Goal: Task Accomplishment & Management: Use online tool/utility

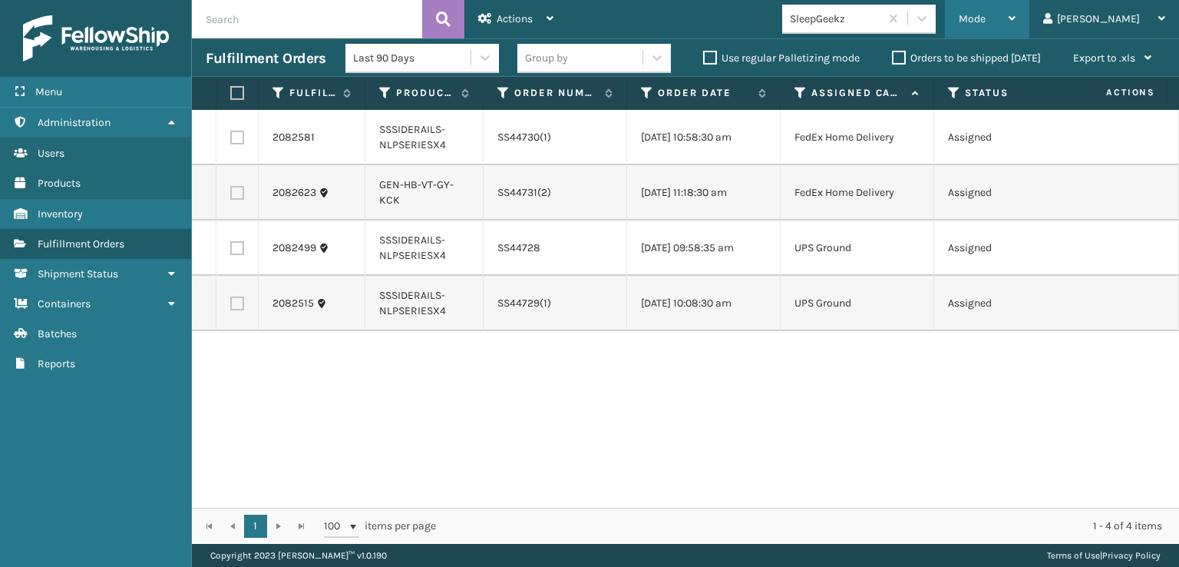
click at [1016, 8] on div "Mode" at bounding box center [987, 19] width 57 height 38
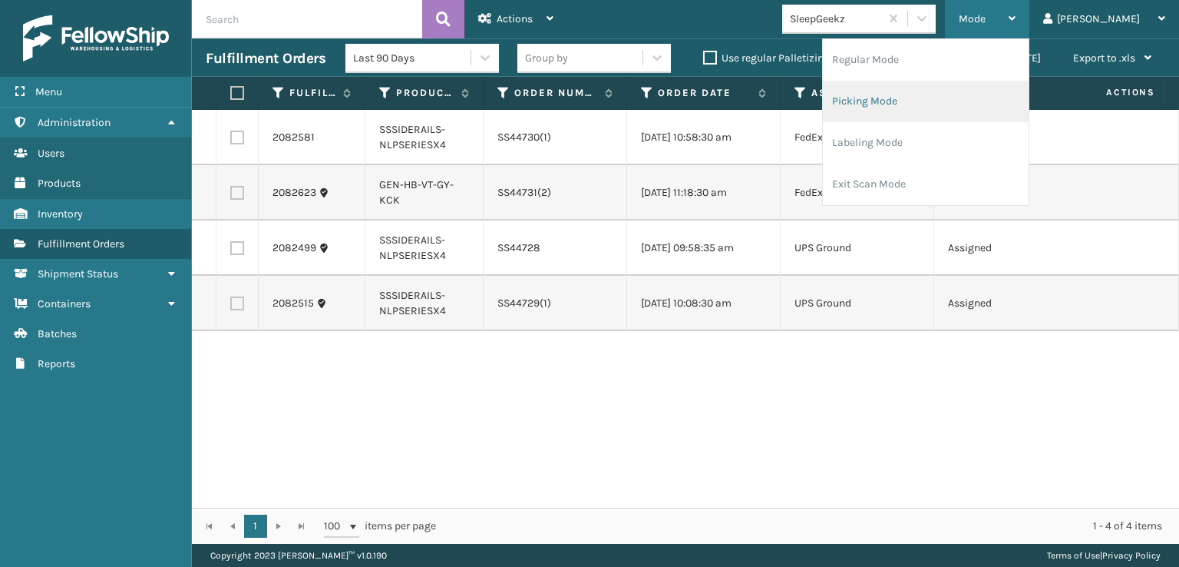
click at [920, 96] on li "Picking Mode" at bounding box center [926, 101] width 206 height 41
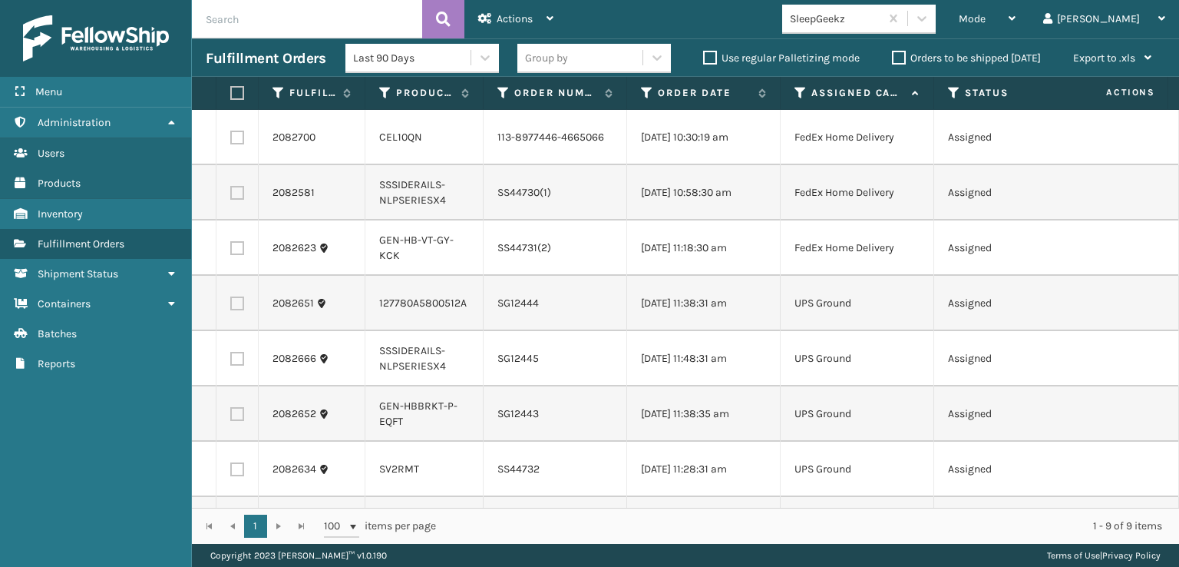
click at [238, 90] on label at bounding box center [234, 93] width 9 height 14
click at [231, 90] on input "checkbox" at bounding box center [230, 93] width 1 height 10
checkbox input "true"
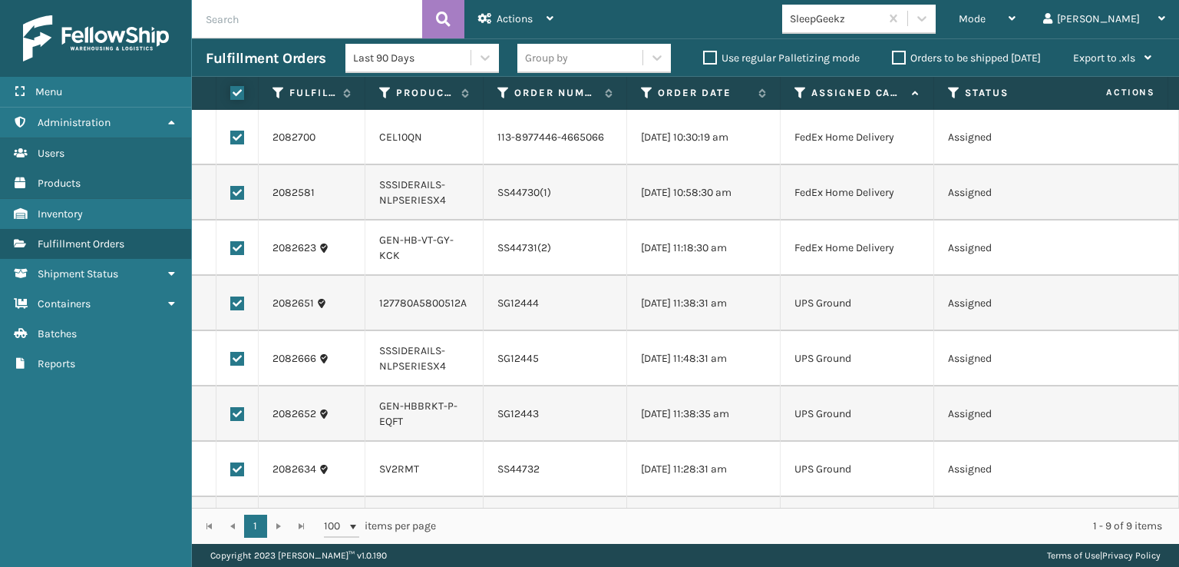
checkbox input "true"
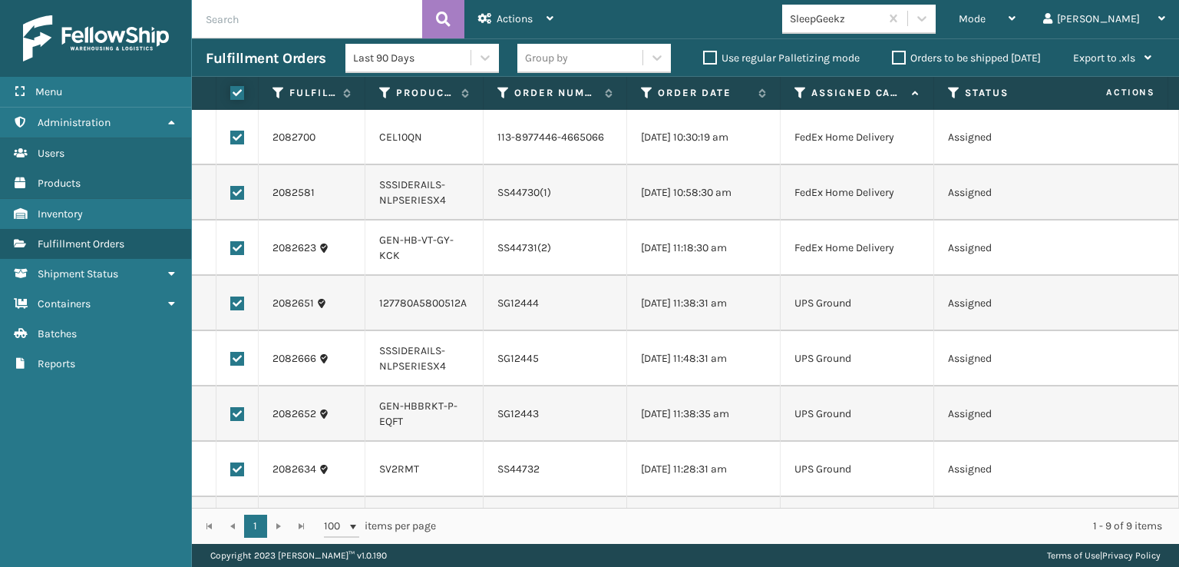
checkbox input "true"
click at [241, 139] on label at bounding box center [237, 138] width 14 height 14
click at [231, 139] on input "checkbox" at bounding box center [230, 136] width 1 height 10
checkbox input "false"
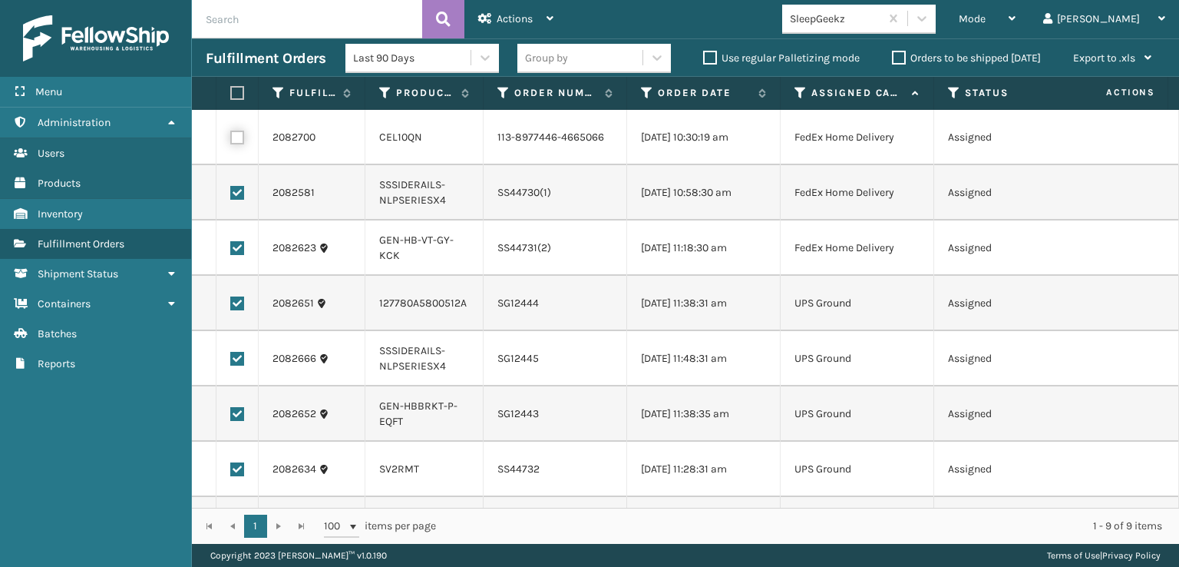
checkbox input "false"
click at [233, 255] on label at bounding box center [237, 248] width 14 height 14
click at [231, 251] on input "checkbox" at bounding box center [230, 246] width 1 height 10
checkbox input "false"
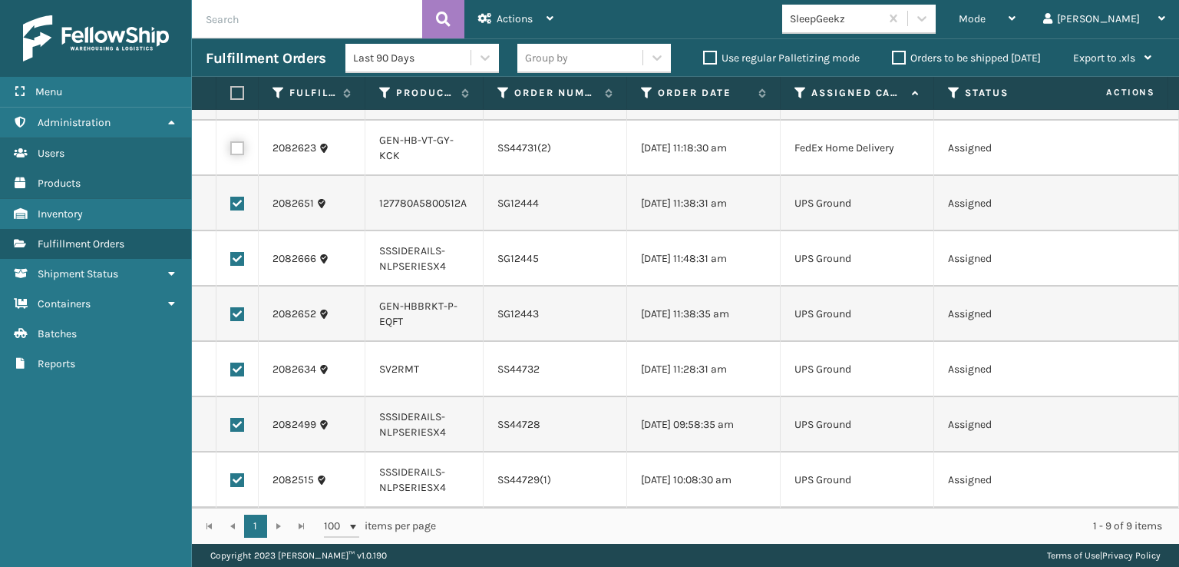
scroll to position [138, 0]
click at [507, 11] on div "Actions" at bounding box center [515, 19] width 75 height 38
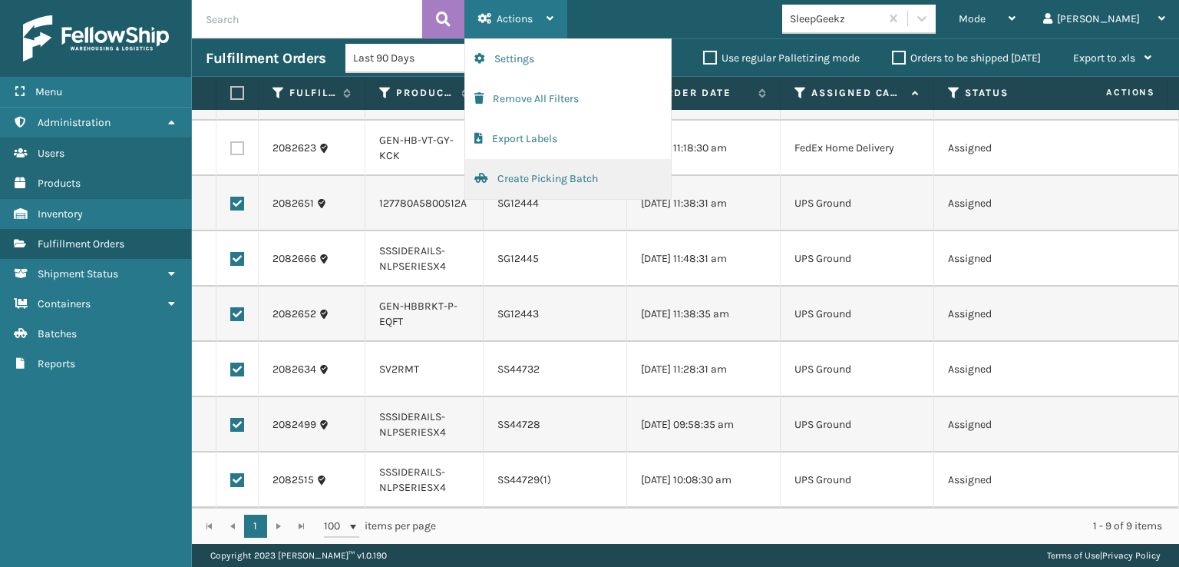
click at [513, 182] on button "Create Picking Batch" at bounding box center [568, 179] width 206 height 40
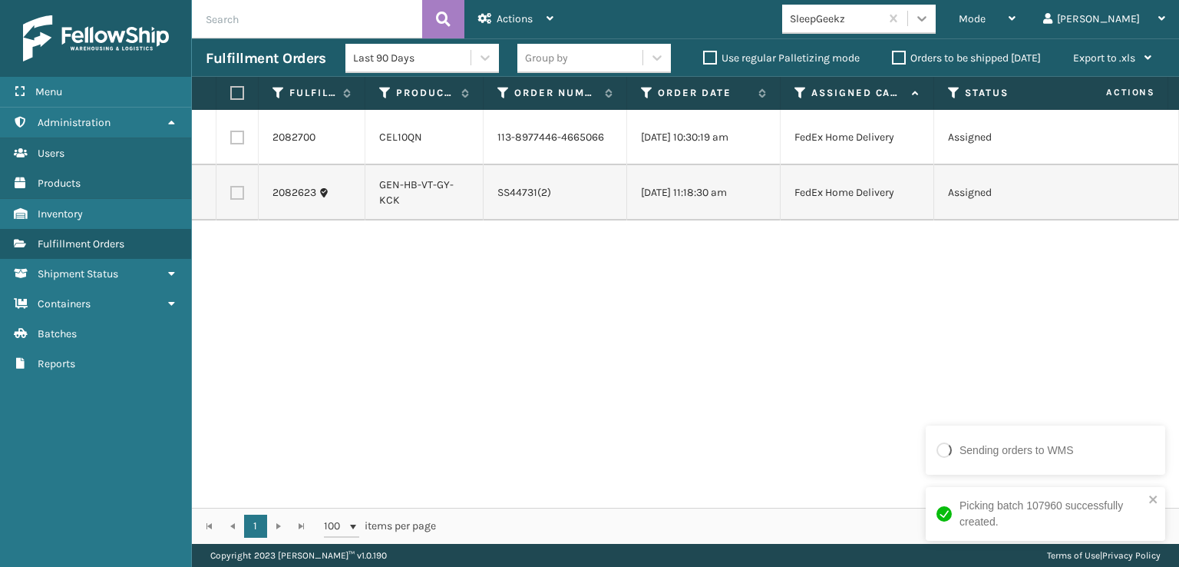
click at [930, 19] on icon at bounding box center [921, 18] width 15 height 15
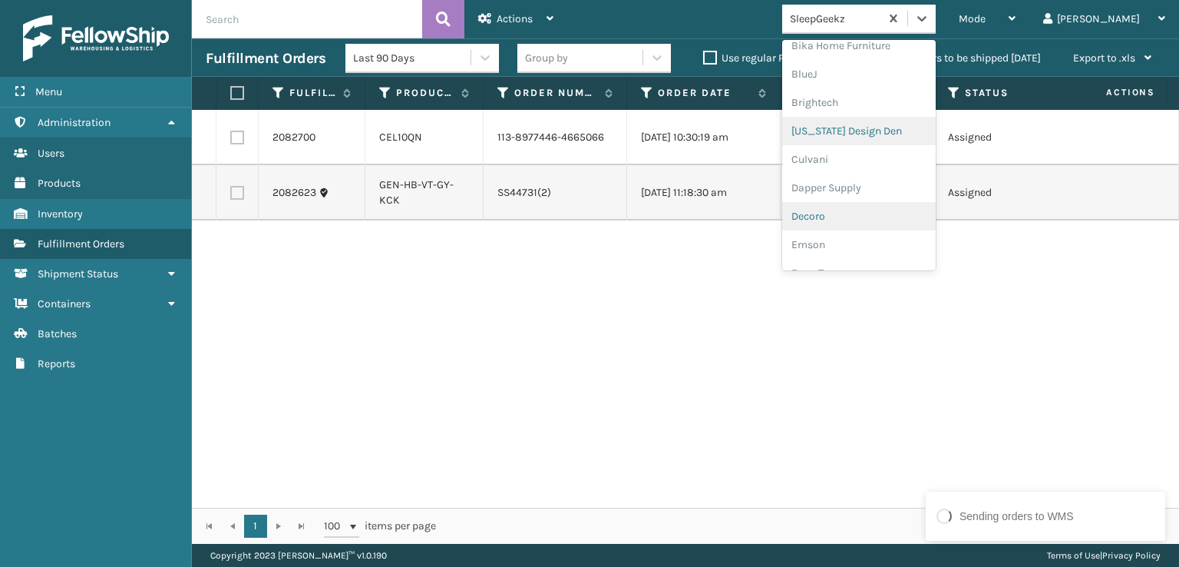
scroll to position [230, 0]
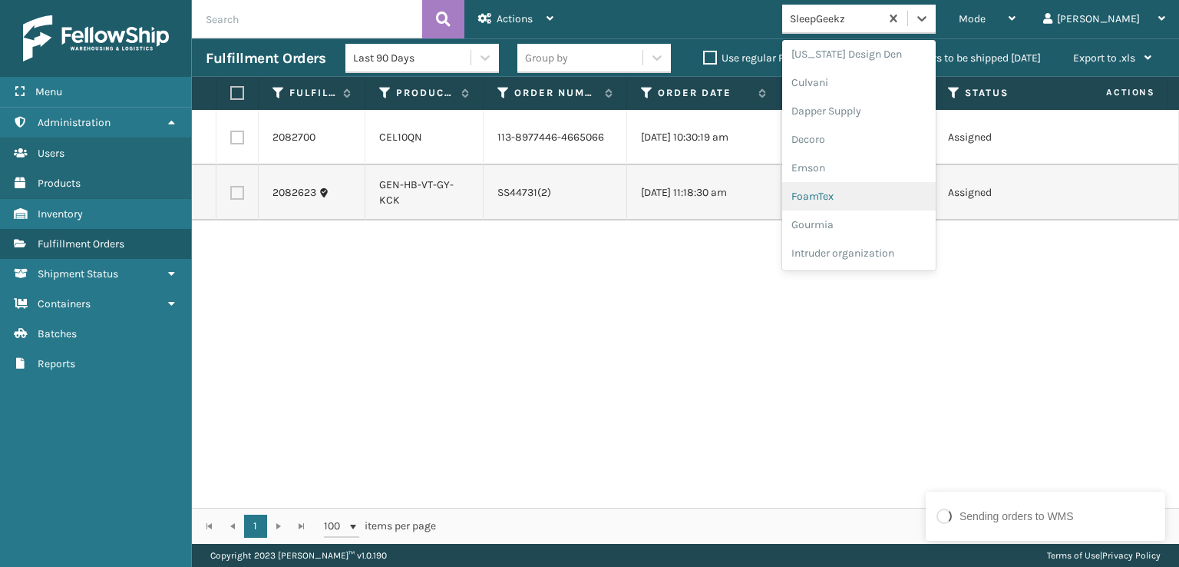
click at [876, 197] on div "FoamTex" at bounding box center [859, 196] width 154 height 28
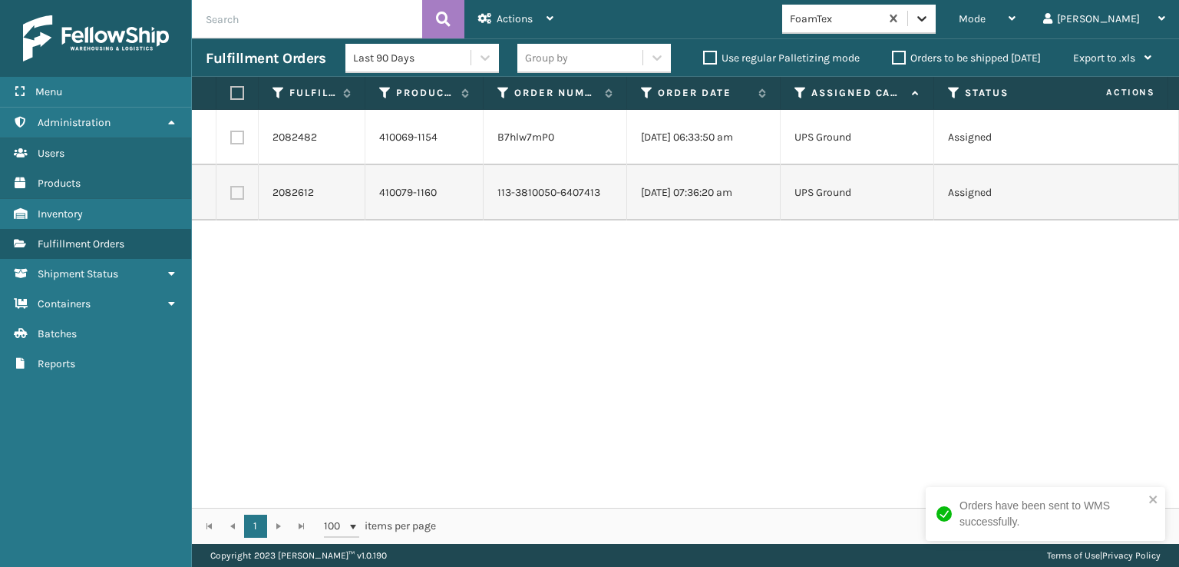
click at [930, 22] on icon at bounding box center [921, 18] width 15 height 15
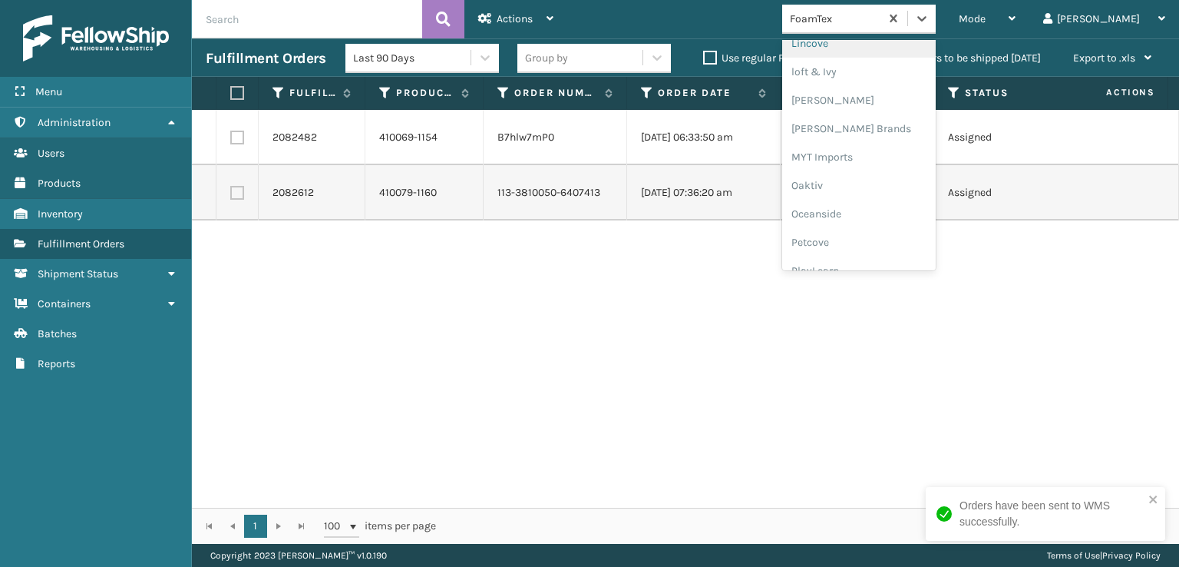
scroll to position [639, 0]
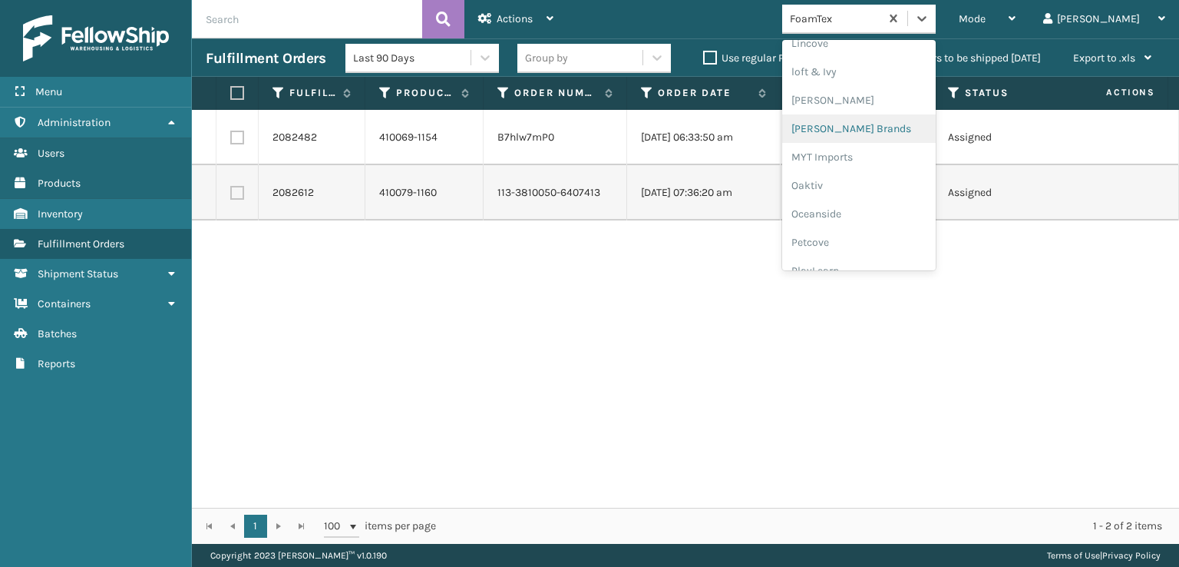
click at [871, 128] on div "[PERSON_NAME] Brands" at bounding box center [859, 128] width 154 height 28
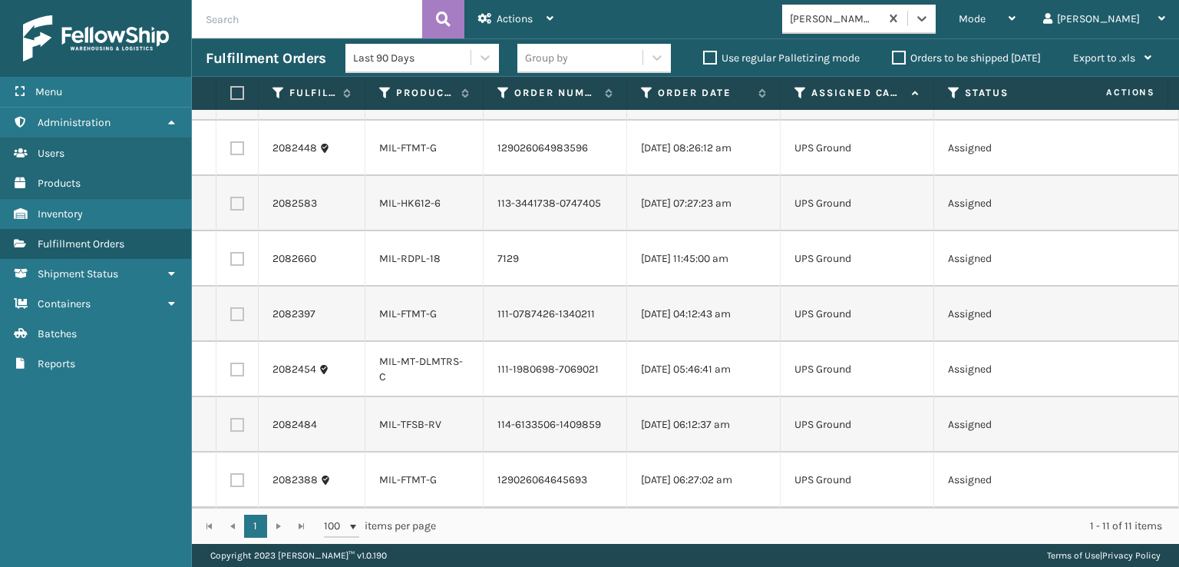
scroll to position [0, 0]
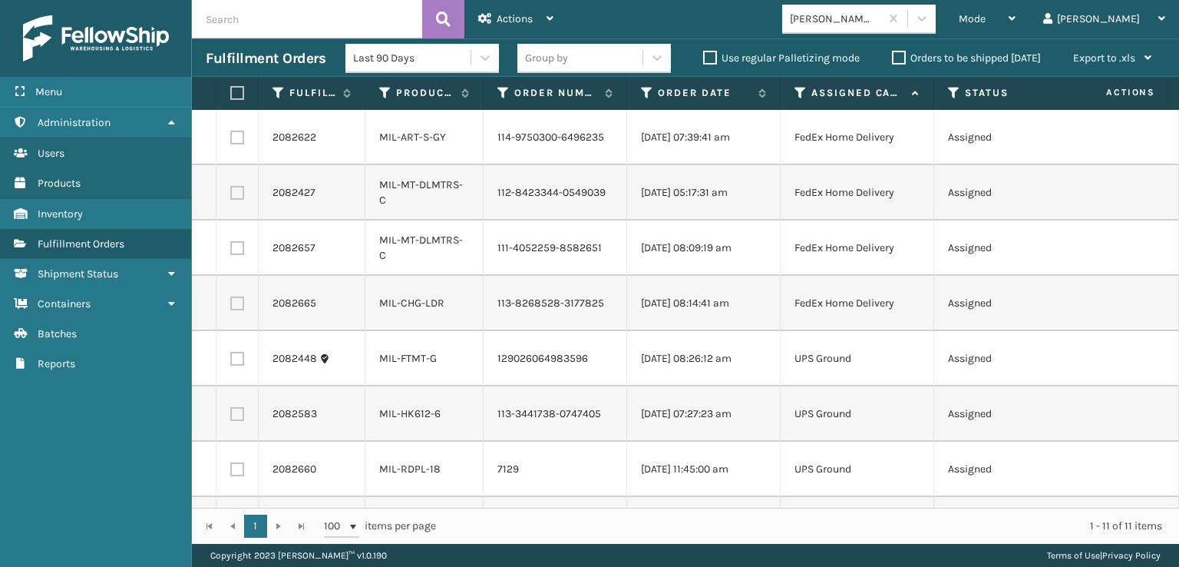
click at [239, 90] on label at bounding box center [234, 93] width 9 height 14
click at [231, 90] on input "checkbox" at bounding box center [230, 93] width 1 height 10
checkbox input "true"
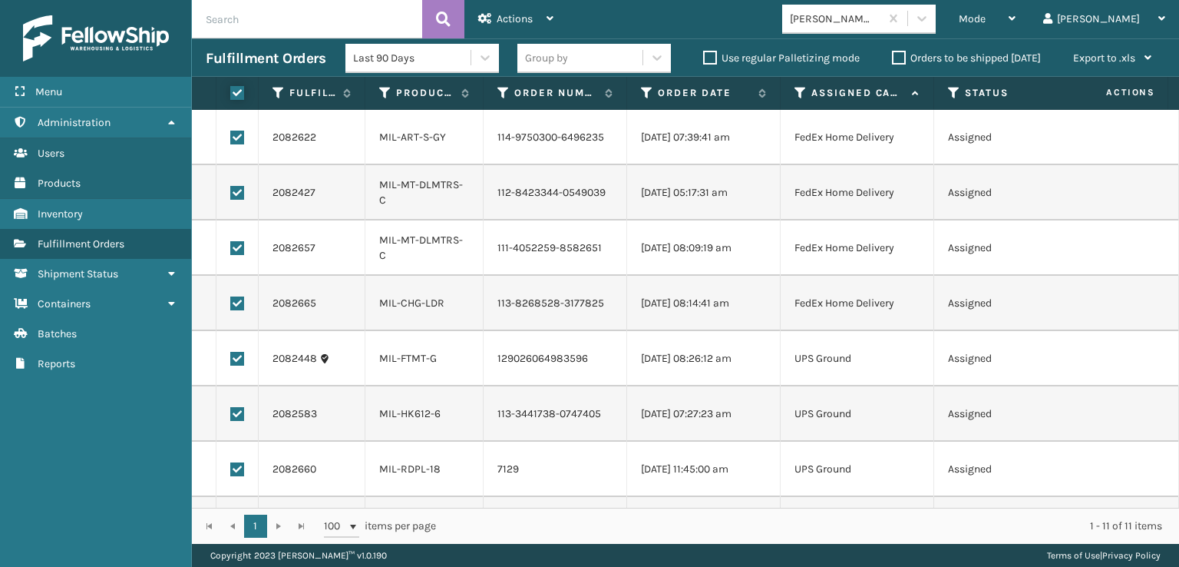
checkbox input "true"
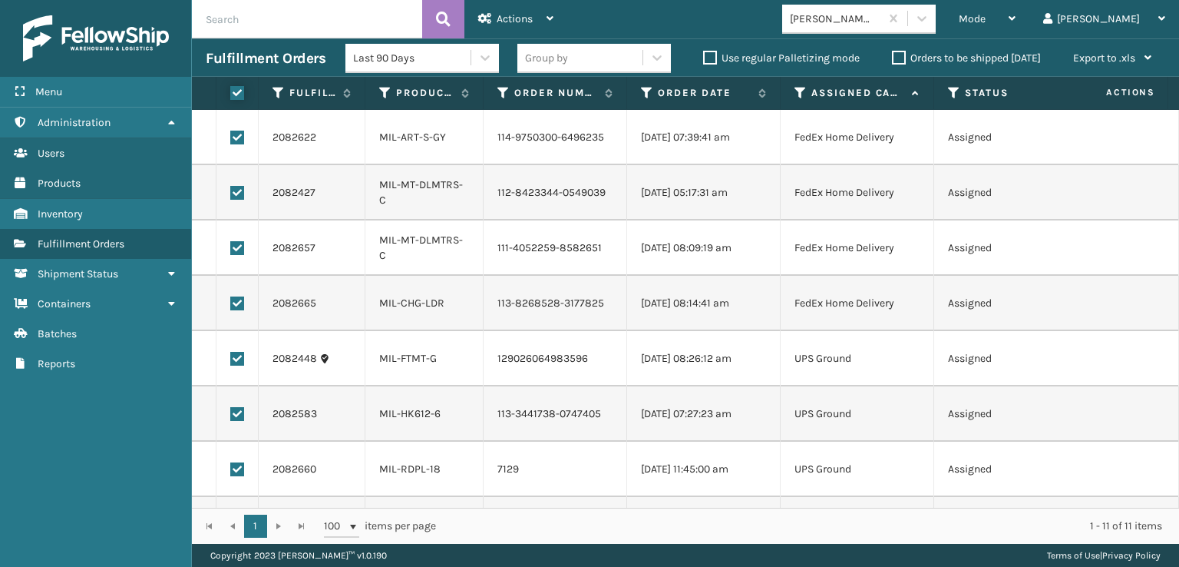
checkbox input "true"
click at [517, 12] on span "Actions" at bounding box center [515, 18] width 36 height 13
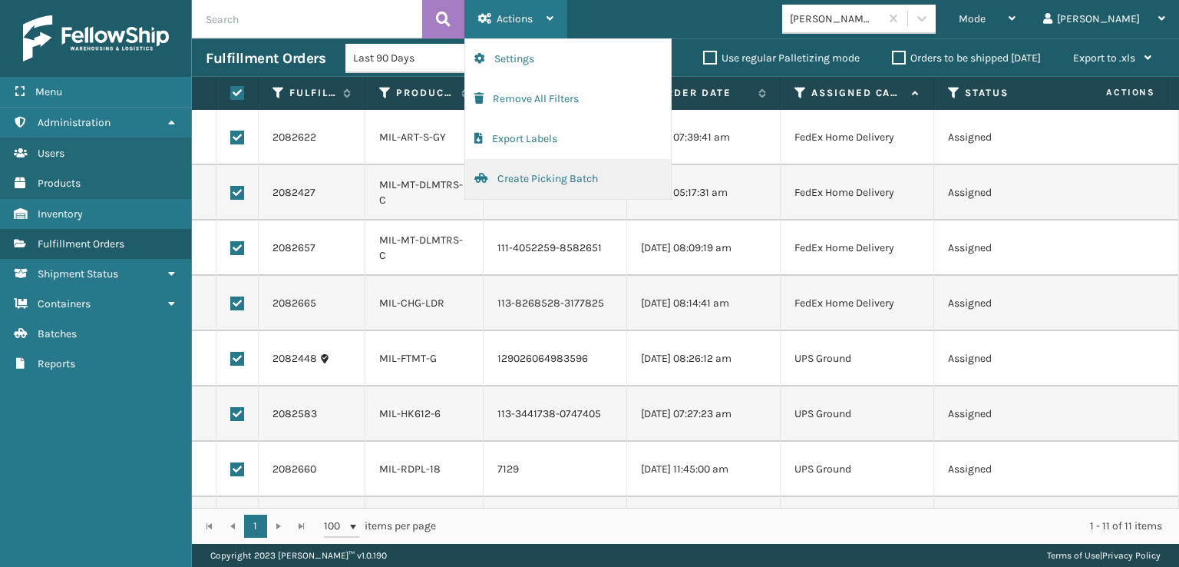
click at [547, 176] on button "Create Picking Batch" at bounding box center [568, 179] width 206 height 40
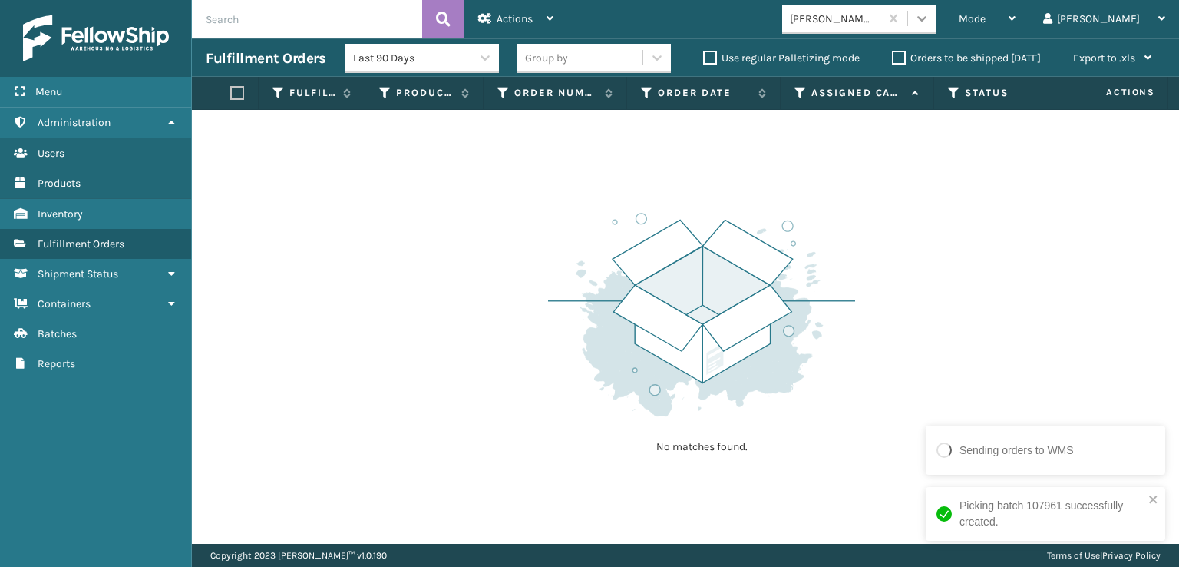
click at [936, 19] on div at bounding box center [922, 19] width 28 height 28
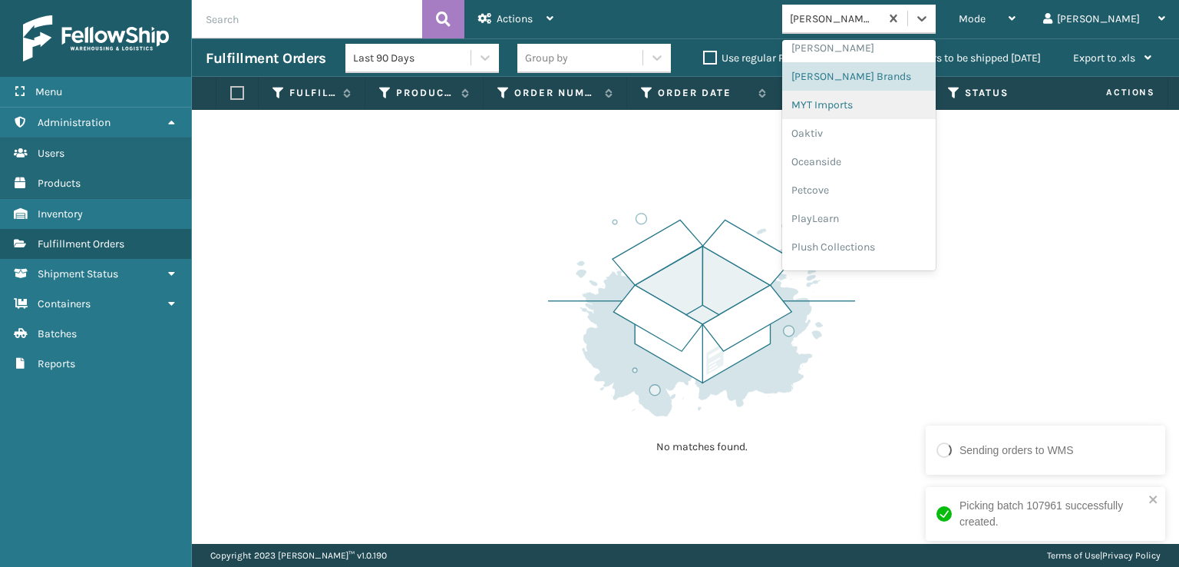
scroll to position [713, 0]
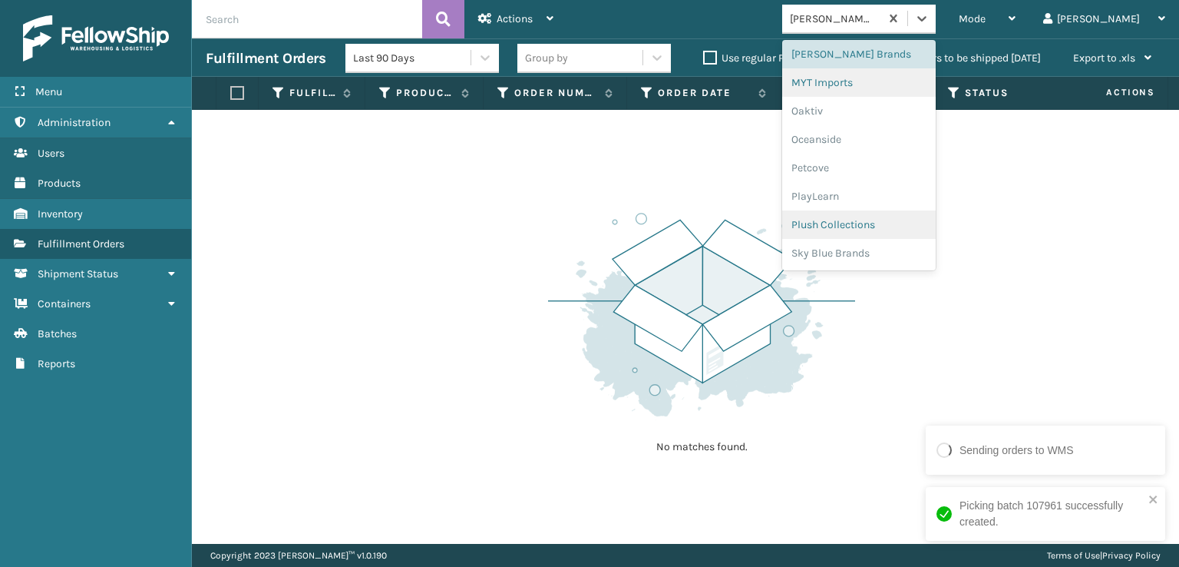
click at [885, 223] on div "Plush Collections" at bounding box center [859, 224] width 154 height 28
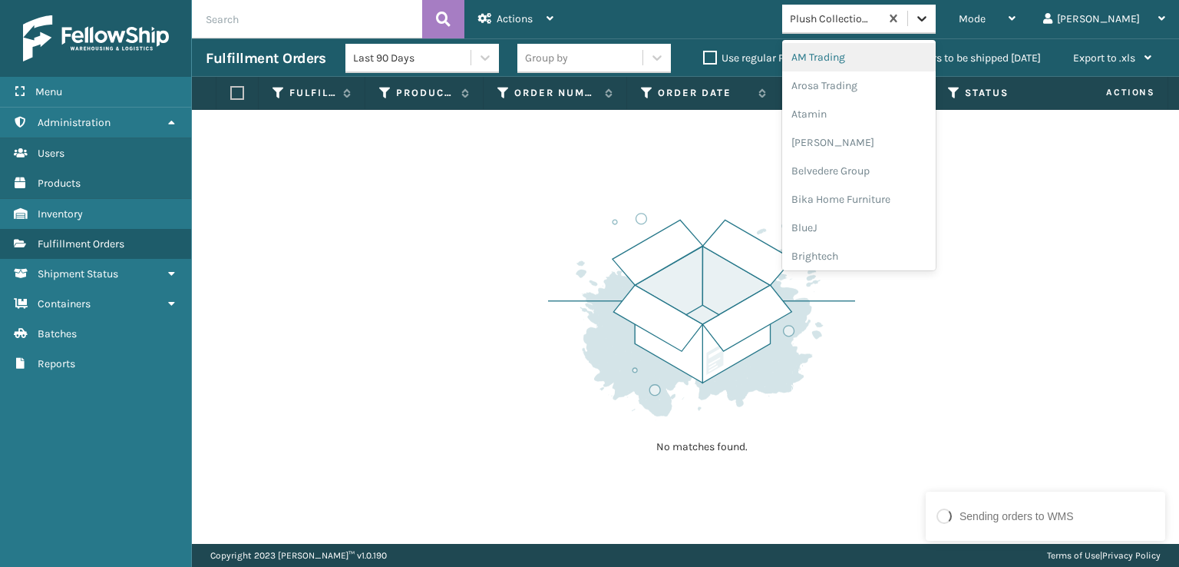
click at [930, 15] on icon at bounding box center [921, 18] width 15 height 15
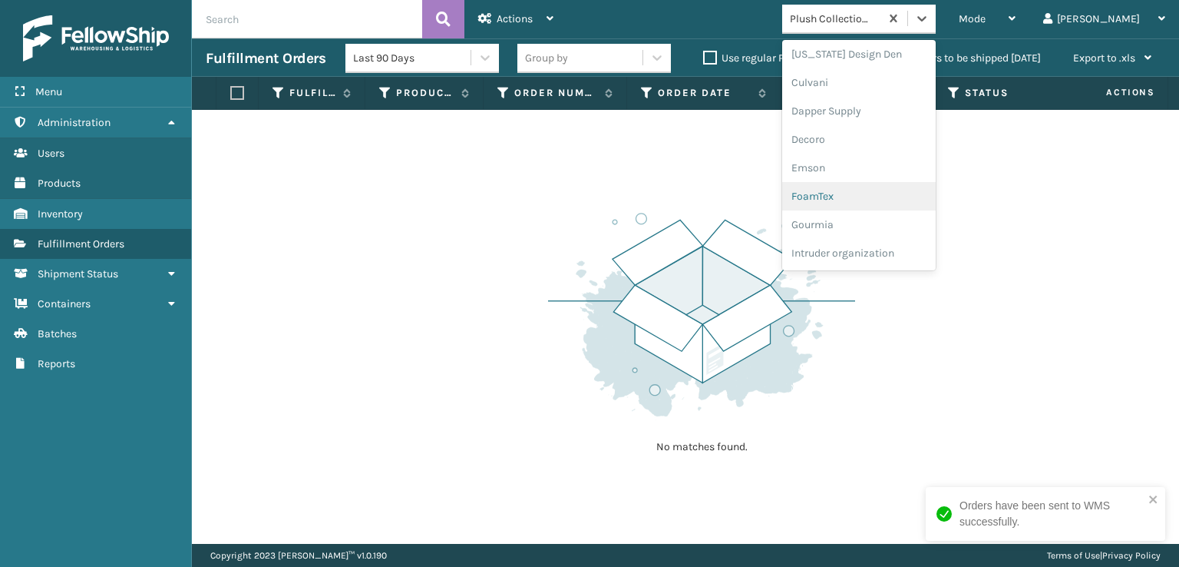
click at [868, 197] on div "FoamTex" at bounding box center [859, 196] width 154 height 28
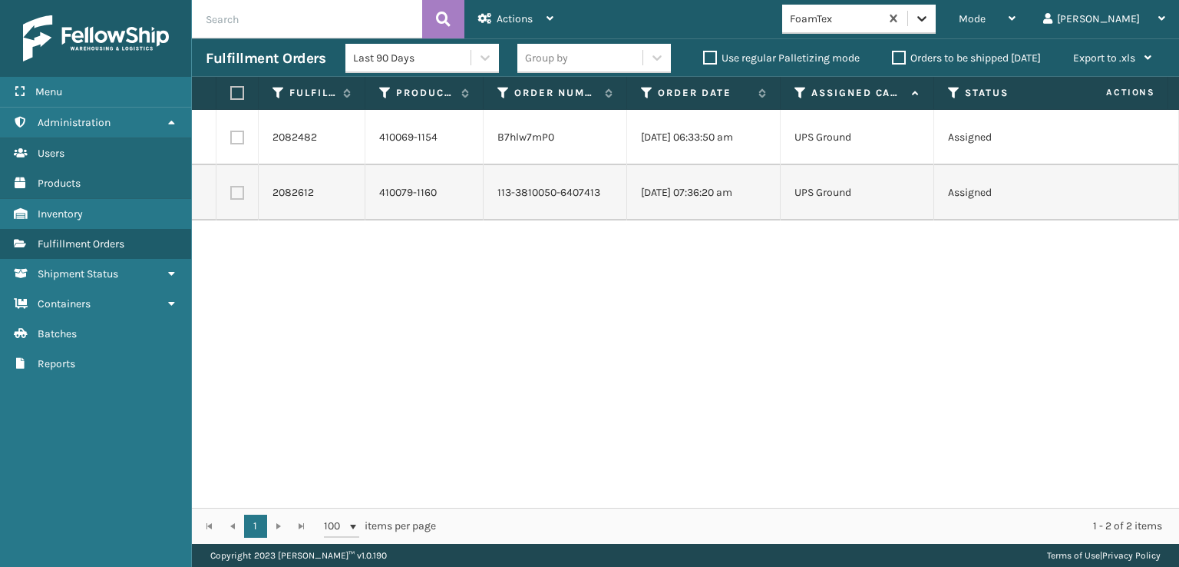
click at [930, 22] on icon at bounding box center [921, 18] width 15 height 15
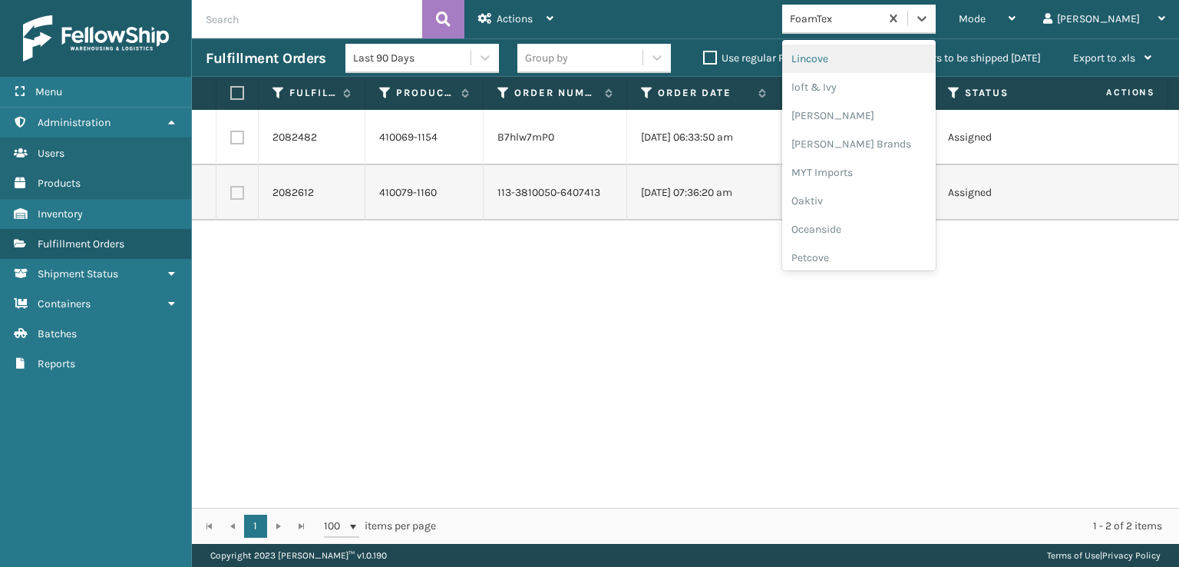
scroll to position [639, 0]
click at [885, 121] on div "[PERSON_NAME] Brands" at bounding box center [859, 128] width 154 height 28
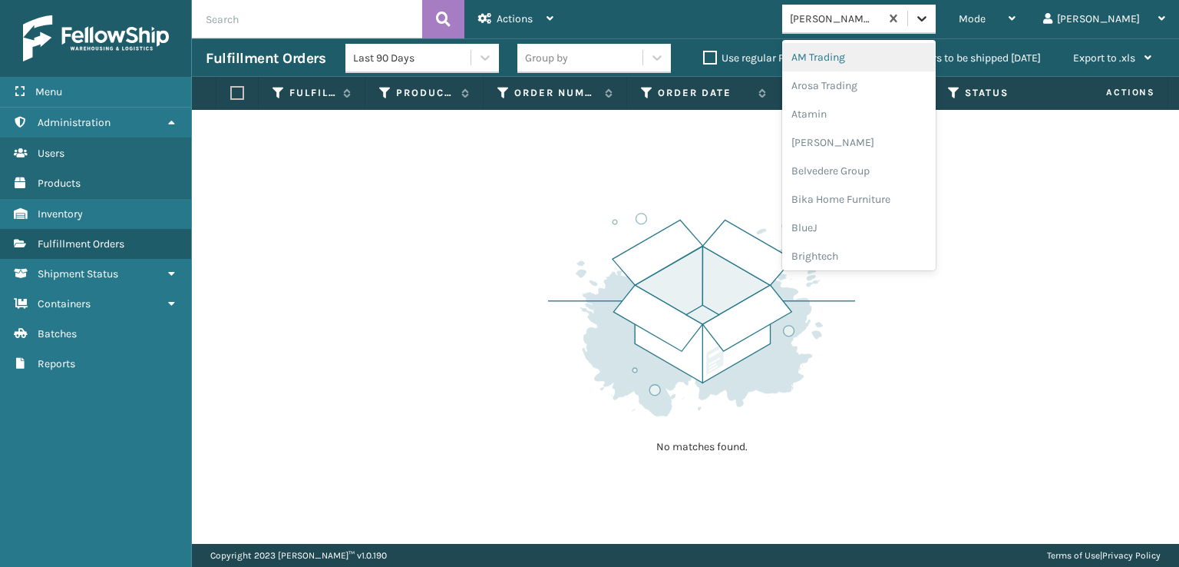
click at [930, 13] on icon at bounding box center [921, 18] width 15 height 15
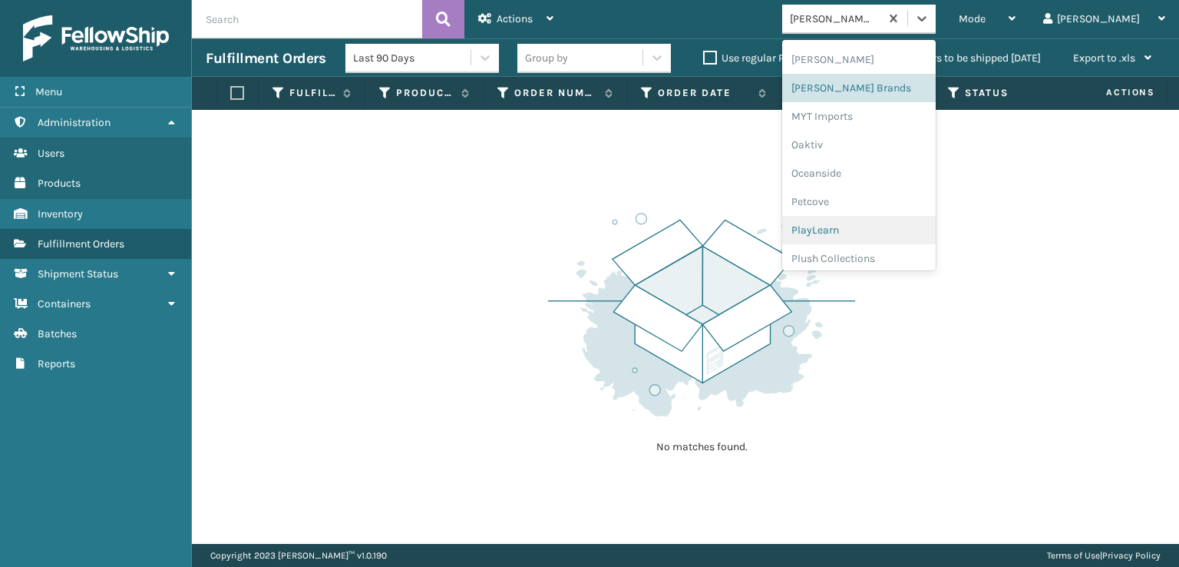
scroll to position [770, 0]
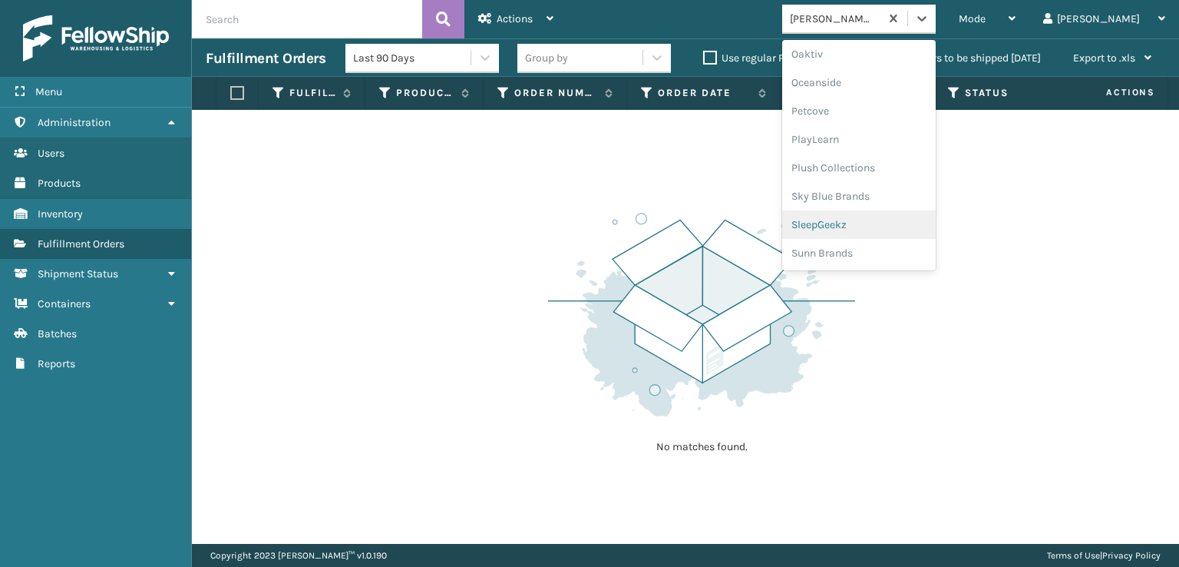
click at [874, 225] on div "SleepGeekz" at bounding box center [859, 224] width 154 height 28
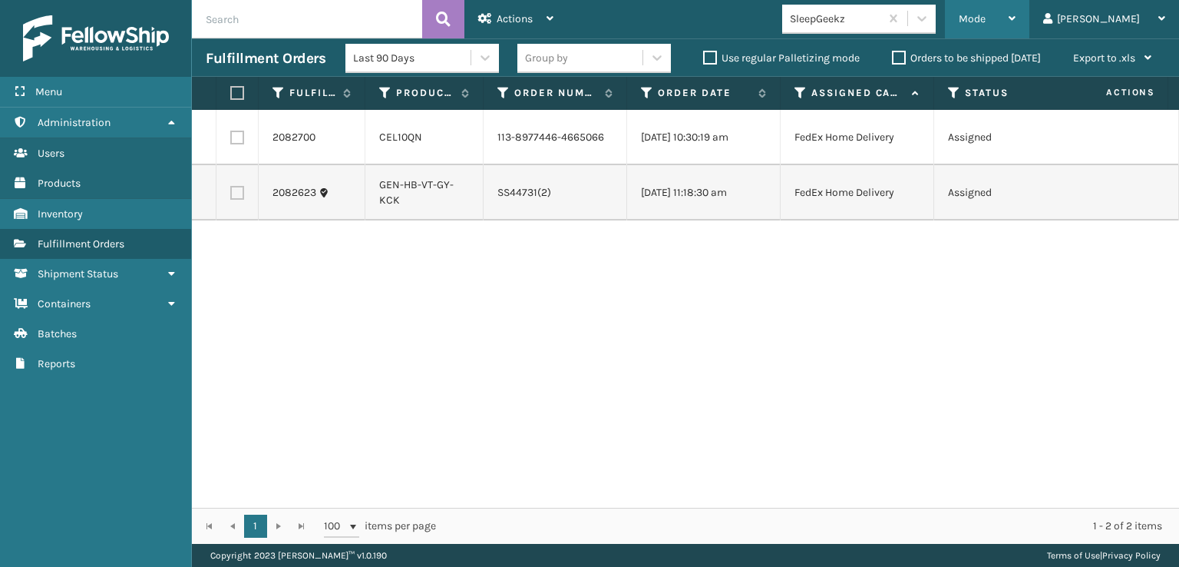
click at [986, 24] on span "Mode" at bounding box center [972, 18] width 27 height 13
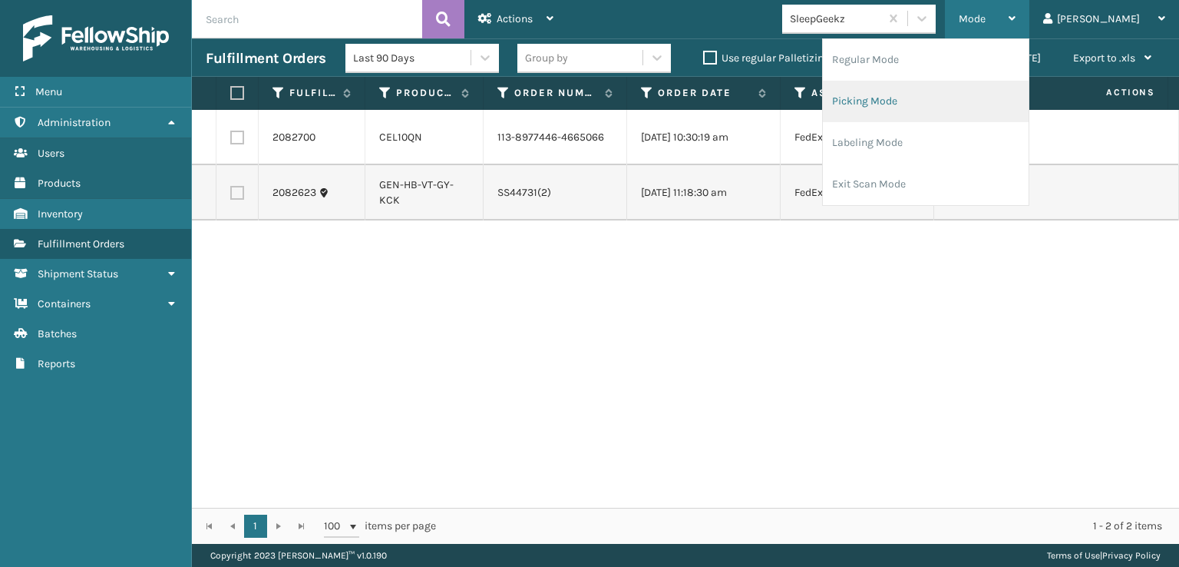
click at [918, 103] on li "Picking Mode" at bounding box center [926, 101] width 206 height 41
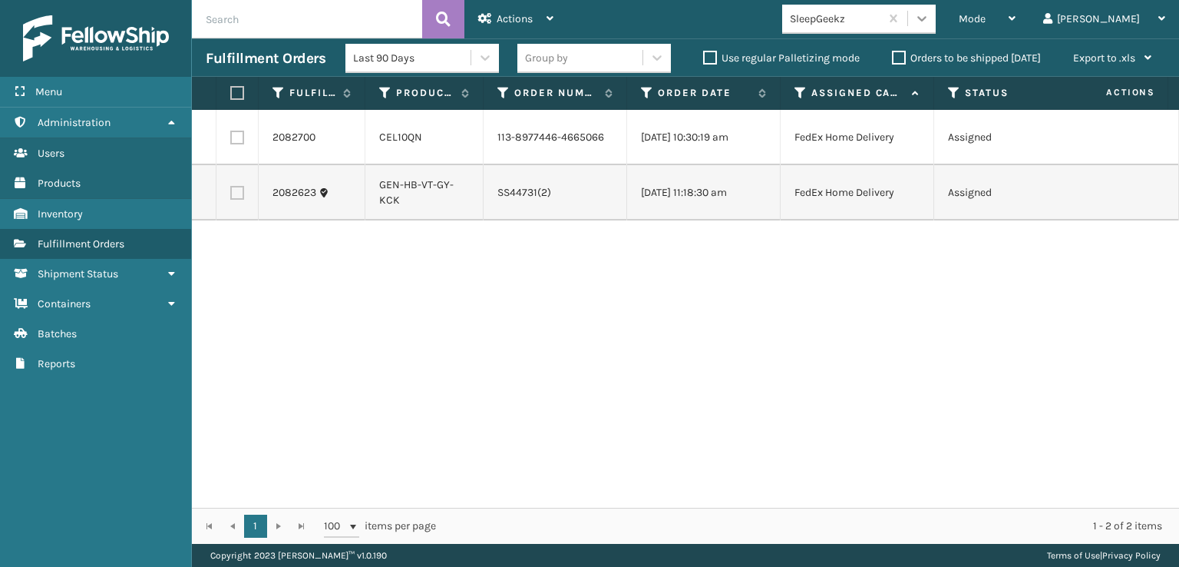
click at [930, 19] on icon at bounding box center [921, 18] width 15 height 15
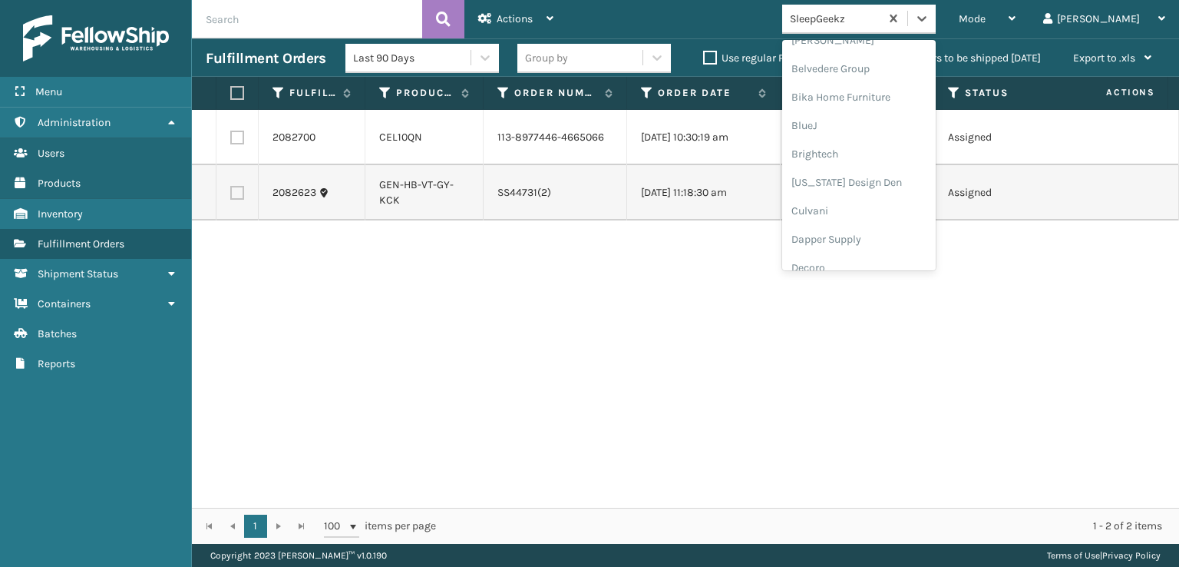
scroll to position [230, 0]
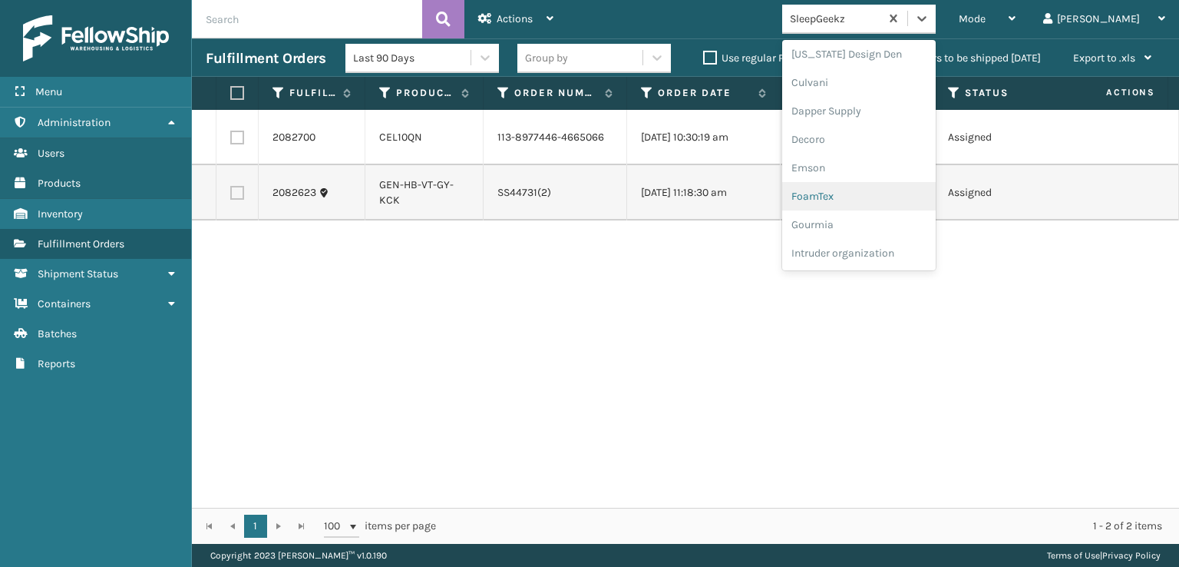
click at [877, 190] on div "FoamTex" at bounding box center [859, 196] width 154 height 28
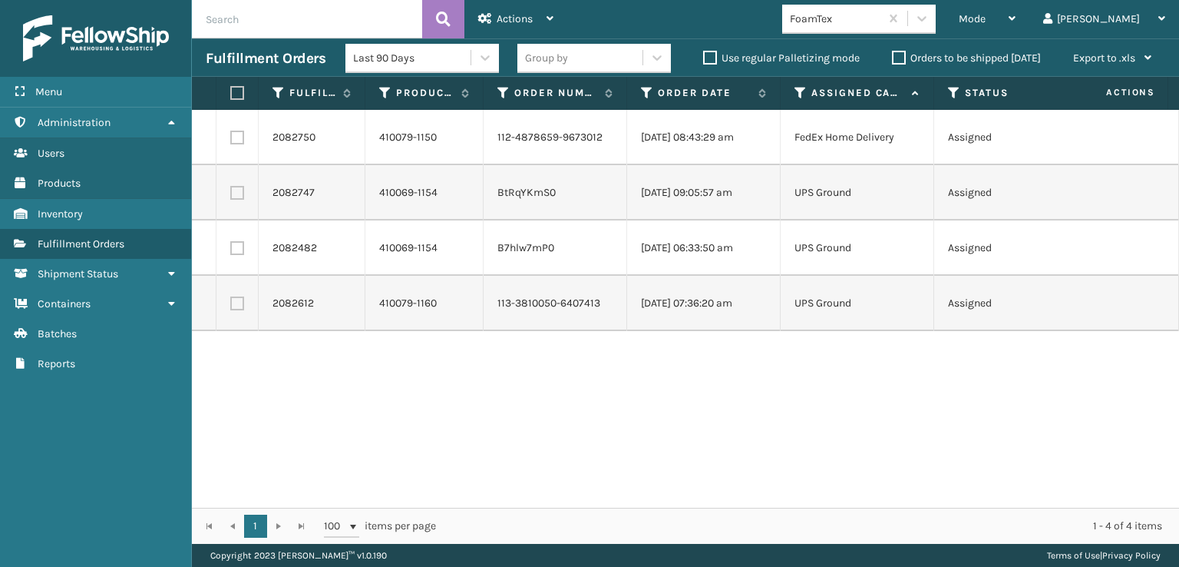
click at [341, 395] on div "2082750 410079-1150 112-4878659-9673012 [DATE] 08:43:29 am FedEx Home Delivery …" at bounding box center [685, 309] width 987 height 398
click at [986, 19] on span "Mode" at bounding box center [972, 18] width 27 height 13
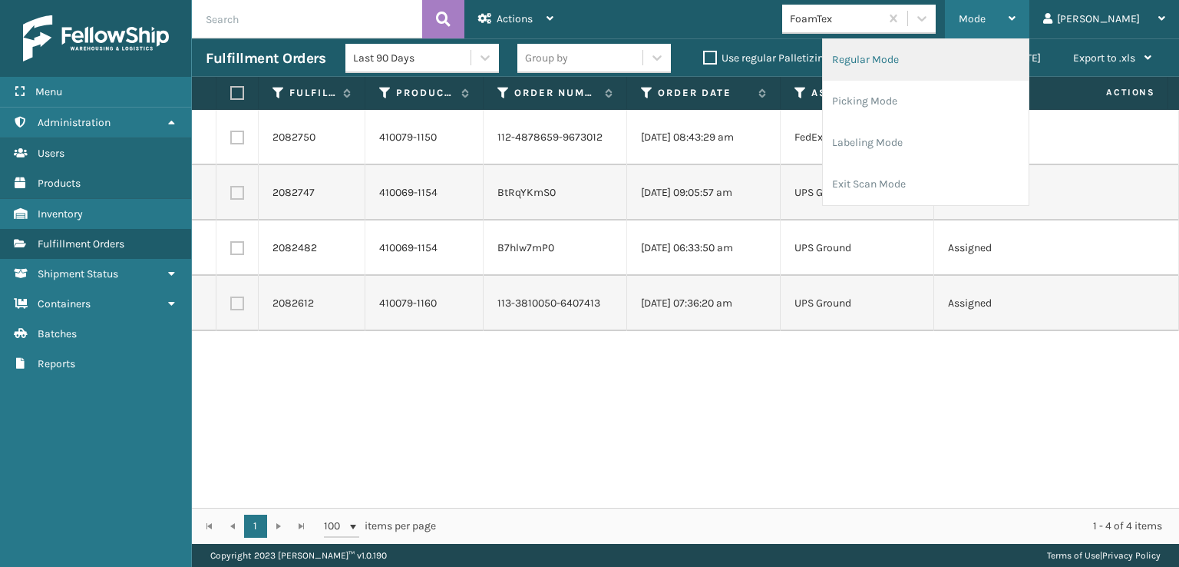
click at [936, 51] on li "Regular Mode" at bounding box center [926, 59] width 206 height 41
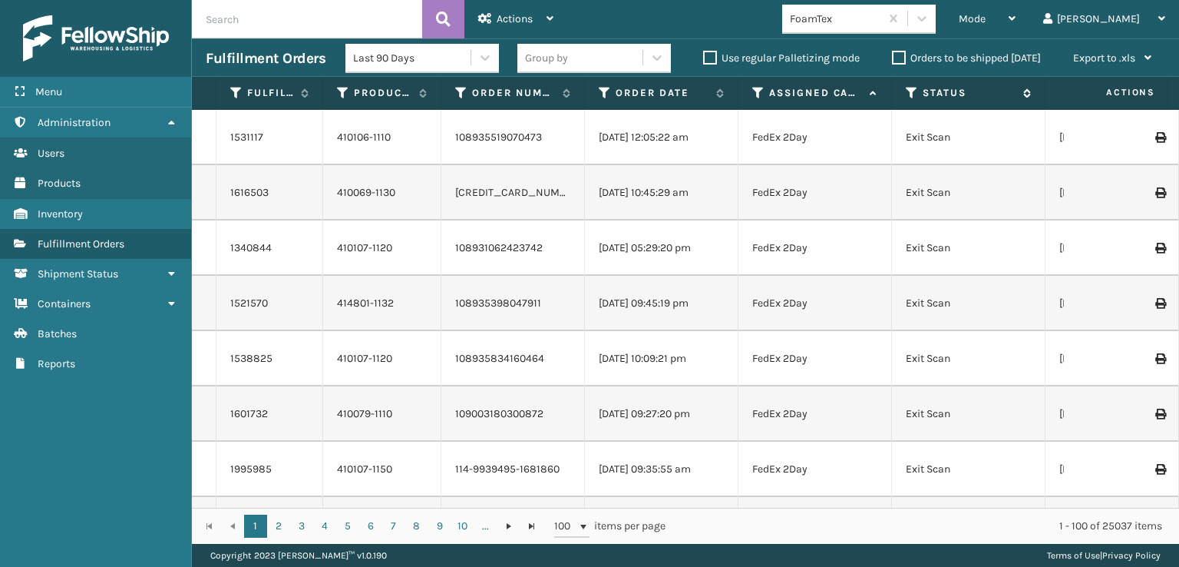
click at [909, 93] on icon at bounding box center [912, 93] width 12 height 14
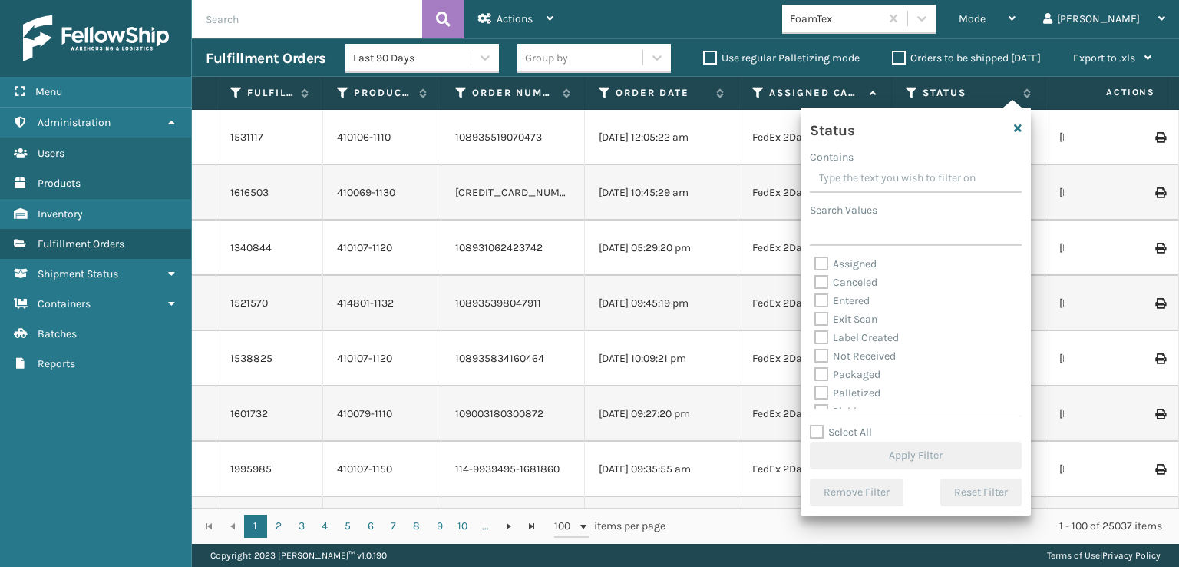
scroll to position [77, 0]
click at [820, 338] on label "Picking" at bounding box center [842, 334] width 55 height 13
click at [815, 336] on input "Picking" at bounding box center [815, 331] width 1 height 10
checkbox input "true"
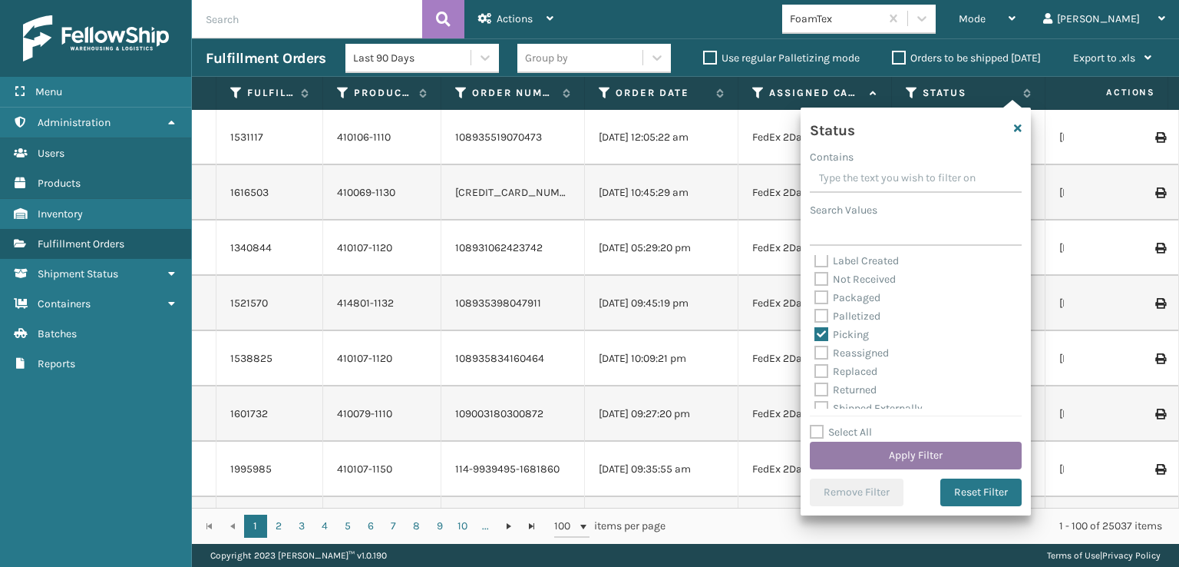
click at [864, 456] on button "Apply Filter" at bounding box center [916, 456] width 212 height 28
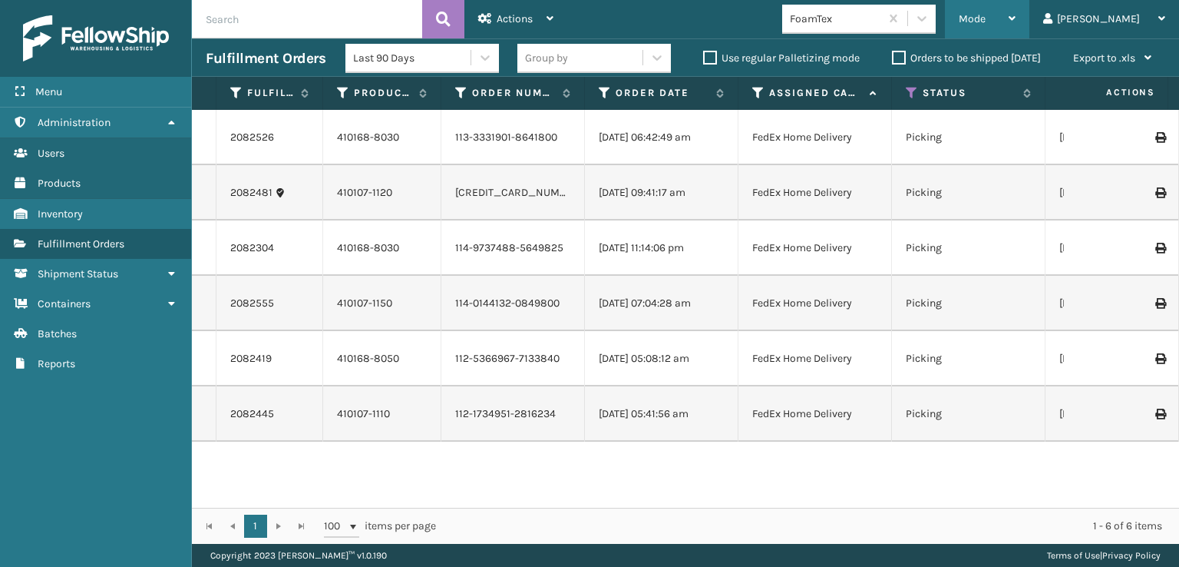
click at [986, 16] on span "Mode" at bounding box center [972, 18] width 27 height 13
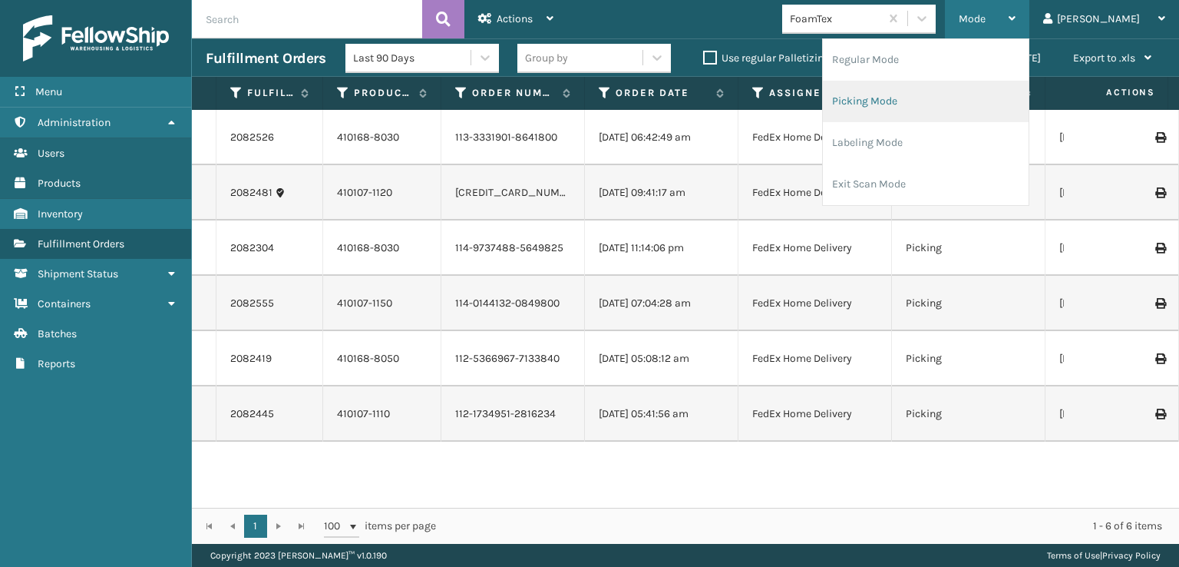
click at [941, 99] on li "Picking Mode" at bounding box center [926, 101] width 206 height 41
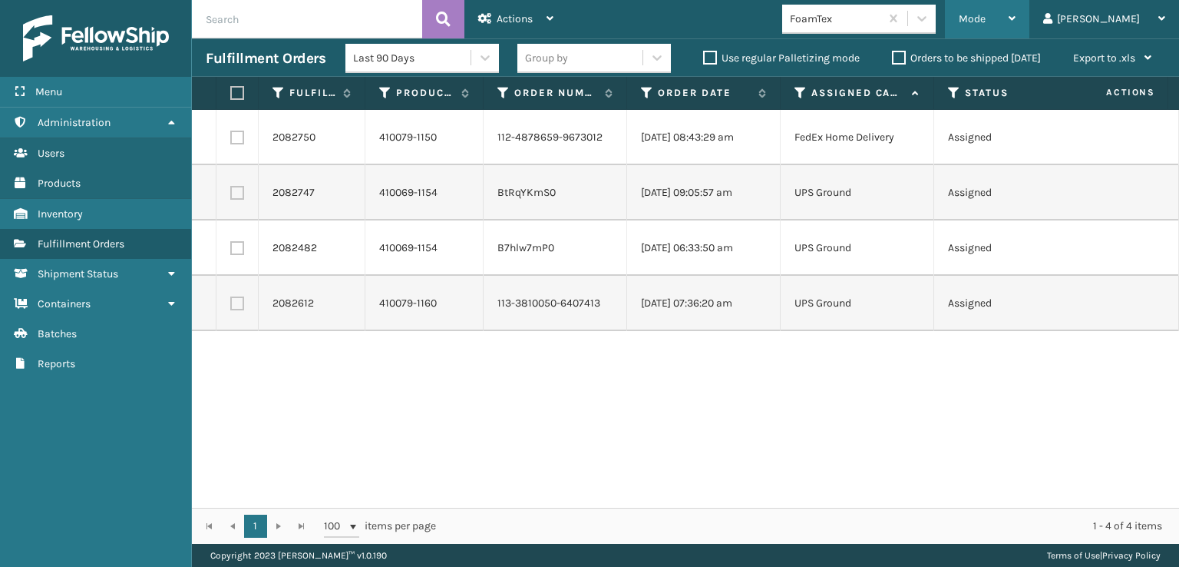
click at [986, 22] on span "Mode" at bounding box center [972, 18] width 27 height 13
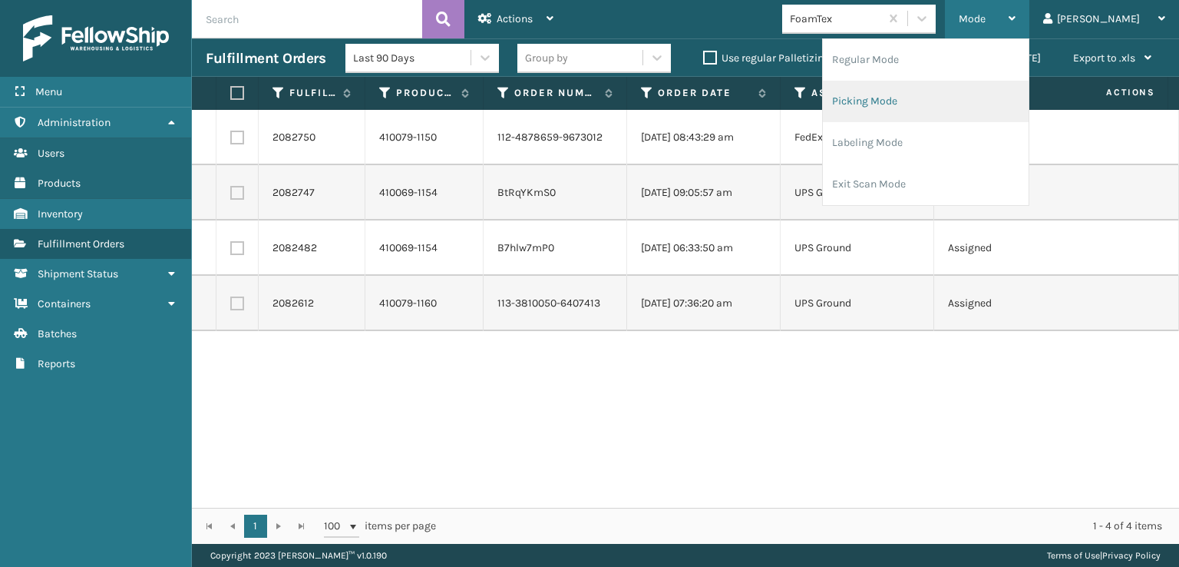
click at [921, 98] on li "Picking Mode" at bounding box center [926, 101] width 206 height 41
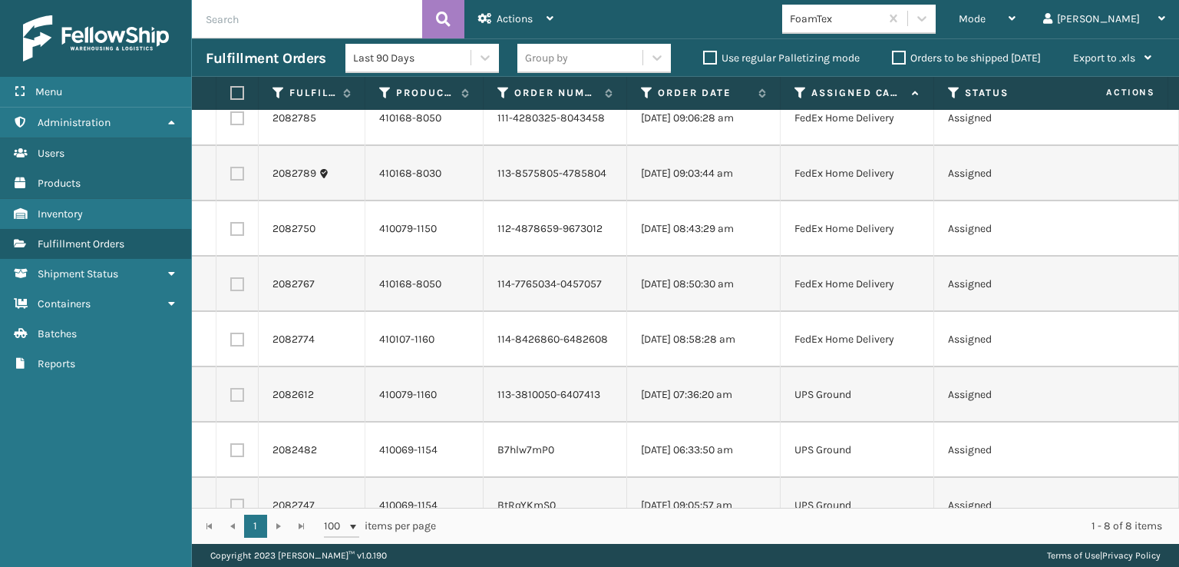
scroll to position [0, 0]
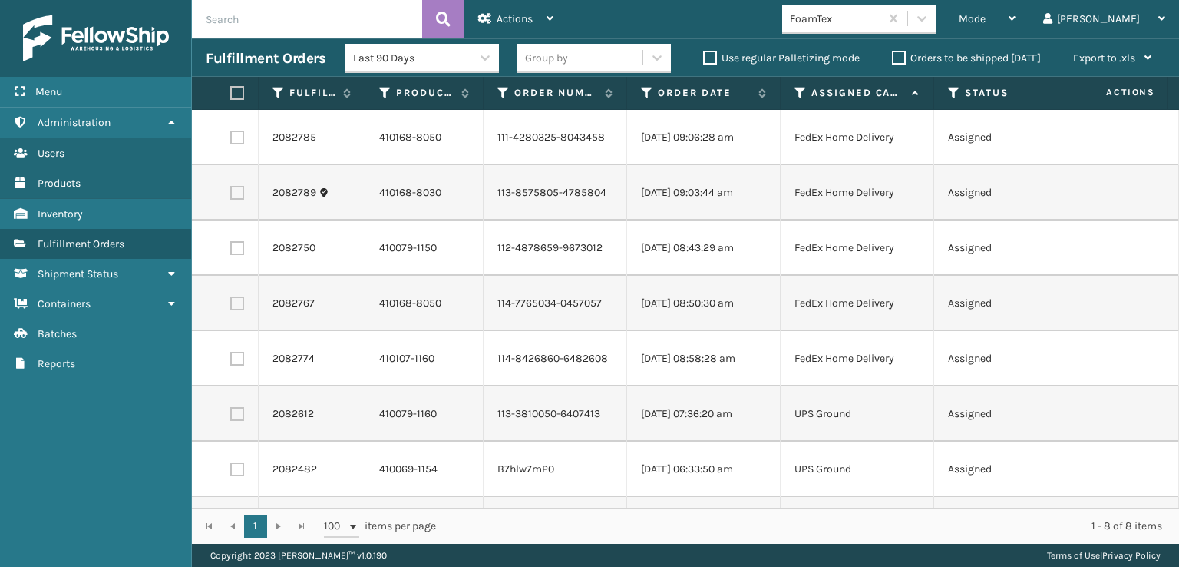
click at [235, 93] on label at bounding box center [234, 93] width 9 height 14
click at [231, 93] on input "checkbox" at bounding box center [230, 93] width 1 height 10
checkbox input "true"
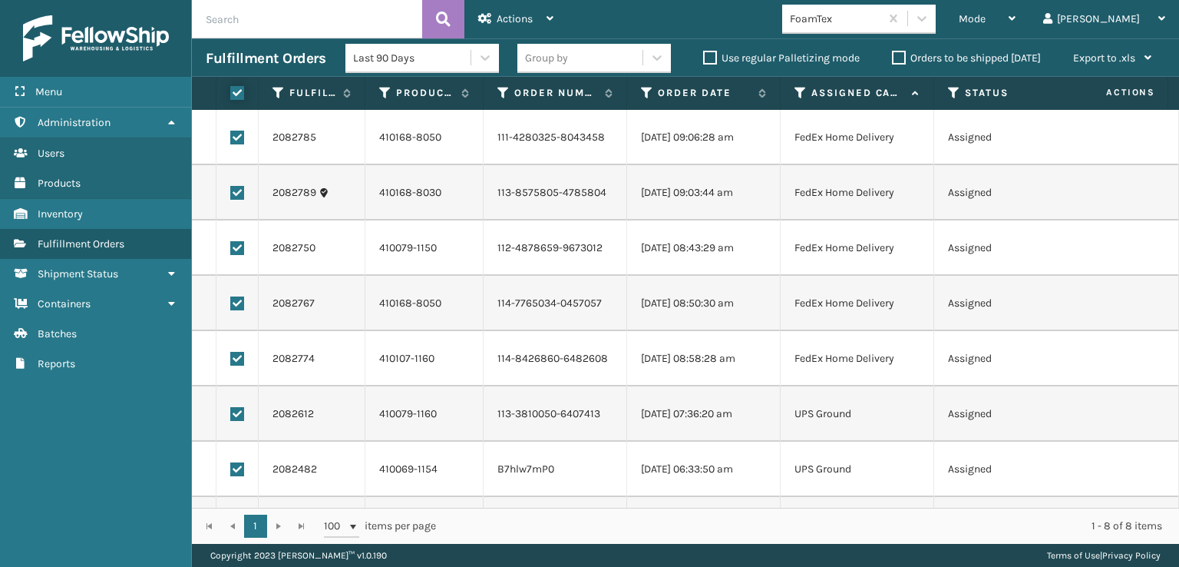
checkbox input "true"
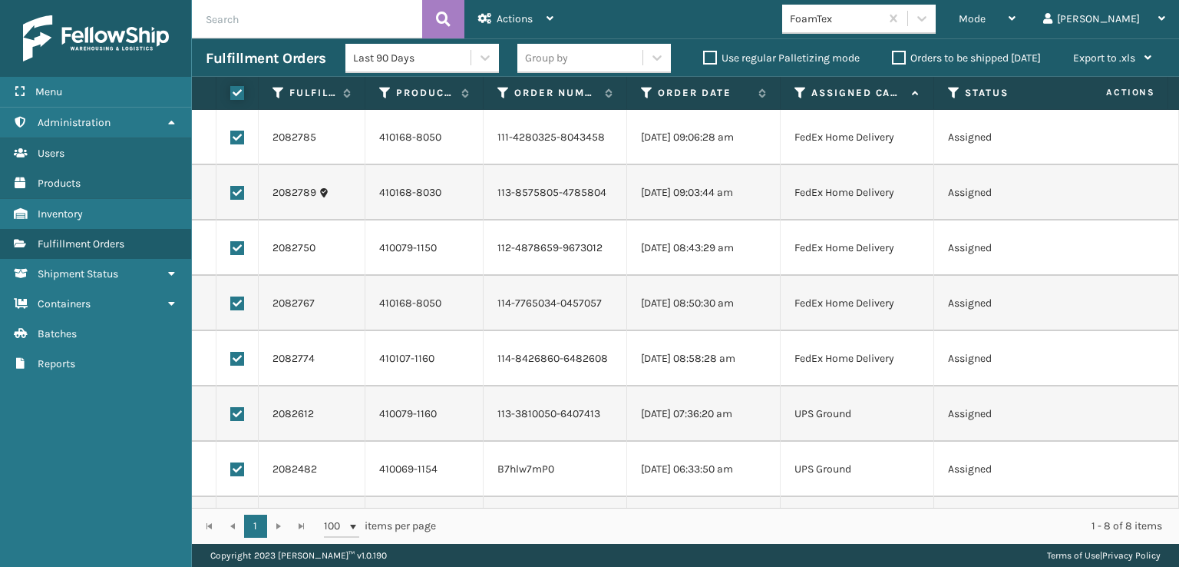
checkbox input "true"
click at [517, 12] on div "Actions" at bounding box center [515, 19] width 75 height 38
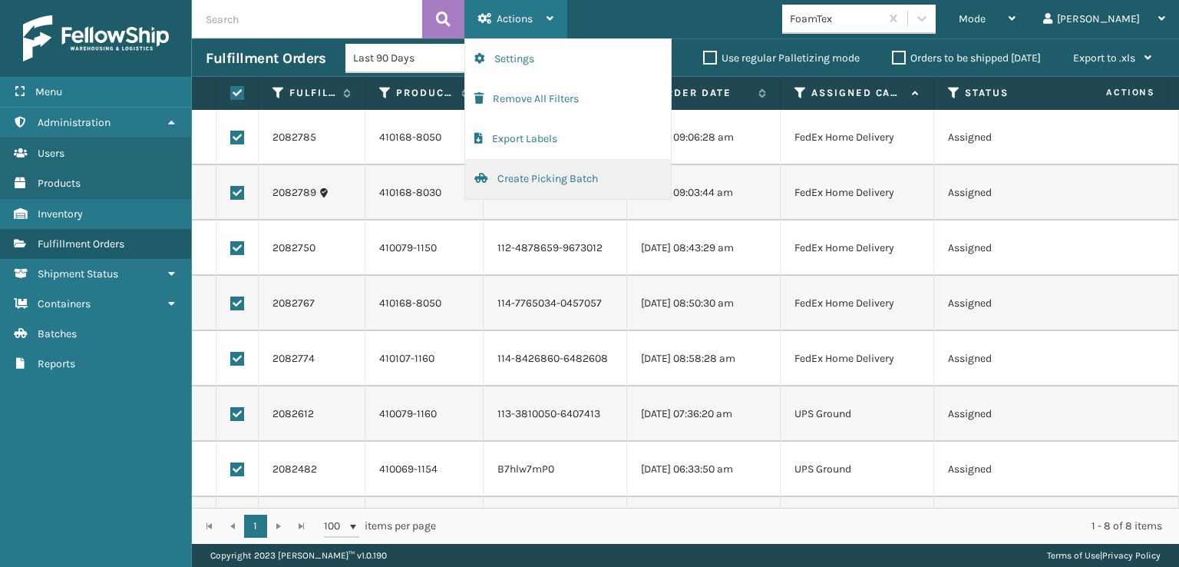
click at [522, 176] on button "Create Picking Batch" at bounding box center [568, 179] width 206 height 40
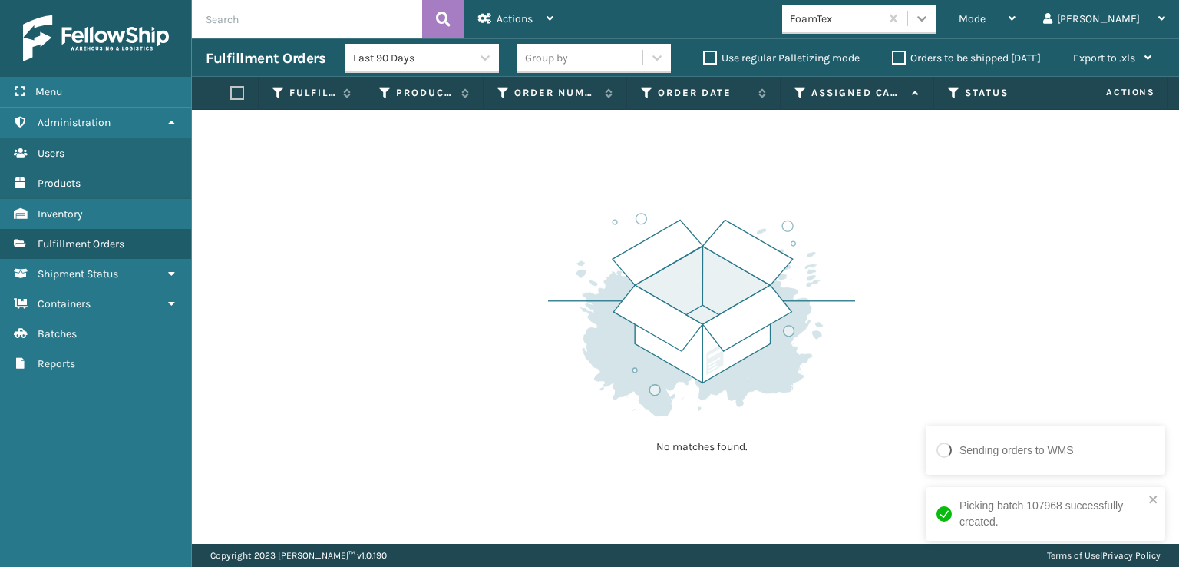
click at [930, 24] on icon at bounding box center [921, 18] width 15 height 15
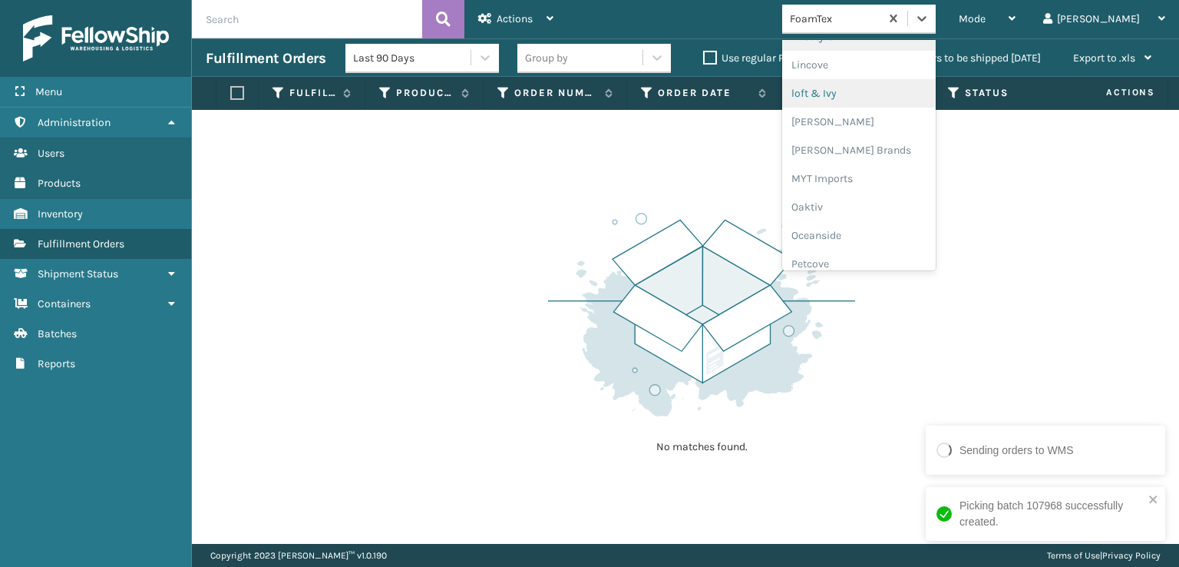
scroll to position [639, 0]
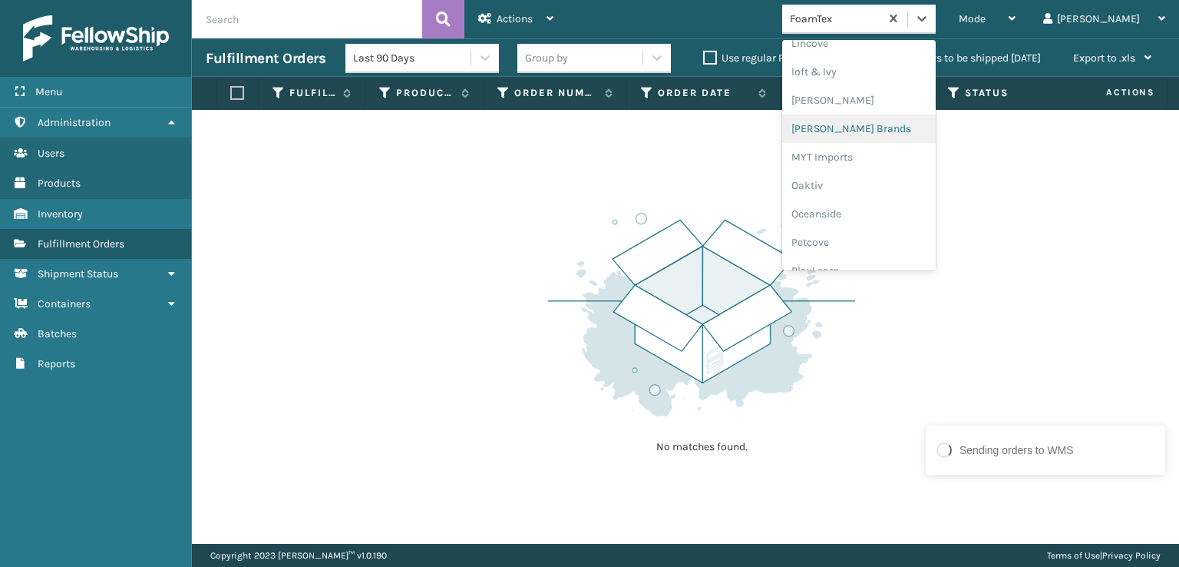
click at [879, 127] on div "[PERSON_NAME] Brands" at bounding box center [859, 128] width 154 height 28
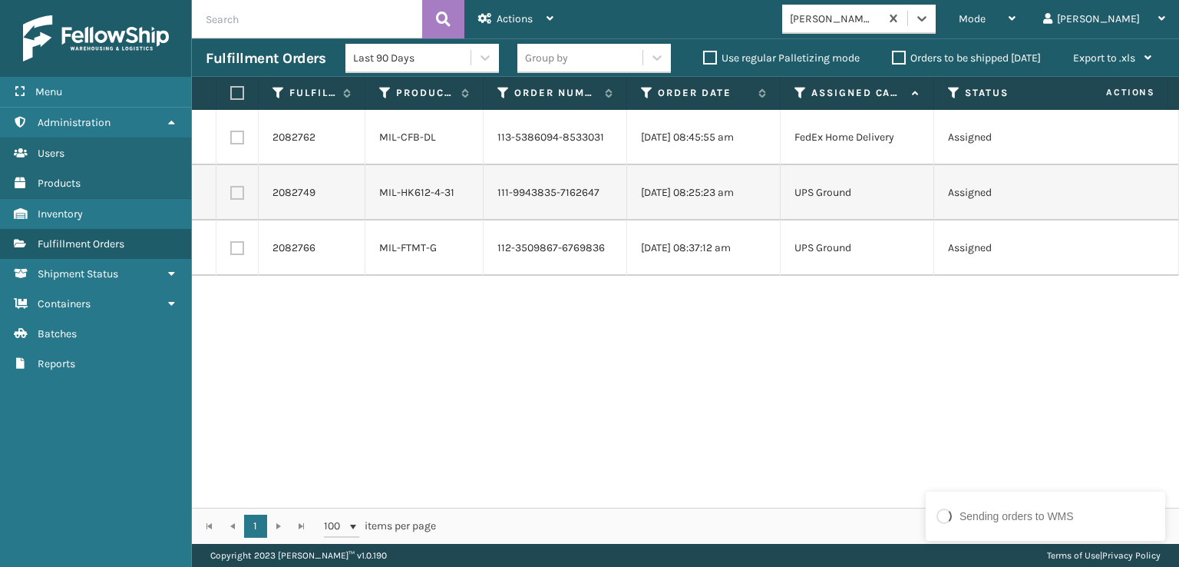
click at [240, 87] on label at bounding box center [234, 93] width 9 height 14
click at [231, 88] on input "checkbox" at bounding box center [230, 93] width 1 height 10
checkbox input "true"
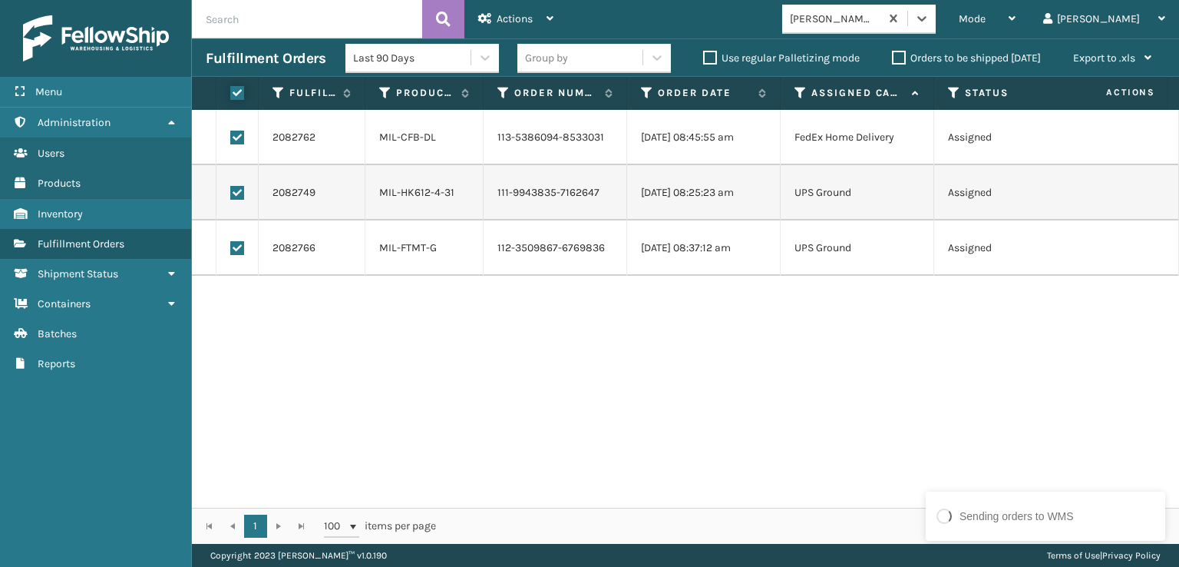
checkbox input "true"
click at [494, 13] on div "Actions" at bounding box center [515, 19] width 75 height 38
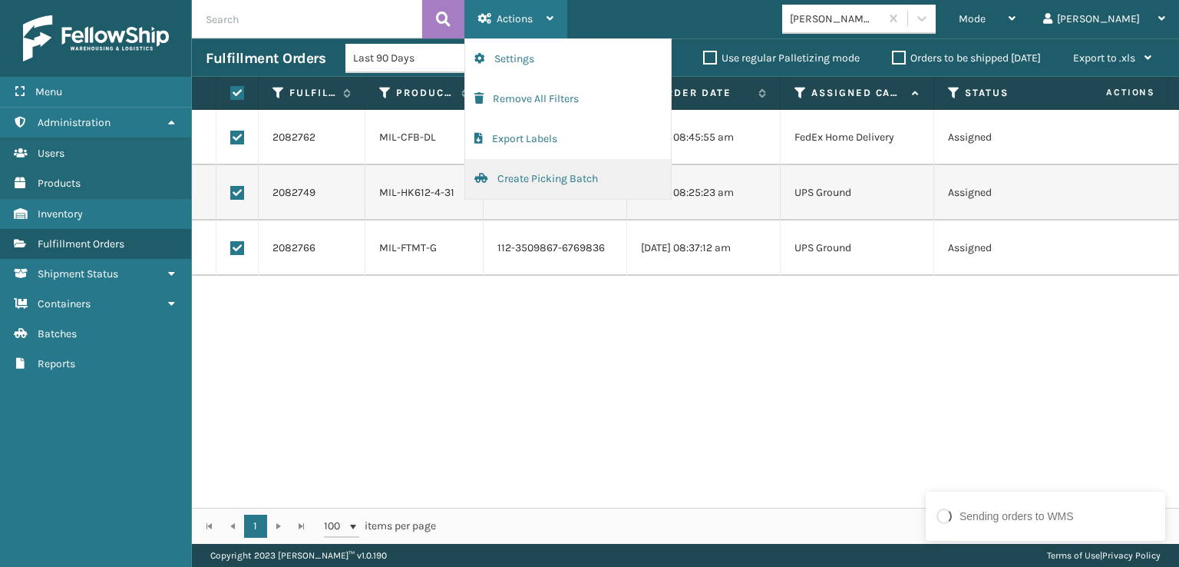
click at [547, 177] on button "Create Picking Batch" at bounding box center [568, 179] width 206 height 40
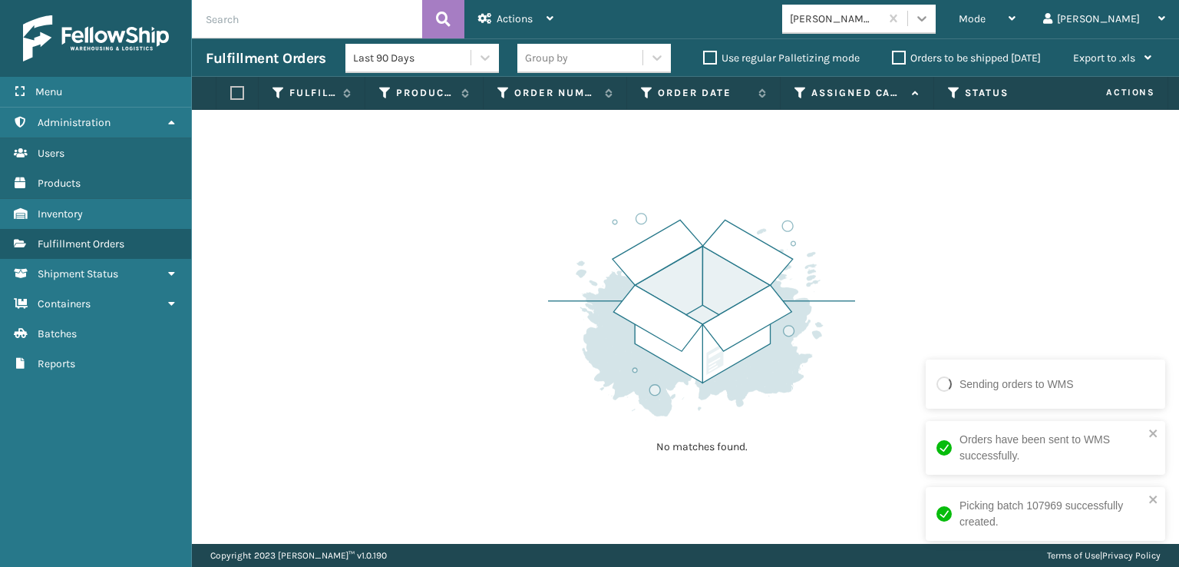
click at [930, 18] on icon at bounding box center [921, 18] width 15 height 15
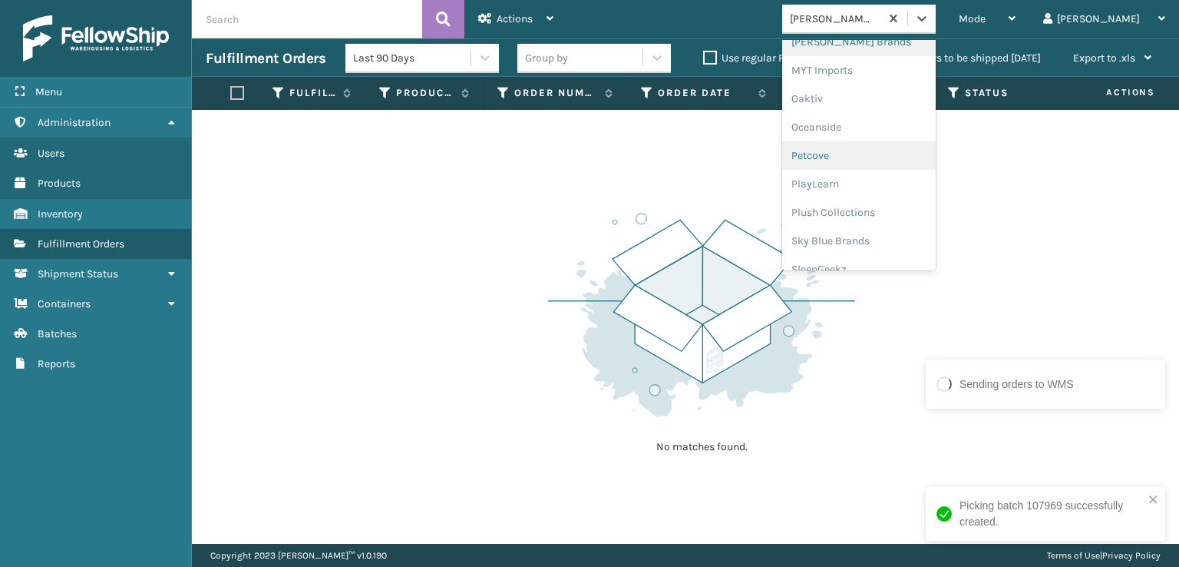
scroll to position [767, 0]
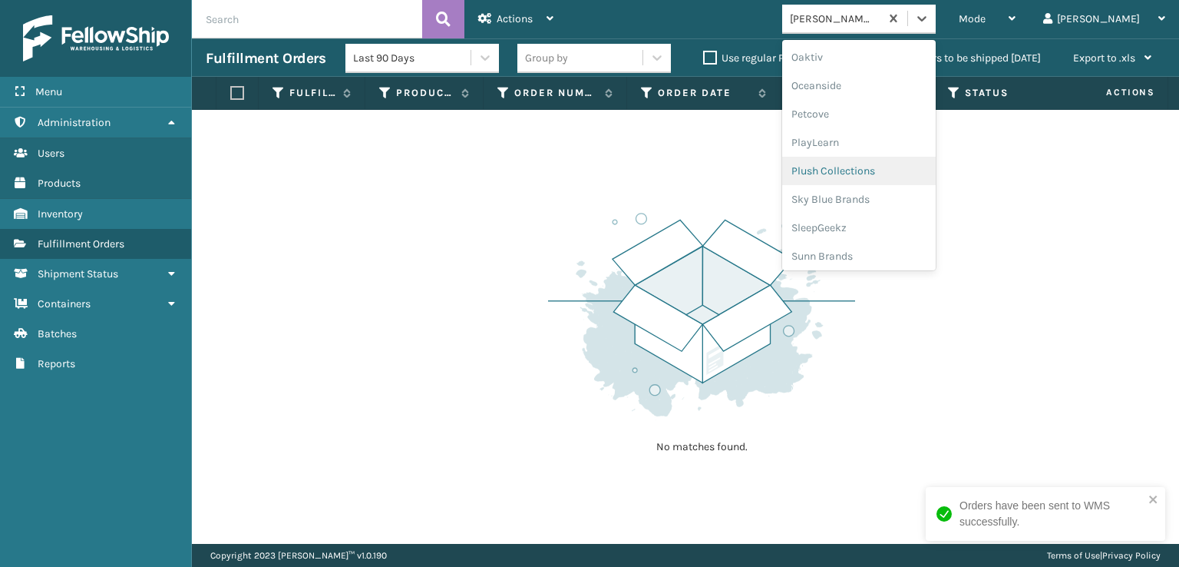
click at [866, 171] on div "Plush Collections" at bounding box center [859, 171] width 154 height 28
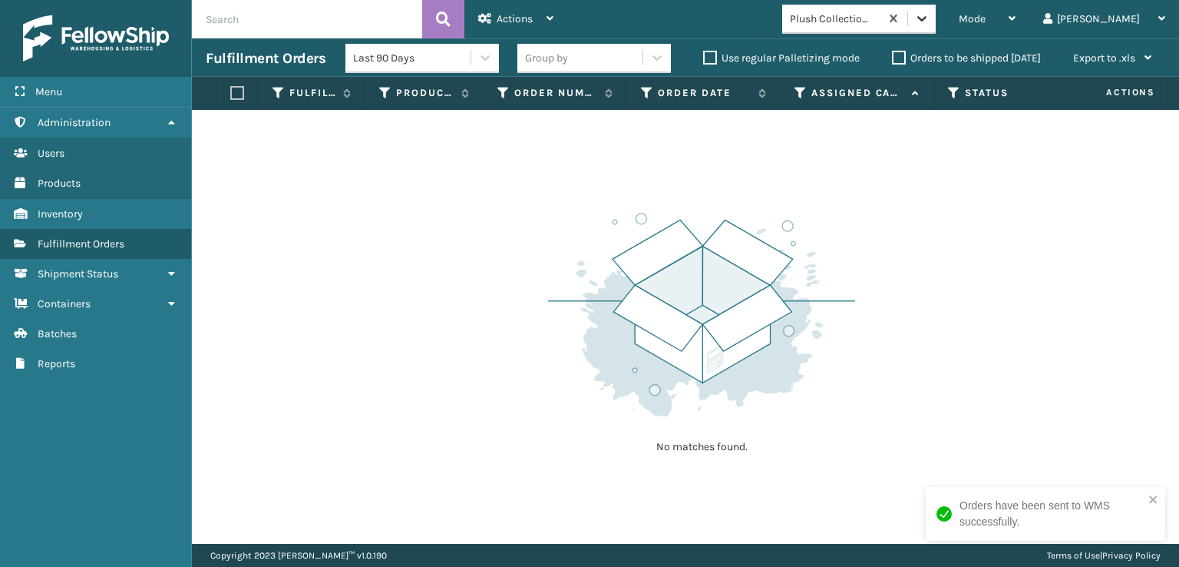
click at [930, 25] on icon at bounding box center [921, 18] width 15 height 15
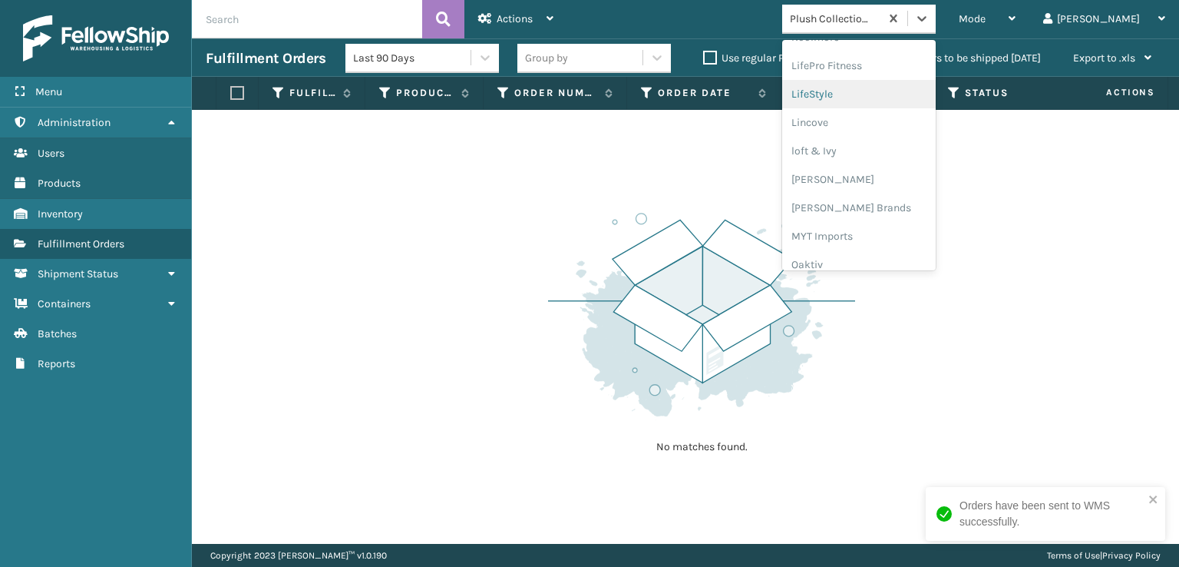
scroll to position [770, 0]
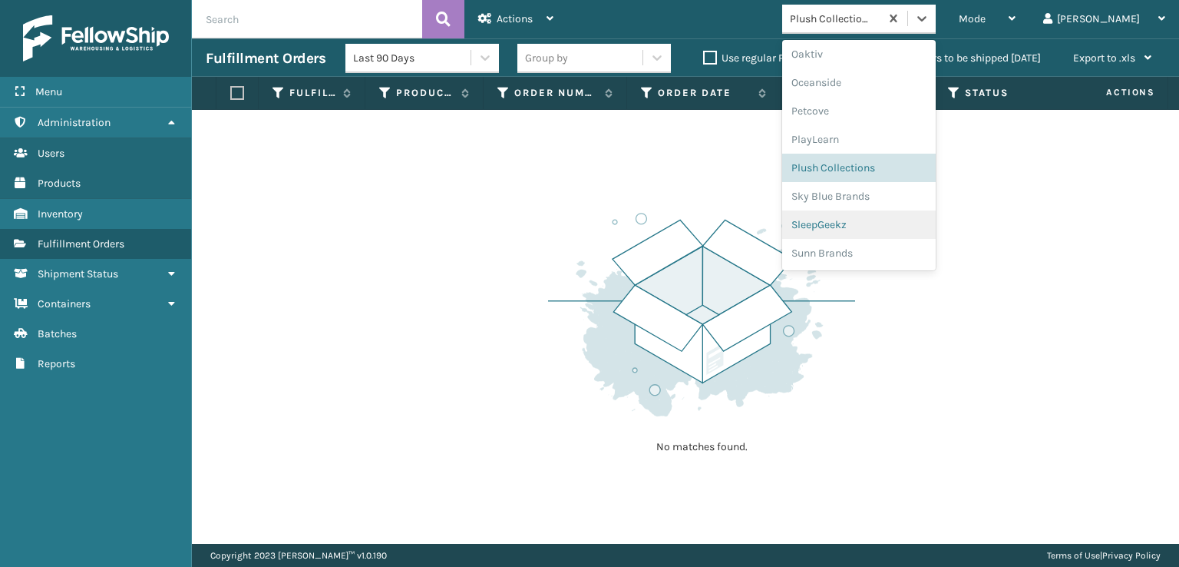
click at [869, 223] on div "SleepGeekz" at bounding box center [859, 224] width 154 height 28
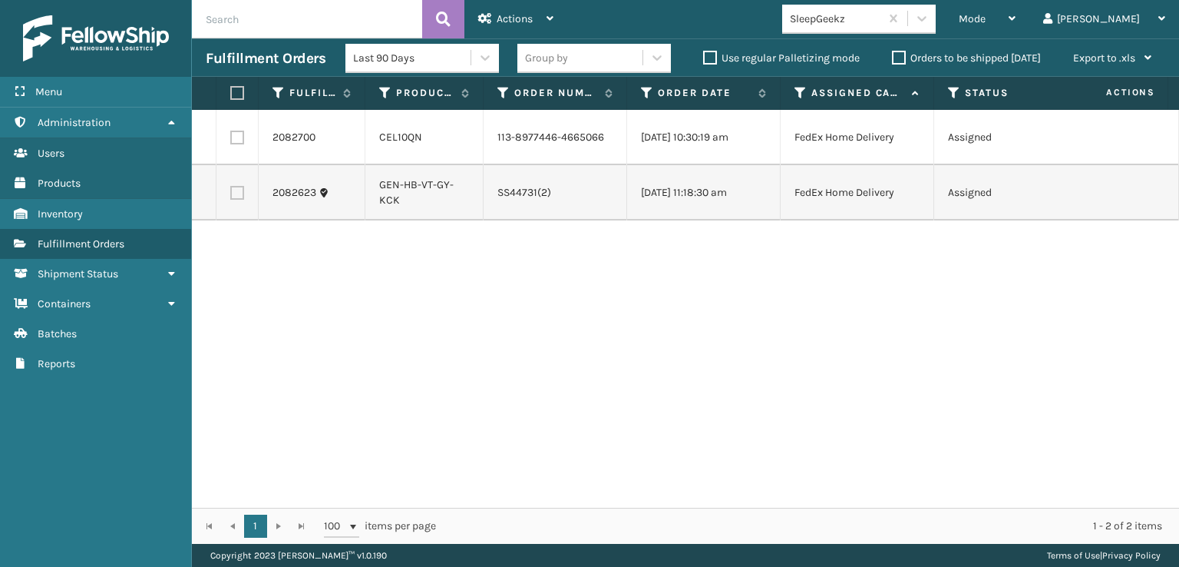
click at [236, 92] on label at bounding box center [234, 93] width 9 height 14
click at [231, 92] on input "checkbox" at bounding box center [230, 93] width 1 height 10
checkbox input "true"
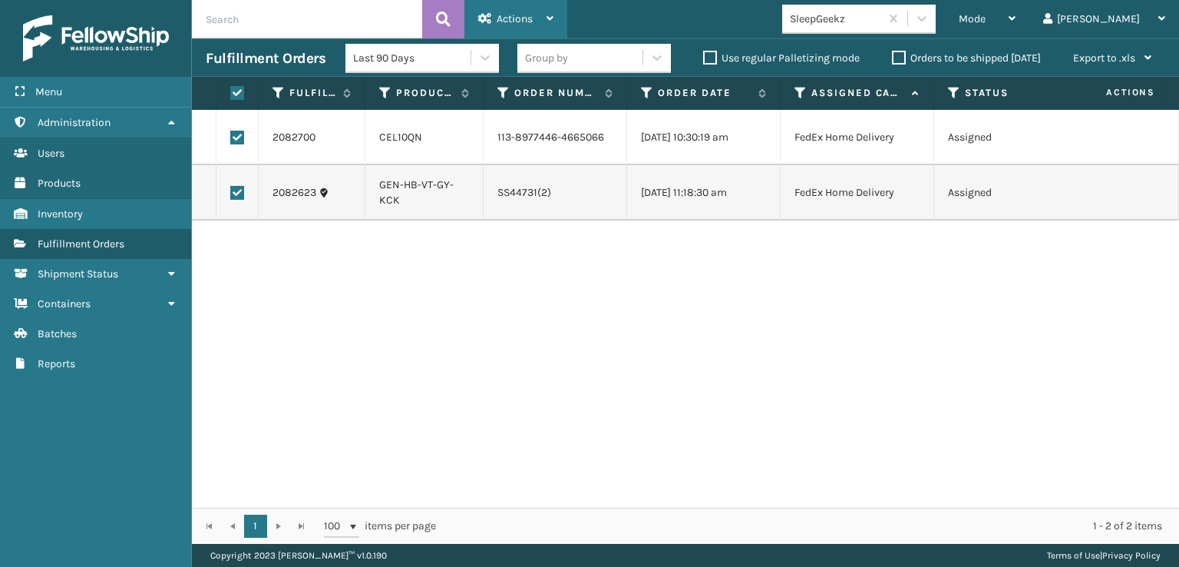
click at [517, 19] on span "Actions" at bounding box center [515, 18] width 36 height 13
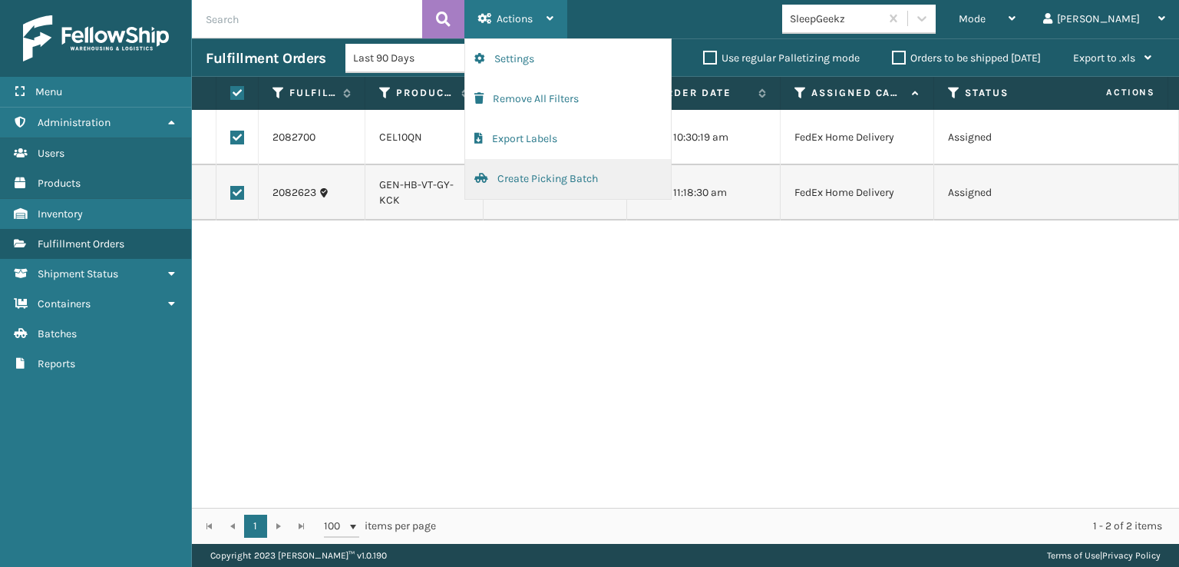
click at [520, 181] on button "Create Picking Batch" at bounding box center [568, 179] width 206 height 40
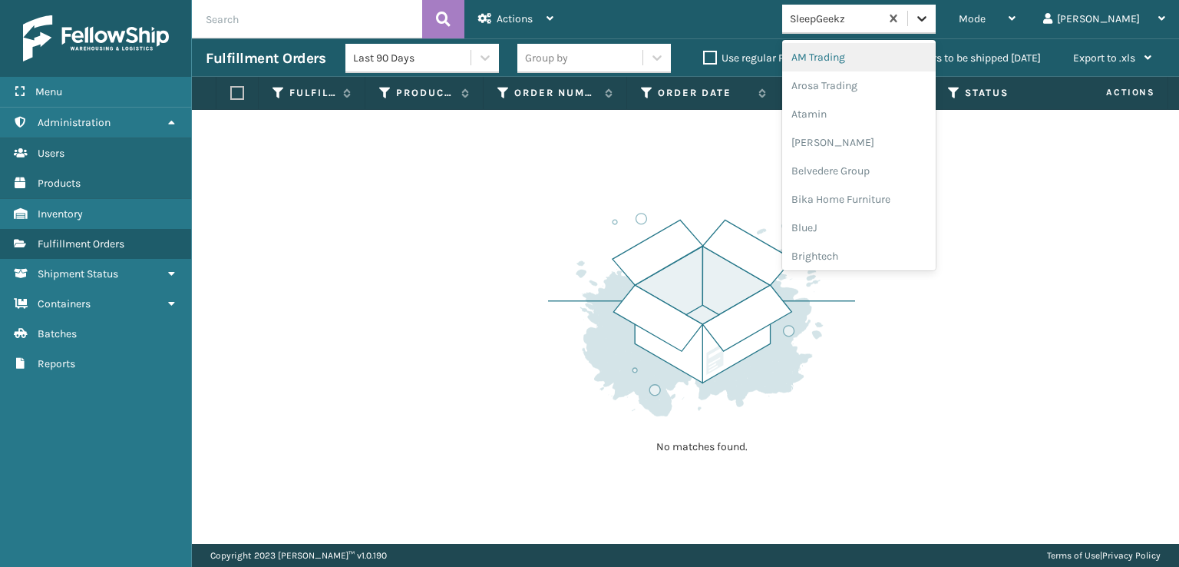
click at [936, 28] on div at bounding box center [922, 19] width 28 height 28
click at [879, 220] on div "SleepGeekz" at bounding box center [859, 224] width 154 height 28
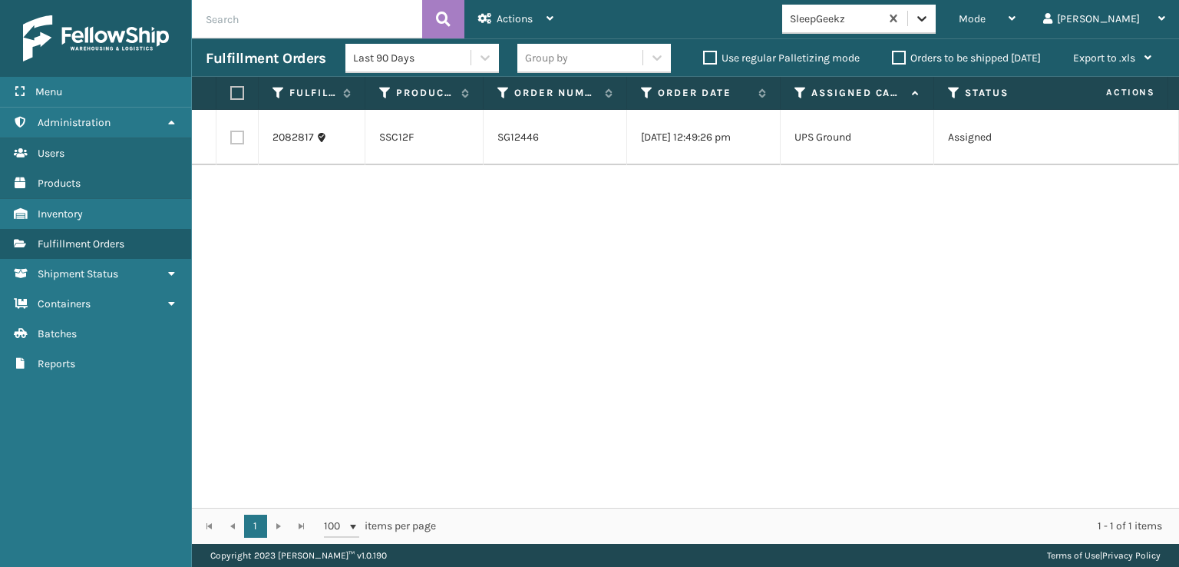
click at [936, 9] on div at bounding box center [922, 19] width 28 height 28
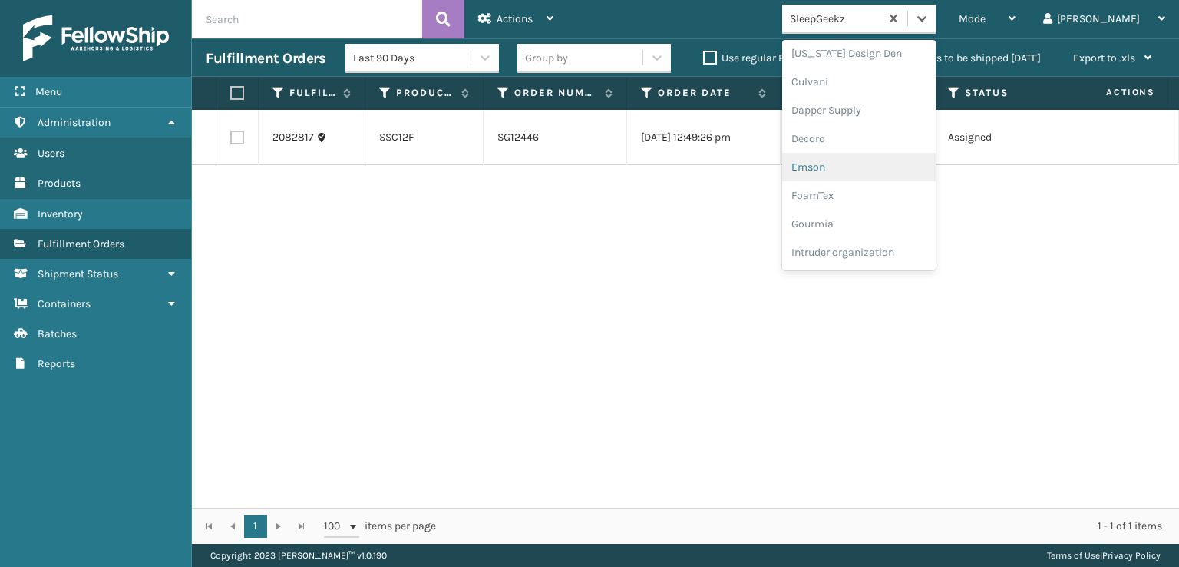
scroll to position [307, 0]
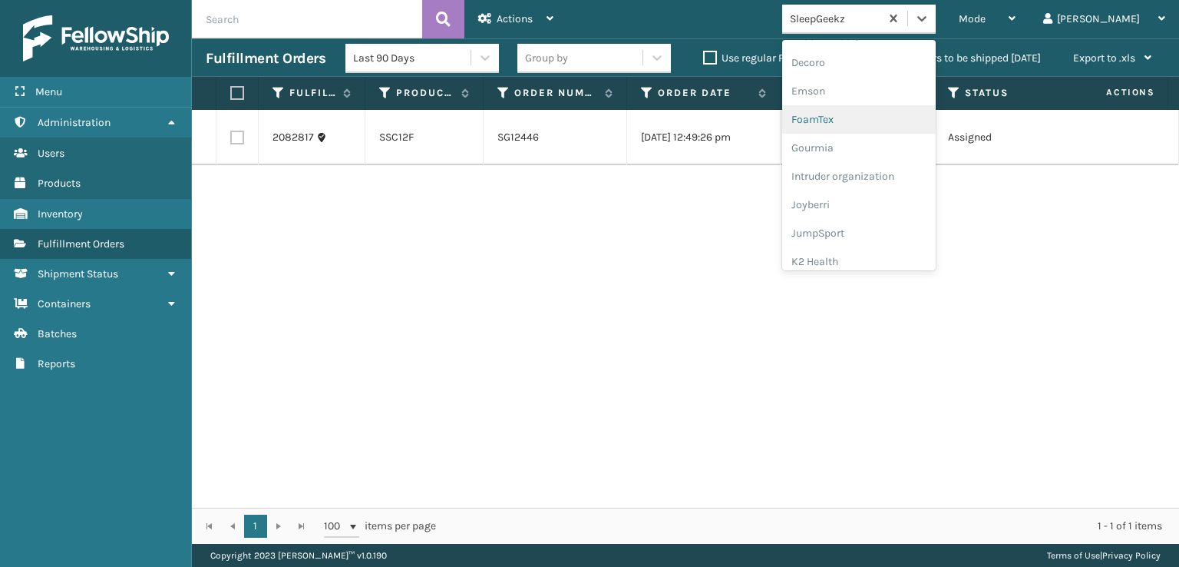
click at [865, 123] on div "FoamTex" at bounding box center [859, 119] width 154 height 28
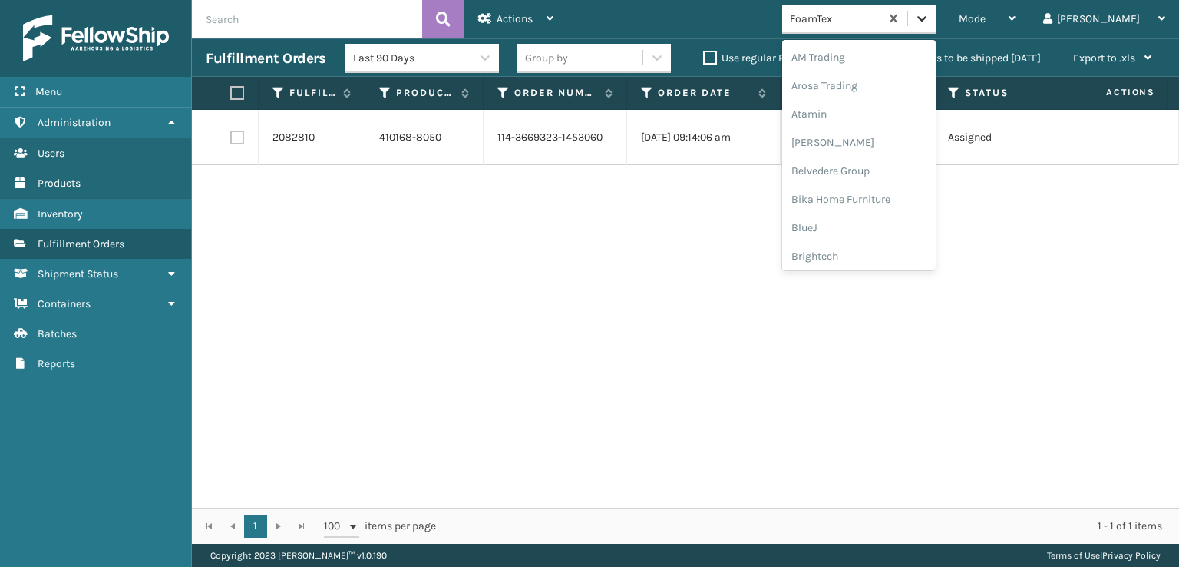
click at [930, 15] on icon at bounding box center [921, 18] width 15 height 15
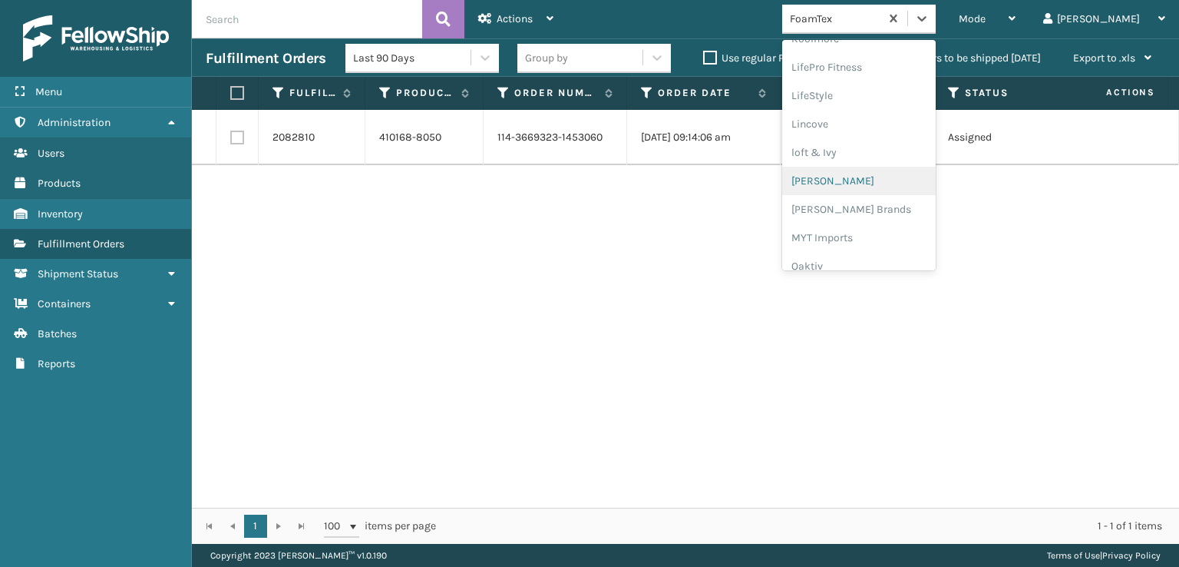
scroll to position [639, 0]
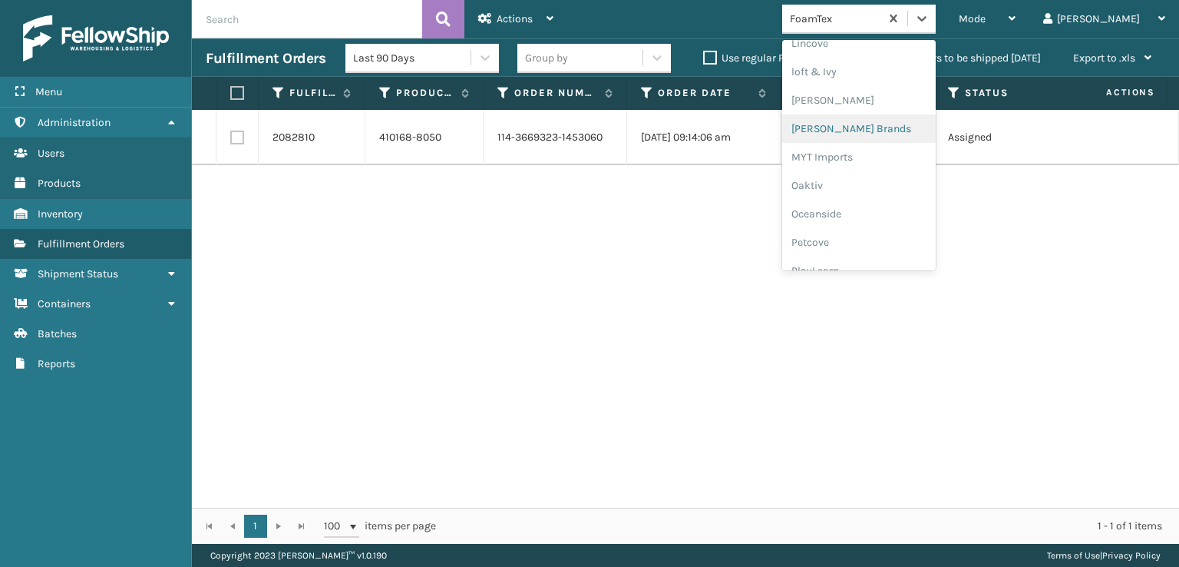
click at [863, 121] on div "[PERSON_NAME] Brands" at bounding box center [859, 128] width 154 height 28
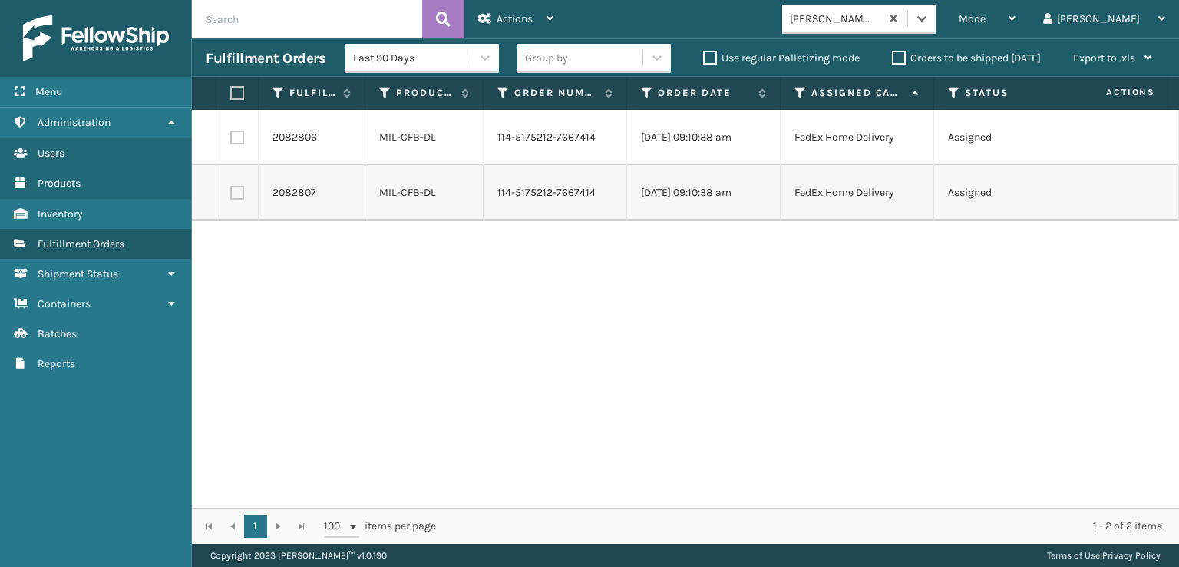
click at [238, 91] on label at bounding box center [234, 93] width 9 height 14
click at [231, 91] on input "checkbox" at bounding box center [230, 93] width 1 height 10
checkbox input "true"
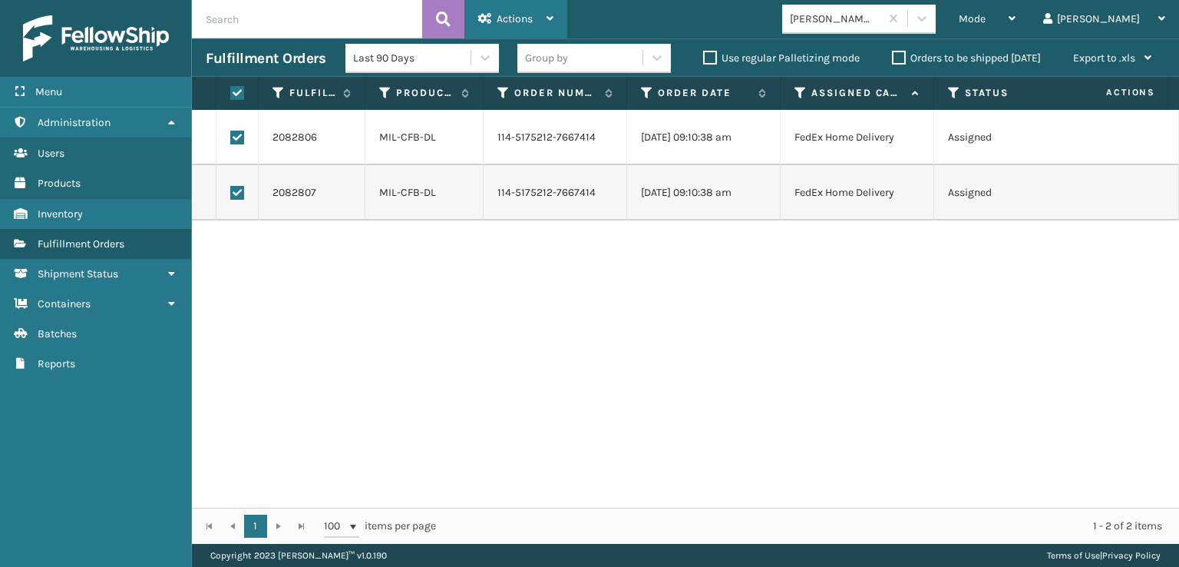
click at [531, 12] on div "Actions" at bounding box center [515, 19] width 75 height 38
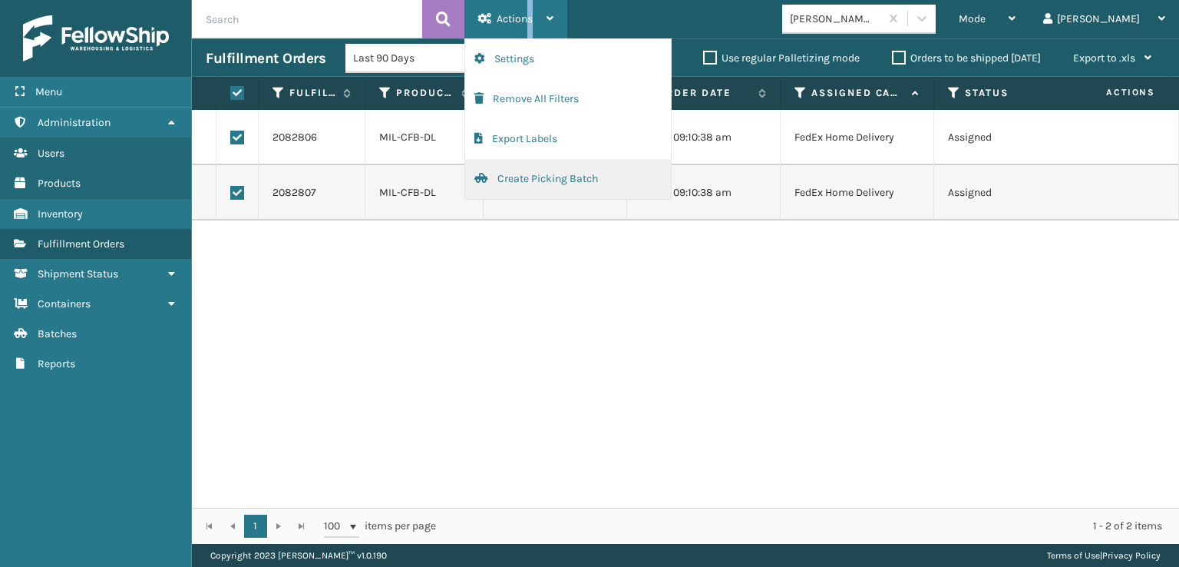
click at [544, 176] on button "Create Picking Batch" at bounding box center [568, 179] width 206 height 40
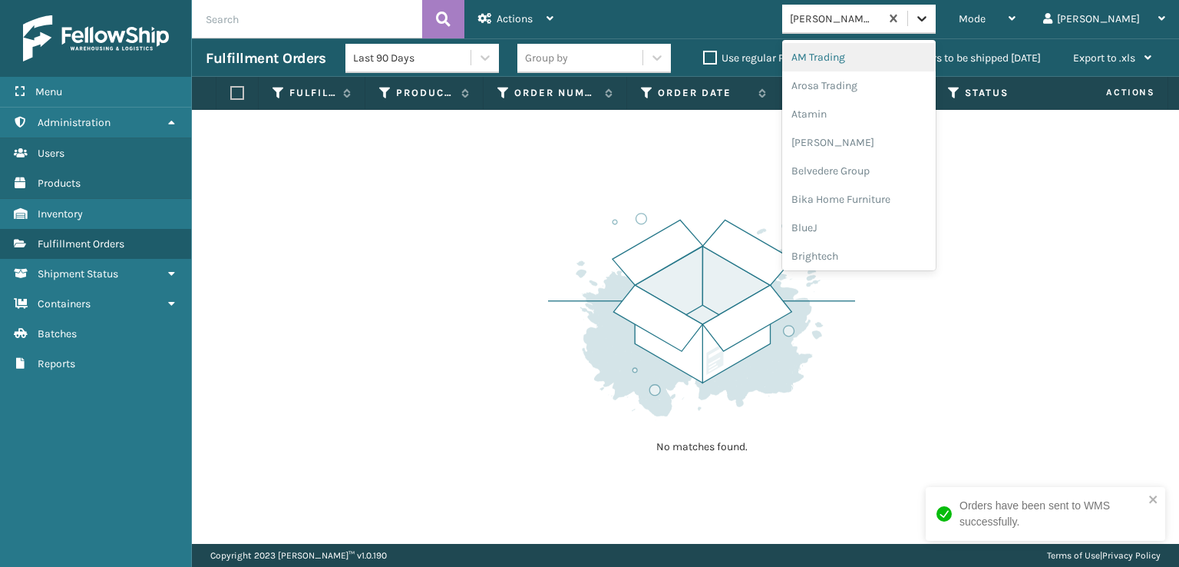
click at [927, 18] on icon at bounding box center [922, 18] width 9 height 5
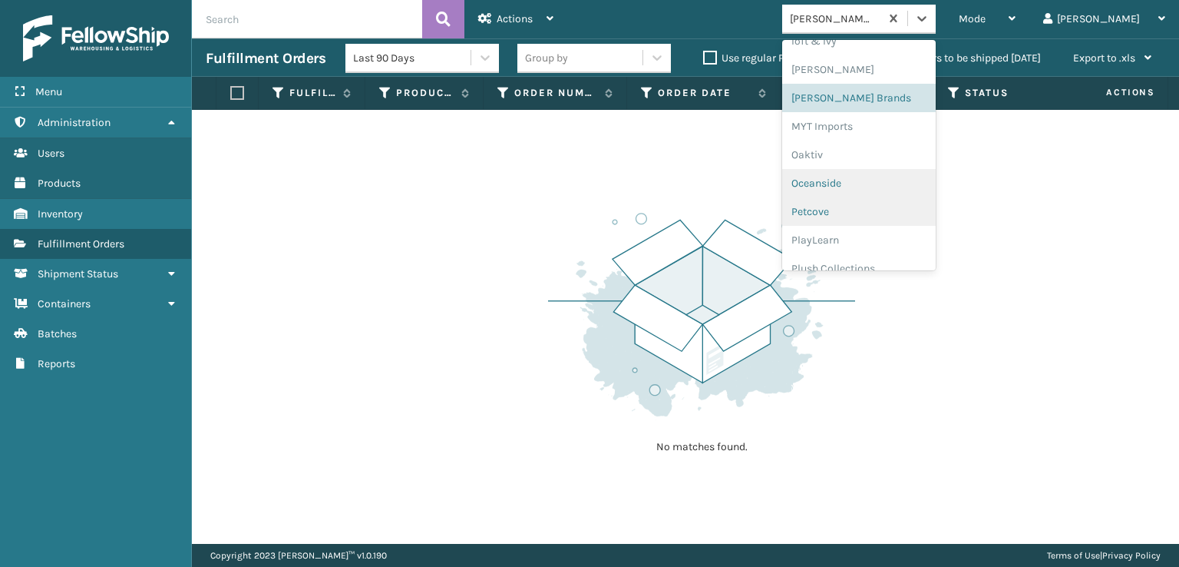
scroll to position [693, 0]
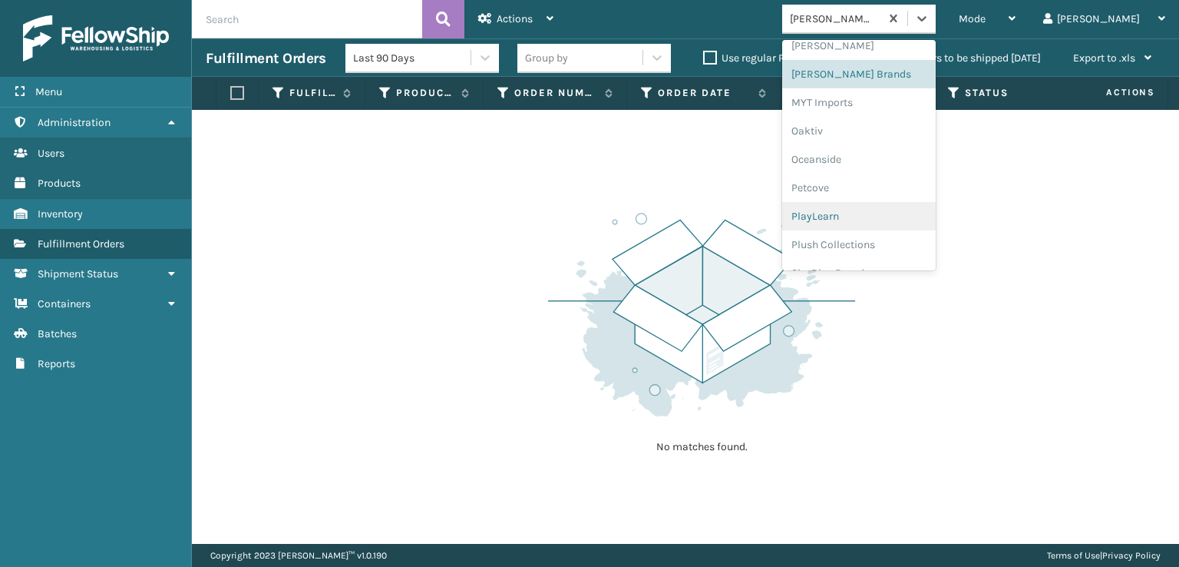
click at [872, 215] on div "PlayLearn" at bounding box center [859, 216] width 154 height 28
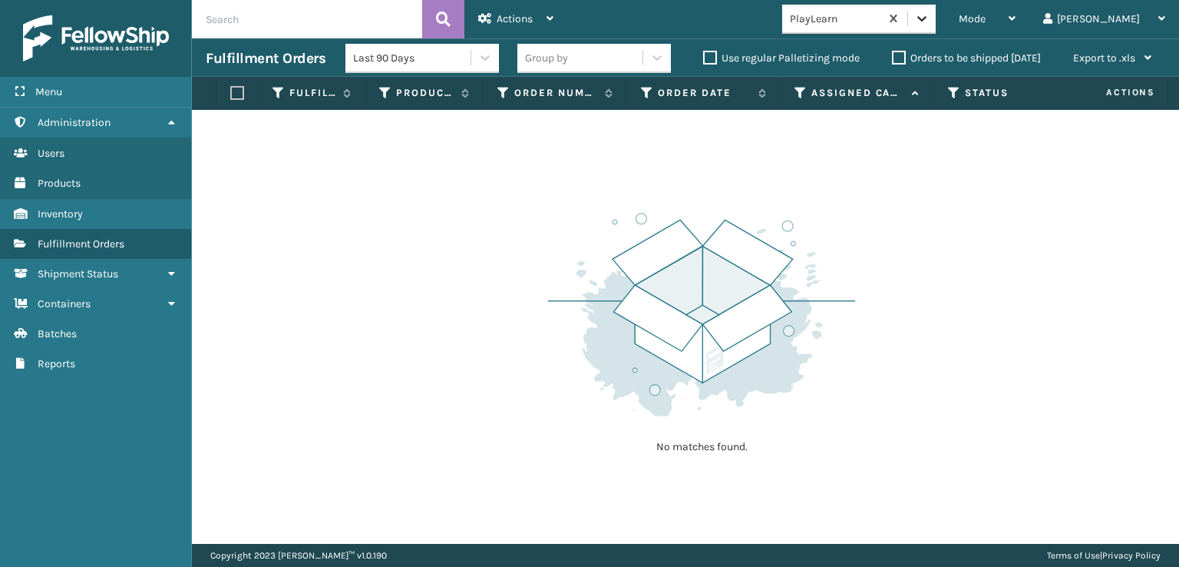
click at [930, 16] on icon at bounding box center [921, 18] width 15 height 15
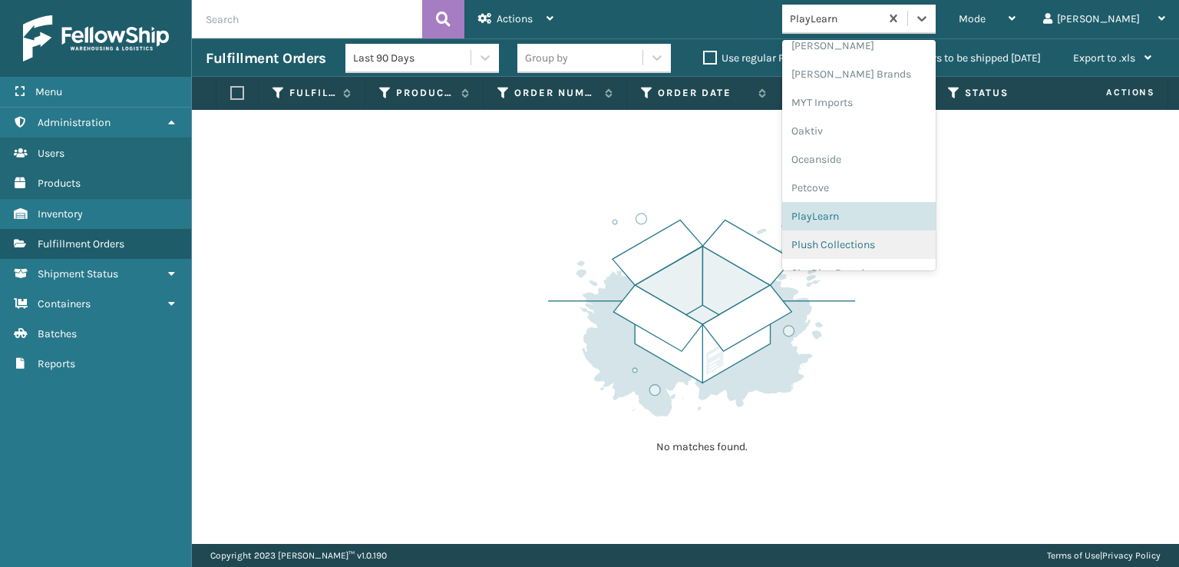
click at [888, 247] on div "Plush Collections" at bounding box center [859, 244] width 154 height 28
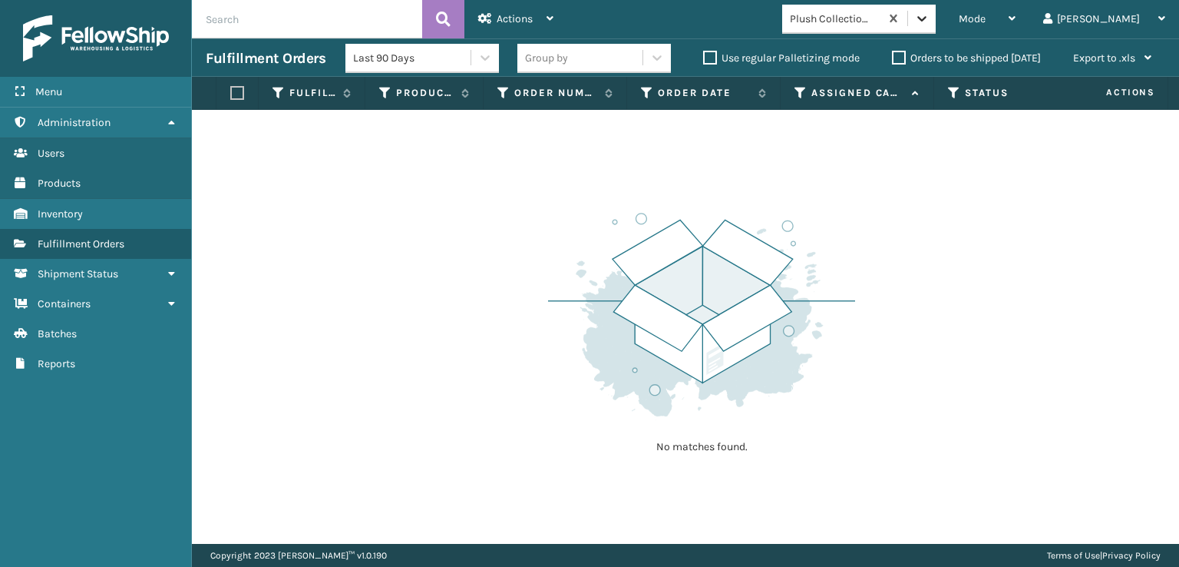
click at [930, 19] on icon at bounding box center [921, 18] width 15 height 15
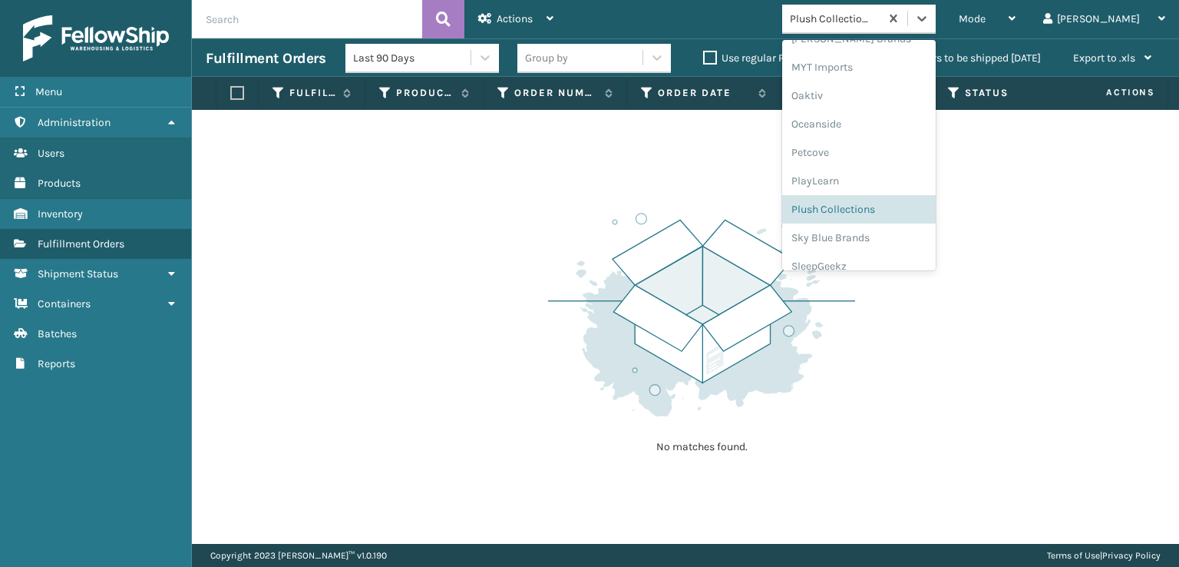
scroll to position [770, 0]
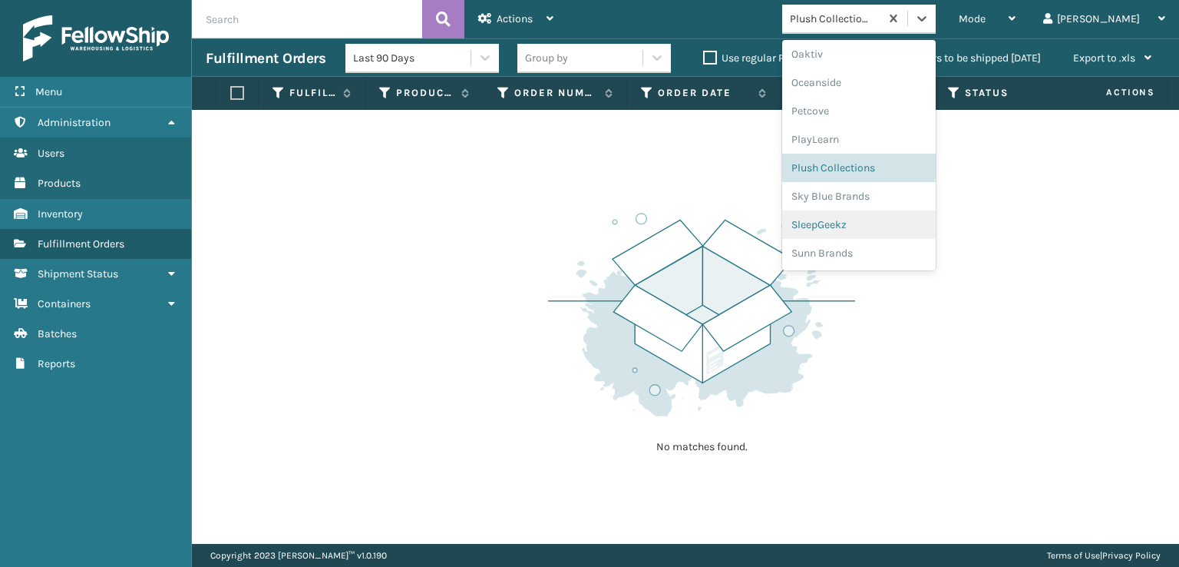
click at [860, 228] on div "SleepGeekz" at bounding box center [859, 224] width 154 height 28
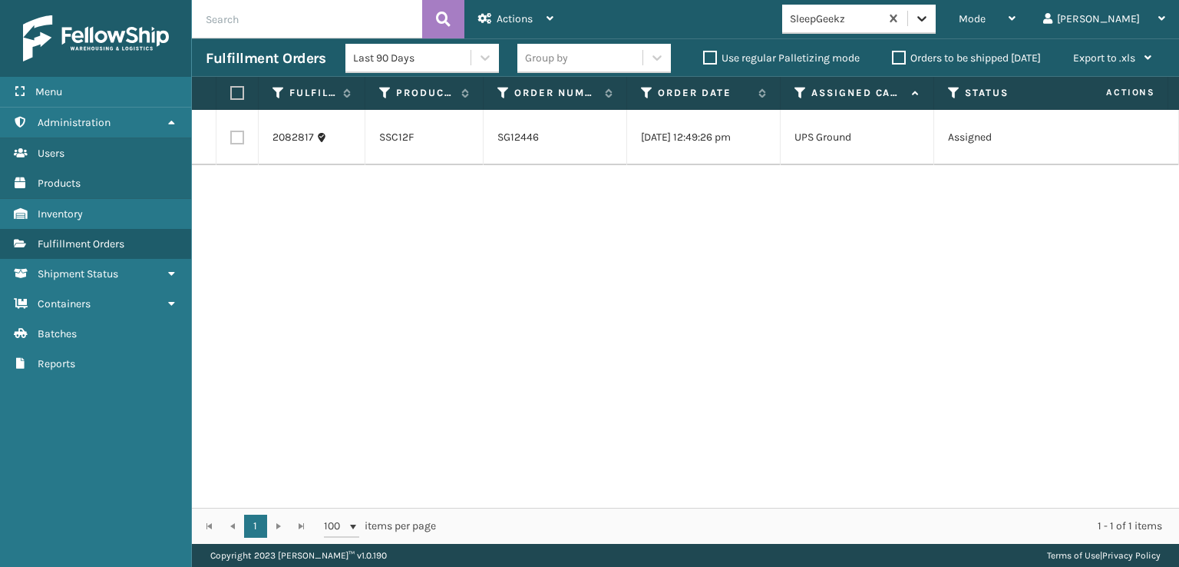
click at [936, 23] on div at bounding box center [922, 19] width 28 height 28
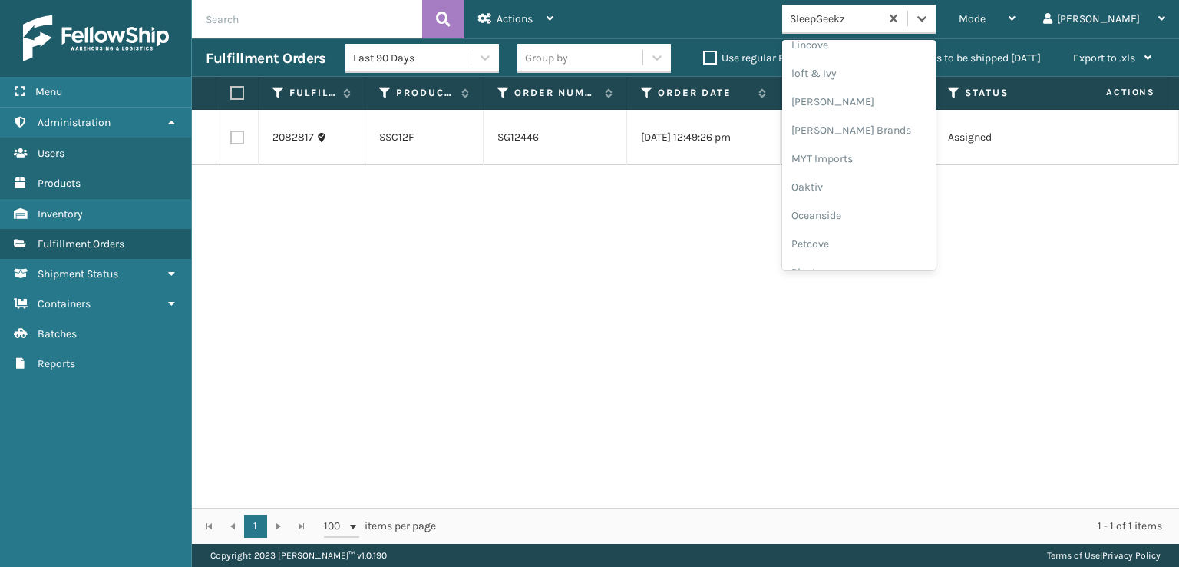
scroll to position [639, 0]
click at [875, 124] on div "[PERSON_NAME] Brands" at bounding box center [859, 128] width 154 height 28
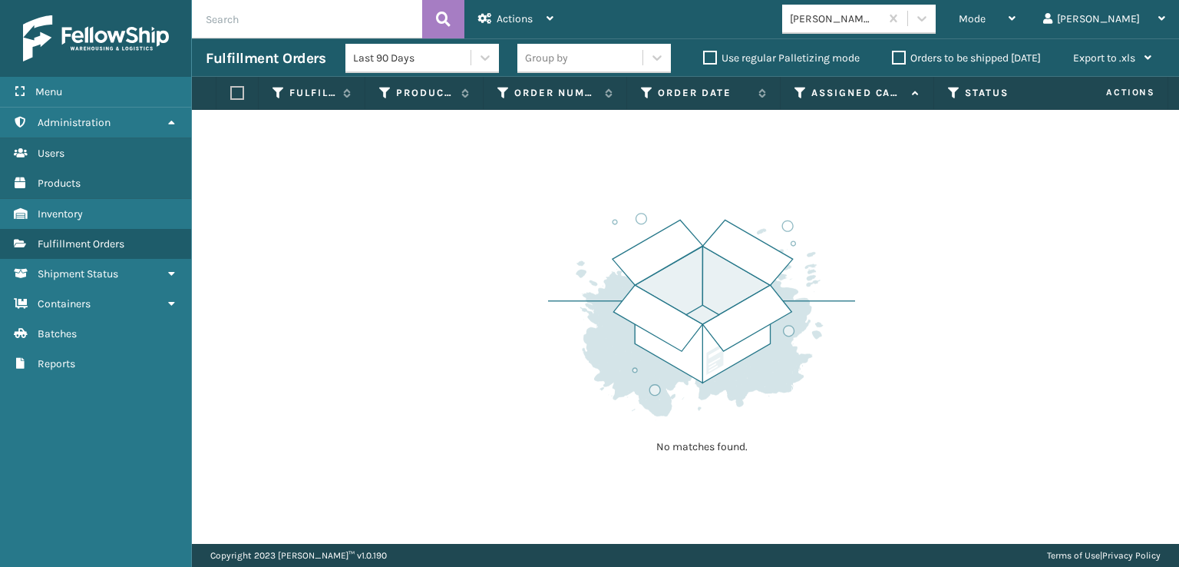
click at [349, 277] on div "No matches found." at bounding box center [685, 327] width 987 height 434
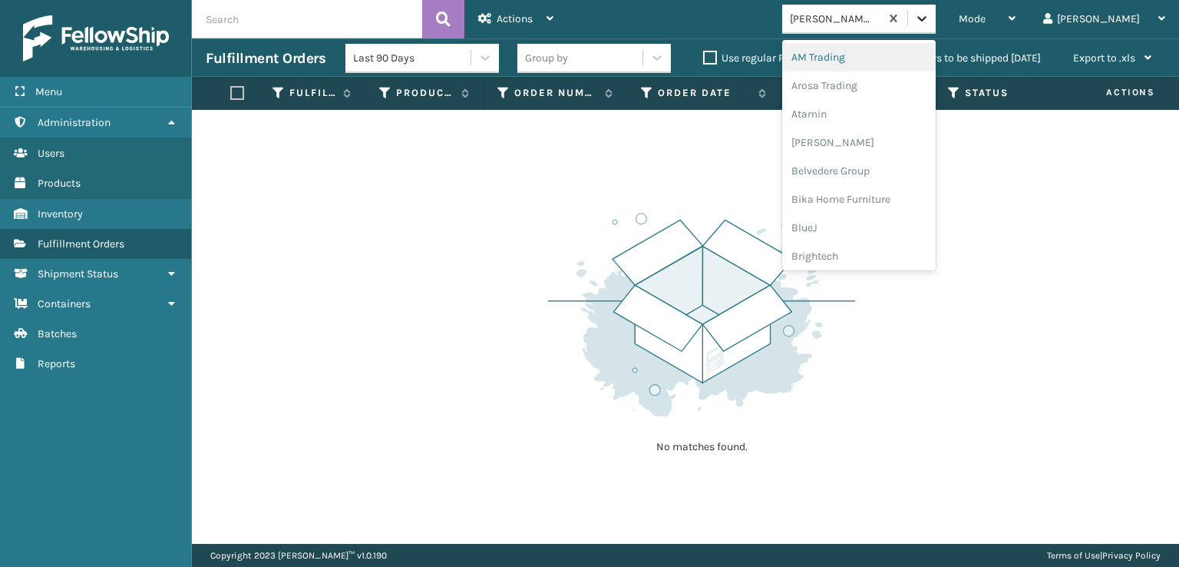
click at [936, 10] on div at bounding box center [922, 19] width 28 height 28
click at [875, 194] on div "FoamTex" at bounding box center [859, 196] width 154 height 28
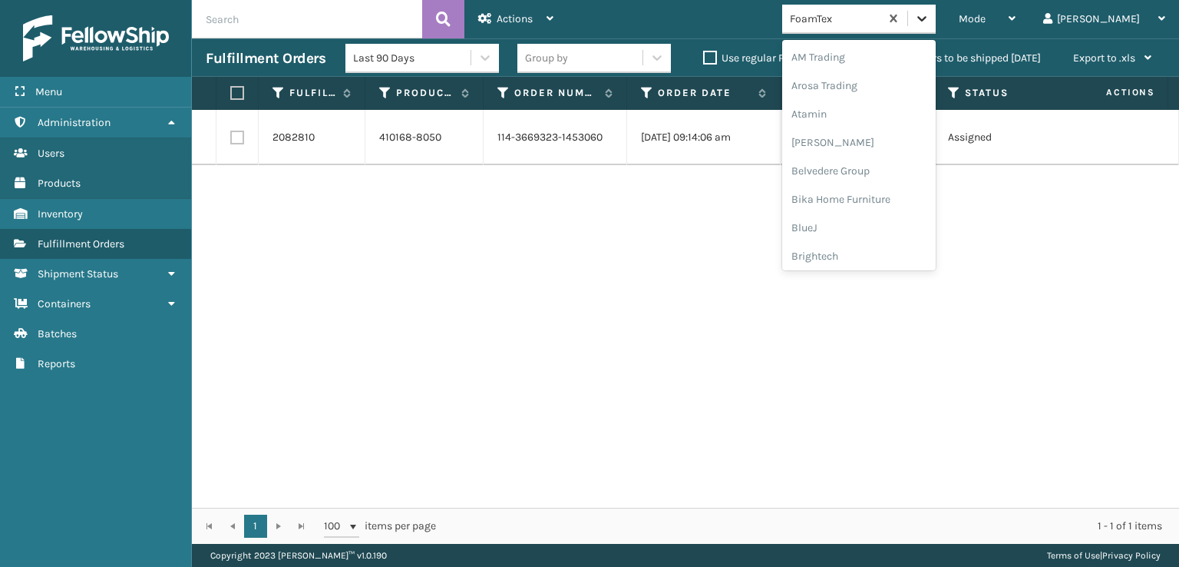
click at [930, 15] on icon at bounding box center [921, 18] width 15 height 15
click at [891, 205] on div "[PERSON_NAME] Brands" at bounding box center [859, 205] width 154 height 28
click at [930, 14] on icon at bounding box center [921, 18] width 15 height 15
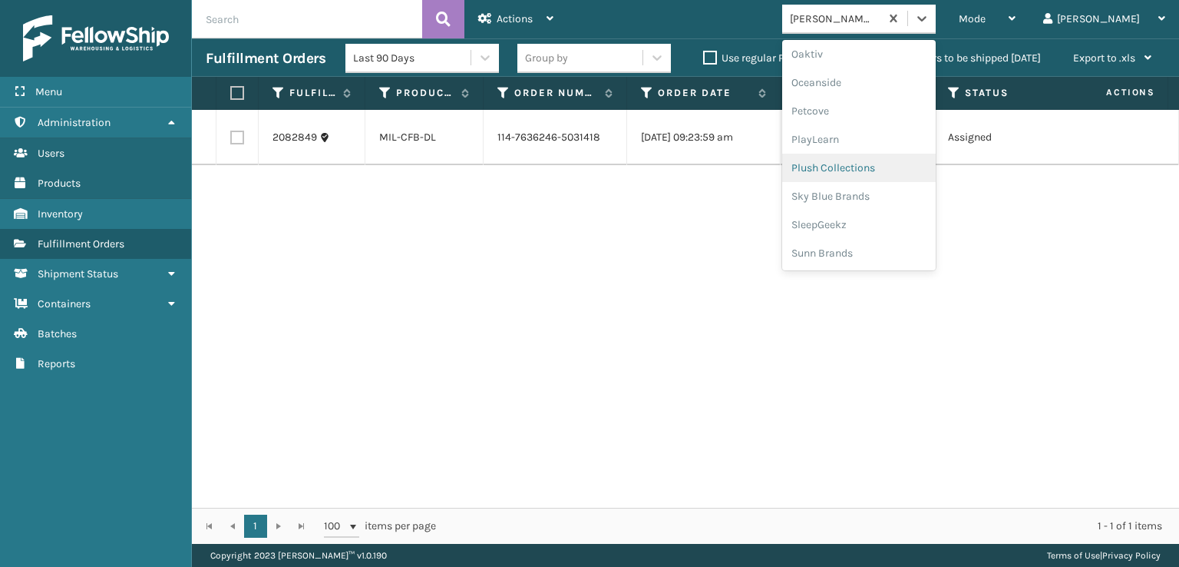
click at [863, 164] on div "Plush Collections" at bounding box center [859, 168] width 154 height 28
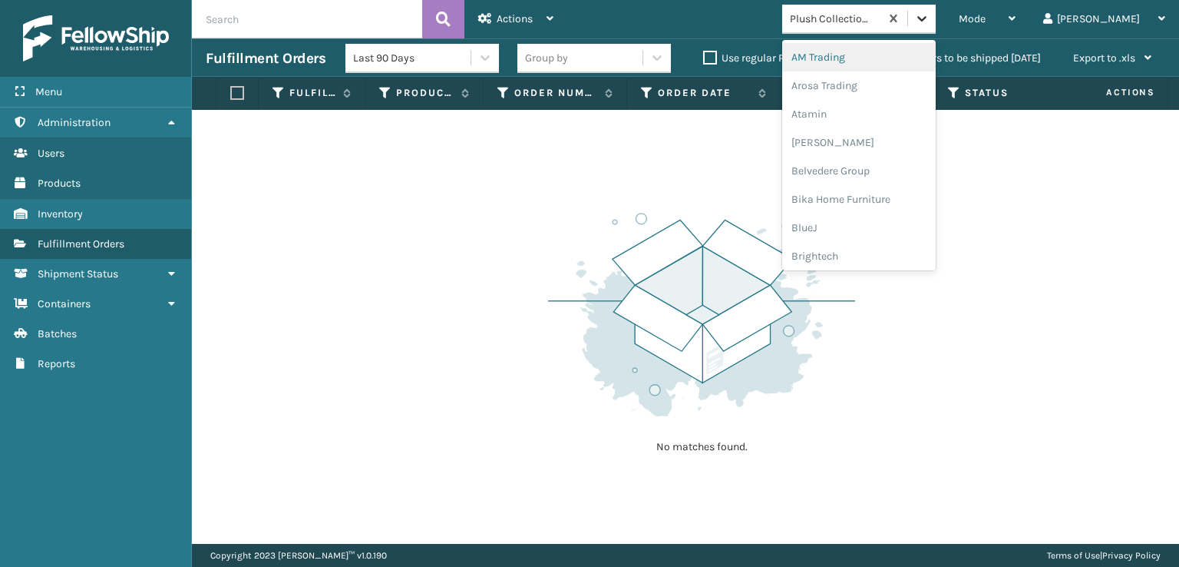
click at [930, 25] on icon at bounding box center [921, 18] width 15 height 15
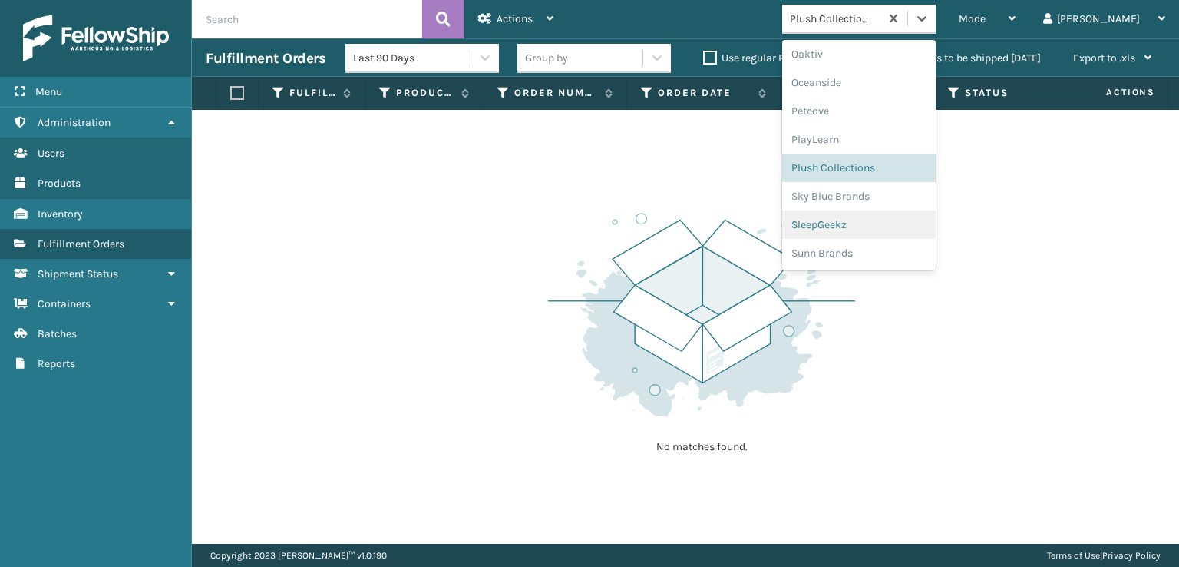
click at [881, 223] on div "SleepGeekz" at bounding box center [859, 224] width 154 height 28
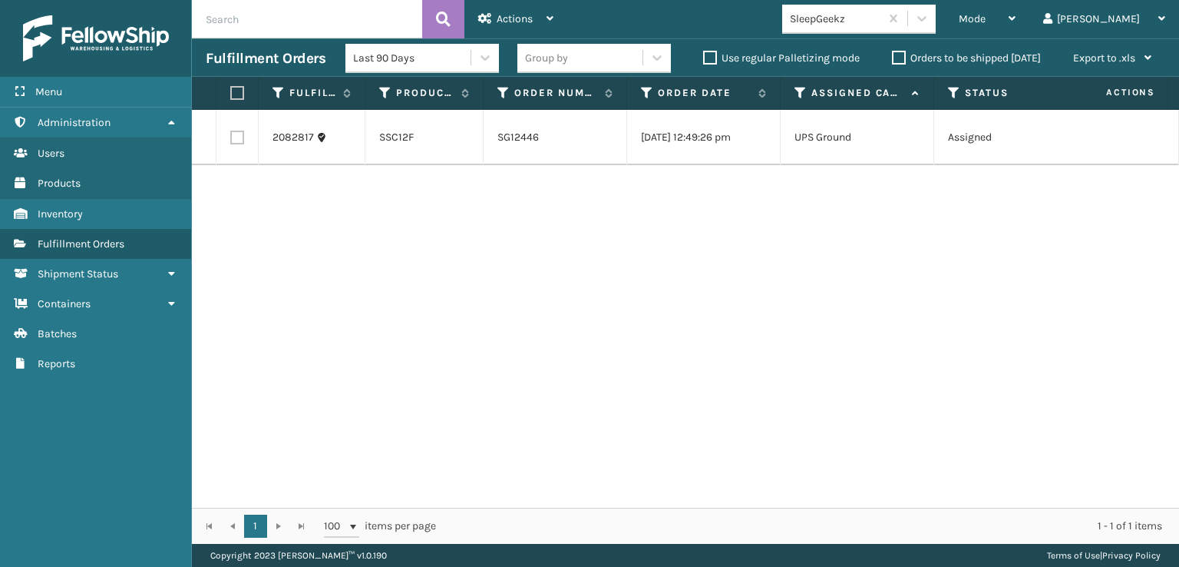
click at [290, 280] on div "2082817 SSC12F SG12446 [DATE] 12:49:26 pm UPS Ground Assigned [DATE] [DATE] 1 S…" at bounding box center [685, 309] width 987 height 398
click at [986, 21] on span "Mode" at bounding box center [972, 18] width 27 height 13
click at [1016, 10] on div "Mode" at bounding box center [987, 19] width 57 height 38
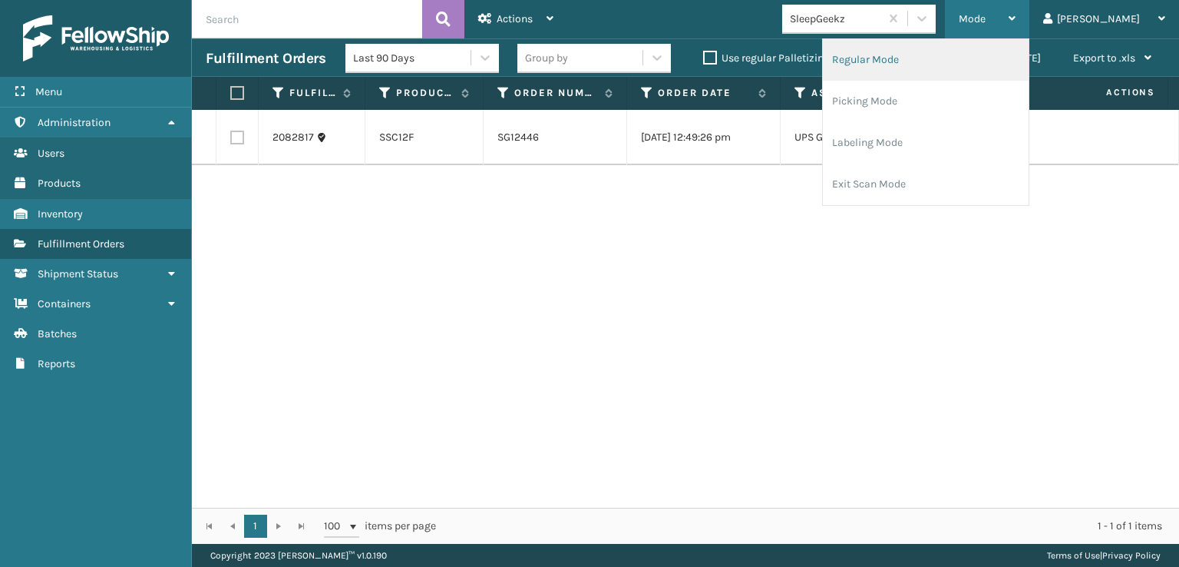
click at [911, 58] on li "Regular Mode" at bounding box center [926, 59] width 206 height 41
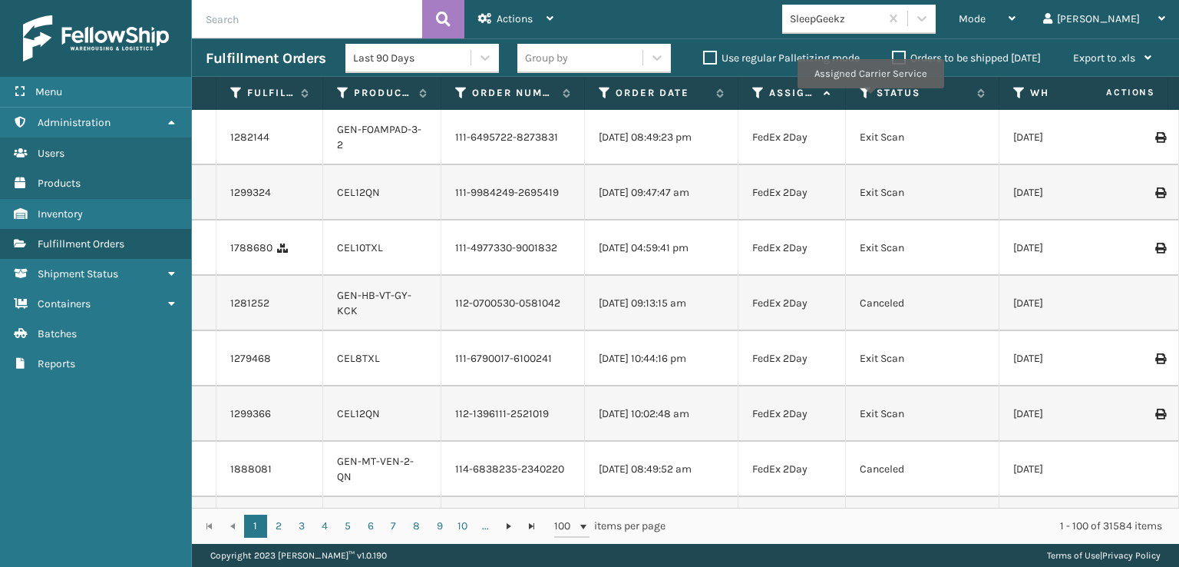
drag, startPoint x: 887, startPoint y: 98, endPoint x: 843, endPoint y: 104, distance: 44.2
click at [843, 104] on span at bounding box center [843, 238] width 5 height 322
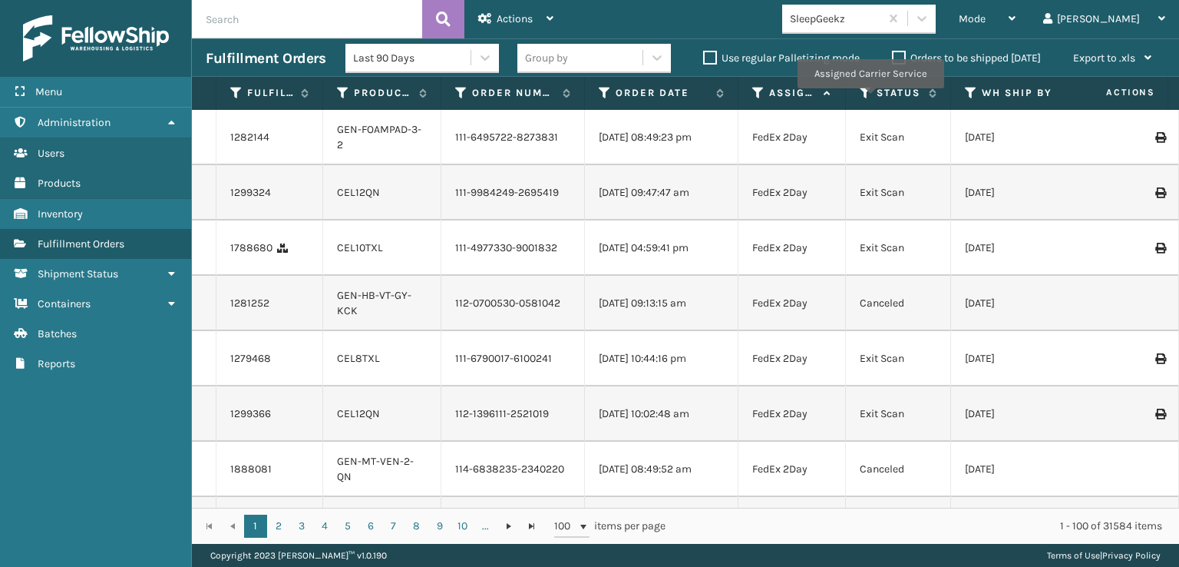
drag, startPoint x: 997, startPoint y: 104, endPoint x: 949, endPoint y: 114, distance: 49.4
click at [949, 114] on div "Fulfillment Order Id Product SKU Order Number Order Date Assigned Carrier Servi…" at bounding box center [685, 310] width 987 height 467
click at [865, 93] on icon at bounding box center [866, 93] width 12 height 14
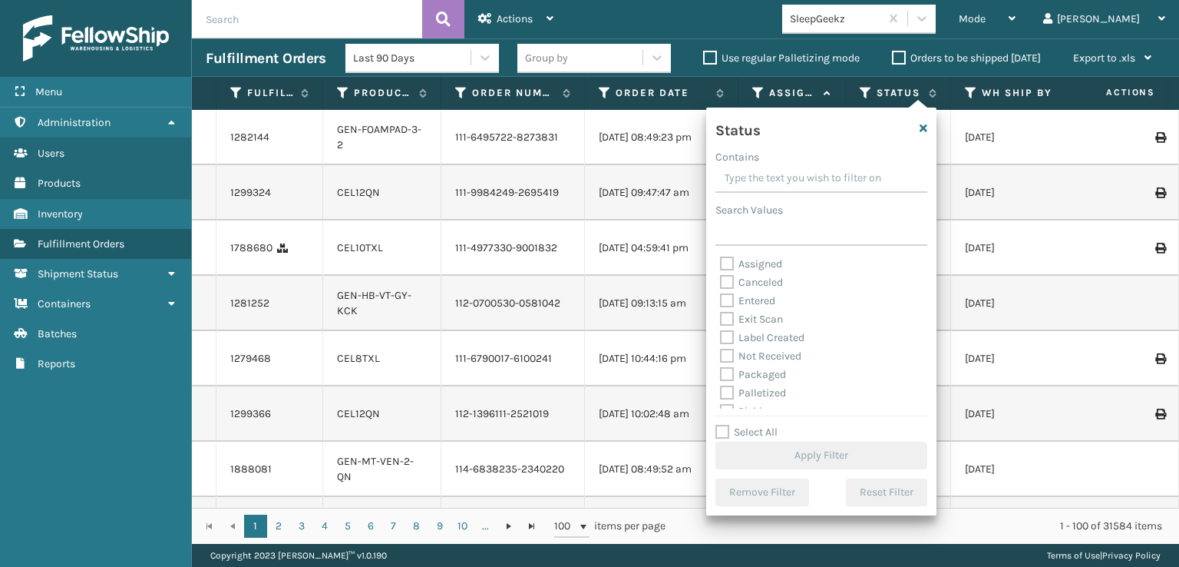
scroll to position [77, 0]
click at [729, 332] on label "Picking" at bounding box center [747, 334] width 55 height 13
click at [721, 332] on input "Picking" at bounding box center [720, 331] width 1 height 10
checkbox input "true"
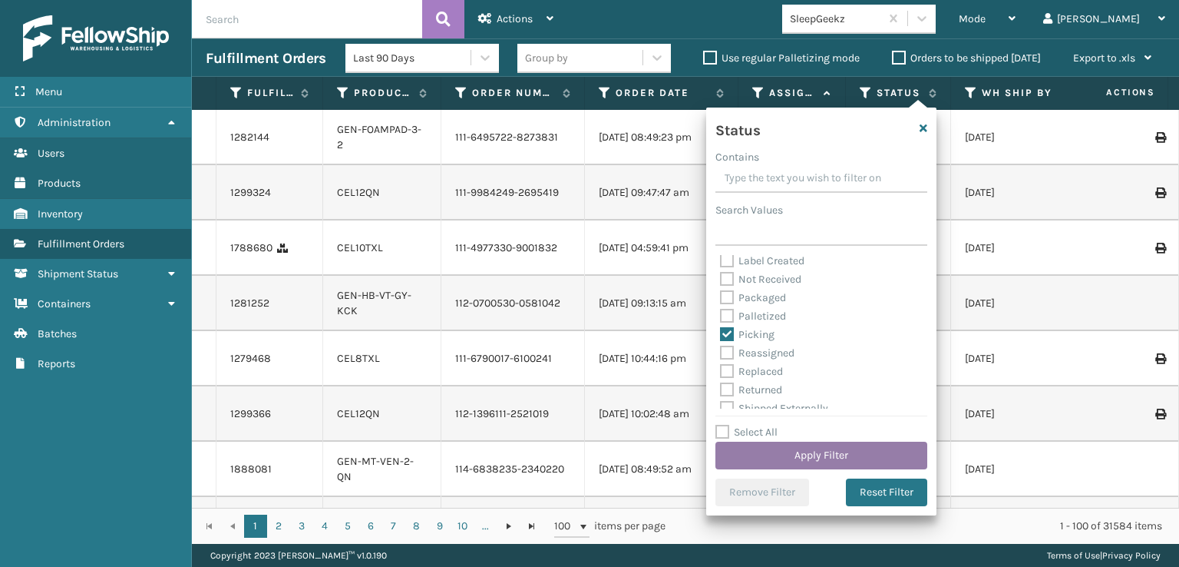
click at [794, 451] on button "Apply Filter" at bounding box center [822, 456] width 212 height 28
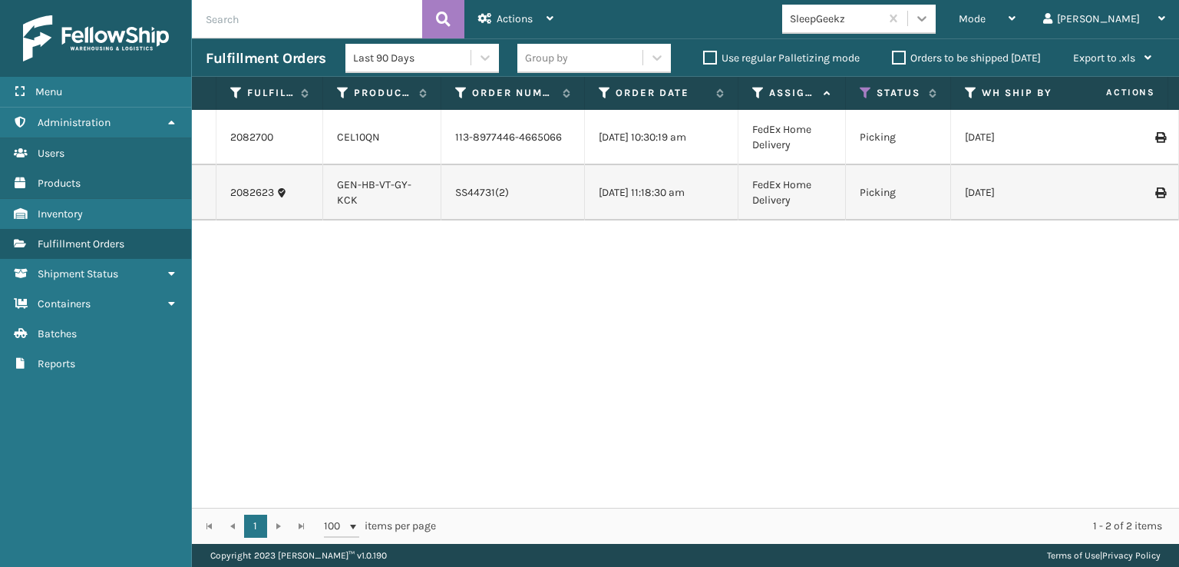
click at [930, 17] on icon at bounding box center [921, 18] width 15 height 15
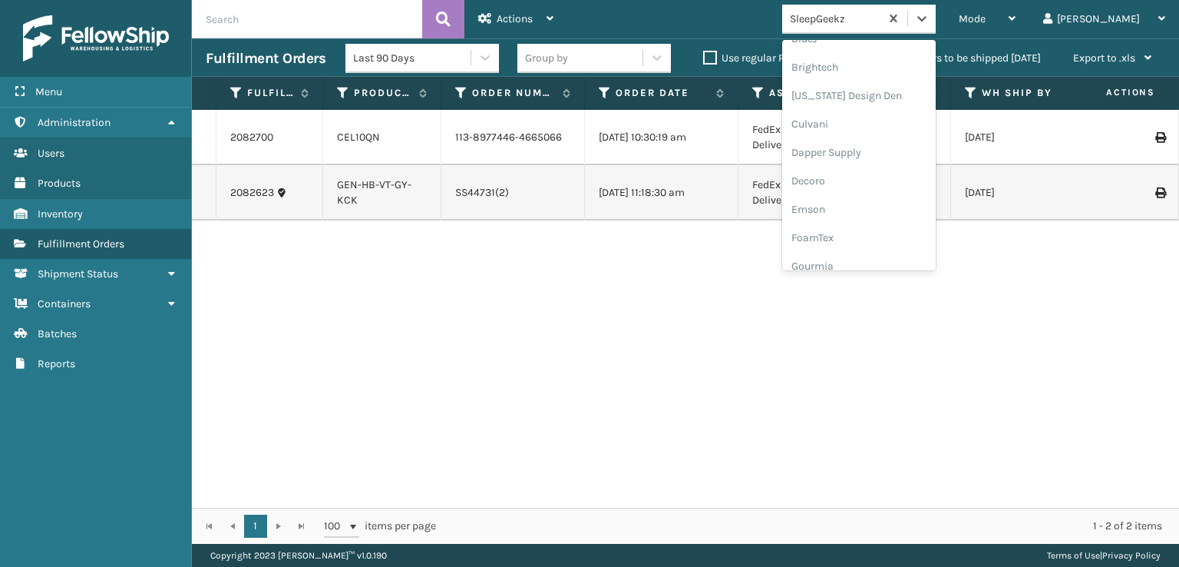
scroll to position [230, 0]
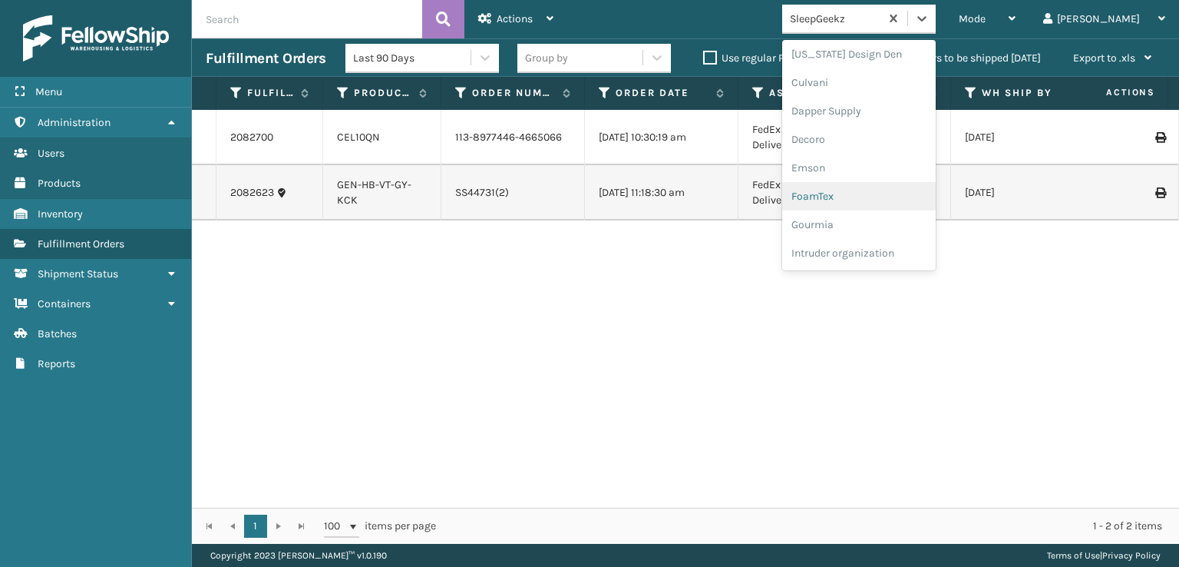
click at [867, 194] on div "FoamTex" at bounding box center [859, 196] width 154 height 28
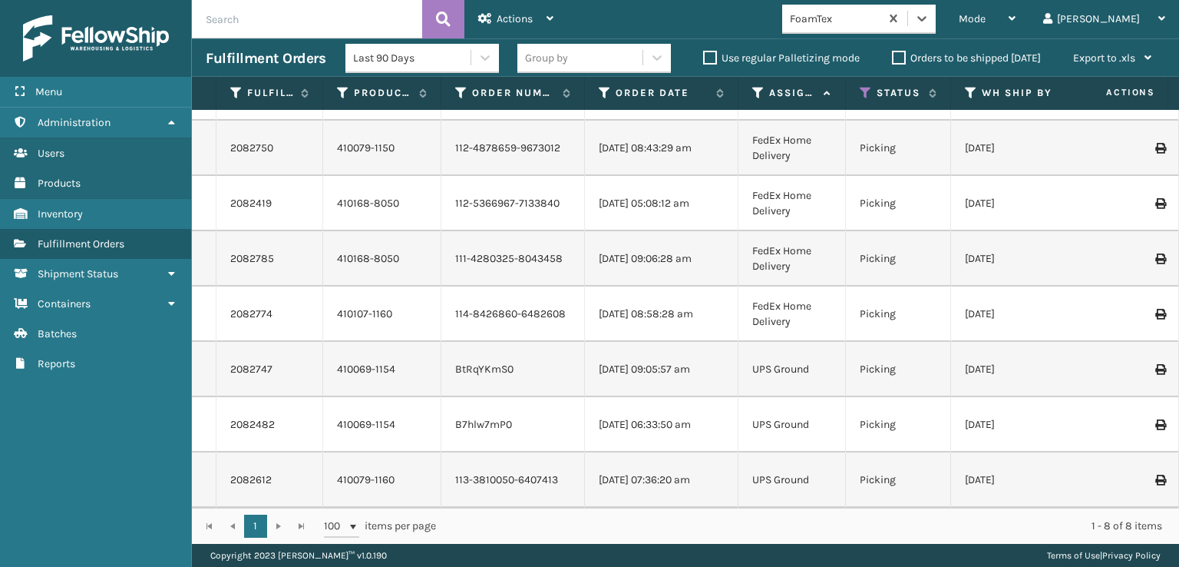
scroll to position [0, 0]
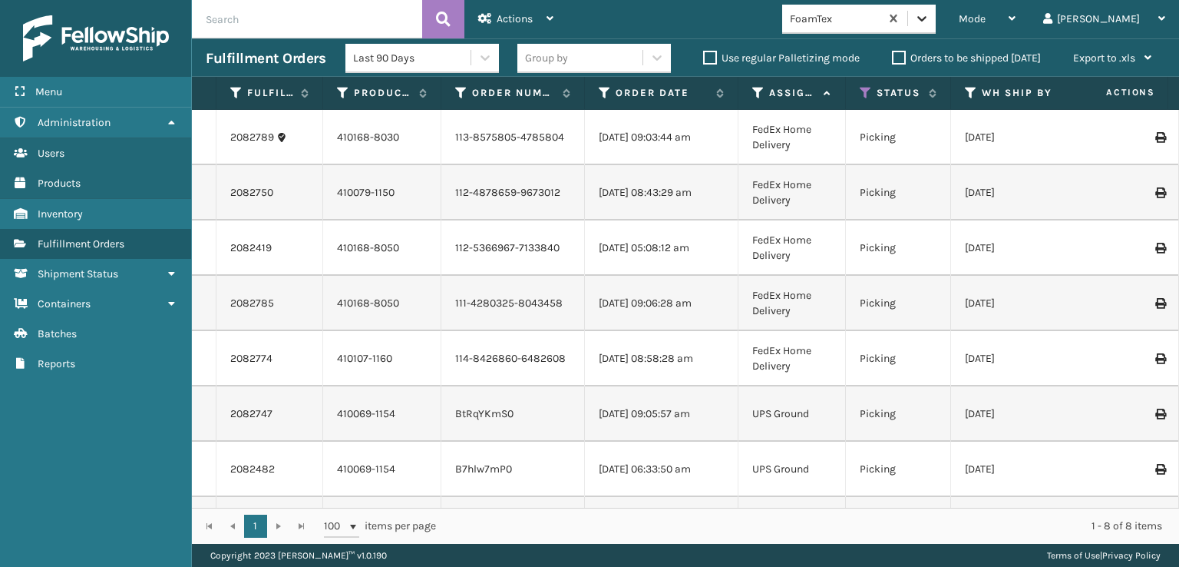
click at [927, 17] on icon at bounding box center [922, 18] width 9 height 5
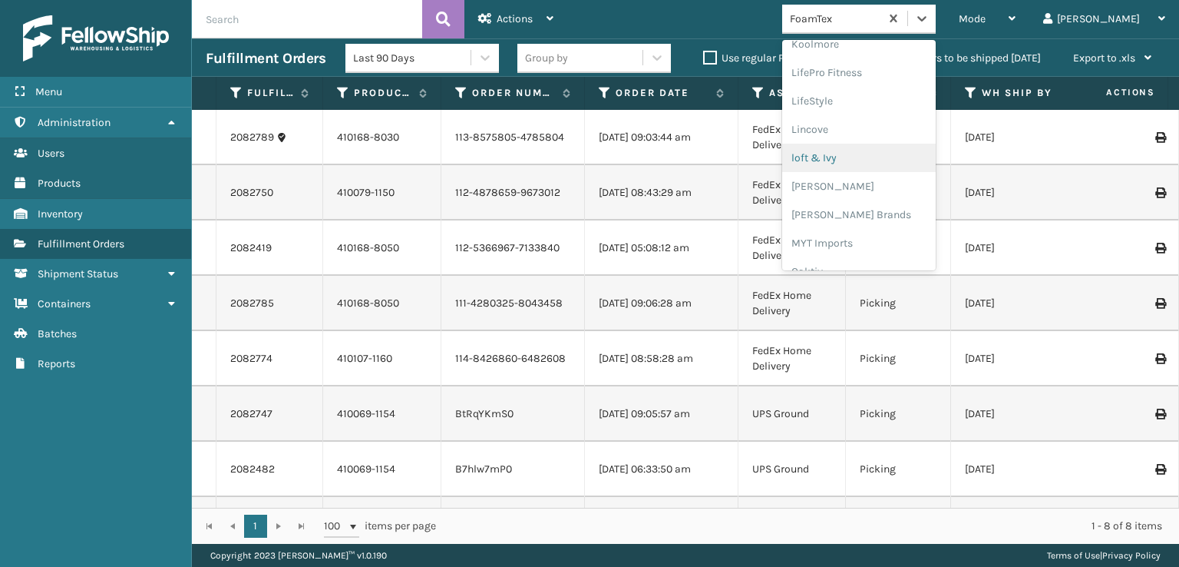
scroll to position [716, 0]
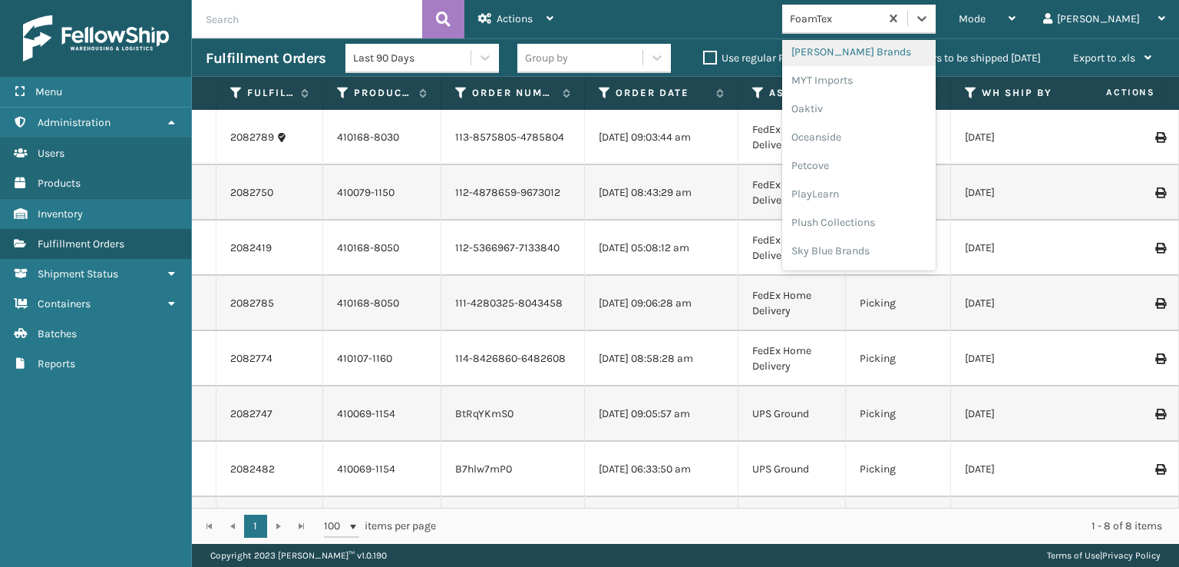
click at [879, 52] on div "[PERSON_NAME] Brands" at bounding box center [859, 52] width 154 height 28
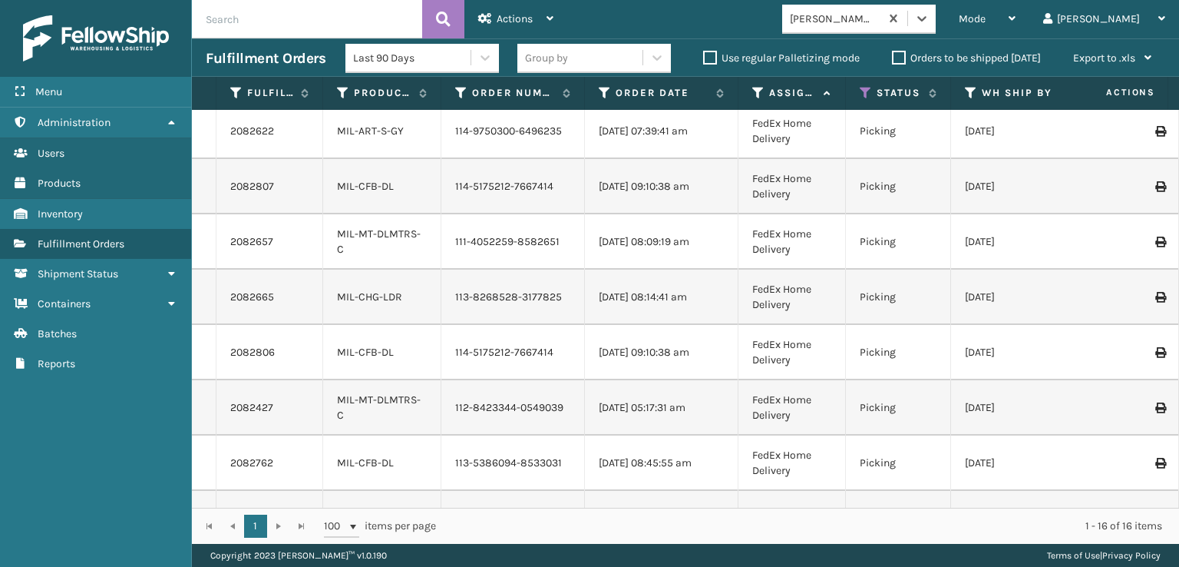
scroll to position [0, 0]
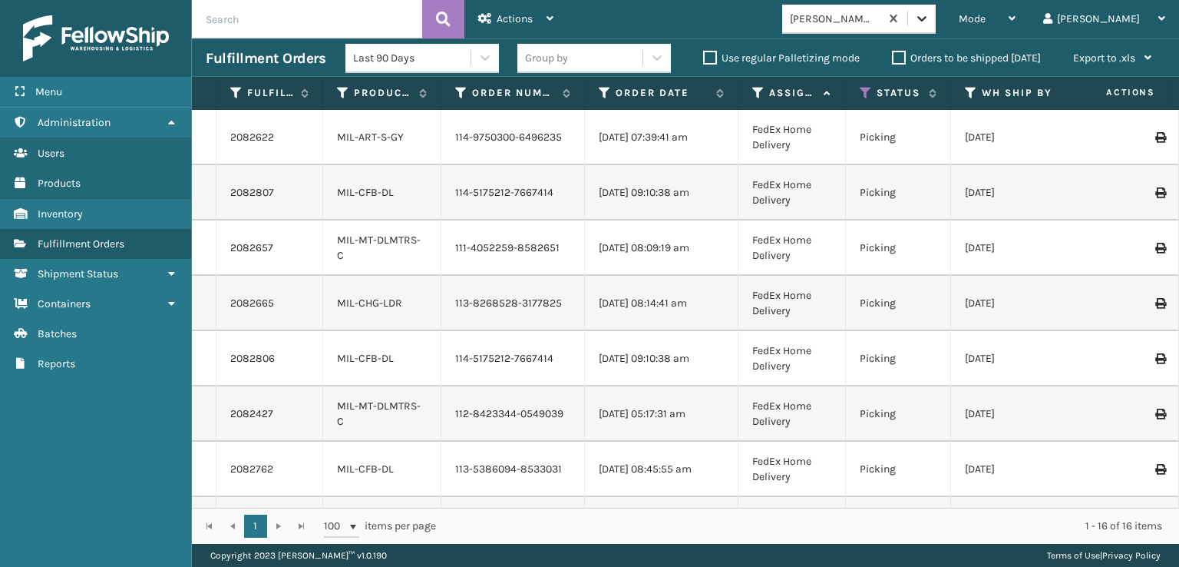
click at [930, 19] on icon at bounding box center [921, 18] width 15 height 15
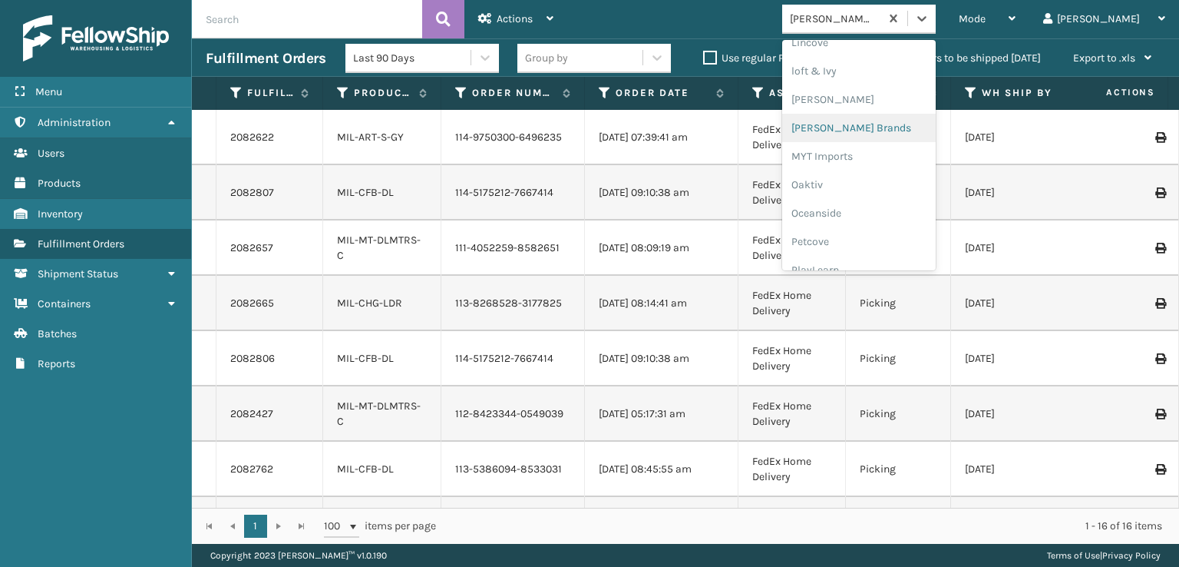
scroll to position [770, 0]
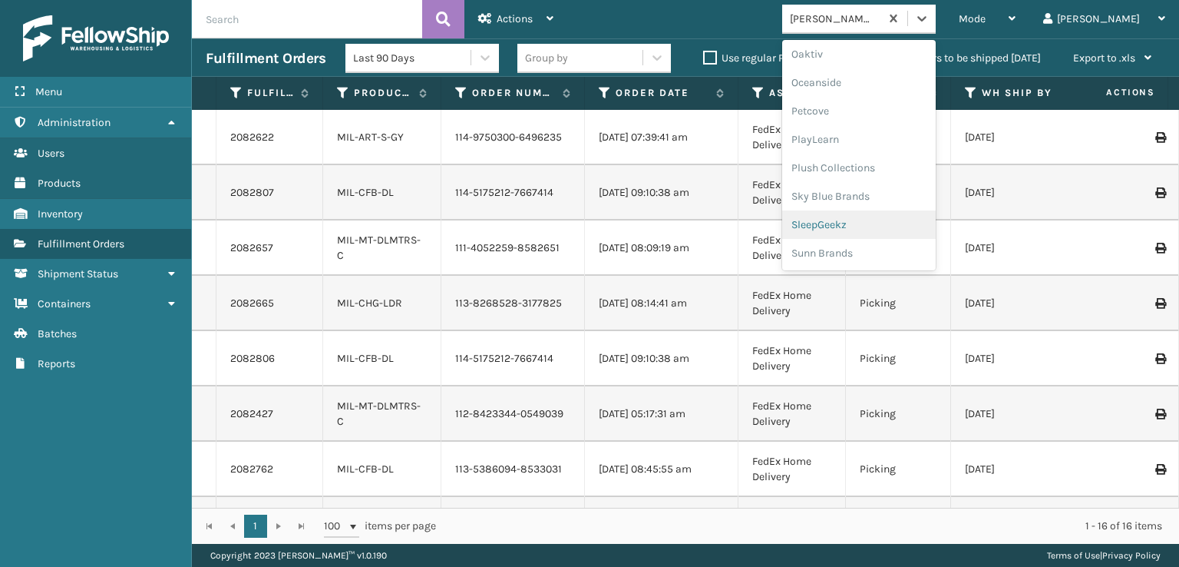
click at [878, 226] on div "SleepGeekz" at bounding box center [859, 224] width 154 height 28
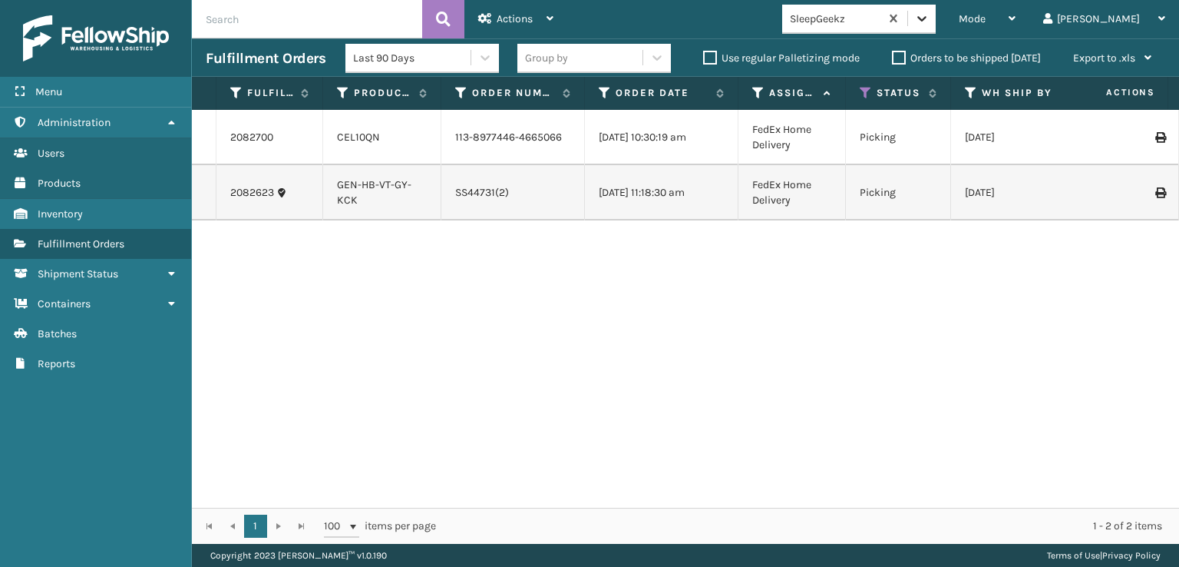
click at [930, 23] on icon at bounding box center [921, 18] width 15 height 15
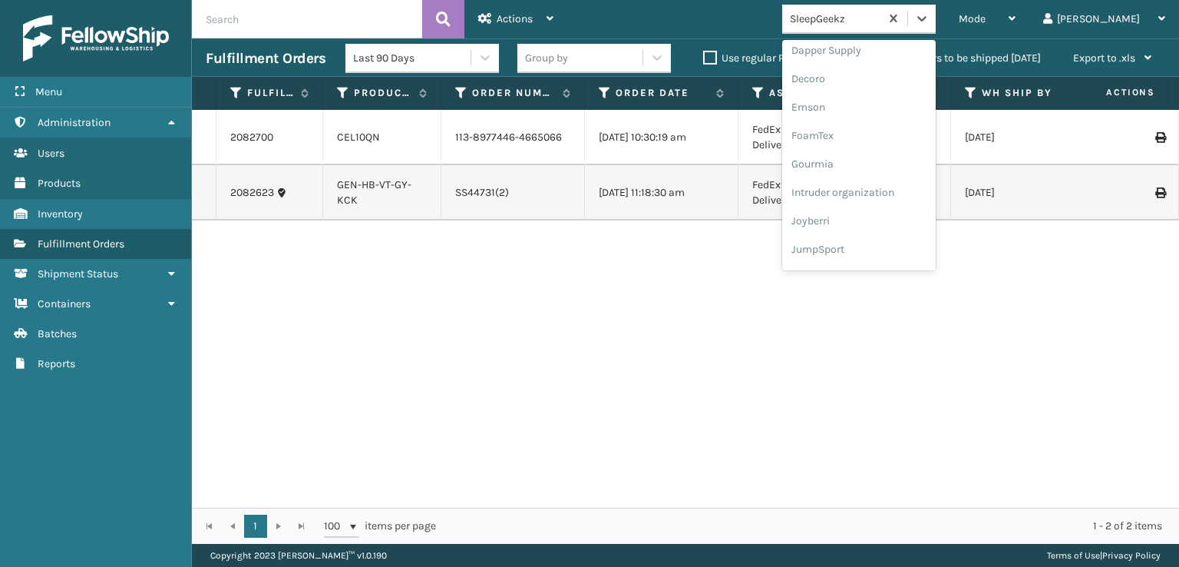
scroll to position [307, 0]
click at [872, 117] on div "FoamTex" at bounding box center [859, 119] width 154 height 28
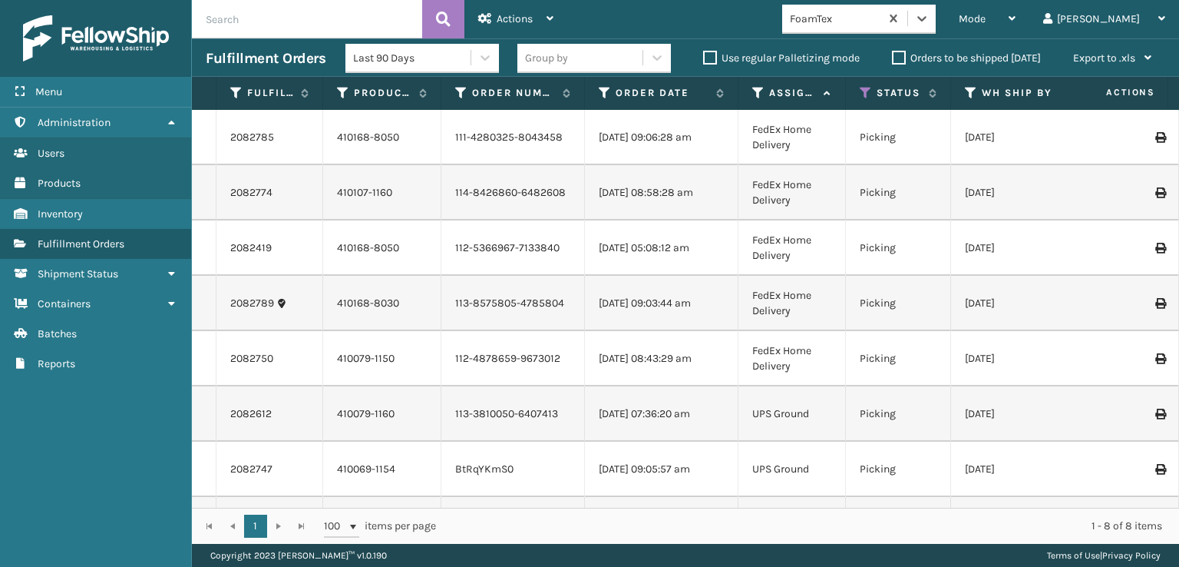
scroll to position [55, 0]
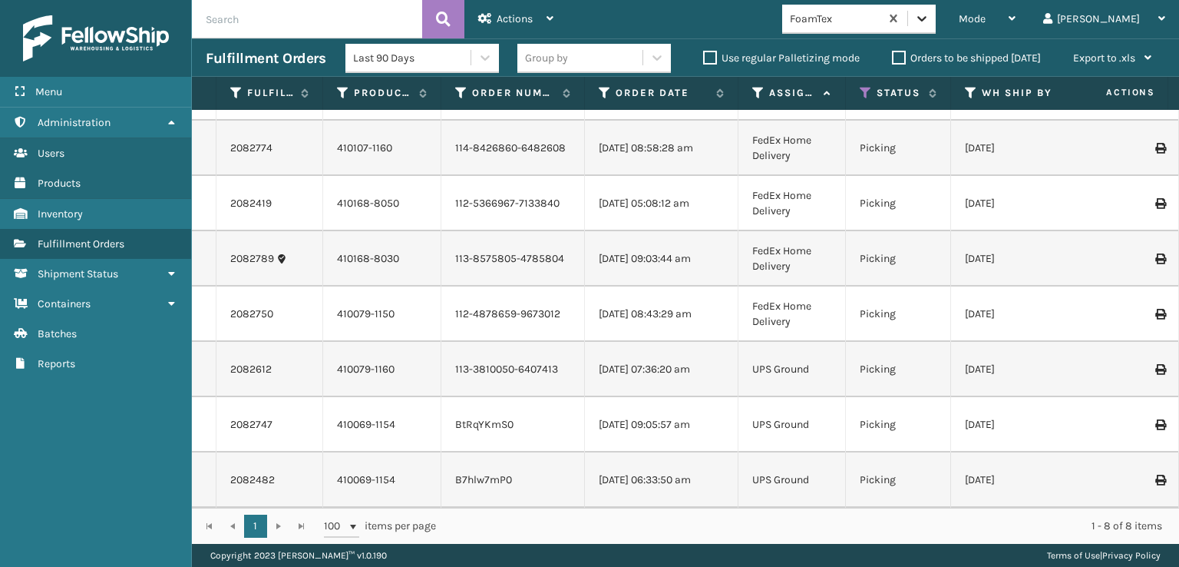
click at [930, 25] on icon at bounding box center [921, 18] width 15 height 15
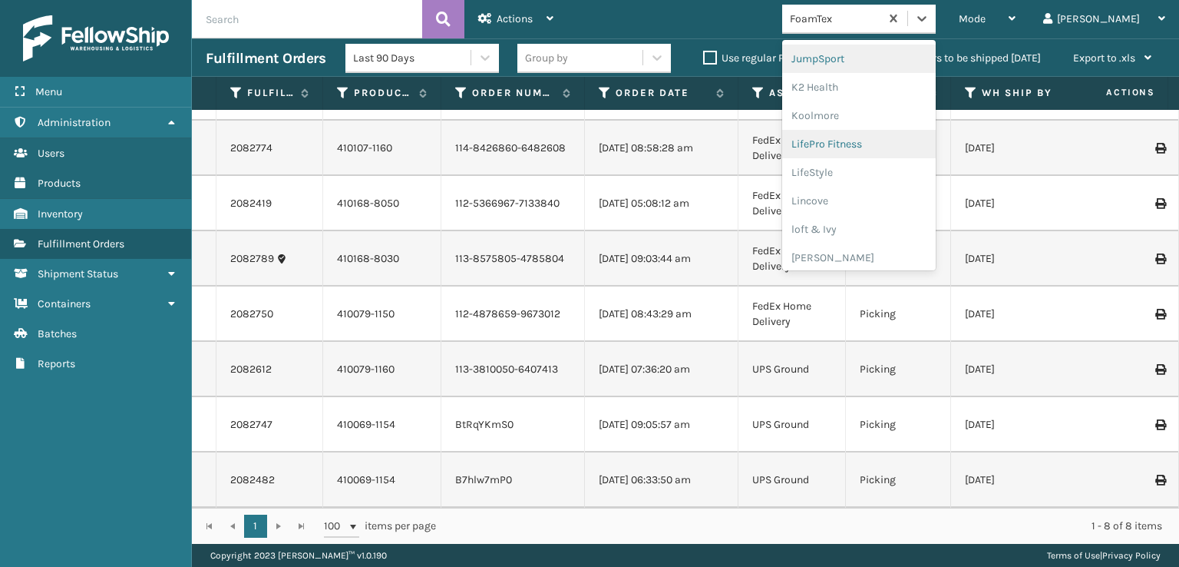
scroll to position [562, 0]
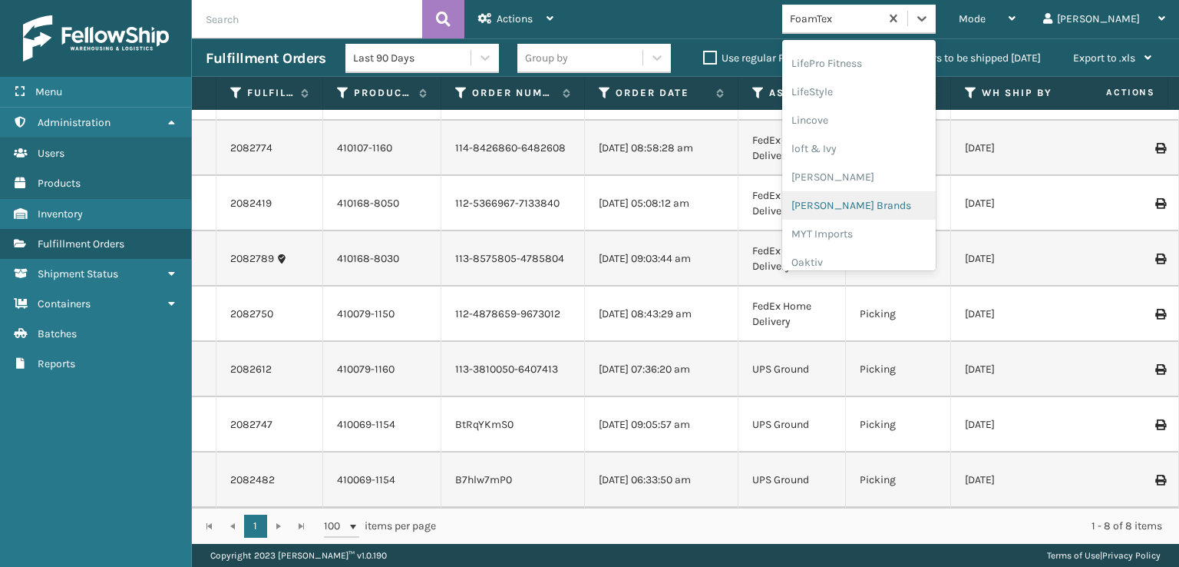
click at [883, 204] on div "[PERSON_NAME] Brands" at bounding box center [859, 205] width 154 height 28
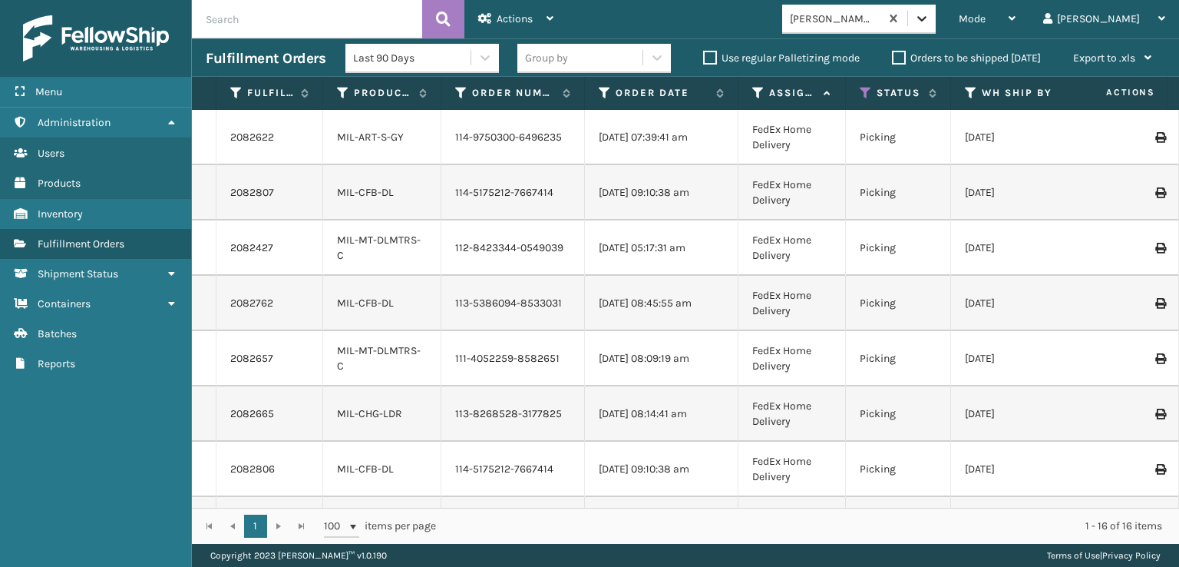
click at [930, 21] on icon at bounding box center [921, 18] width 15 height 15
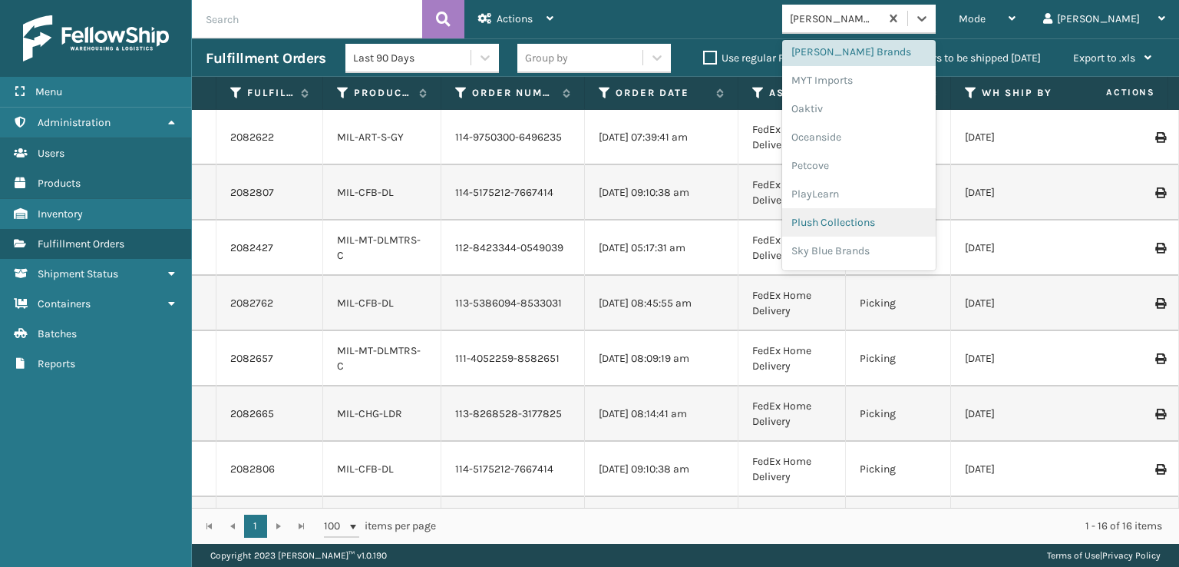
scroll to position [770, 0]
click at [885, 222] on div "SleepGeekz" at bounding box center [859, 224] width 154 height 28
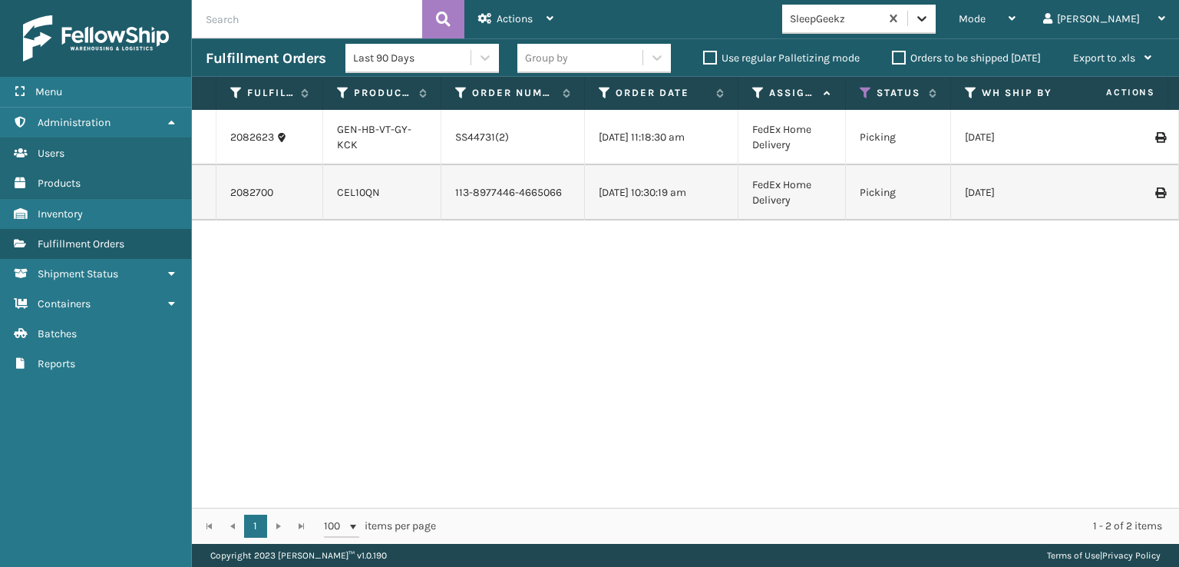
click at [930, 12] on icon at bounding box center [921, 18] width 15 height 15
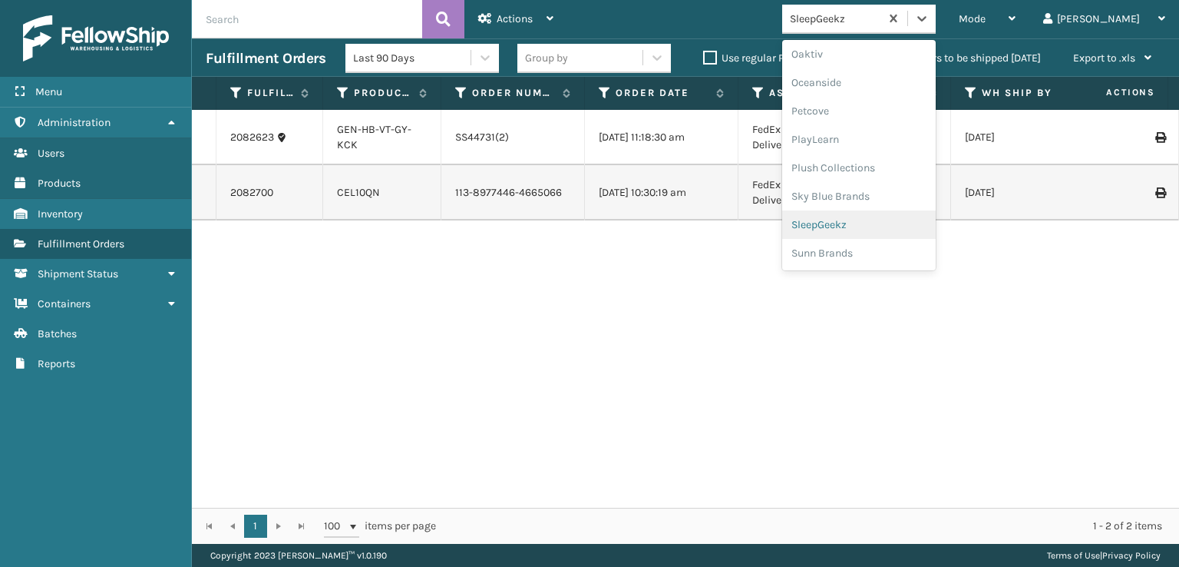
click at [878, 218] on div "SleepGeekz" at bounding box center [859, 224] width 154 height 28
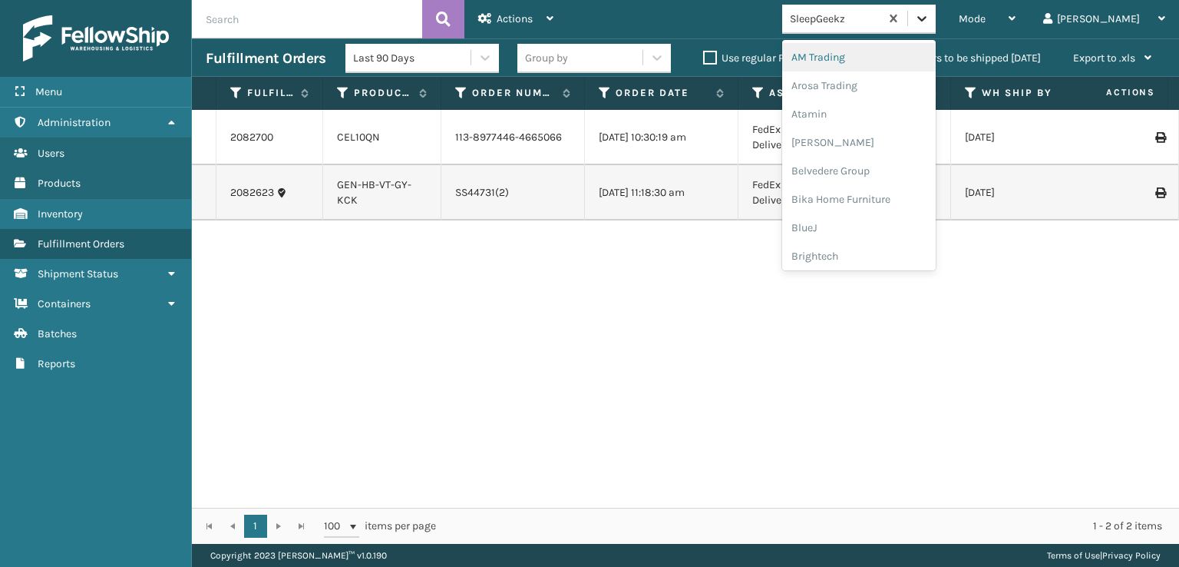
click at [930, 21] on icon at bounding box center [921, 18] width 15 height 15
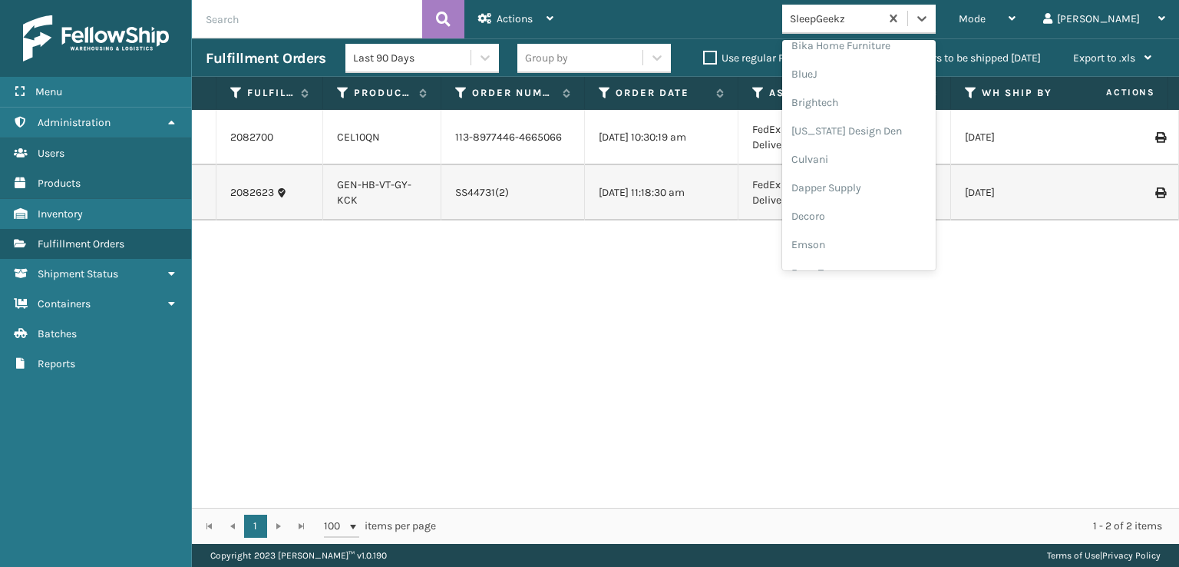
scroll to position [307, 0]
click at [872, 118] on div "FoamTex" at bounding box center [859, 119] width 154 height 28
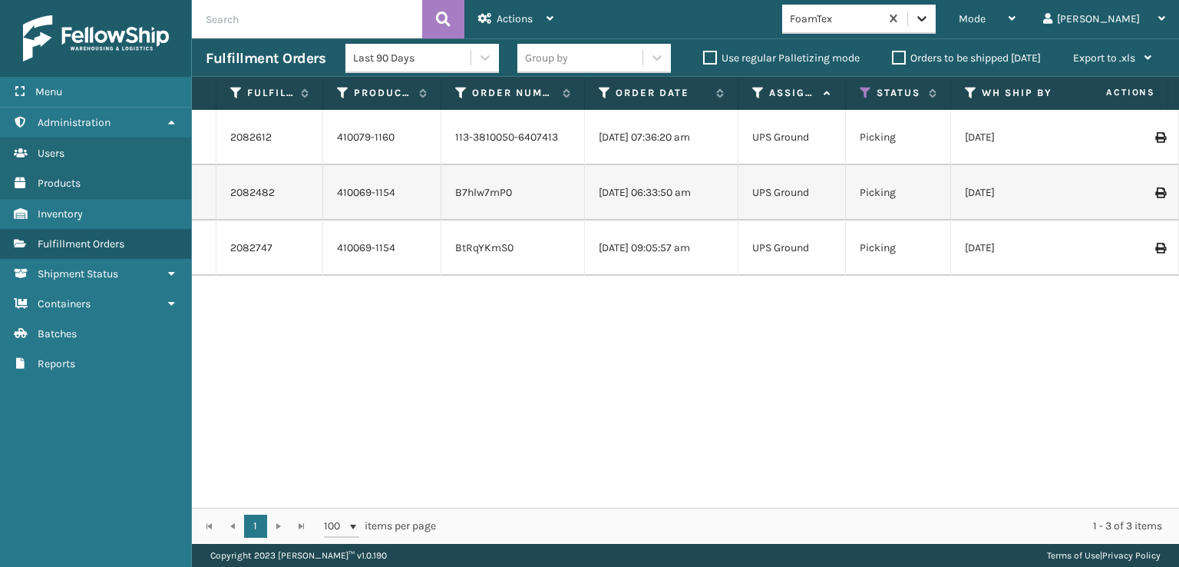
click at [930, 11] on icon at bounding box center [921, 18] width 15 height 15
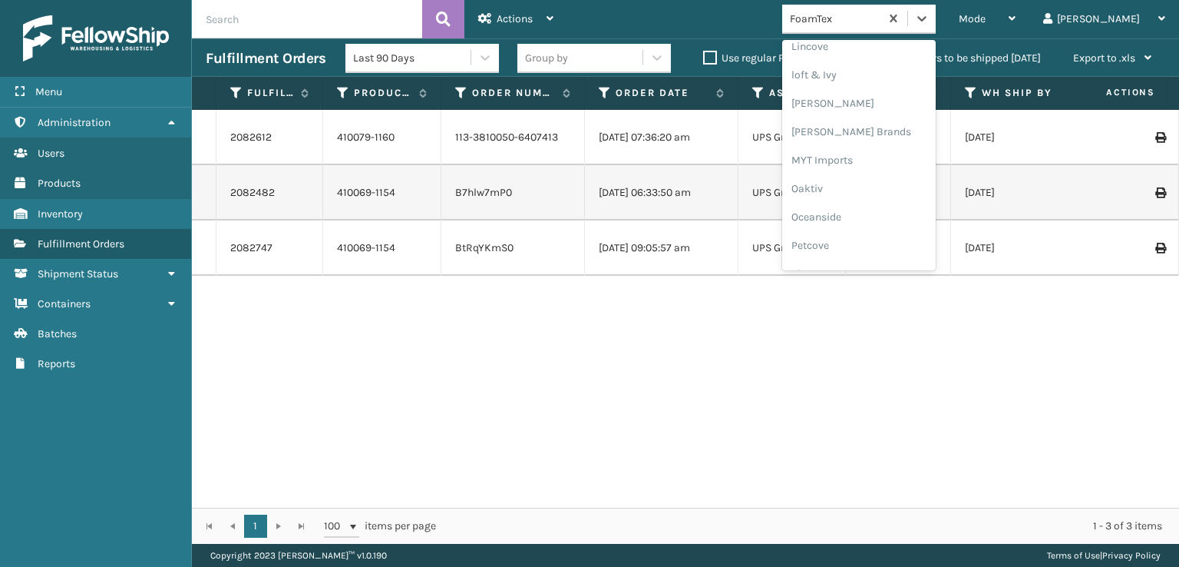
scroll to position [639, 0]
click at [896, 128] on div "[PERSON_NAME] Brands" at bounding box center [859, 128] width 154 height 28
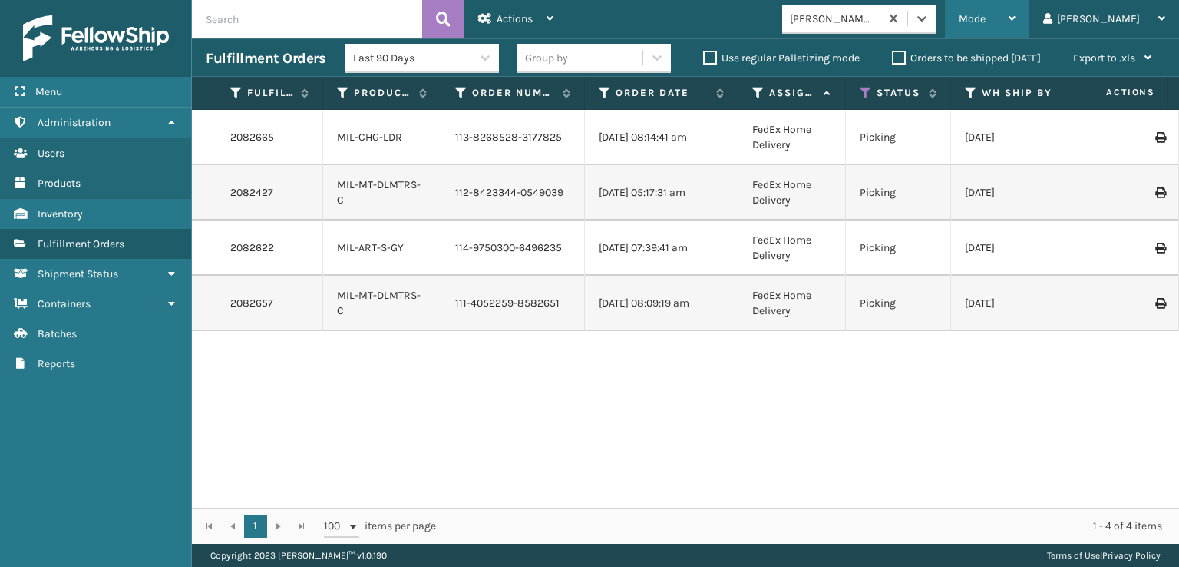
click at [1016, 12] on div "Mode" at bounding box center [987, 19] width 57 height 38
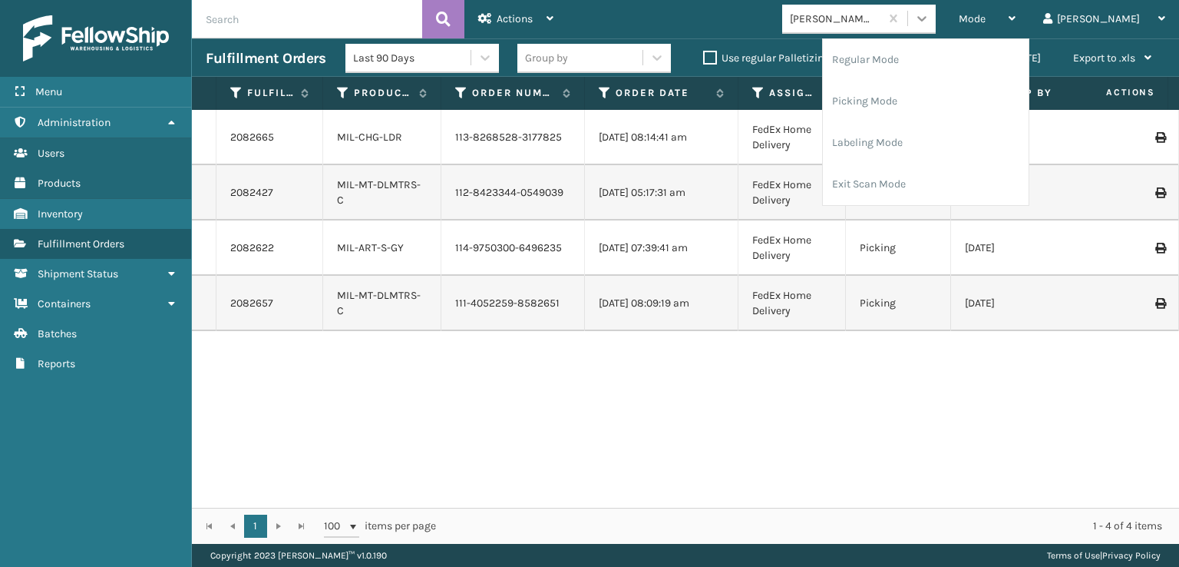
click at [930, 15] on icon at bounding box center [921, 18] width 15 height 15
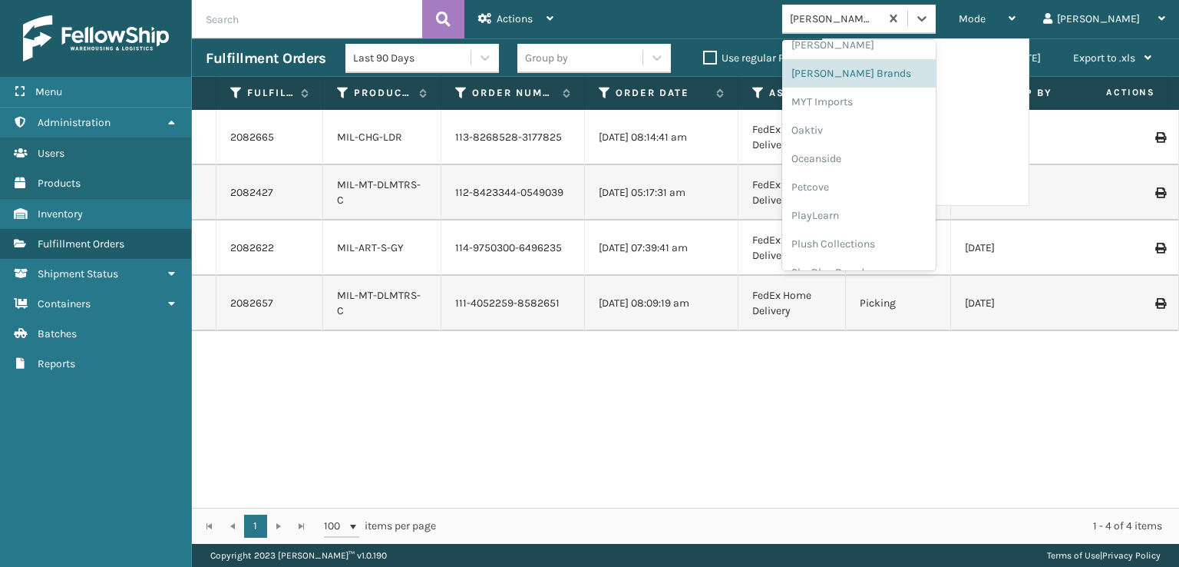
scroll to position [770, 0]
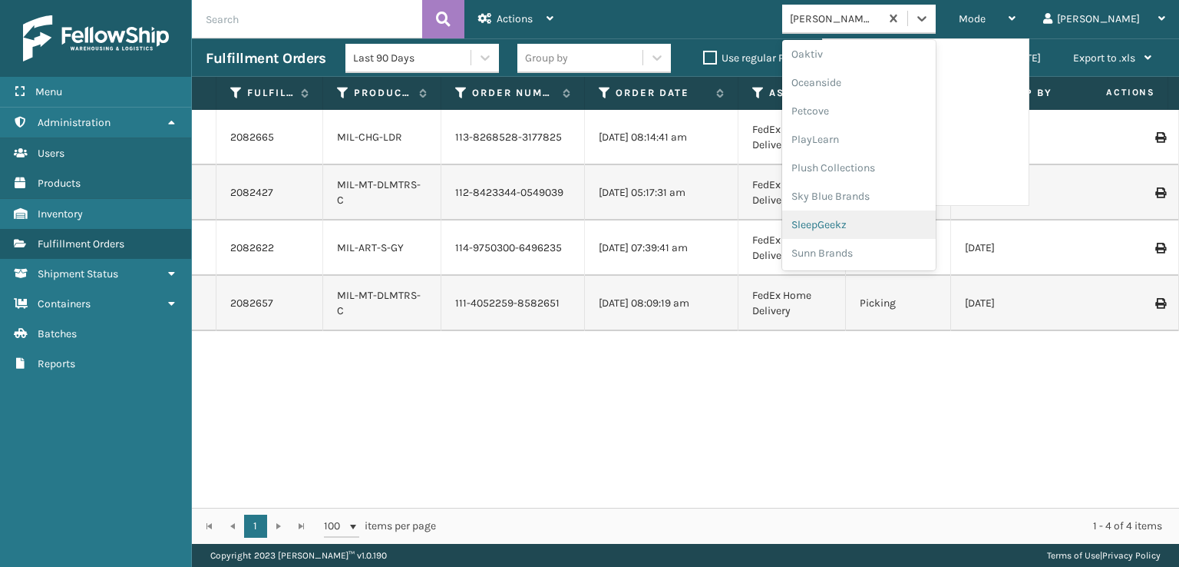
click at [872, 224] on div "SleepGeekz" at bounding box center [859, 224] width 154 height 28
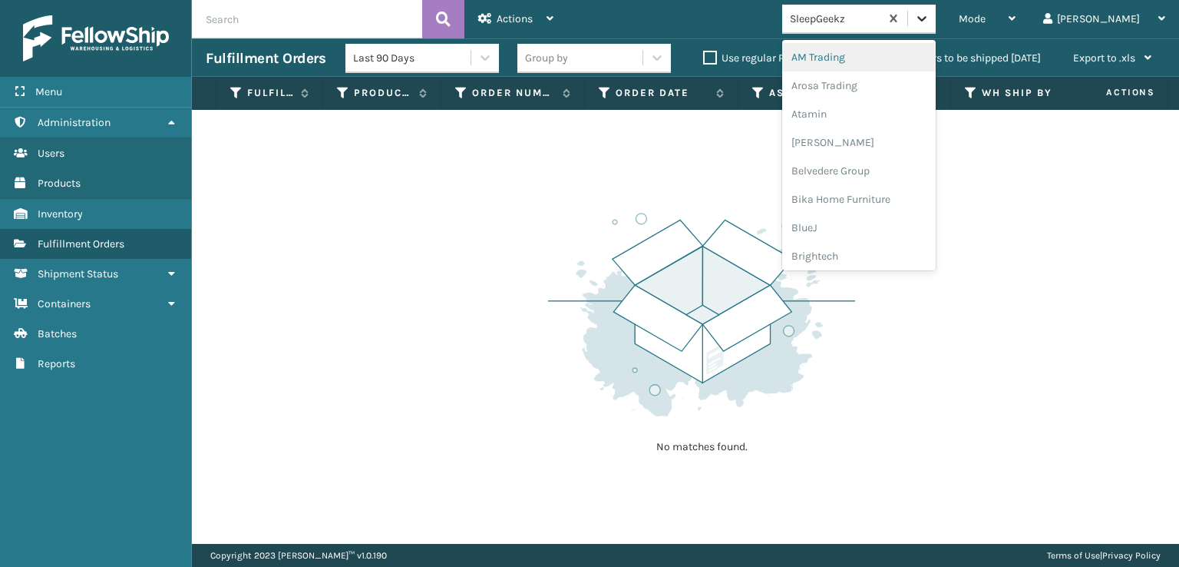
click at [936, 8] on div at bounding box center [922, 19] width 28 height 28
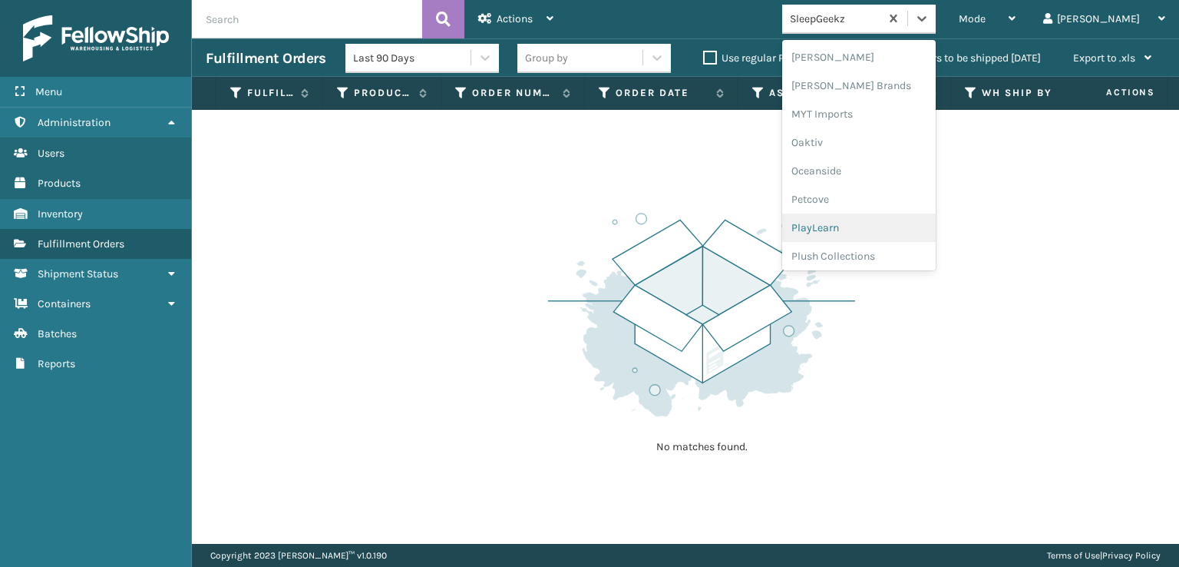
scroll to position [617, 0]
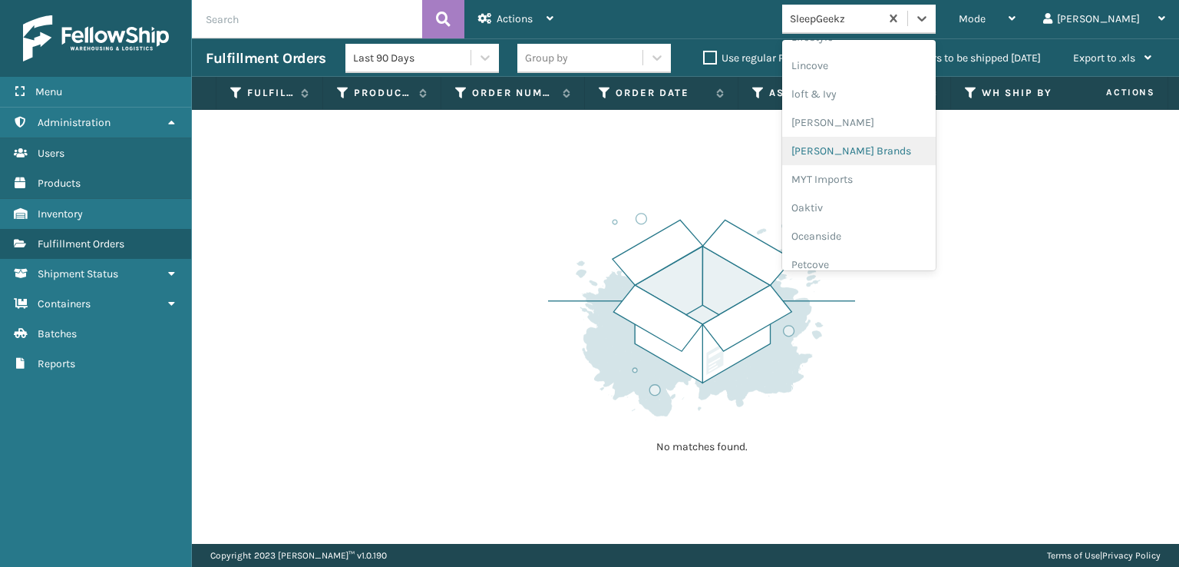
click at [872, 147] on div "[PERSON_NAME] Brands" at bounding box center [859, 151] width 154 height 28
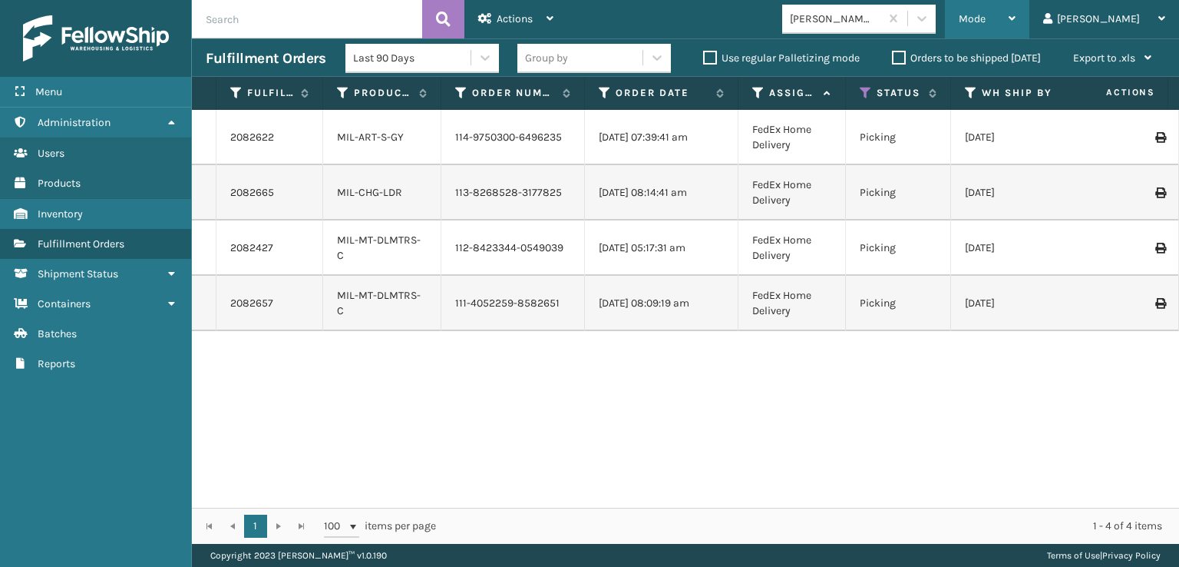
click at [1016, 10] on div "Mode" at bounding box center [987, 19] width 57 height 38
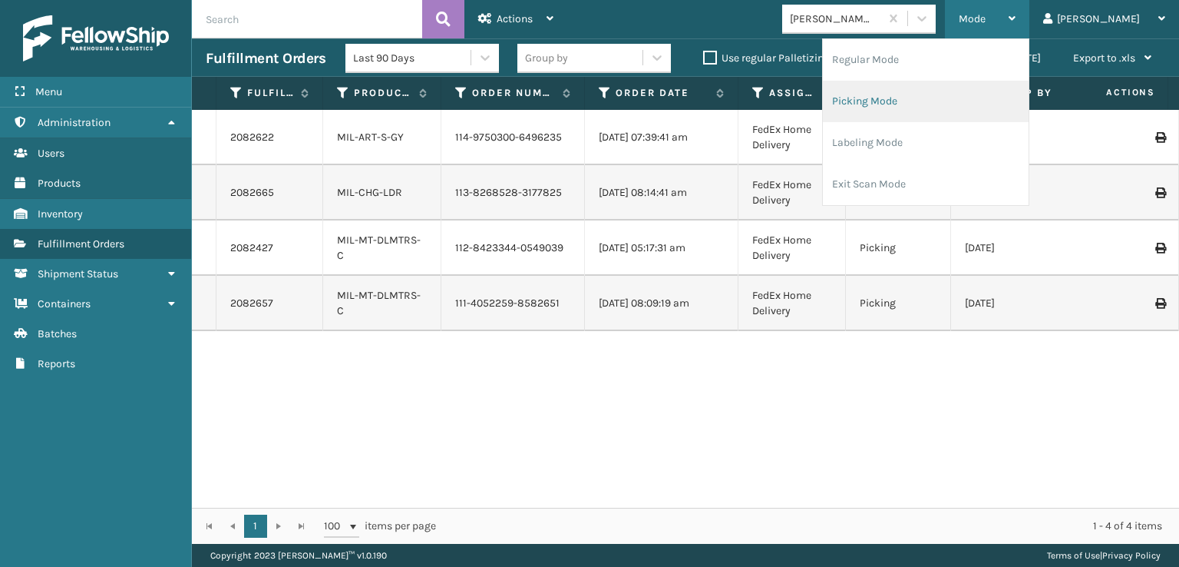
click at [912, 96] on li "Picking Mode" at bounding box center [926, 101] width 206 height 41
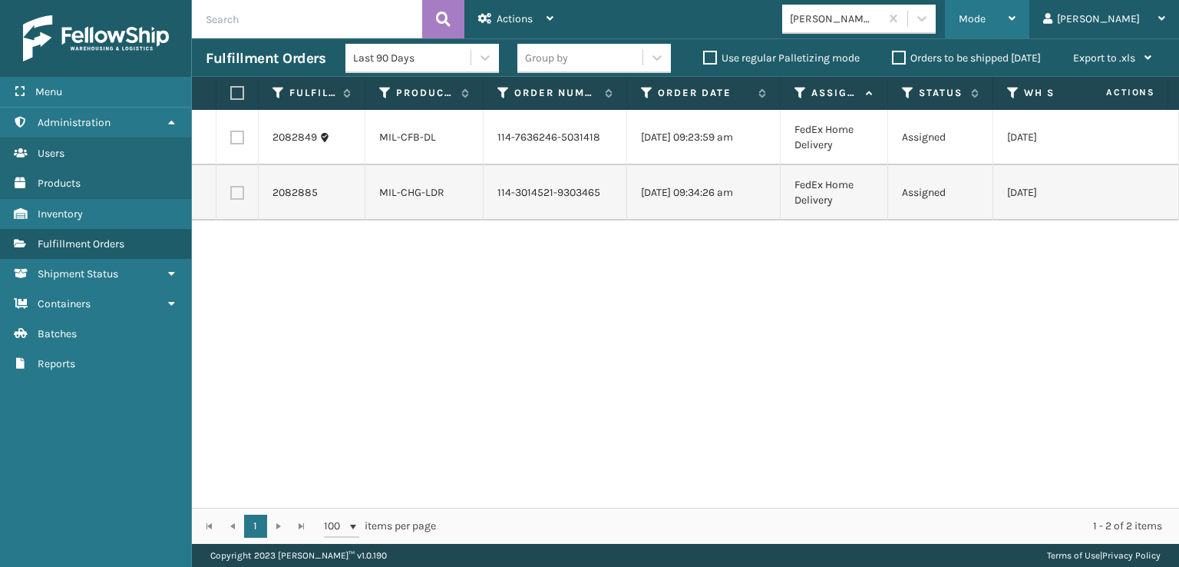
click at [986, 22] on span "Mode" at bounding box center [972, 18] width 27 height 13
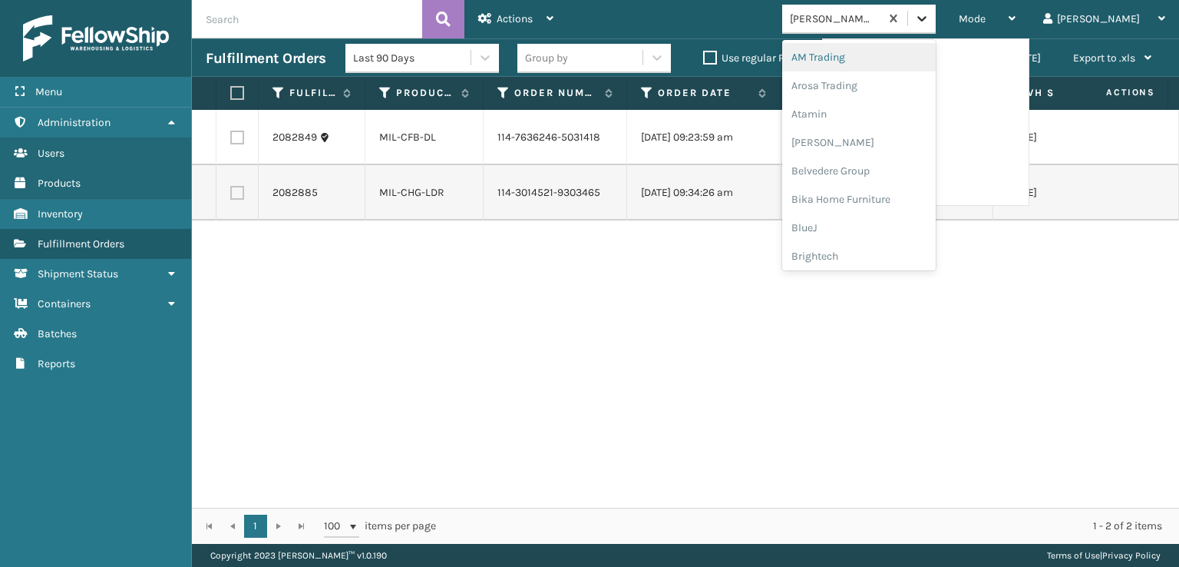
click at [930, 17] on icon at bounding box center [921, 18] width 15 height 15
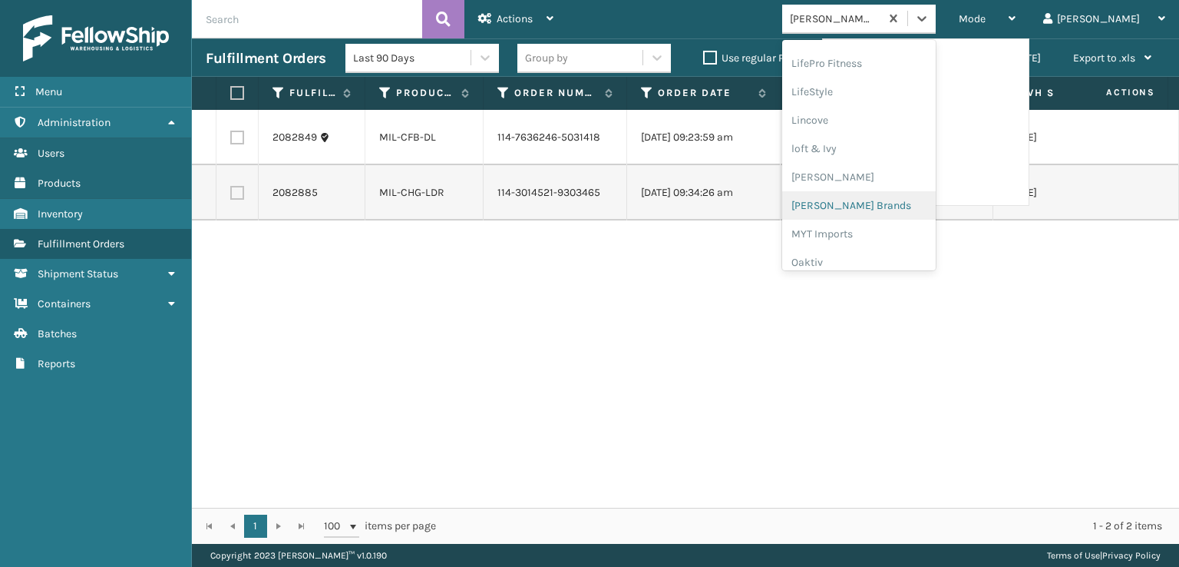
click at [867, 204] on div "[PERSON_NAME] Brands" at bounding box center [859, 205] width 154 height 28
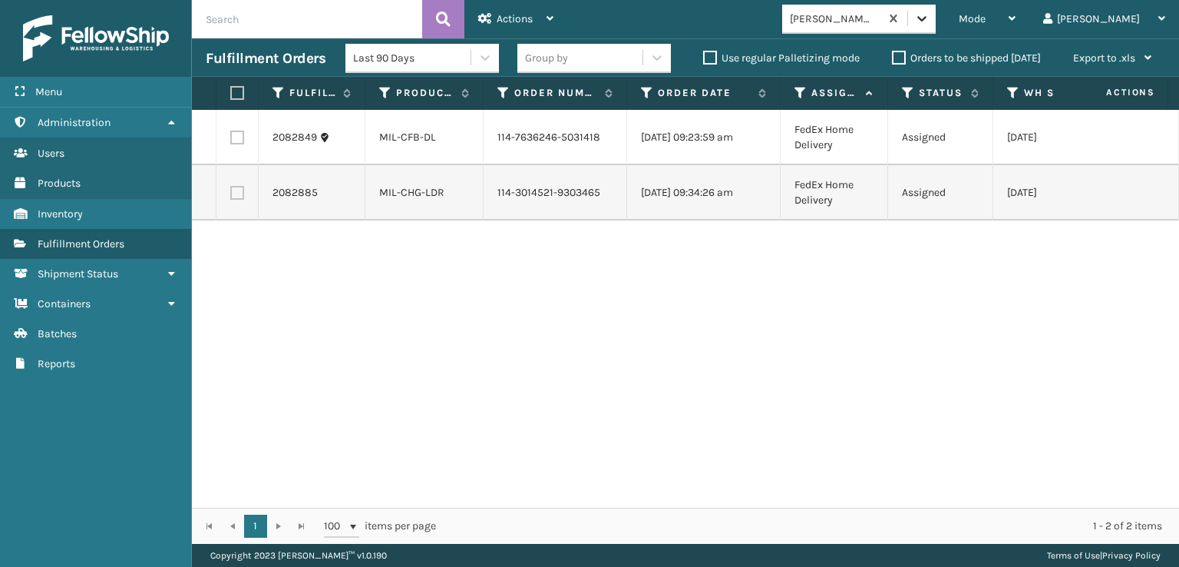
click at [930, 14] on icon at bounding box center [921, 18] width 15 height 15
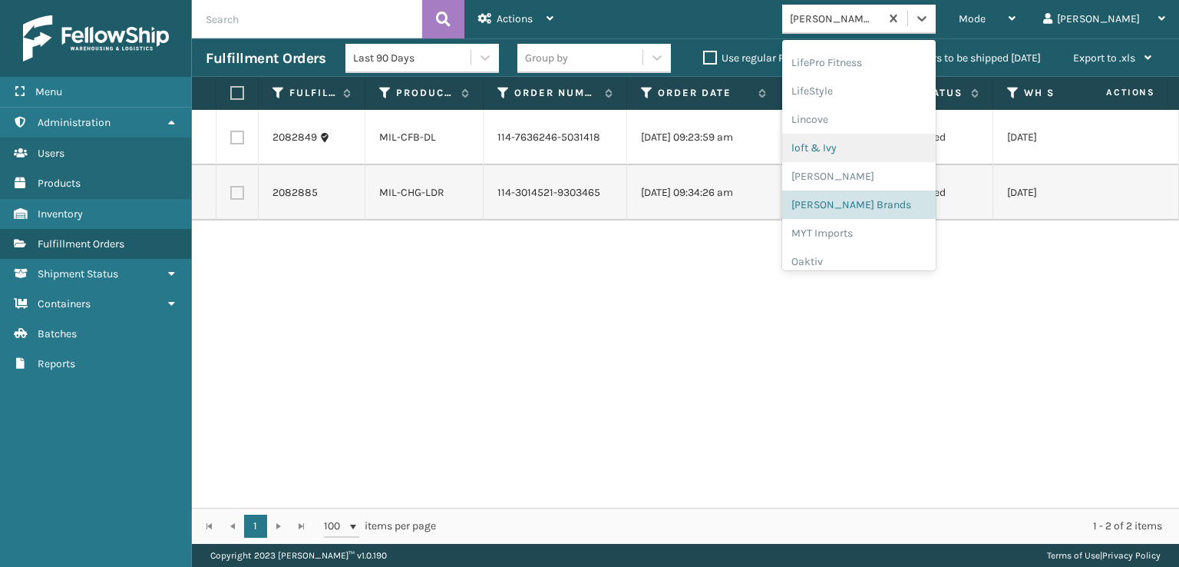
scroll to position [639, 0]
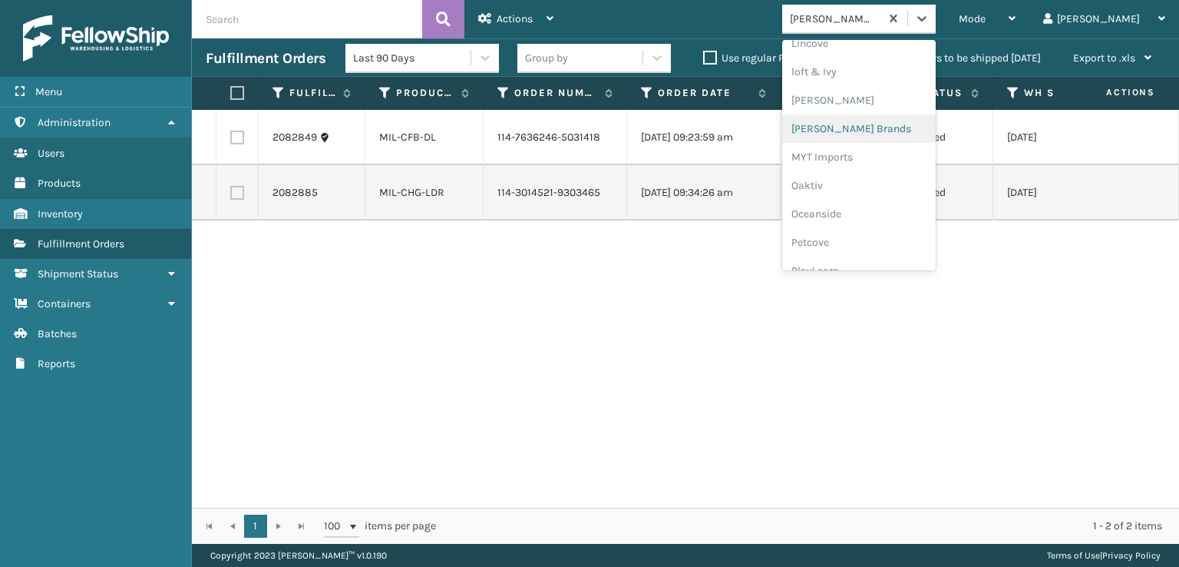
click at [874, 130] on div "[PERSON_NAME] Brands" at bounding box center [859, 128] width 154 height 28
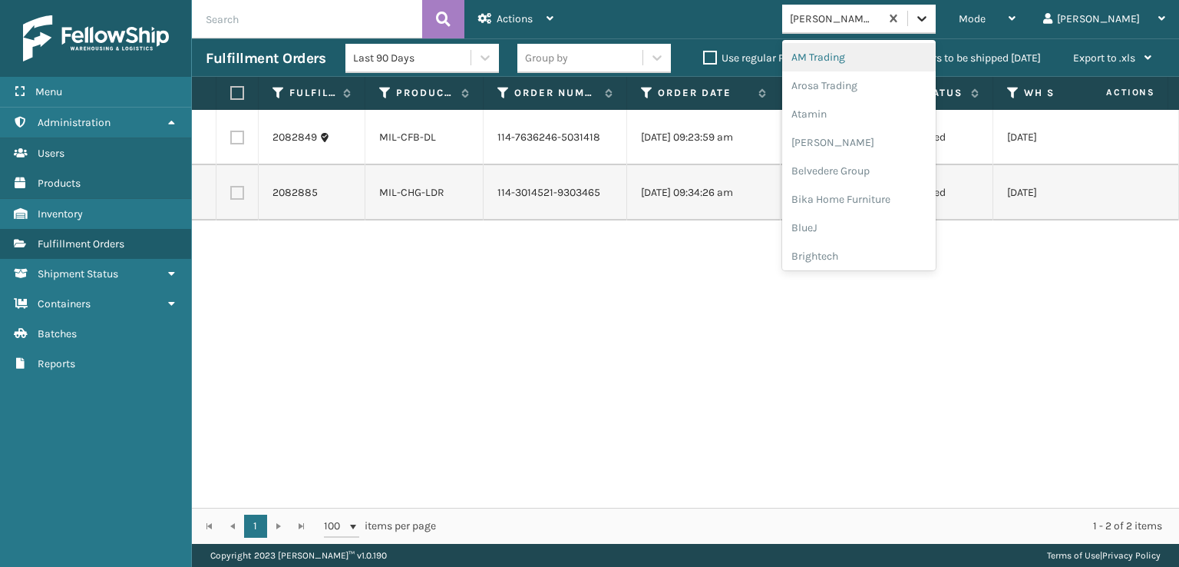
click at [930, 18] on icon at bounding box center [921, 18] width 15 height 15
click at [875, 219] on div "SleepGeekz" at bounding box center [859, 224] width 154 height 28
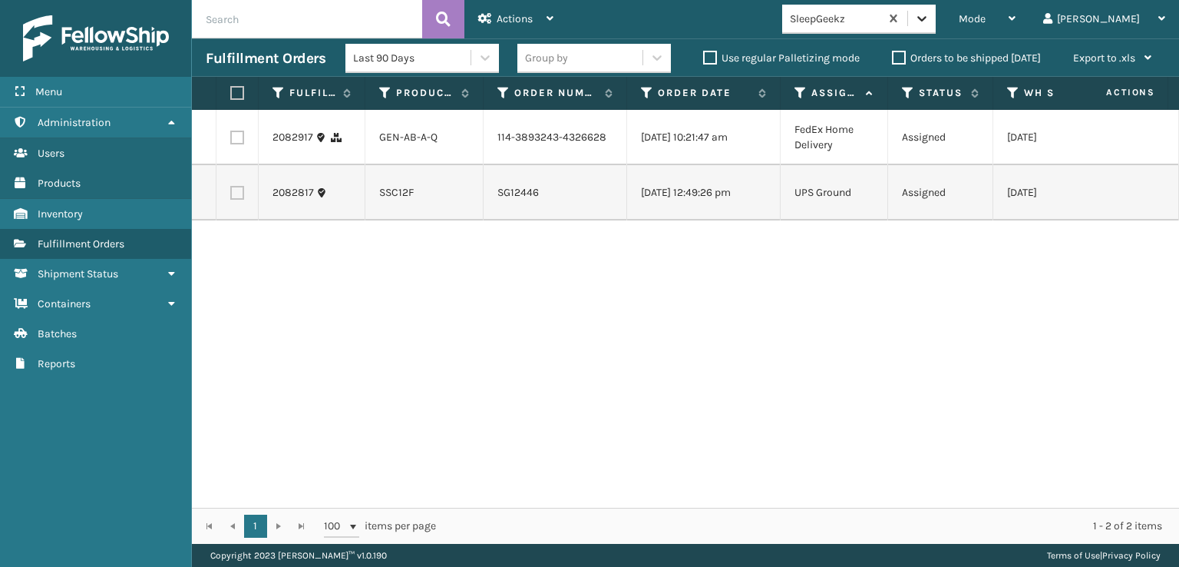
click at [930, 14] on icon at bounding box center [921, 18] width 15 height 15
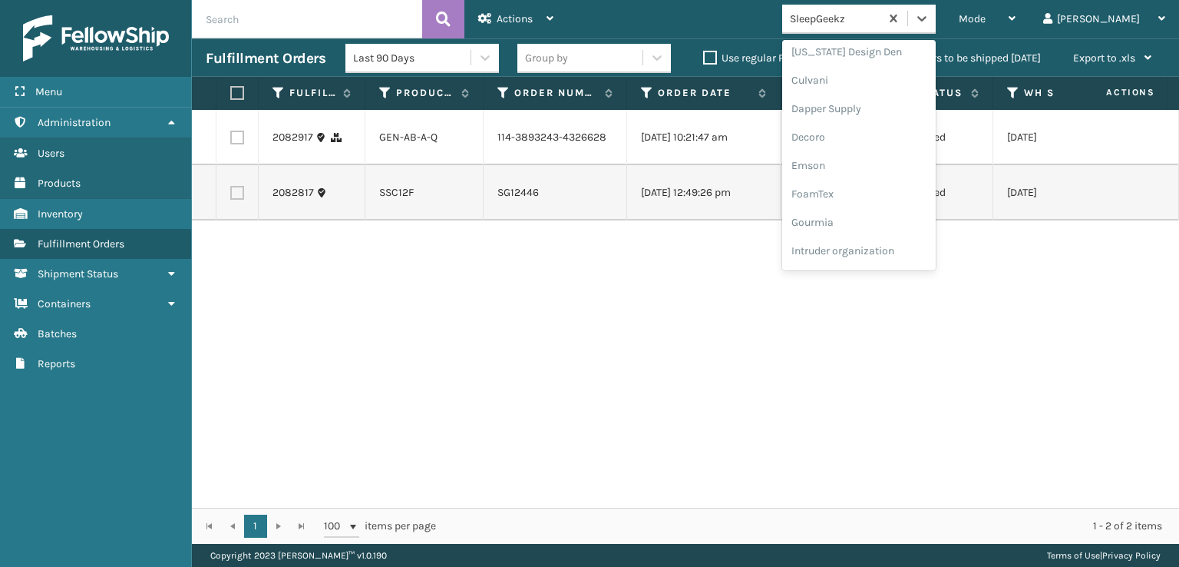
scroll to position [230, 0]
click at [886, 190] on div "FoamTex" at bounding box center [859, 196] width 154 height 28
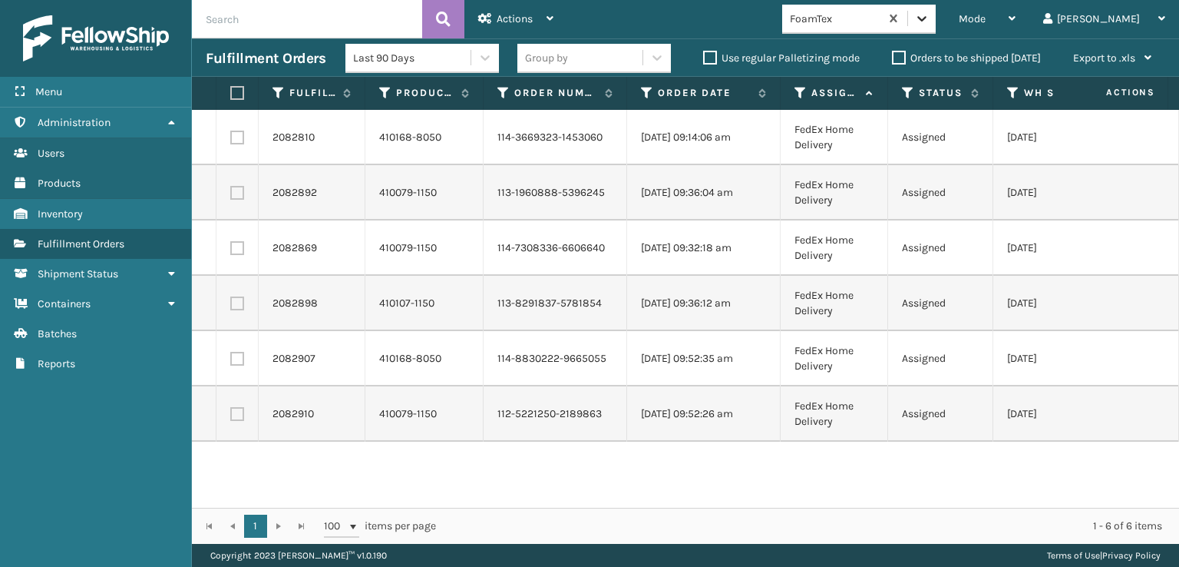
click at [930, 19] on icon at bounding box center [921, 18] width 15 height 15
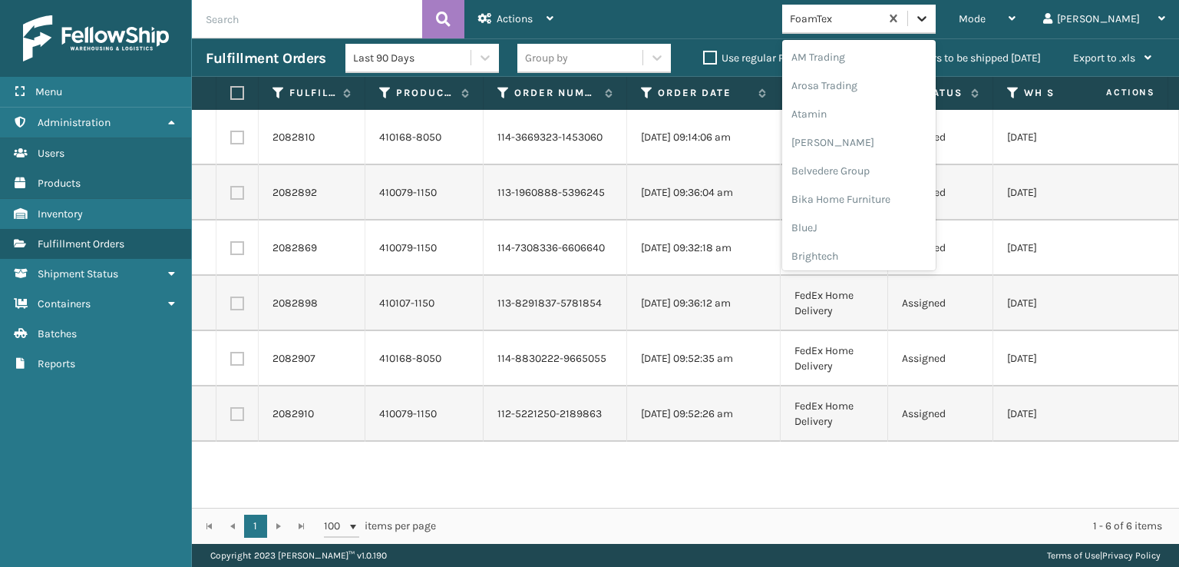
scroll to position [180, 0]
click at [871, 246] on div "FoamTex" at bounding box center [859, 247] width 154 height 28
click at [930, 20] on icon at bounding box center [921, 18] width 15 height 15
click at [885, 127] on div "[PERSON_NAME] Brands" at bounding box center [859, 128] width 154 height 28
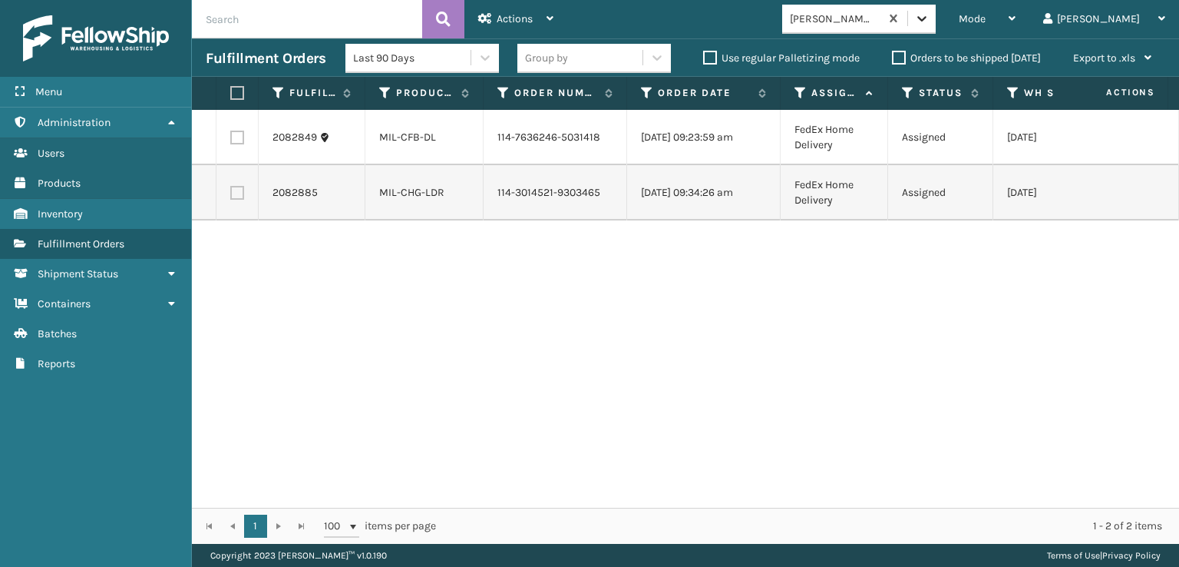
click at [927, 19] on icon at bounding box center [922, 18] width 9 height 5
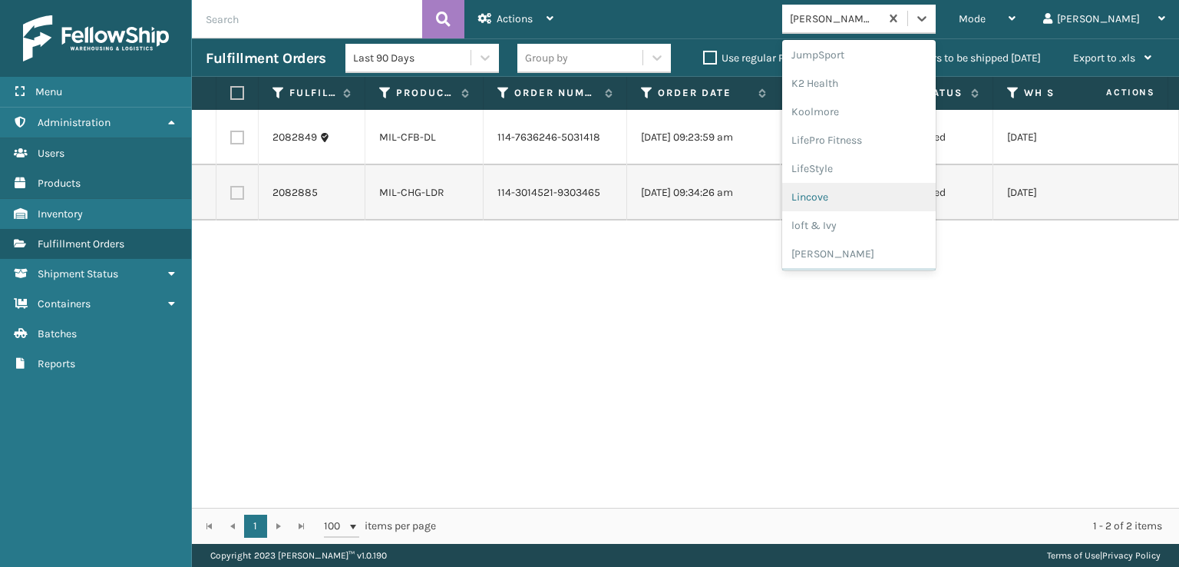
scroll to position [716, 0]
click at [895, 47] on div "[PERSON_NAME] Brands" at bounding box center [859, 52] width 154 height 28
click at [930, 22] on icon at bounding box center [921, 18] width 15 height 15
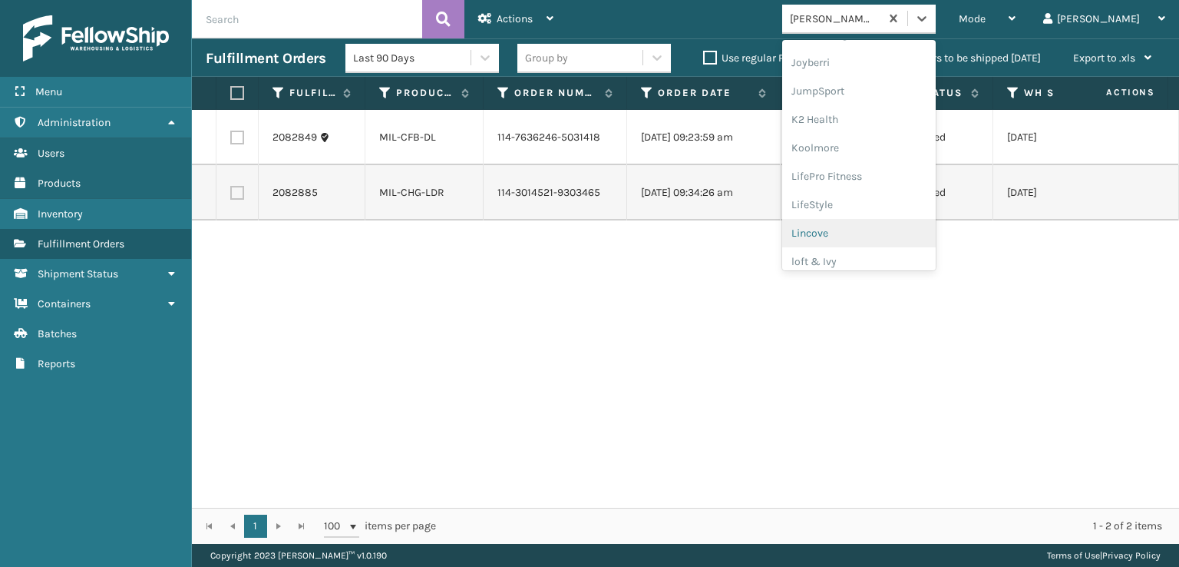
scroll to position [332, 0]
click at [875, 90] on div "FoamTex" at bounding box center [859, 95] width 154 height 28
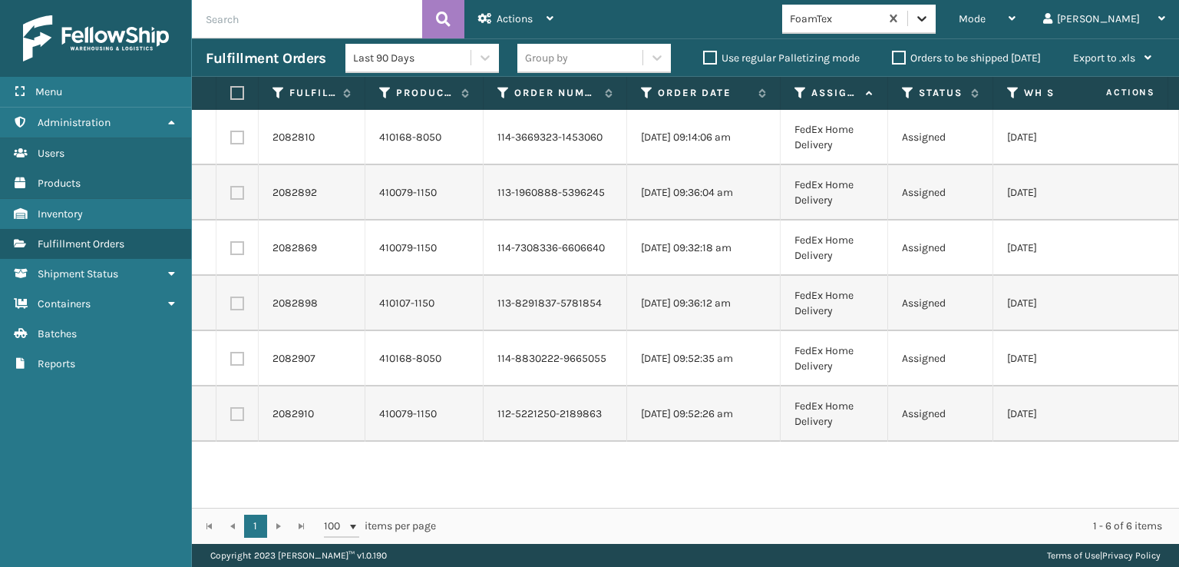
click at [927, 16] on icon at bounding box center [922, 18] width 9 height 5
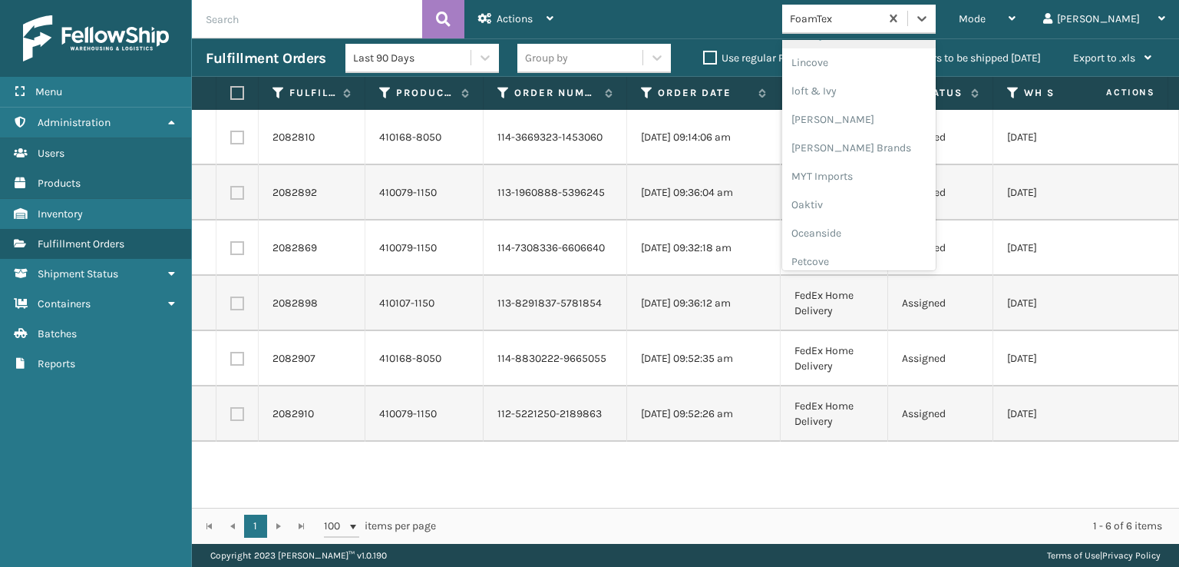
scroll to position [770, 0]
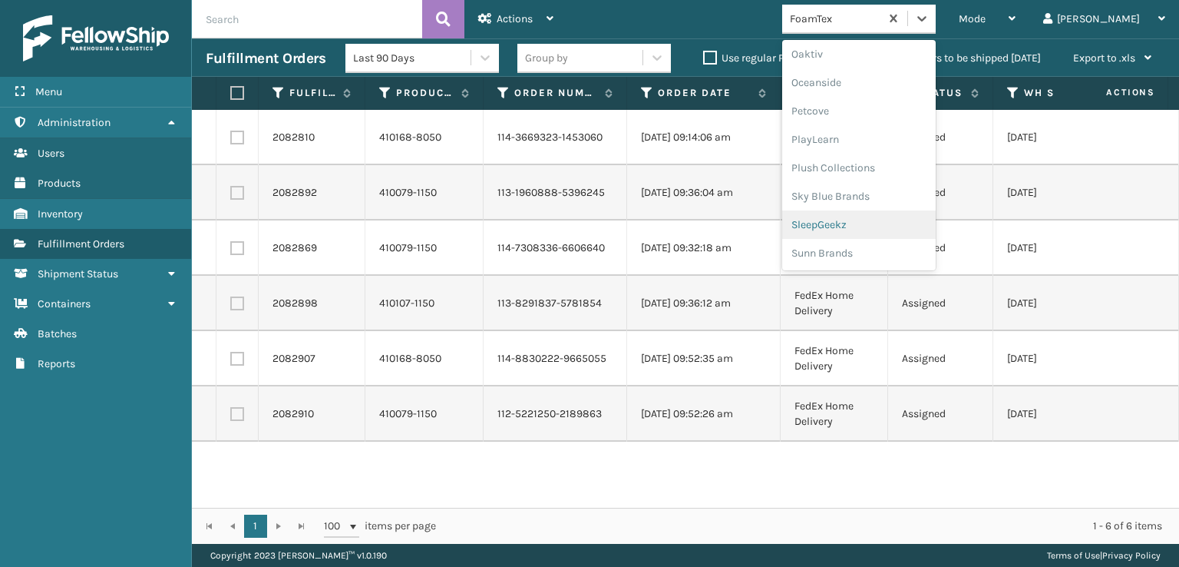
click at [881, 224] on div "SleepGeekz" at bounding box center [859, 224] width 154 height 28
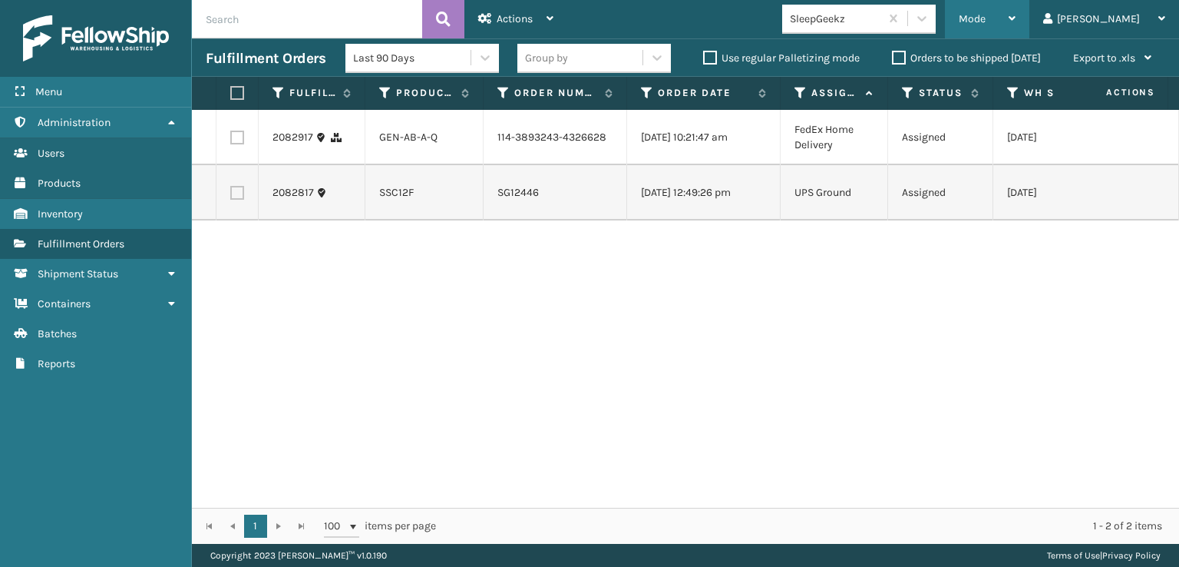
click at [986, 18] on span "Mode" at bounding box center [972, 18] width 27 height 13
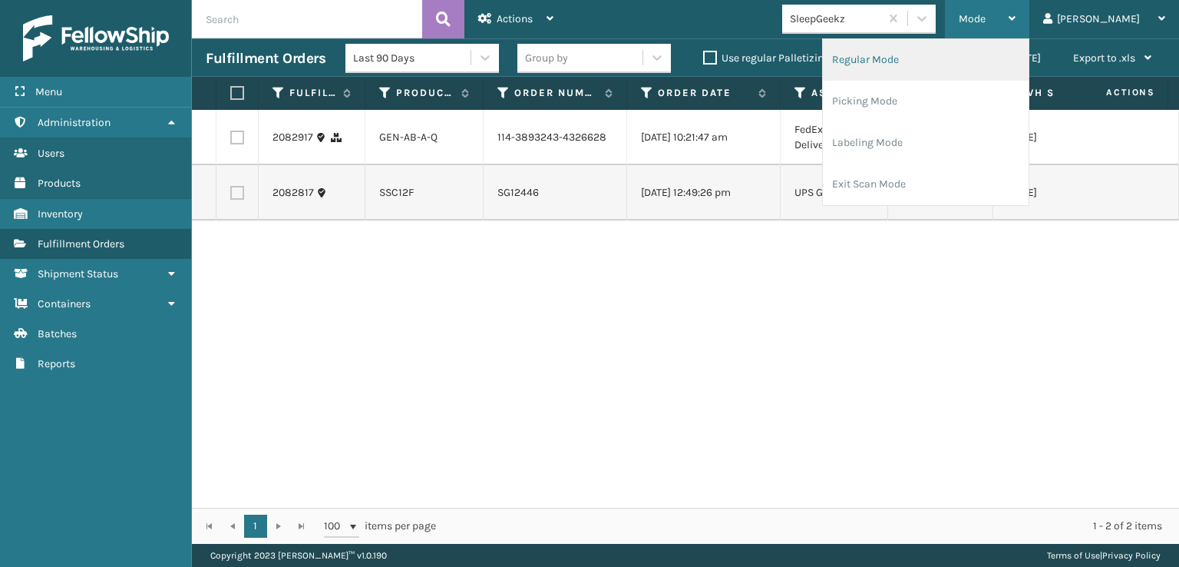
click at [946, 57] on li "Regular Mode" at bounding box center [926, 59] width 206 height 41
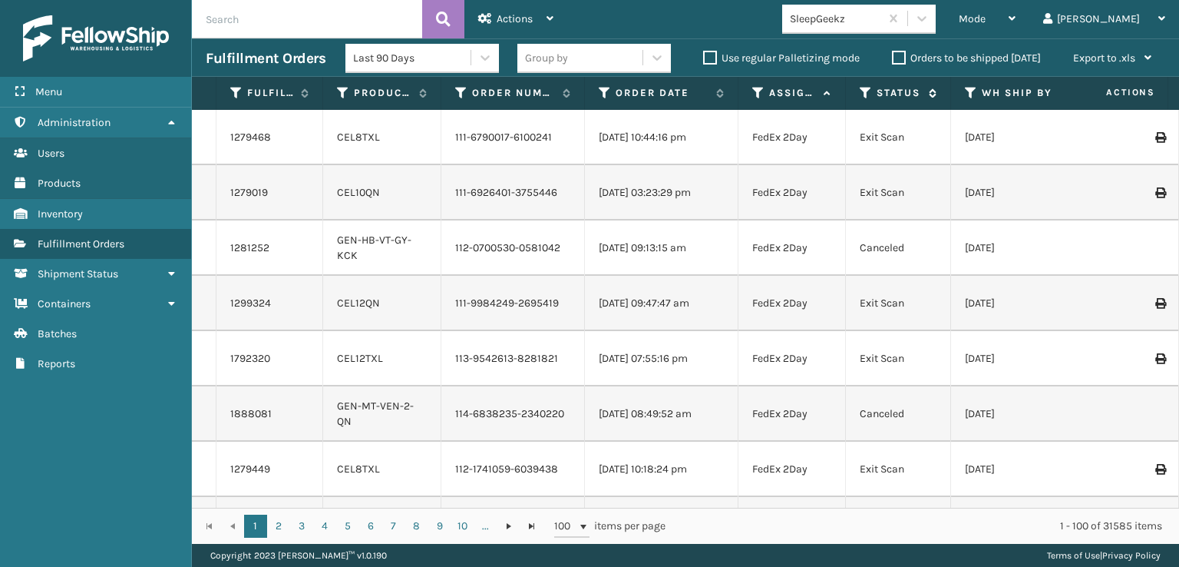
click at [864, 96] on icon at bounding box center [866, 93] width 12 height 14
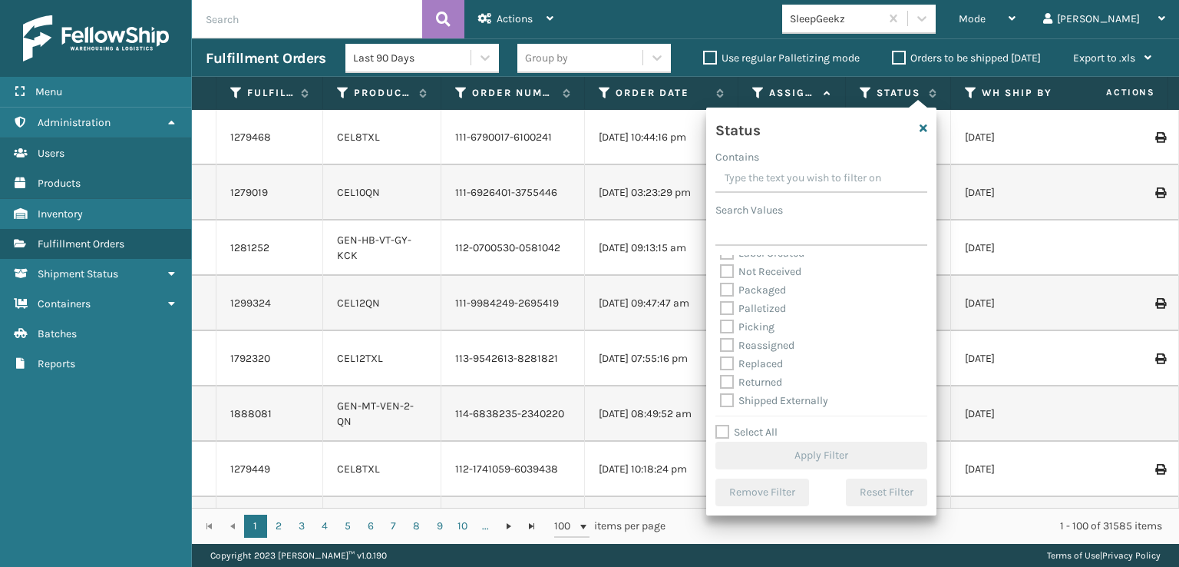
scroll to position [86, 0]
click at [726, 326] on label "Picking" at bounding box center [747, 325] width 55 height 13
click at [721, 326] on input "Picking" at bounding box center [720, 321] width 1 height 10
checkbox input "true"
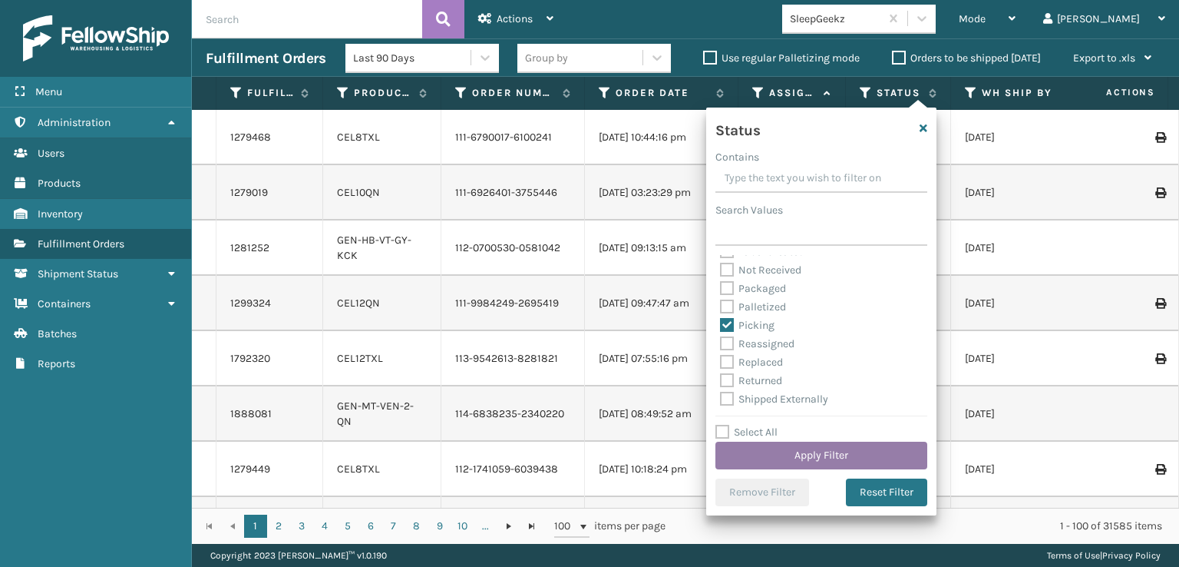
click at [757, 455] on button "Apply Filter" at bounding box center [822, 456] width 212 height 28
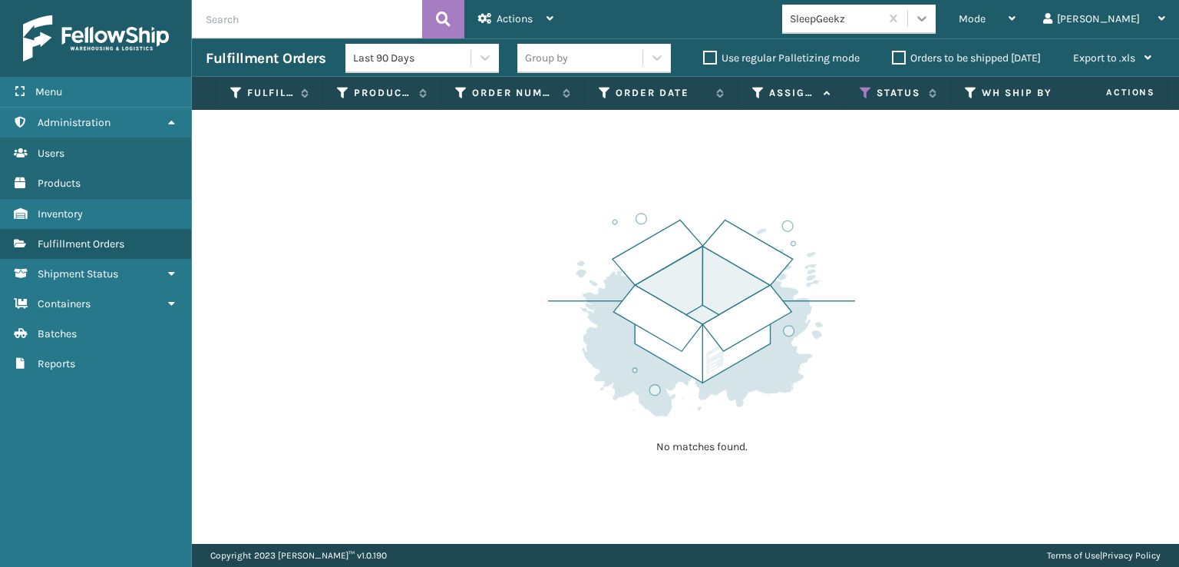
click at [930, 18] on icon at bounding box center [921, 18] width 15 height 15
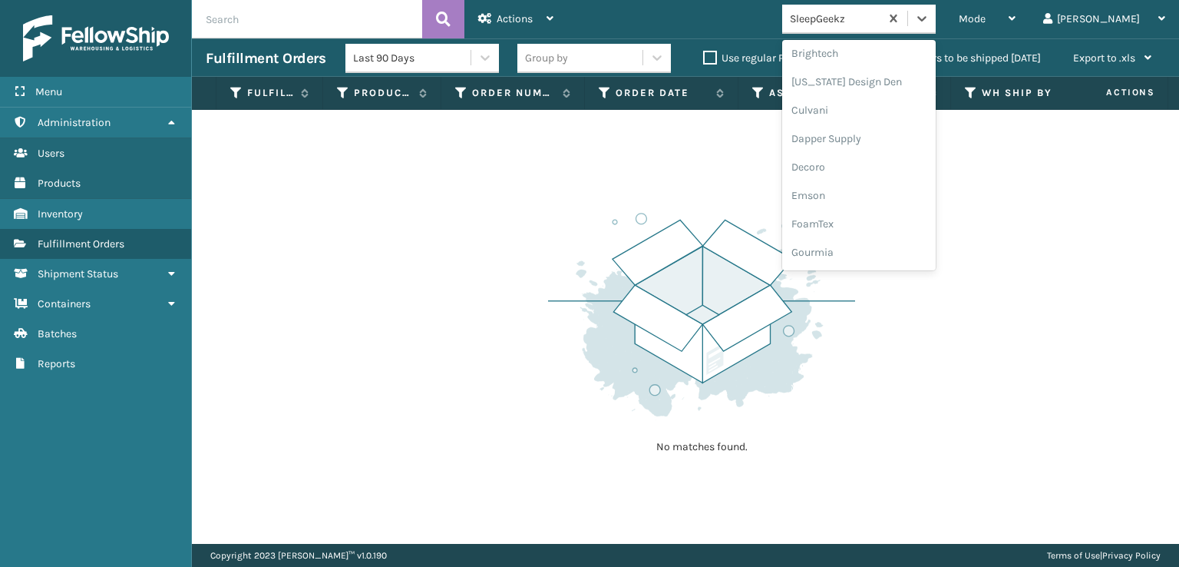
scroll to position [230, 0]
click at [883, 195] on div "FoamTex" at bounding box center [859, 196] width 154 height 28
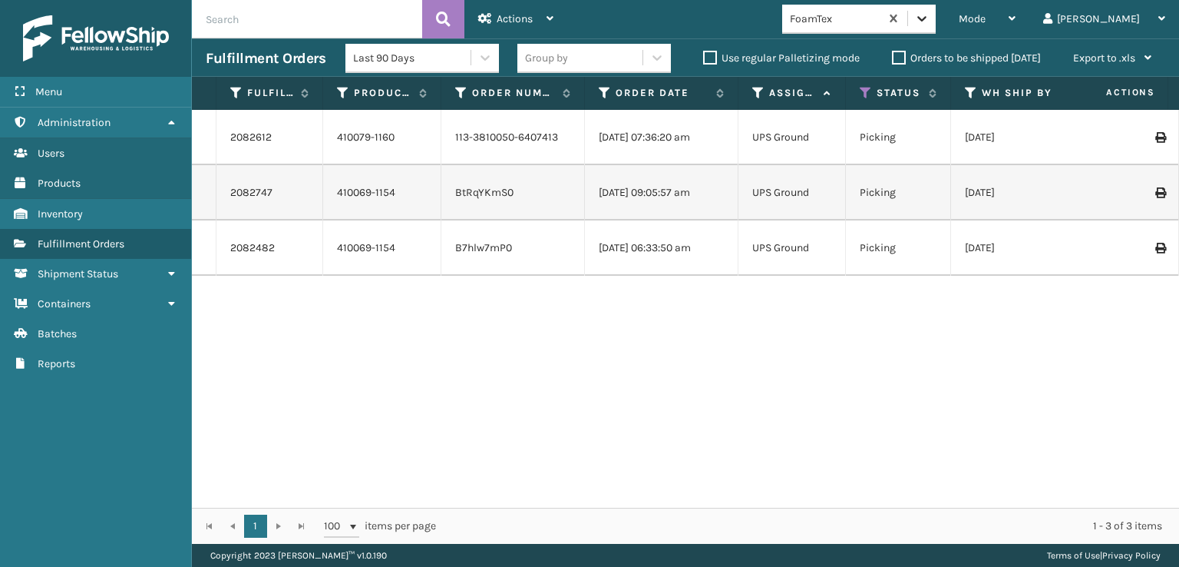
click at [930, 25] on icon at bounding box center [921, 18] width 15 height 15
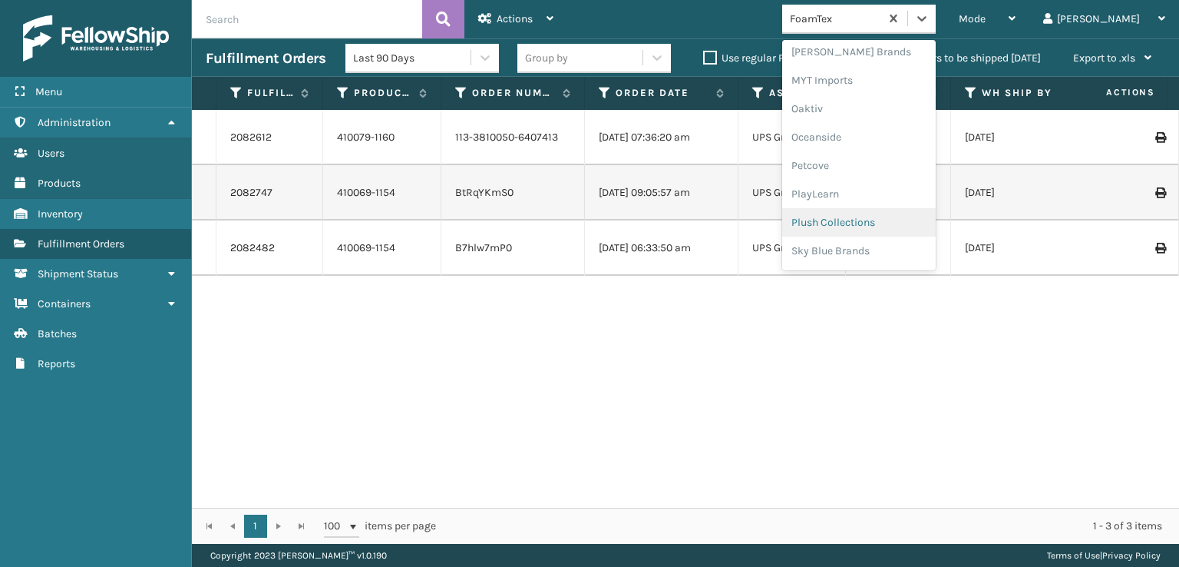
scroll to position [639, 0]
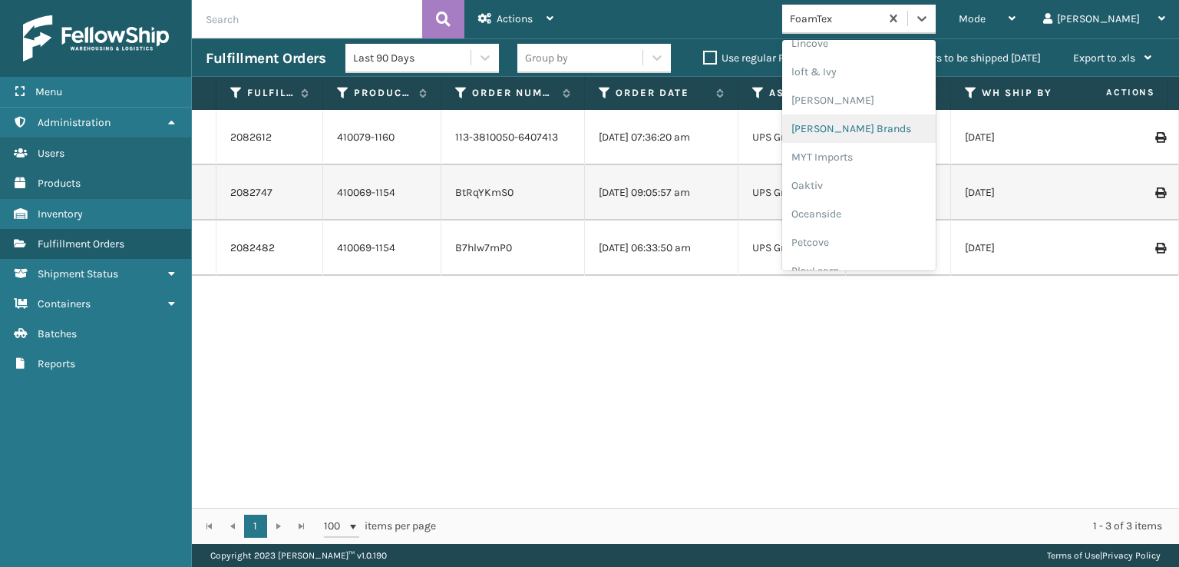
click at [872, 125] on div "[PERSON_NAME] Brands" at bounding box center [859, 128] width 154 height 28
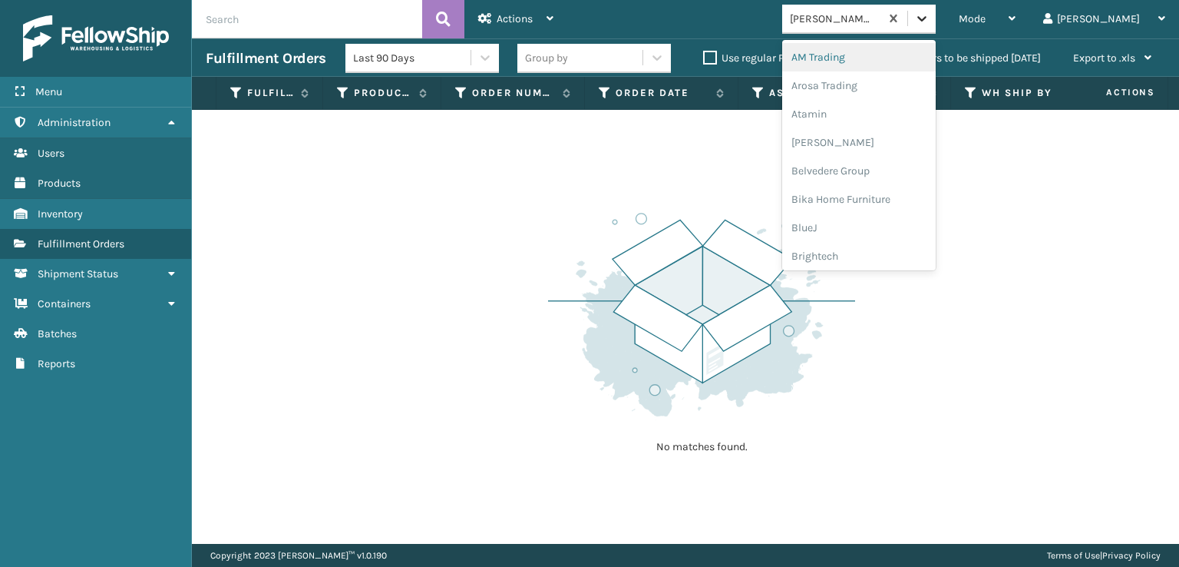
click at [930, 25] on icon at bounding box center [921, 18] width 15 height 15
click at [885, 197] on div "FoamTex" at bounding box center [859, 196] width 154 height 28
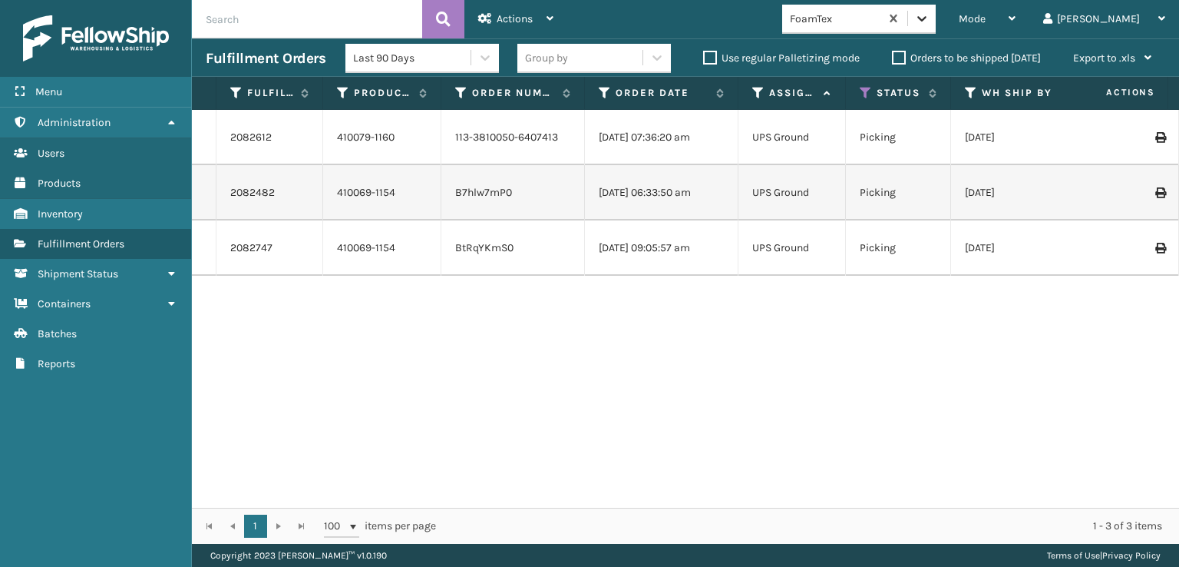
click at [930, 12] on icon at bounding box center [921, 18] width 15 height 15
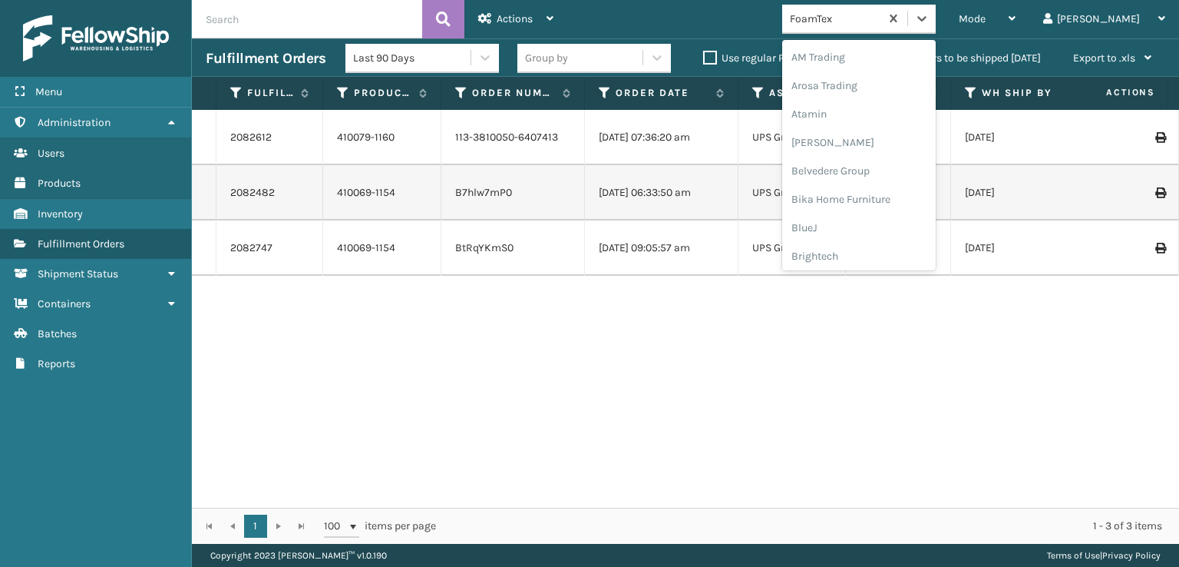
scroll to position [180, 0]
click at [883, 246] on div "FoamTex" at bounding box center [859, 247] width 154 height 28
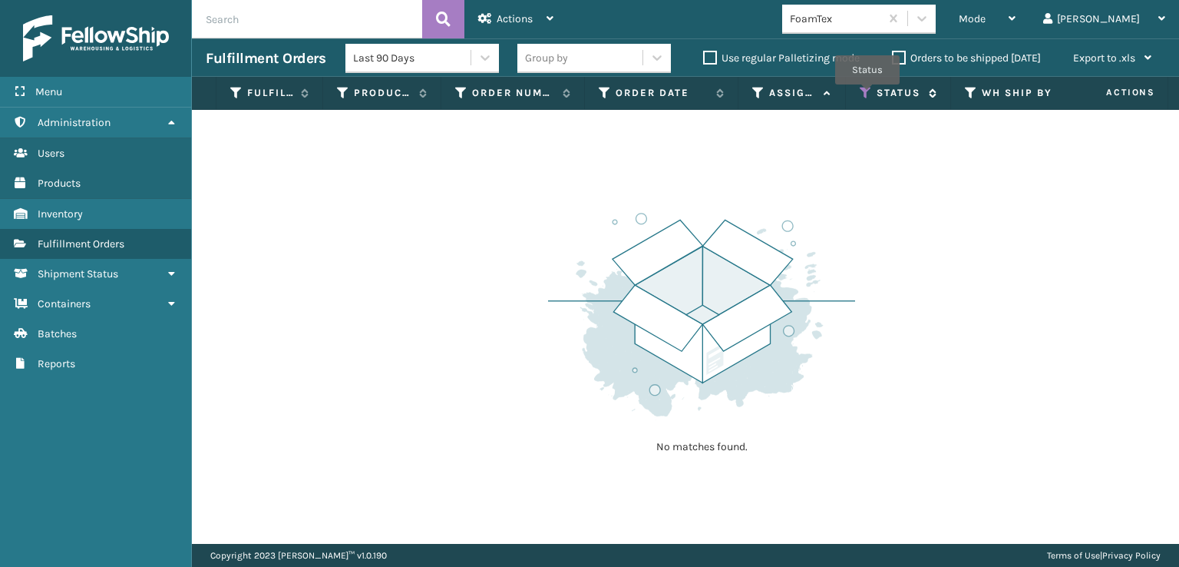
click at [868, 95] on icon at bounding box center [866, 93] width 12 height 14
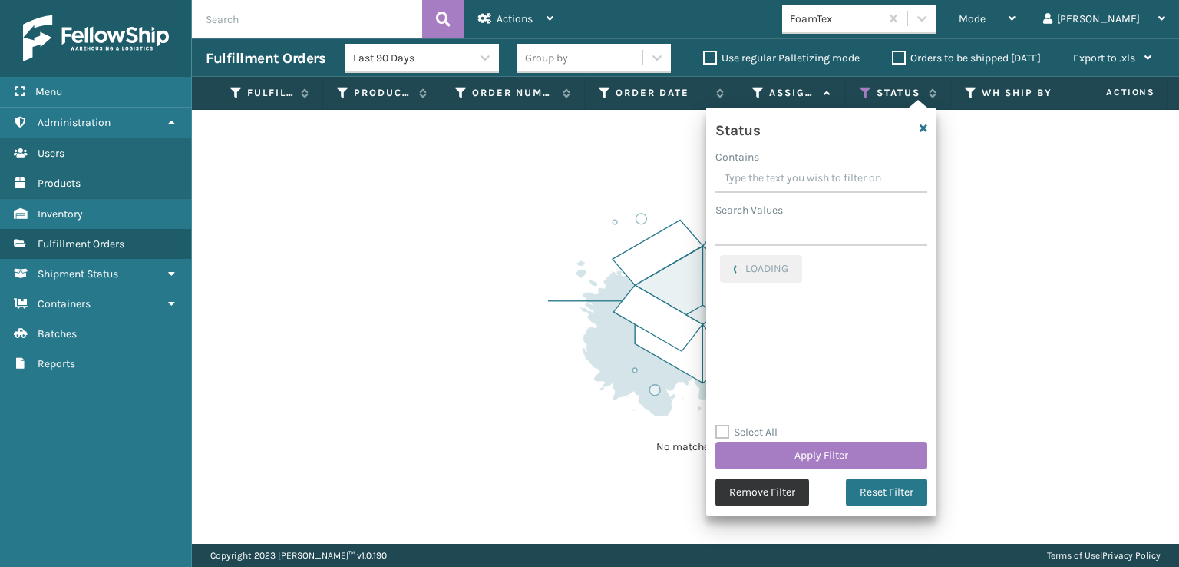
click at [766, 495] on button "Remove Filter" at bounding box center [763, 492] width 94 height 28
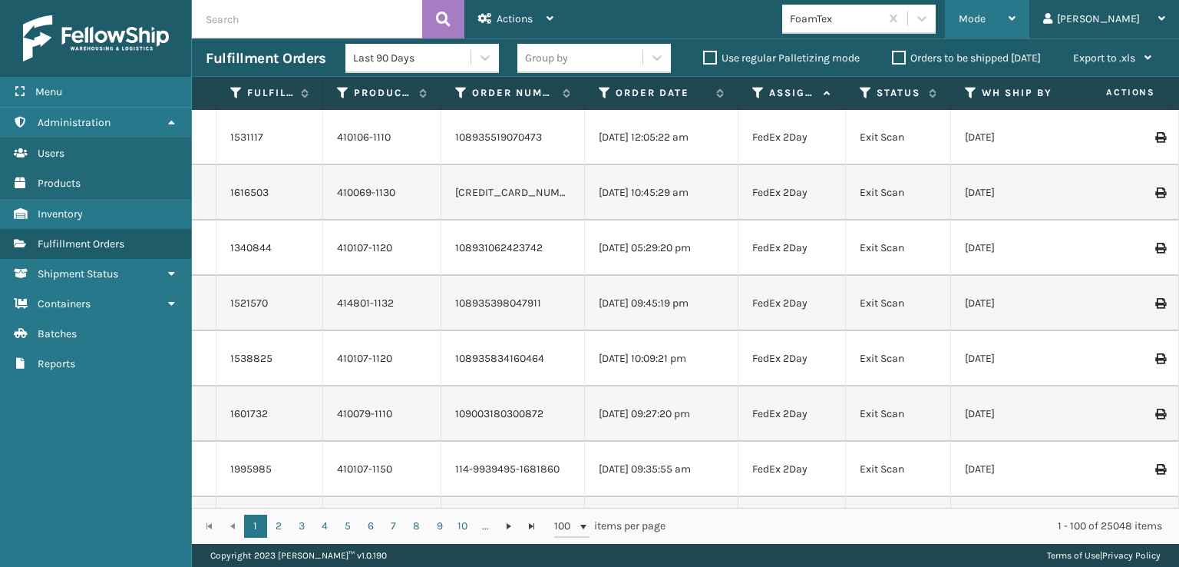
click at [986, 16] on span "Mode" at bounding box center [972, 18] width 27 height 13
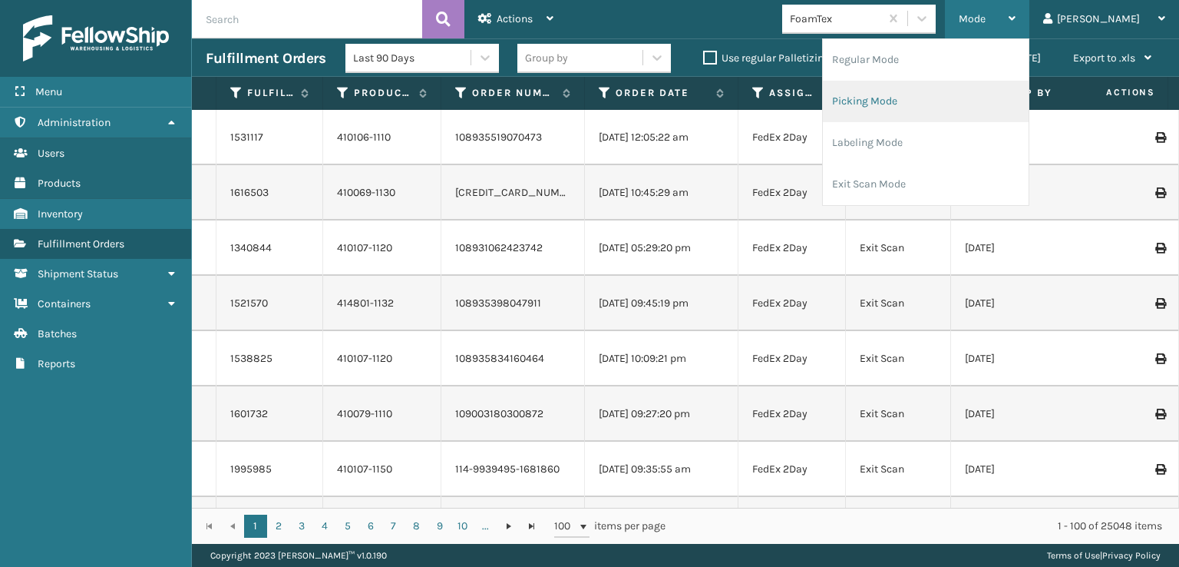
click at [932, 95] on li "Picking Mode" at bounding box center [926, 101] width 206 height 41
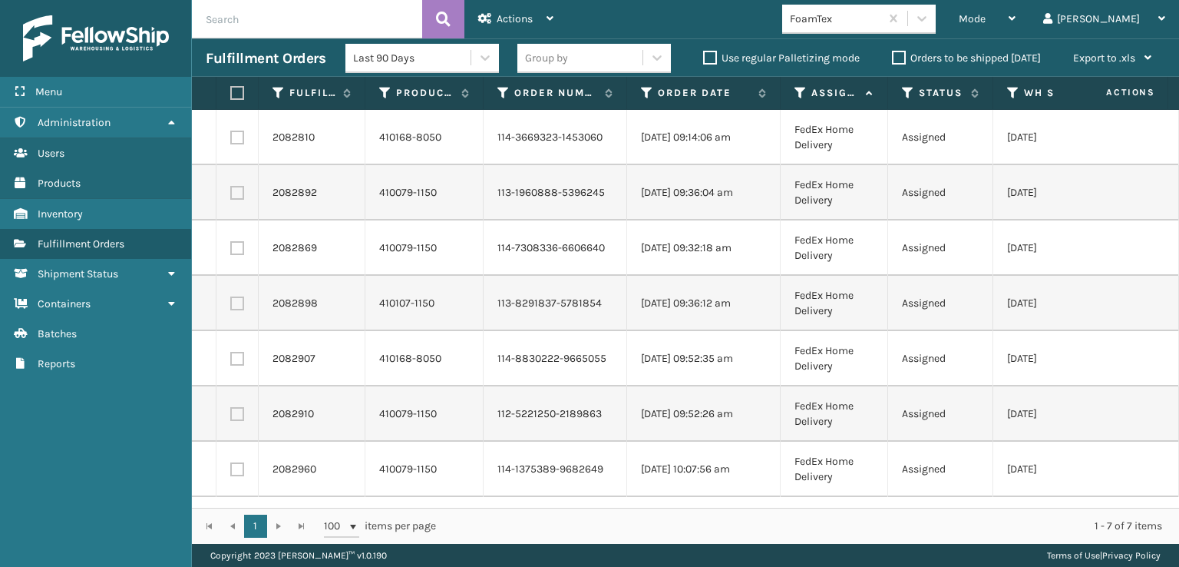
scroll to position [0, 0]
click at [236, 94] on label at bounding box center [234, 93] width 9 height 14
click at [231, 94] on input "checkbox" at bounding box center [230, 93] width 1 height 10
checkbox input "true"
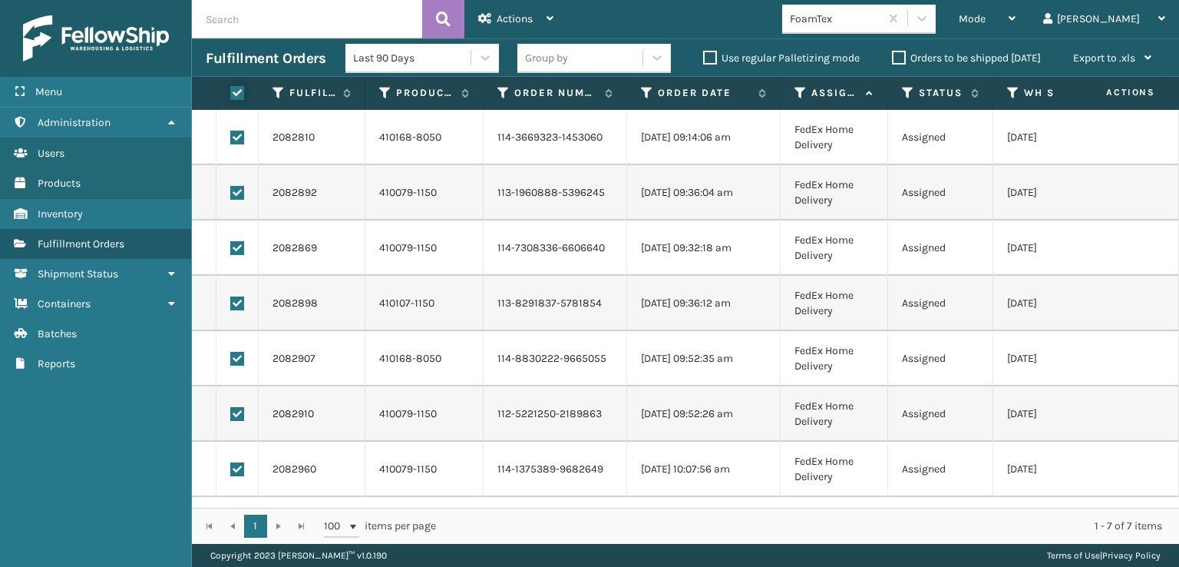
checkbox input "true"
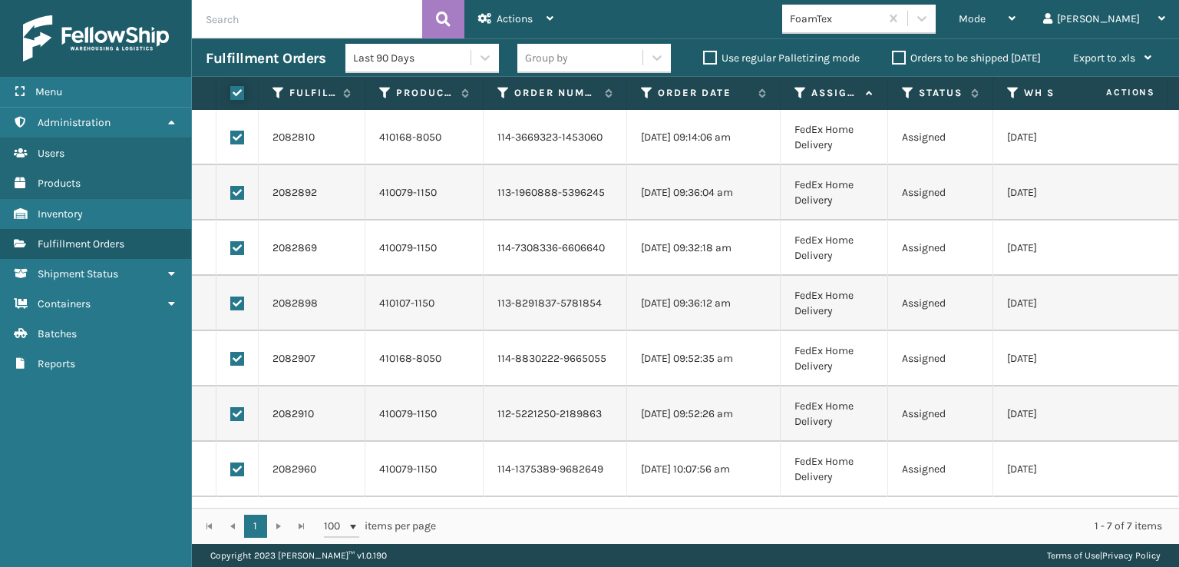
checkbox input "true"
click at [519, 19] on span "Actions" at bounding box center [515, 18] width 36 height 13
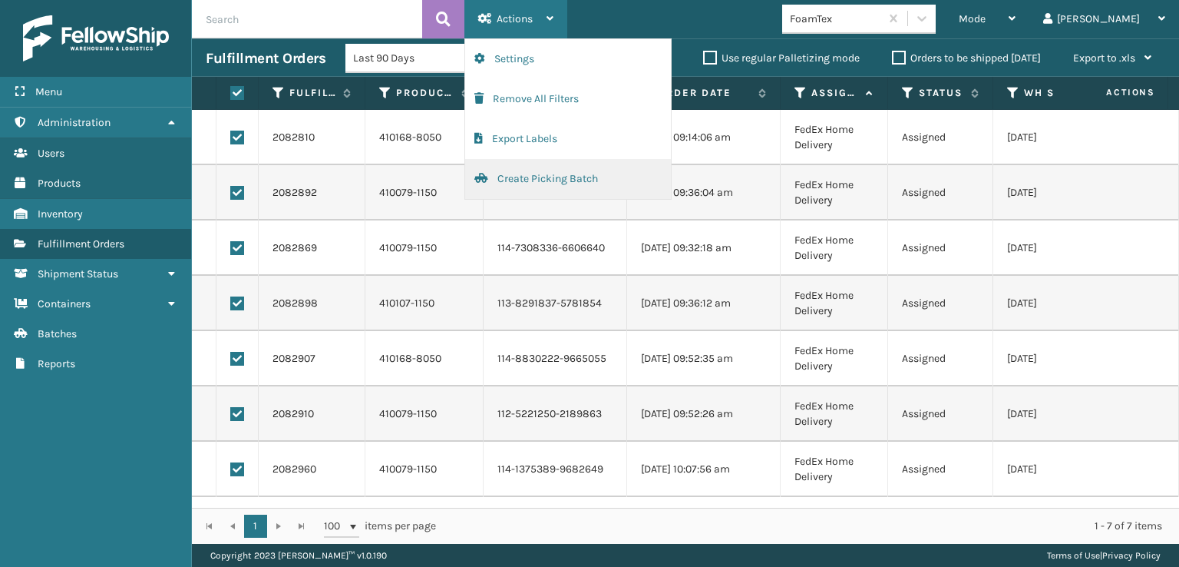
click at [543, 173] on button "Create Picking Batch" at bounding box center [568, 179] width 206 height 40
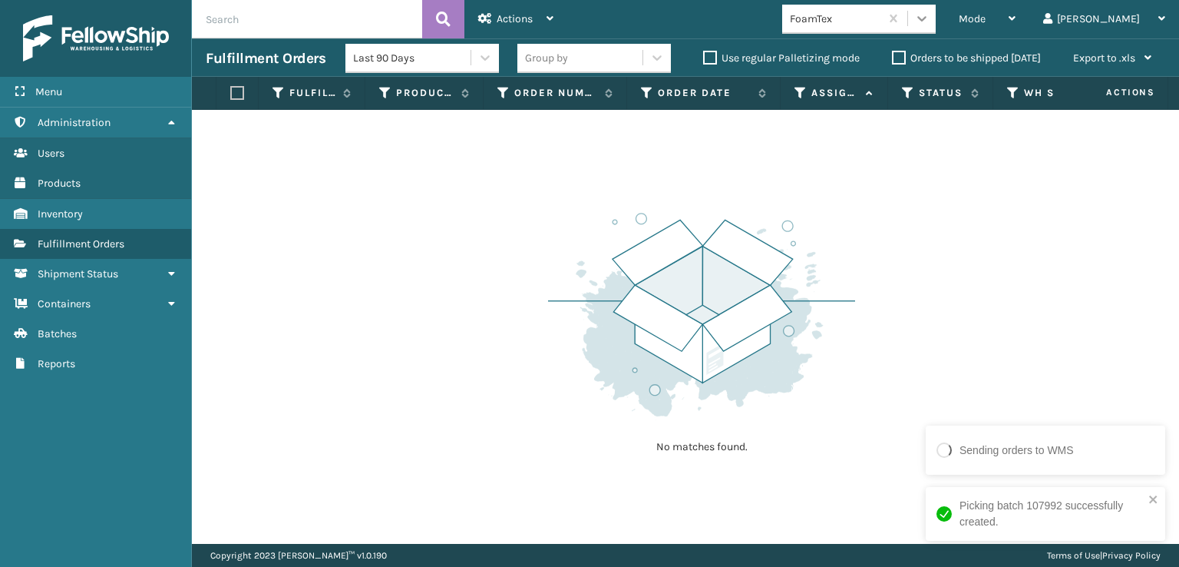
click at [927, 19] on icon at bounding box center [922, 18] width 9 height 5
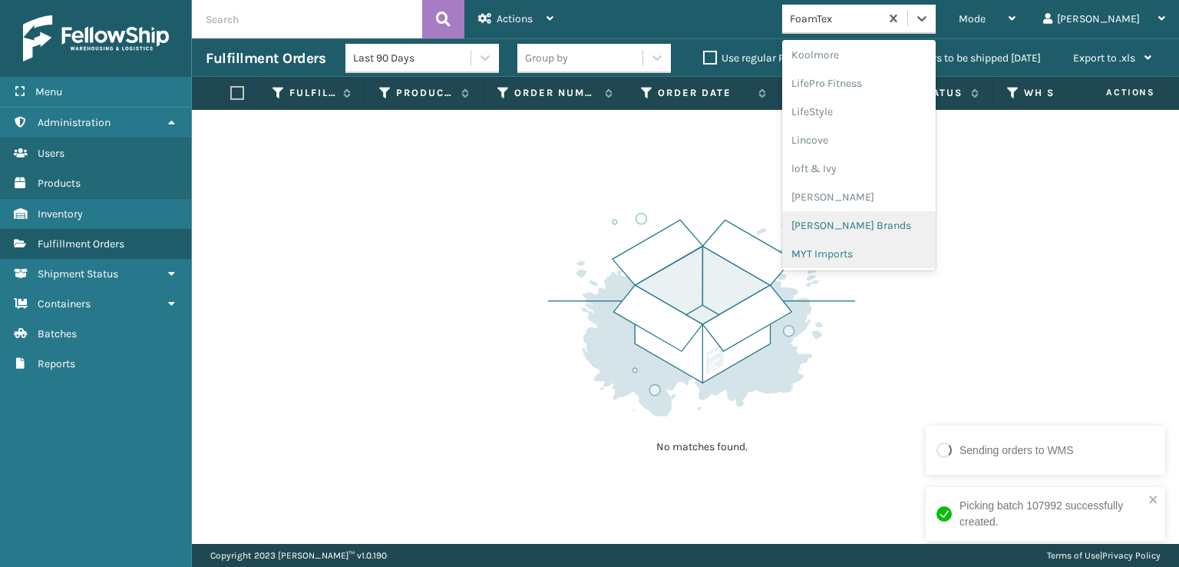
scroll to position [562, 0]
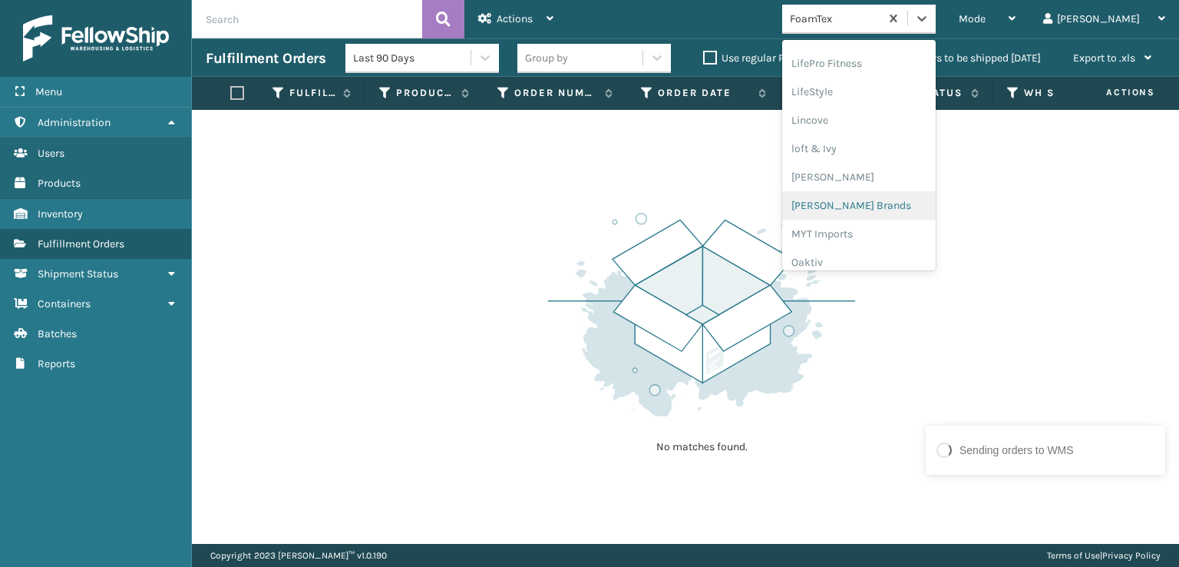
click at [873, 203] on div "[PERSON_NAME] Brands" at bounding box center [859, 205] width 154 height 28
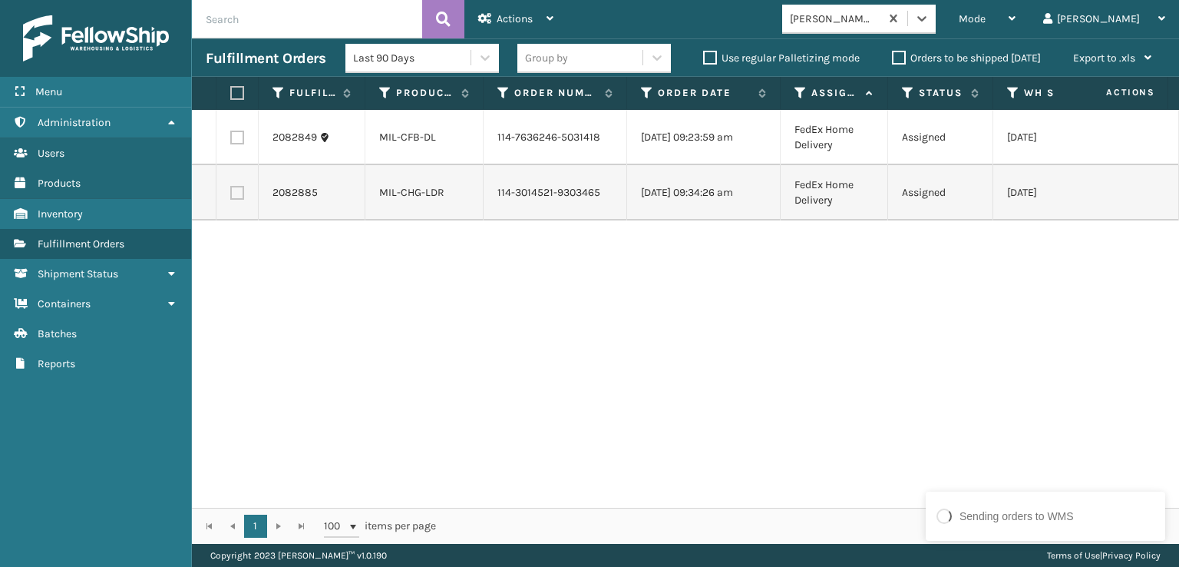
click at [233, 93] on label at bounding box center [234, 93] width 9 height 14
click at [231, 93] on input "checkbox" at bounding box center [230, 93] width 1 height 10
checkbox input "true"
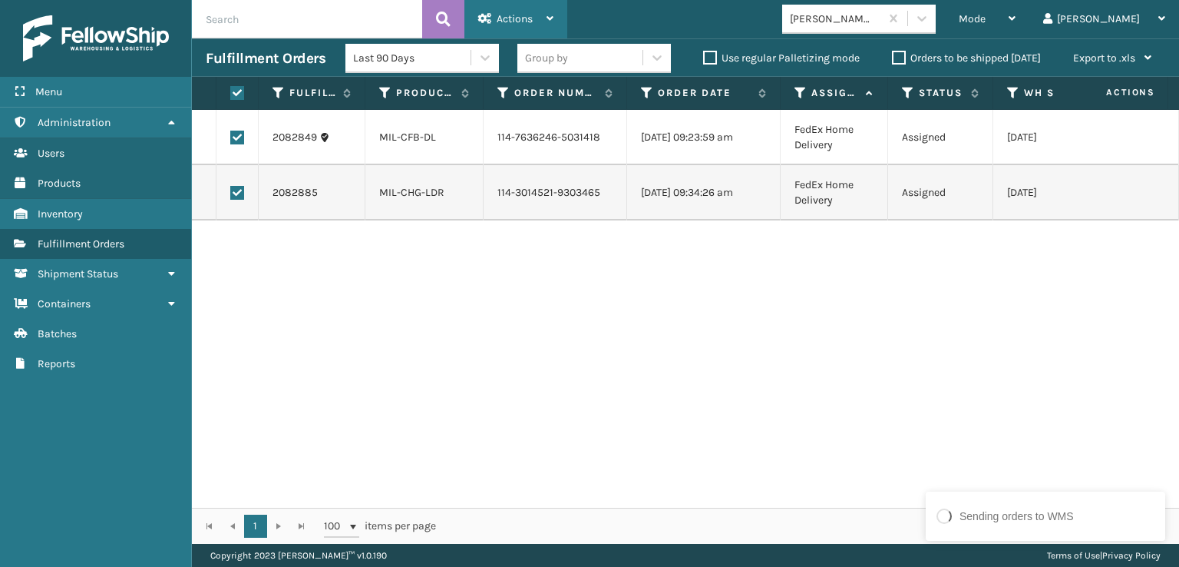
click at [522, 16] on span "Actions" at bounding box center [515, 18] width 36 height 13
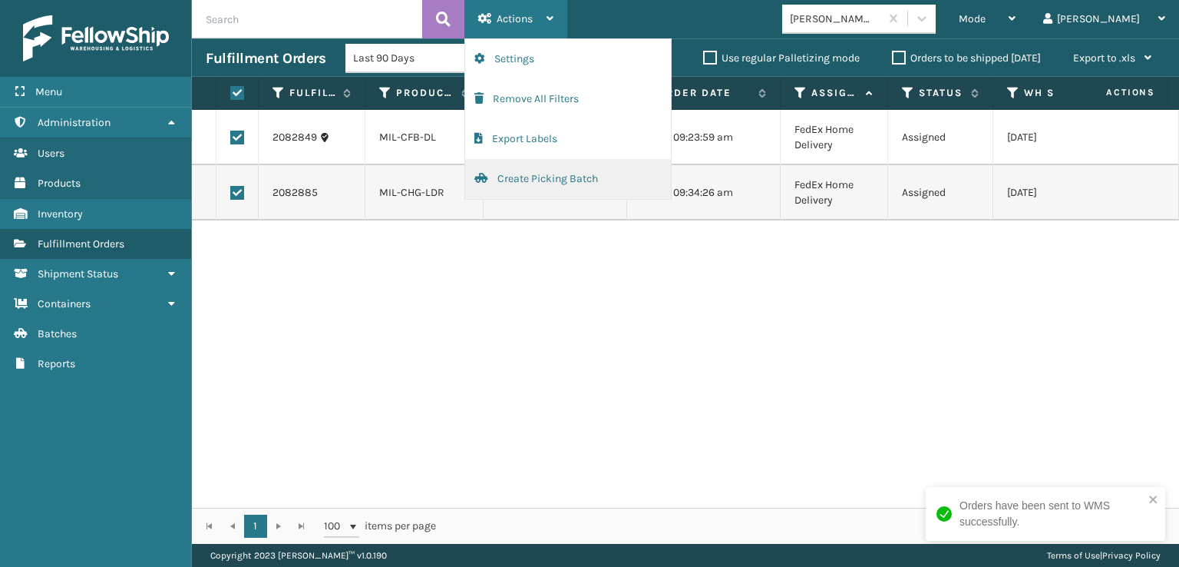
click at [538, 177] on button "Create Picking Batch" at bounding box center [568, 179] width 206 height 40
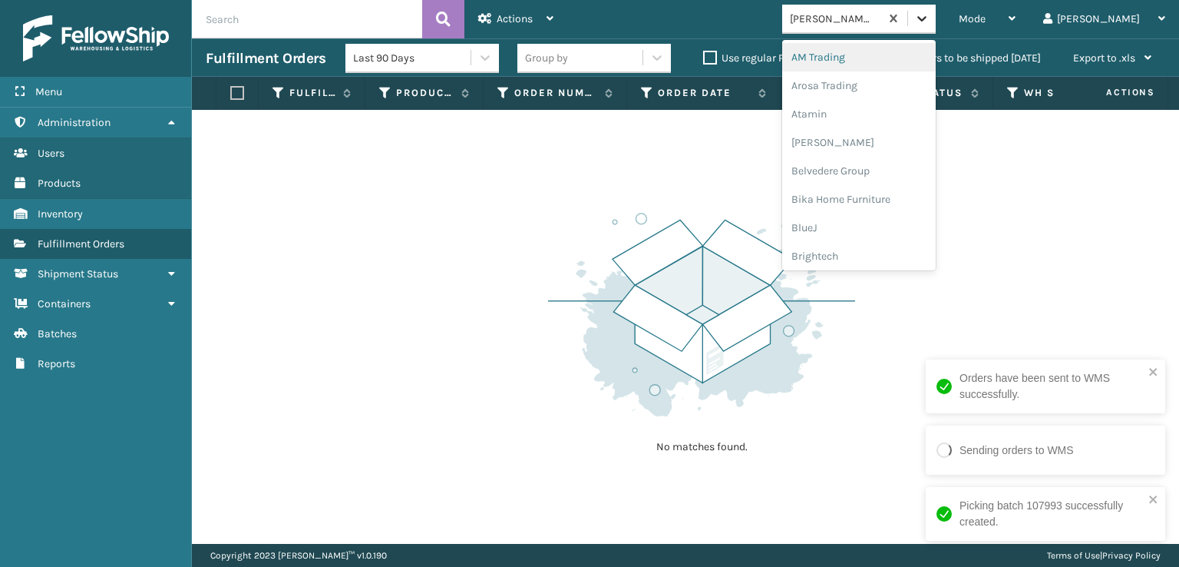
click at [930, 16] on icon at bounding box center [921, 18] width 15 height 15
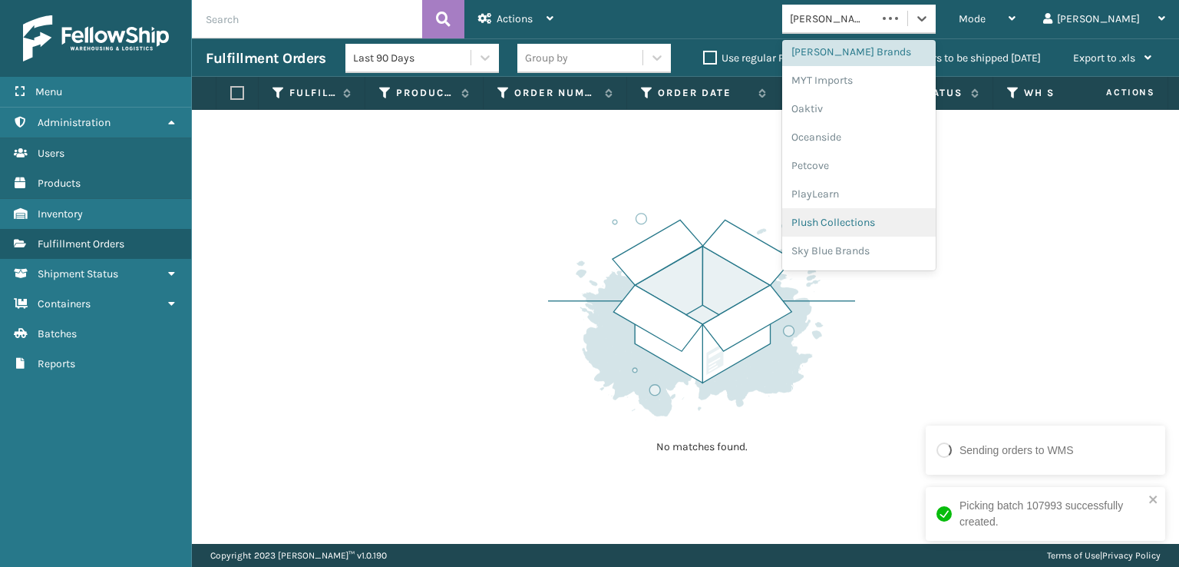
scroll to position [770, 0]
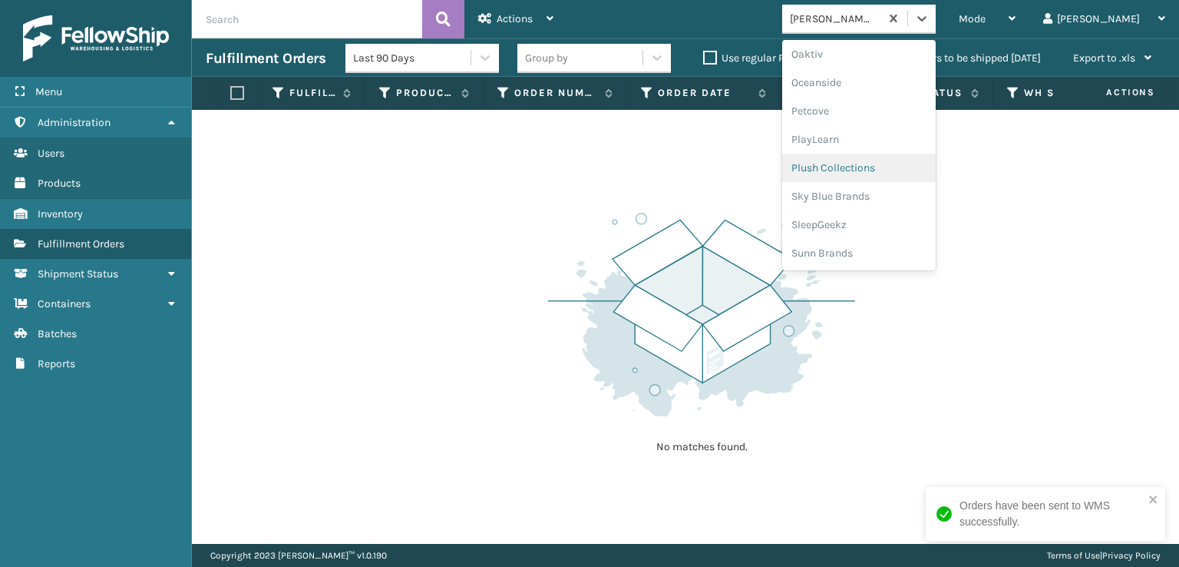
click at [878, 163] on div "Plush Collections" at bounding box center [859, 168] width 154 height 28
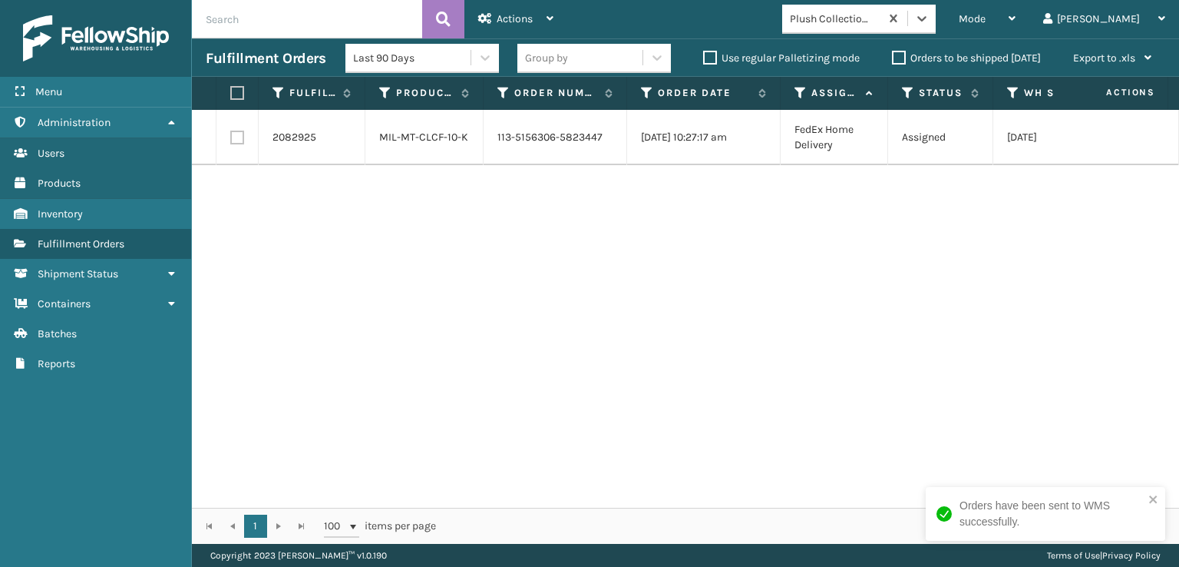
click at [235, 139] on label at bounding box center [237, 138] width 14 height 14
click at [231, 139] on input "checkbox" at bounding box center [230, 136] width 1 height 10
checkbox input "true"
click at [537, 16] on div "Actions" at bounding box center [515, 19] width 75 height 38
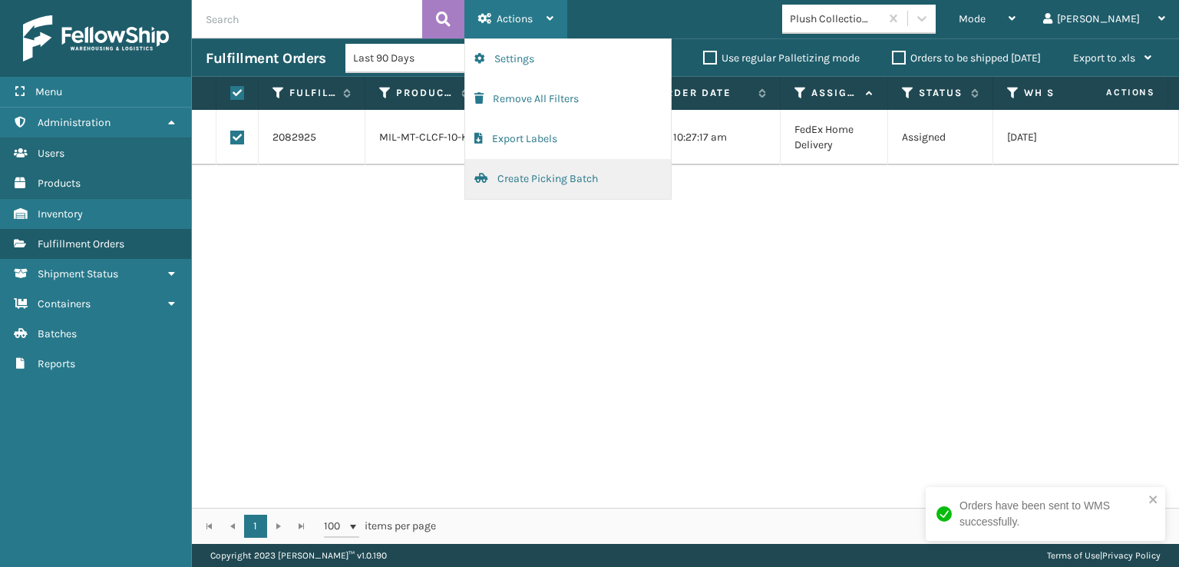
click at [551, 177] on button "Create Picking Batch" at bounding box center [568, 179] width 206 height 40
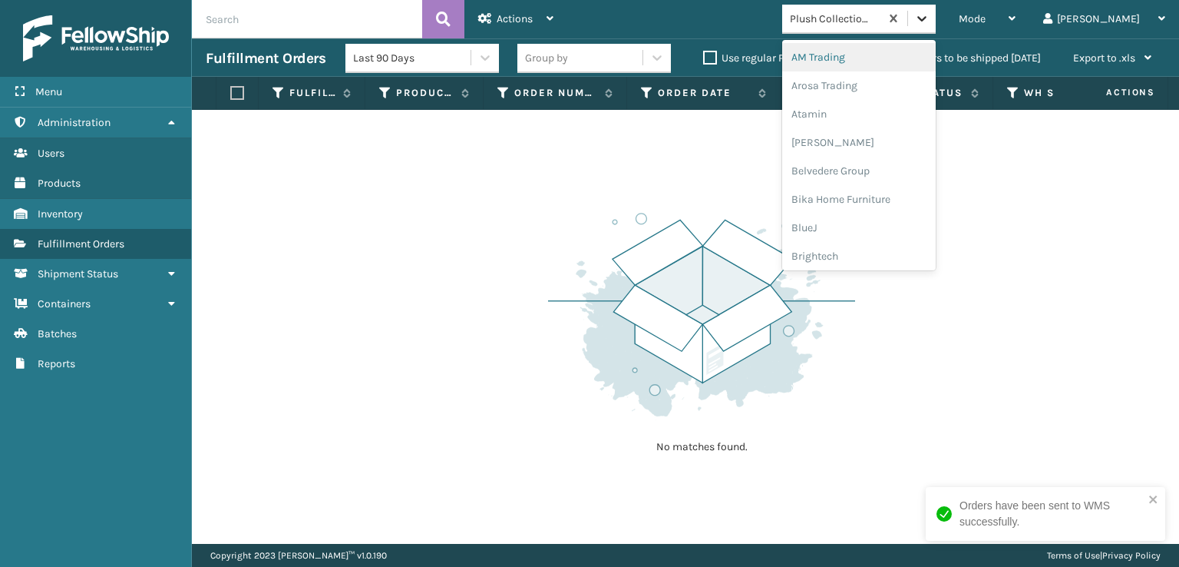
click at [930, 19] on icon at bounding box center [921, 18] width 15 height 15
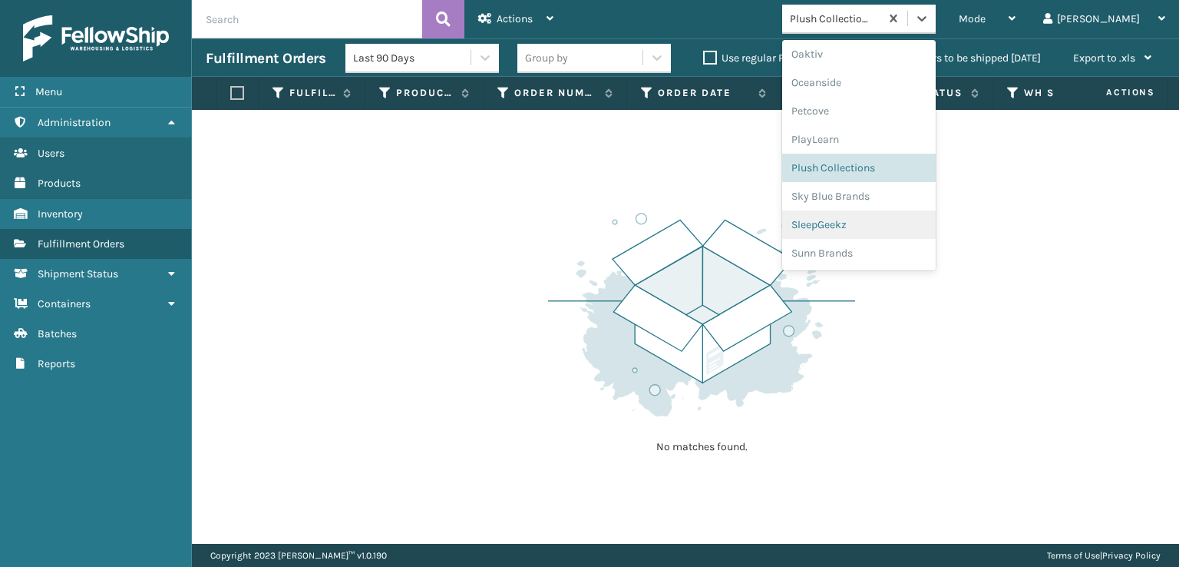
click at [876, 219] on div "SleepGeekz" at bounding box center [859, 224] width 154 height 28
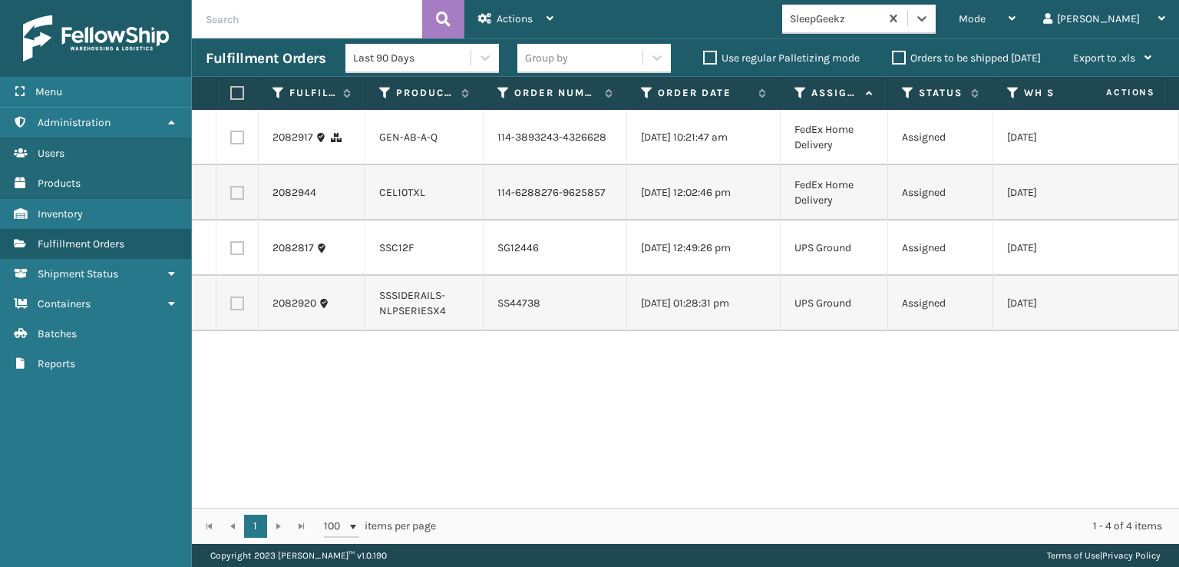
click at [234, 139] on label at bounding box center [237, 138] width 14 height 14
click at [231, 139] on input "checkbox" at bounding box center [230, 136] width 1 height 10
checkbox input "true"
click at [234, 200] on label at bounding box center [237, 193] width 14 height 14
click at [231, 196] on input "checkbox" at bounding box center [230, 191] width 1 height 10
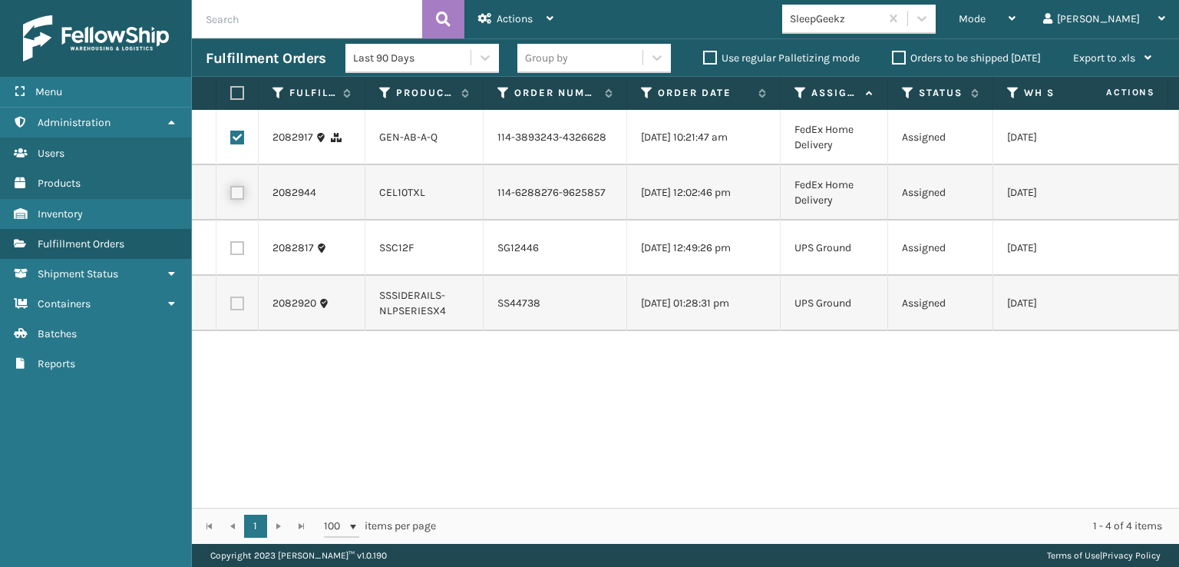
checkbox input "true"
click at [531, 16] on span "Actions" at bounding box center [515, 18] width 36 height 13
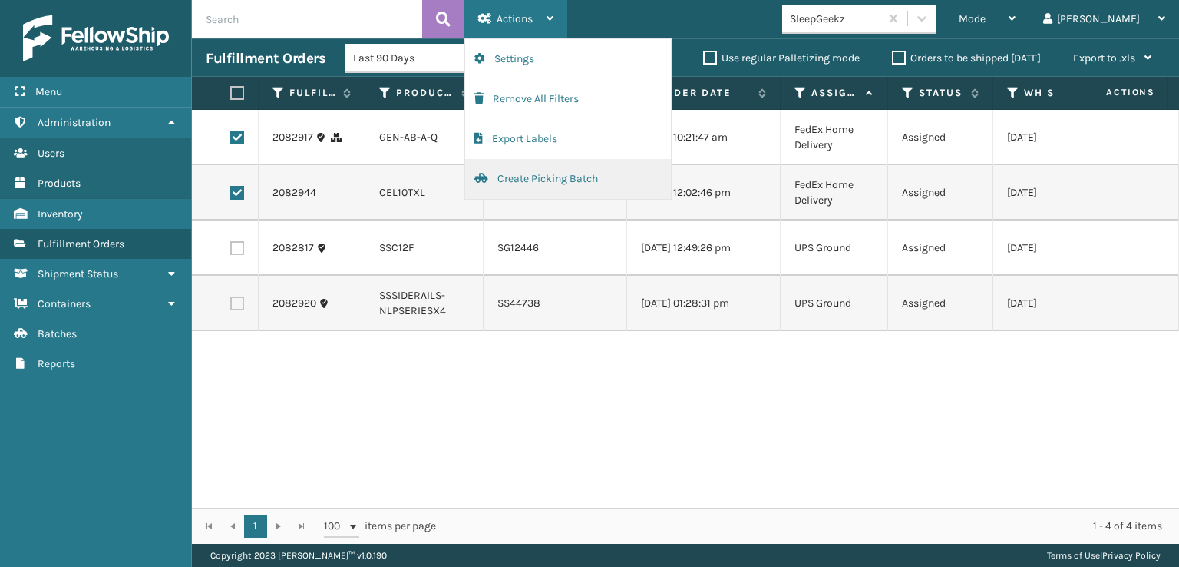
click at [515, 177] on button "Create Picking Batch" at bounding box center [568, 179] width 206 height 40
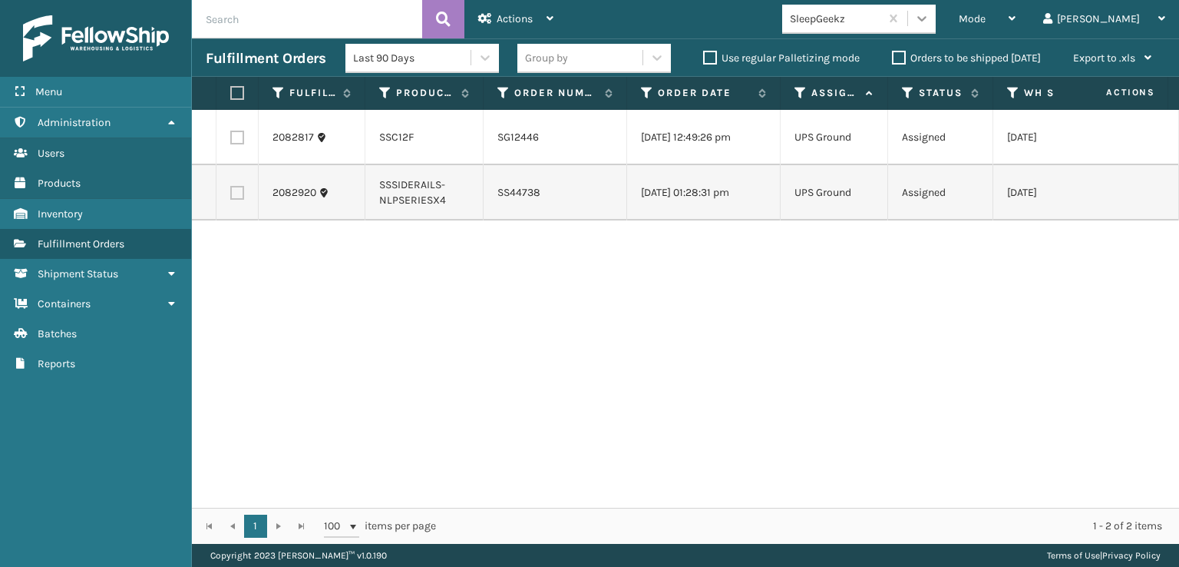
click at [930, 19] on icon at bounding box center [921, 18] width 15 height 15
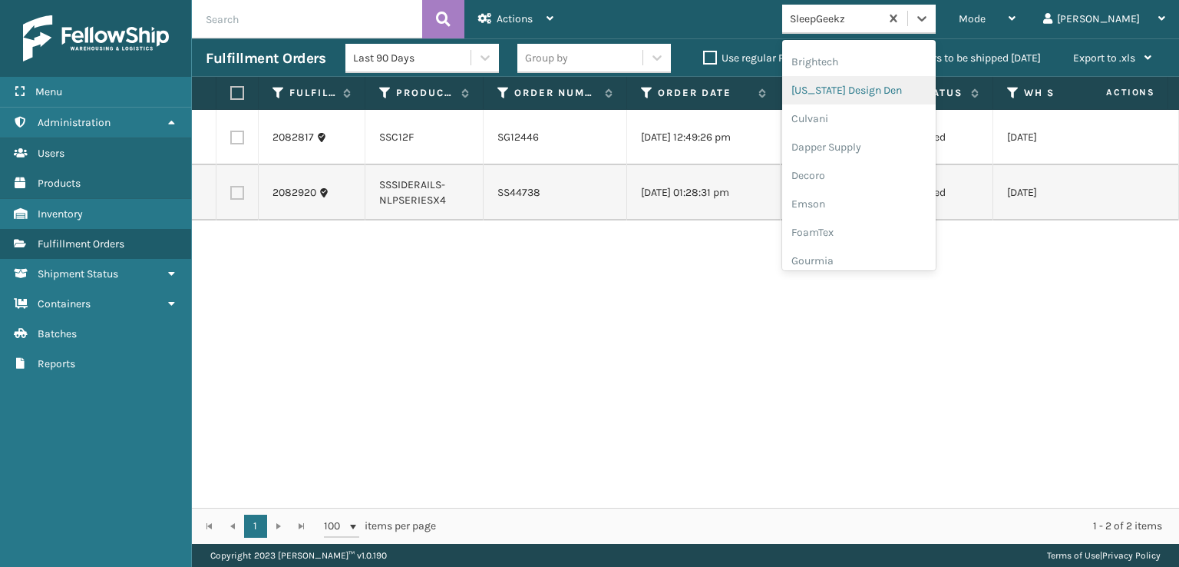
scroll to position [230, 0]
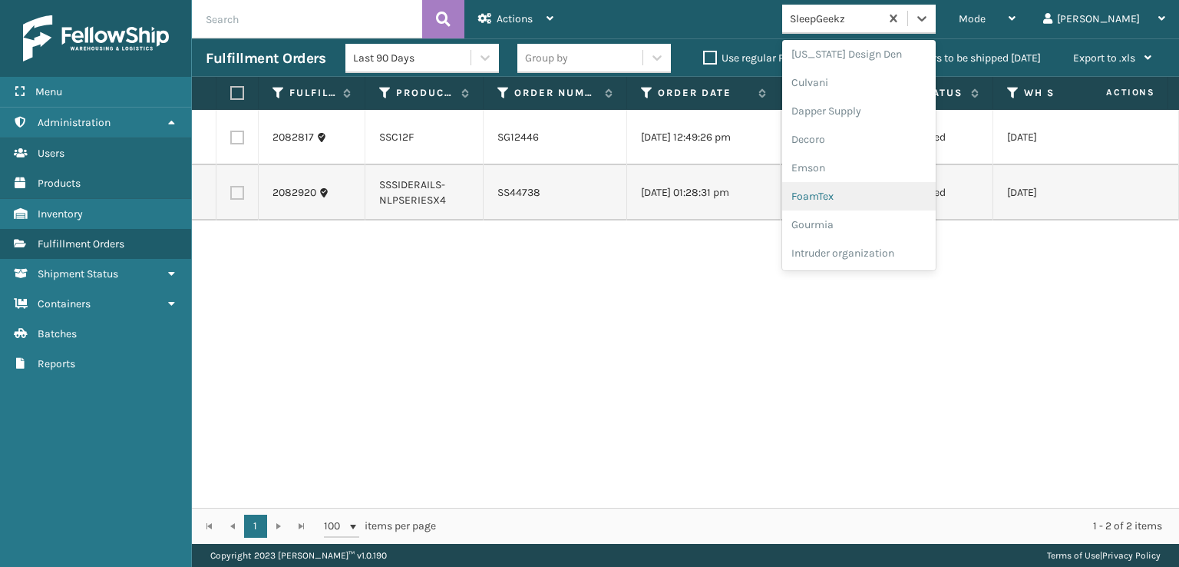
click at [878, 194] on div "FoamTex" at bounding box center [859, 196] width 154 height 28
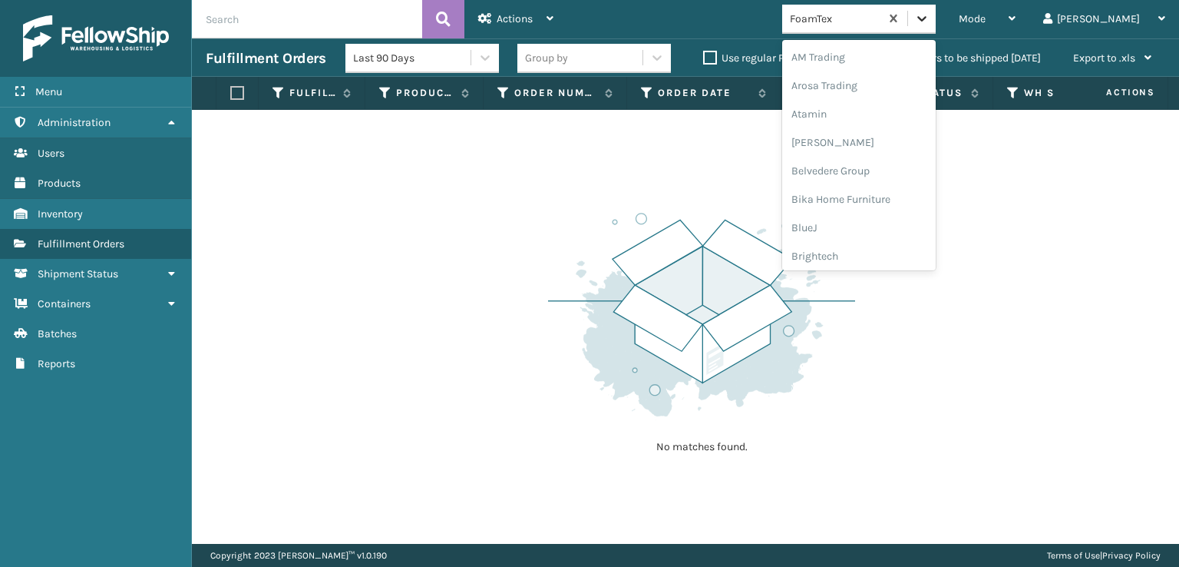
click at [930, 19] on icon at bounding box center [921, 18] width 15 height 15
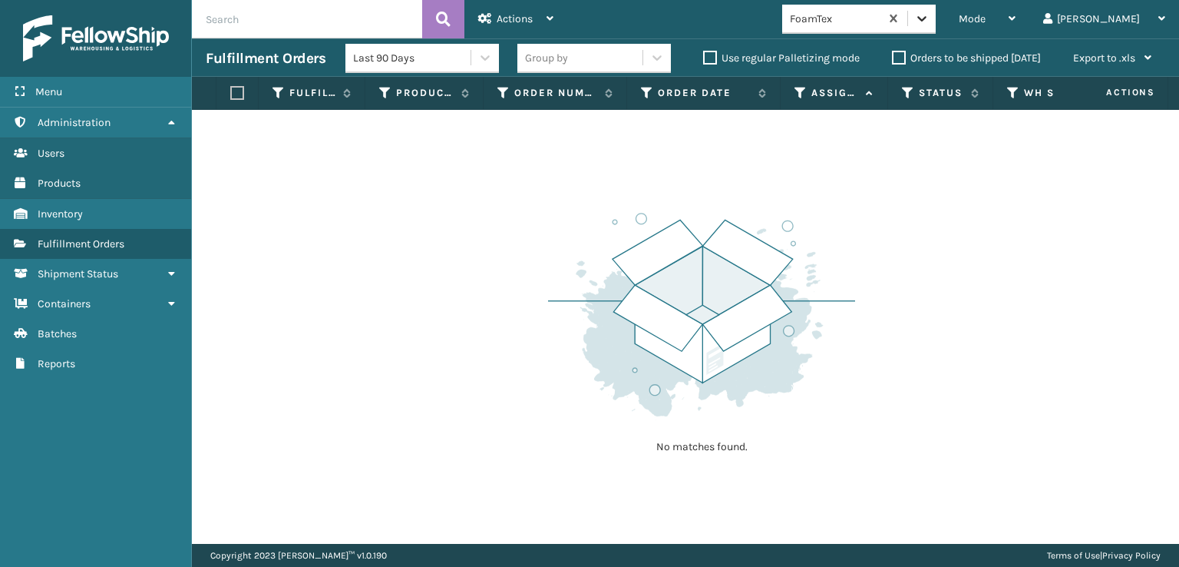
click at [927, 19] on icon at bounding box center [922, 18] width 9 height 5
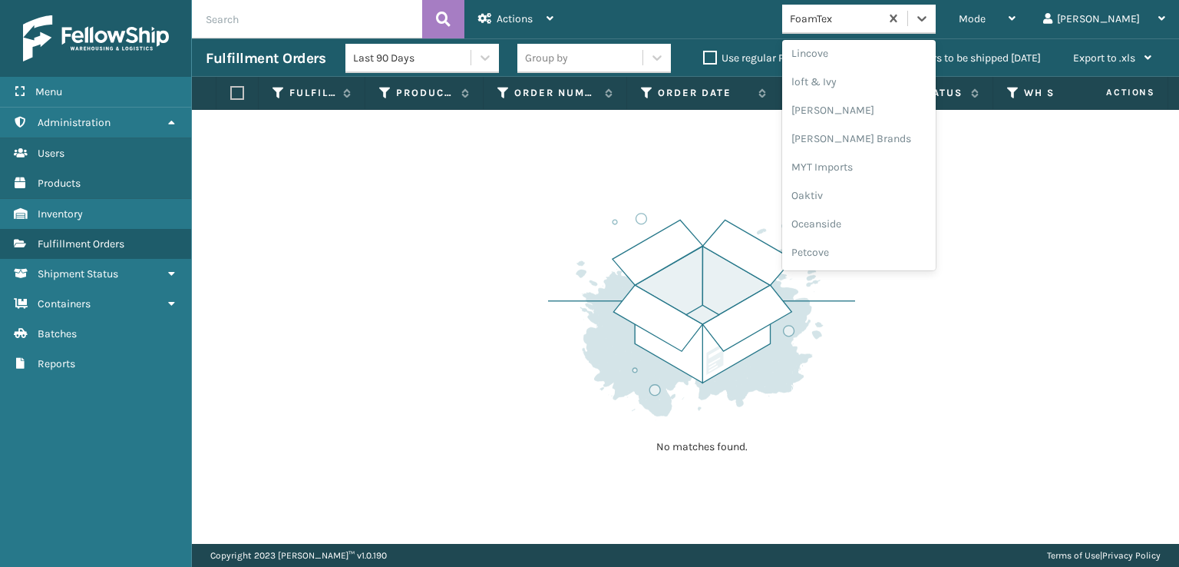
scroll to position [639, 0]
click at [877, 121] on div "[PERSON_NAME] Brands" at bounding box center [859, 128] width 154 height 28
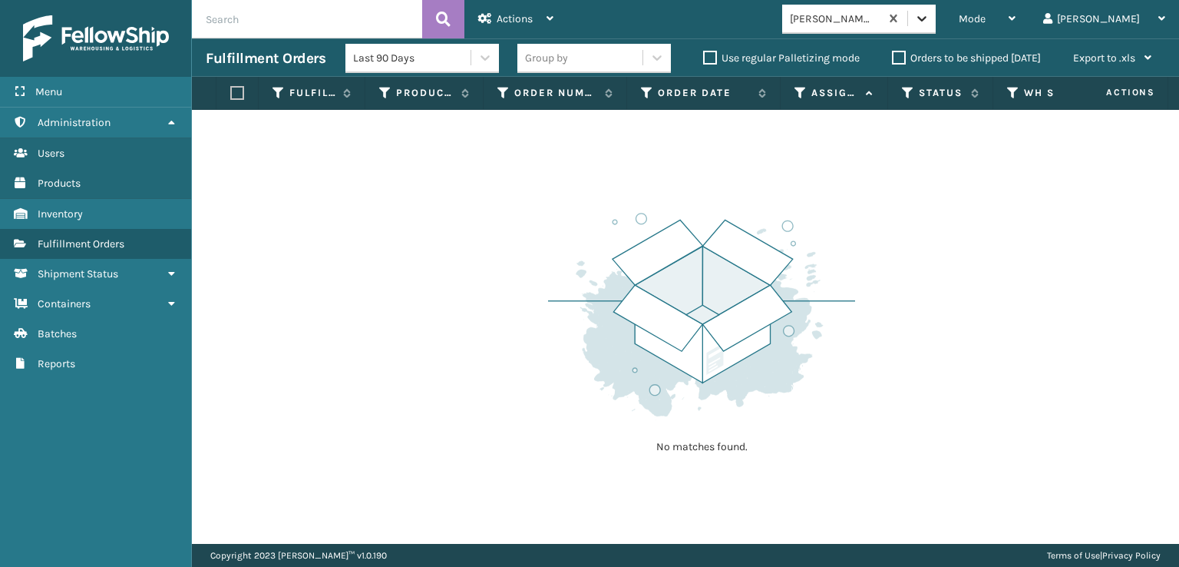
click at [936, 26] on div at bounding box center [922, 19] width 28 height 28
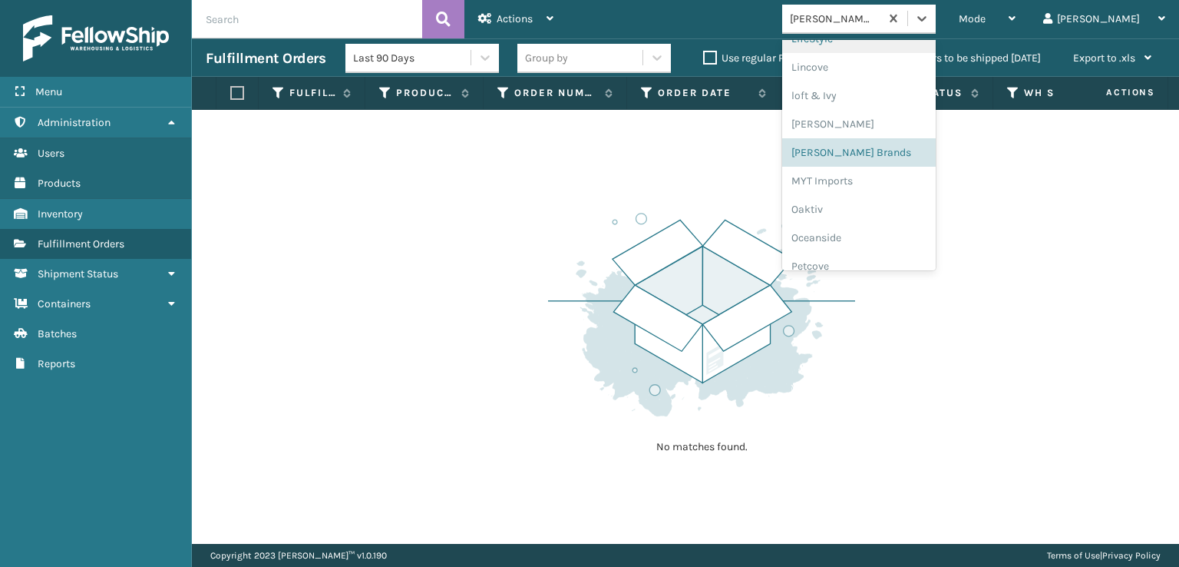
scroll to position [770, 0]
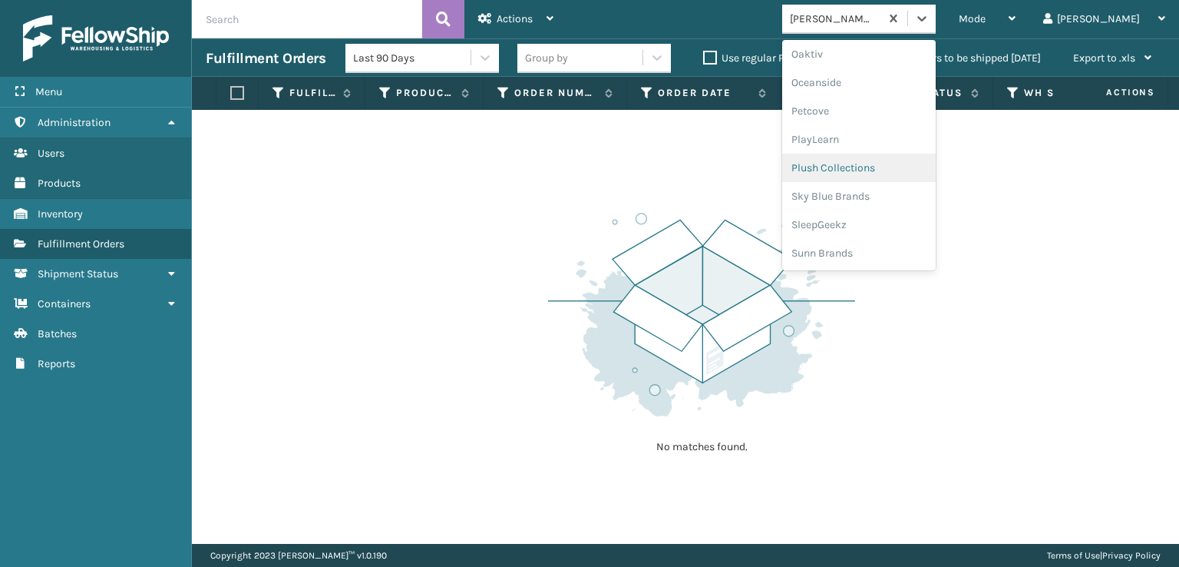
click at [875, 164] on div "Plush Collections" at bounding box center [859, 168] width 154 height 28
click at [930, 19] on icon at bounding box center [921, 18] width 15 height 15
click at [872, 217] on div "SleepGeekz" at bounding box center [859, 224] width 154 height 28
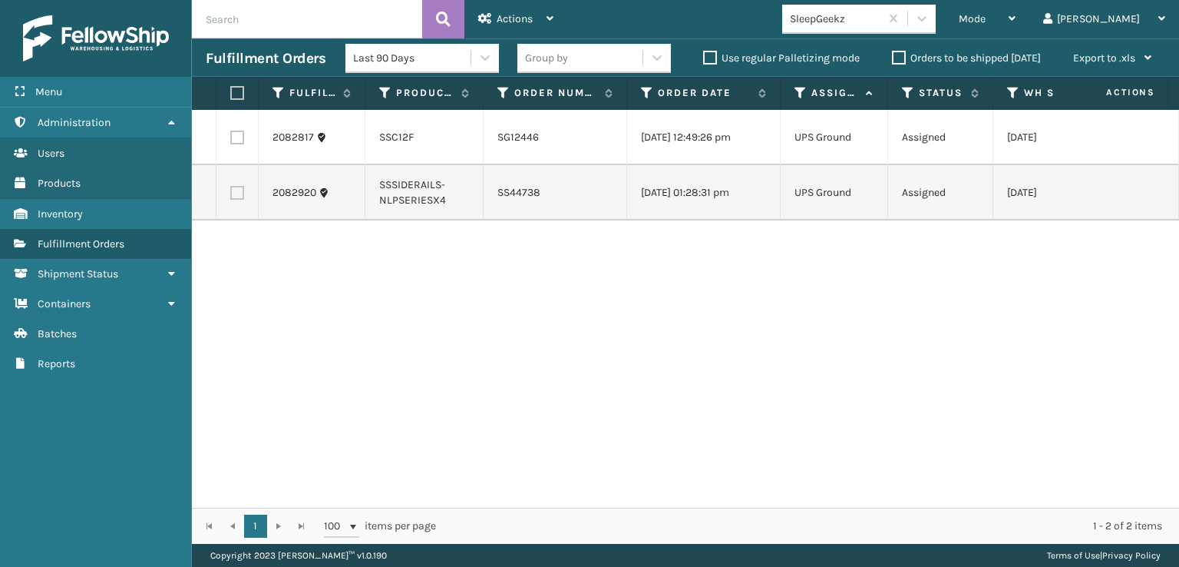
click at [236, 192] on label at bounding box center [237, 193] width 14 height 14
click at [231, 192] on input "checkbox" at bounding box center [230, 191] width 1 height 10
checkbox input "true"
click at [236, 138] on label at bounding box center [237, 138] width 14 height 14
click at [231, 138] on input "checkbox" at bounding box center [230, 136] width 1 height 10
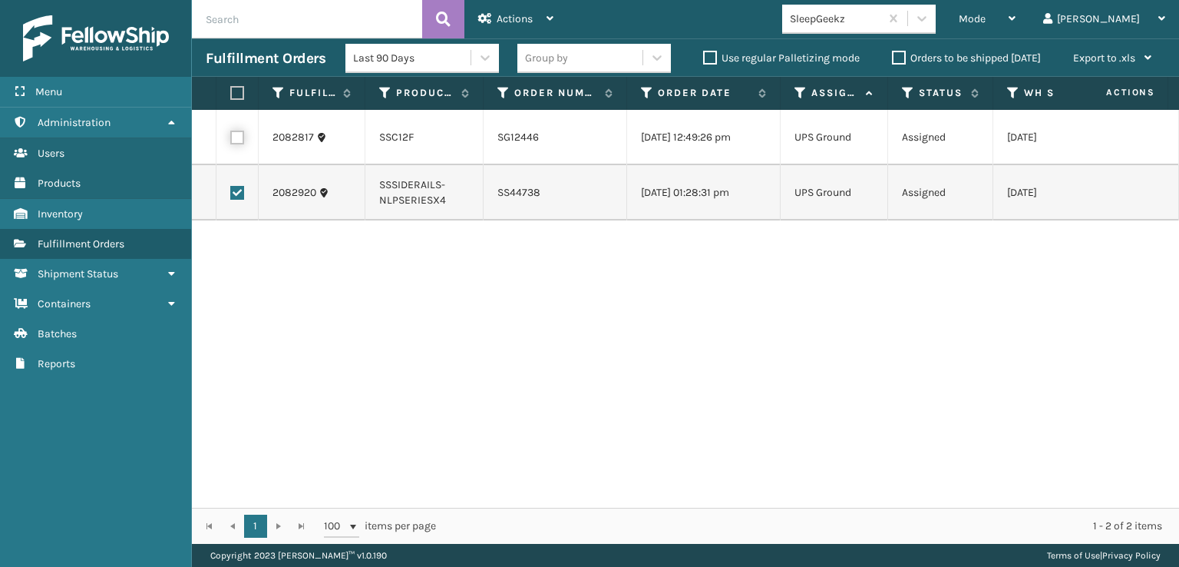
checkbox input "true"
click at [501, 26] on div "Actions" at bounding box center [515, 19] width 75 height 38
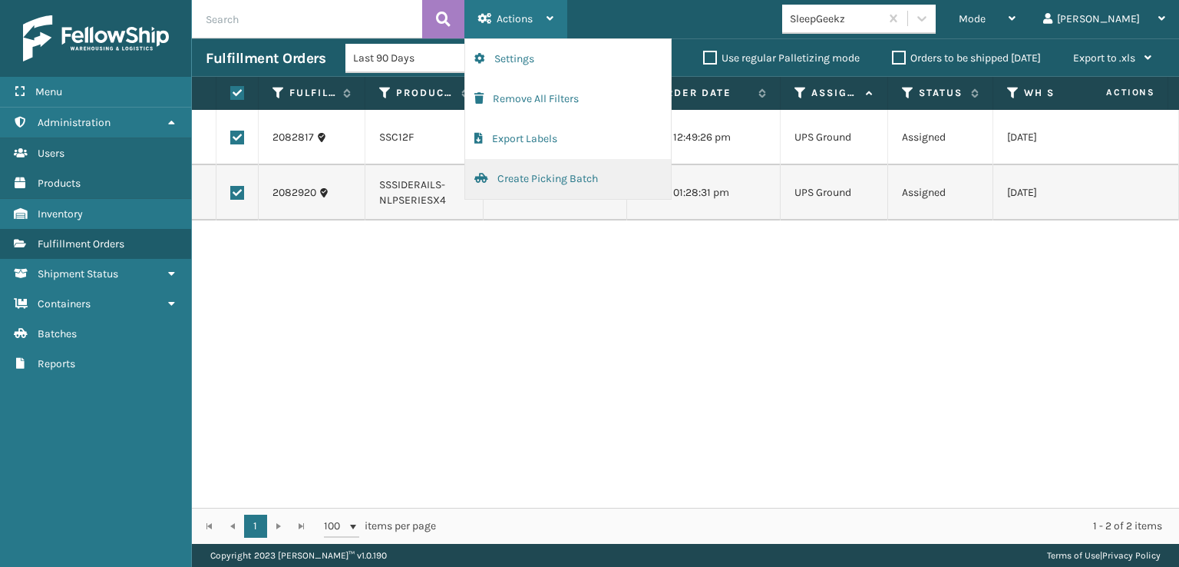
click at [514, 179] on button "Create Picking Batch" at bounding box center [568, 179] width 206 height 40
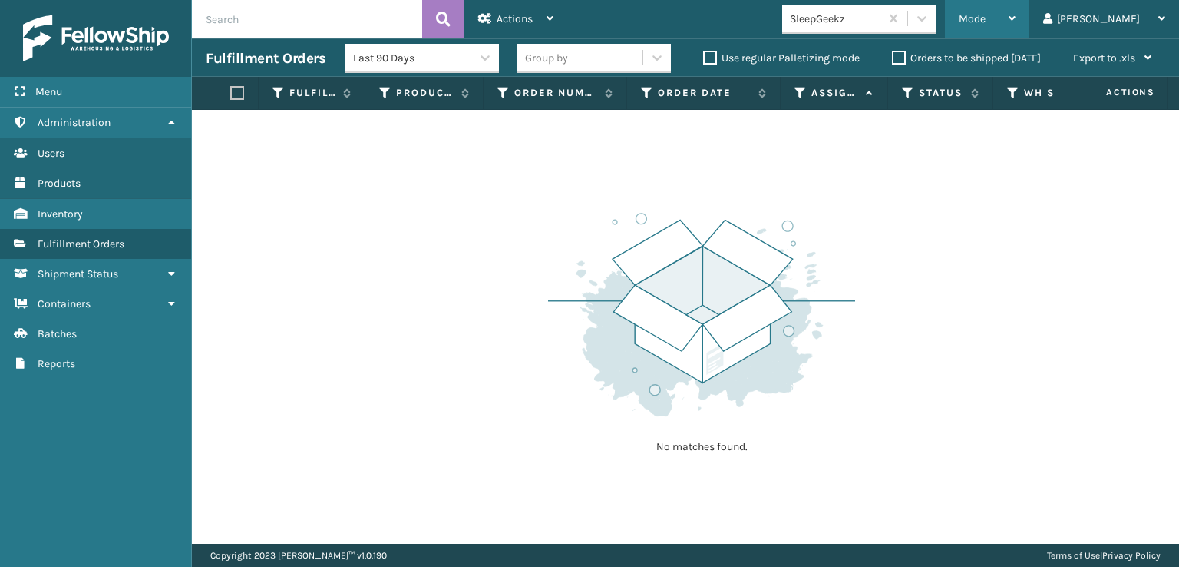
click at [1020, 25] on div "Mode Regular Mode Picking Mode Labeling Mode Exit Scan Mode" at bounding box center [987, 19] width 84 height 38
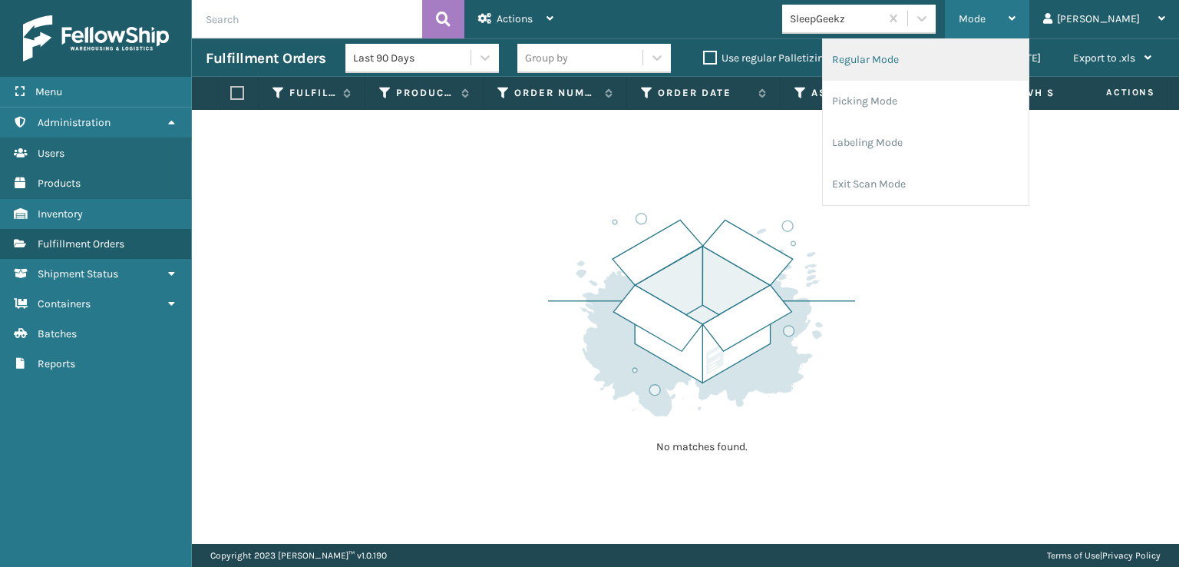
click at [907, 62] on li "Regular Mode" at bounding box center [926, 59] width 206 height 41
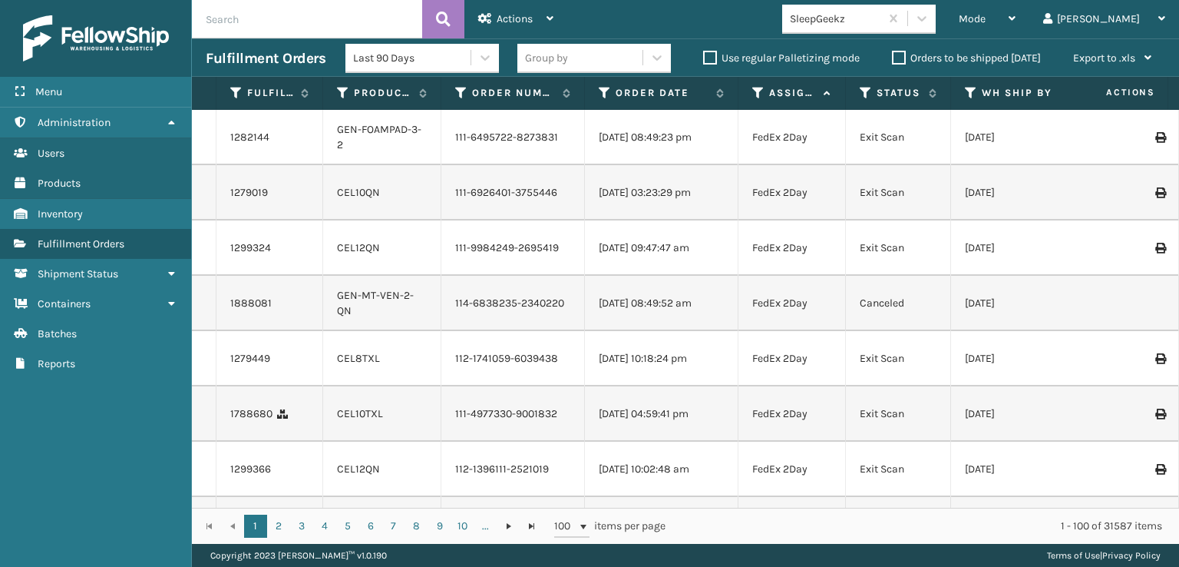
click at [971, 92] on icon at bounding box center [971, 93] width 12 height 14
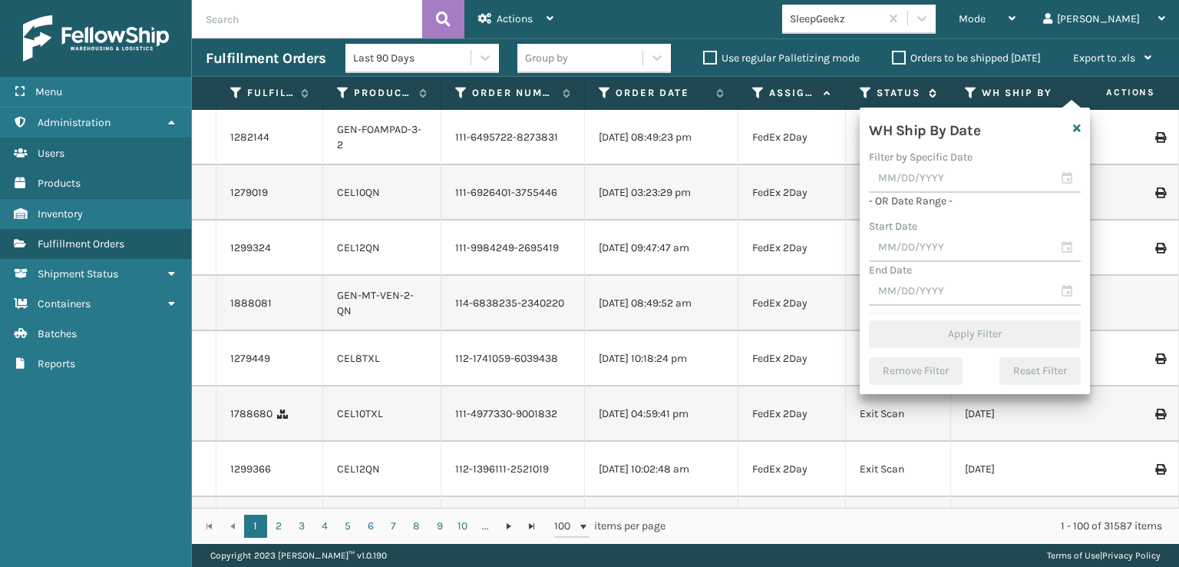
click at [868, 88] on icon at bounding box center [866, 93] width 12 height 14
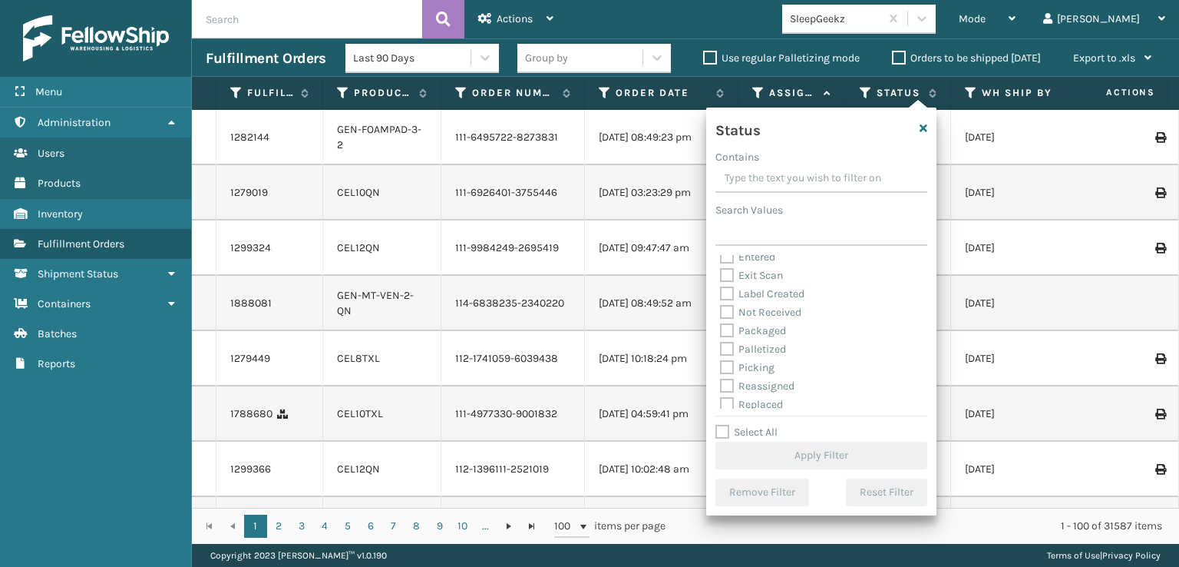
scroll to position [86, 0]
click at [725, 324] on label "Picking" at bounding box center [747, 325] width 55 height 13
click at [721, 324] on input "Picking" at bounding box center [720, 321] width 1 height 10
checkbox input "true"
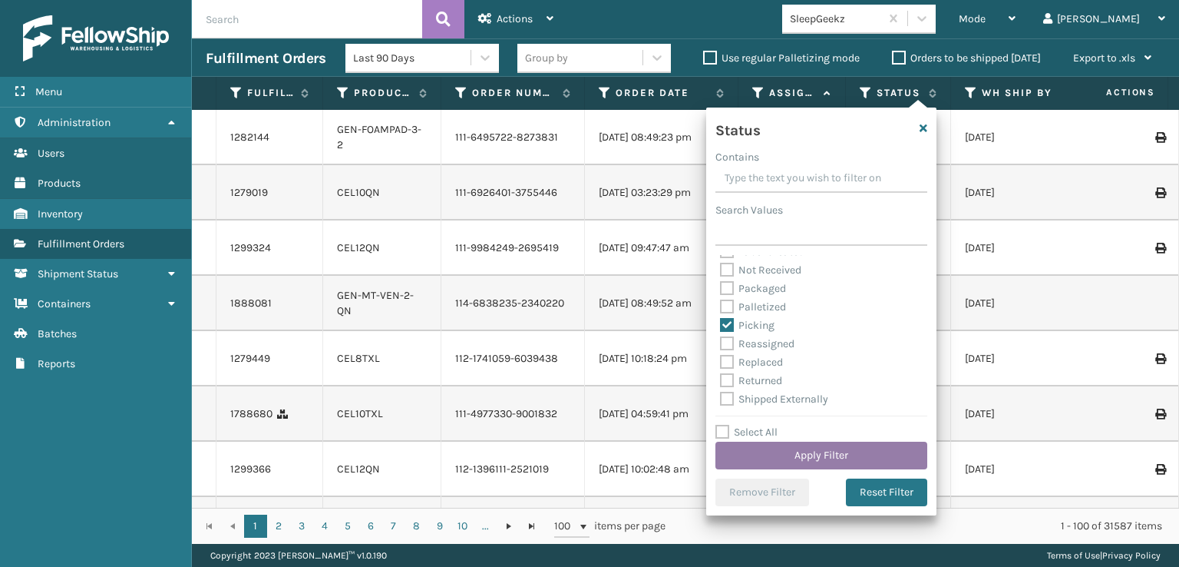
click at [770, 456] on button "Apply Filter" at bounding box center [822, 456] width 212 height 28
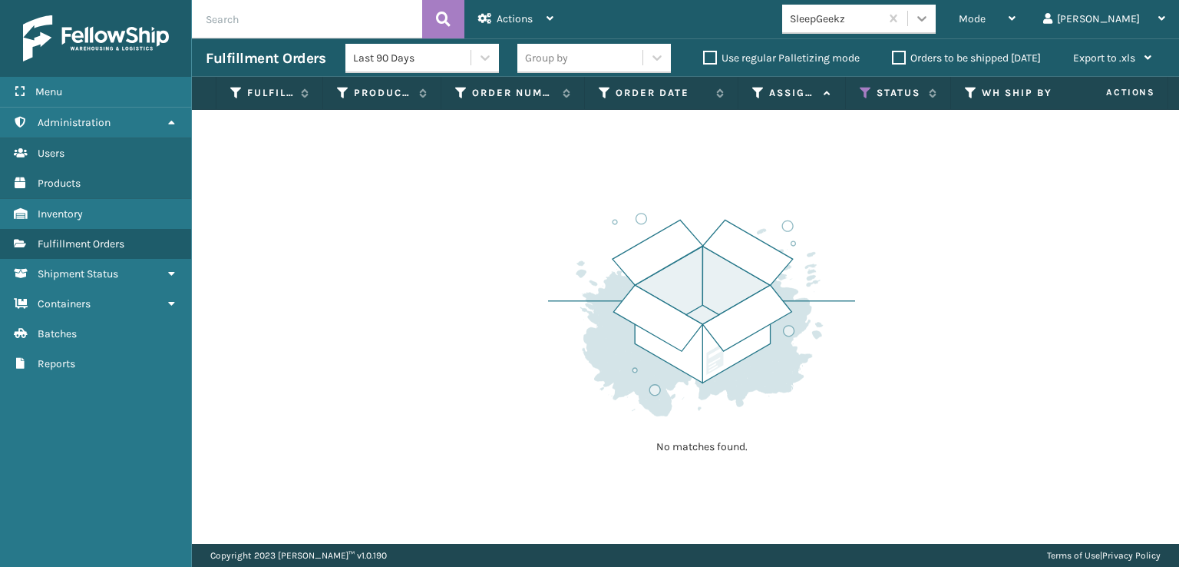
click at [936, 17] on div at bounding box center [922, 19] width 28 height 28
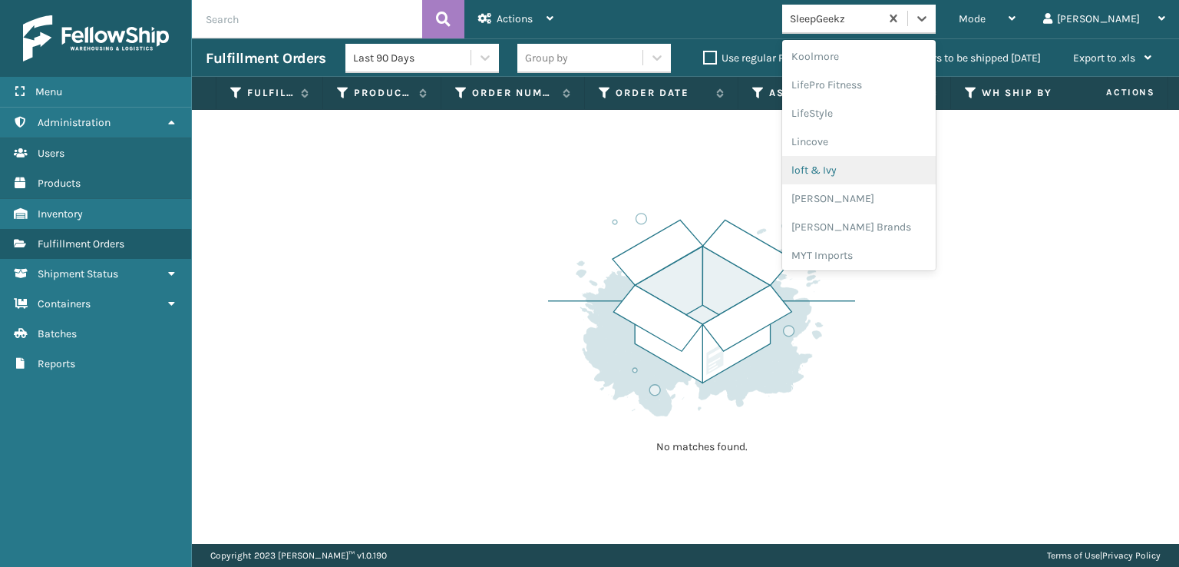
scroll to position [562, 0]
click at [875, 203] on div "[PERSON_NAME] Brands" at bounding box center [859, 205] width 154 height 28
click at [930, 25] on icon at bounding box center [921, 18] width 15 height 15
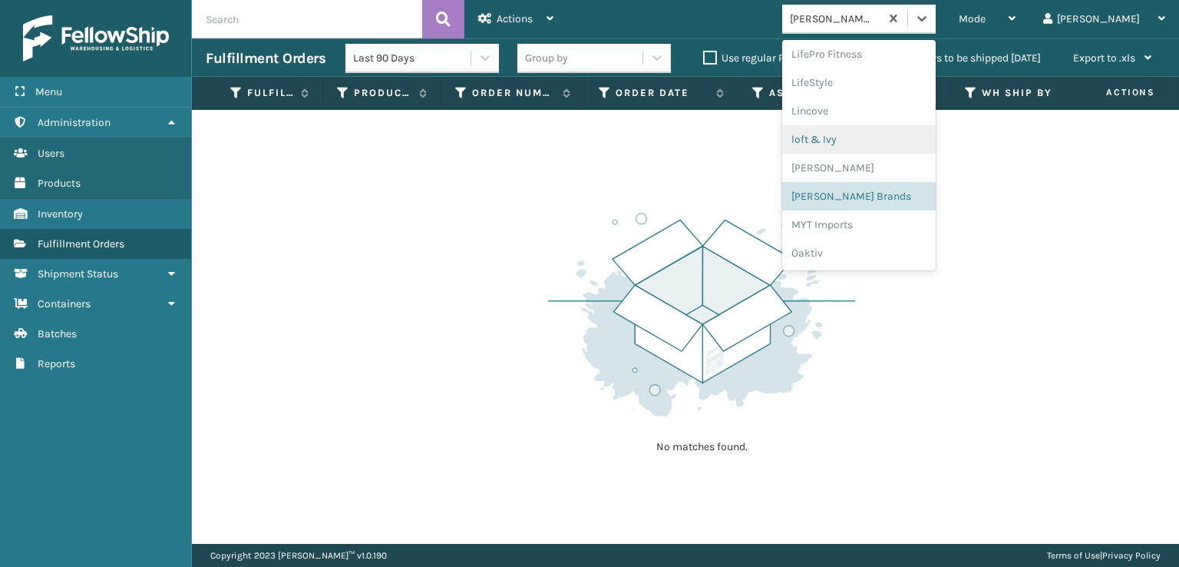
scroll to position [716, 0]
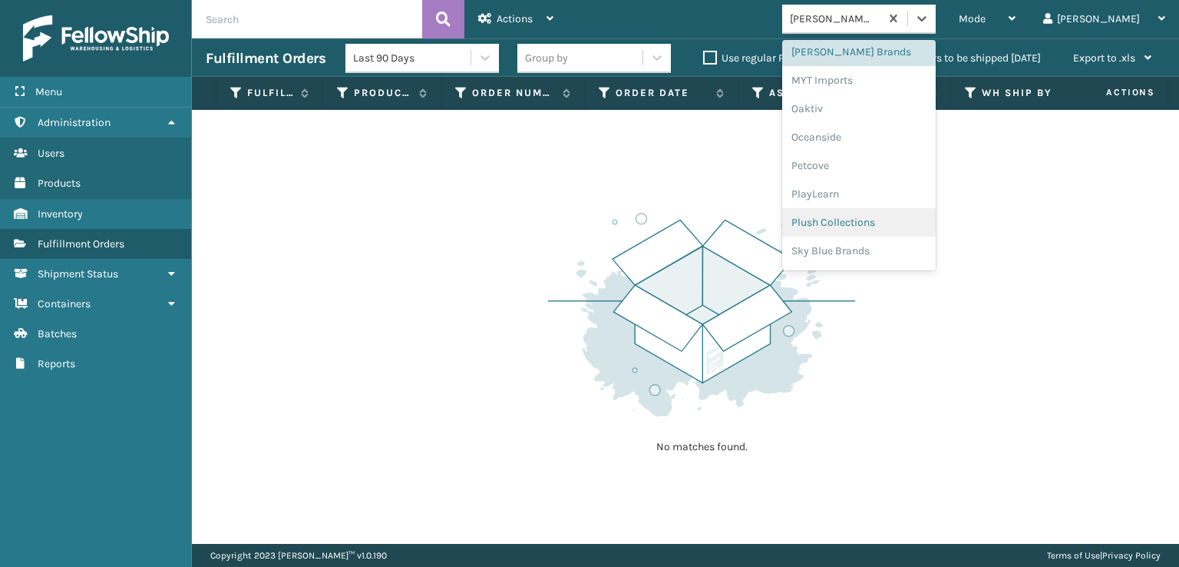
click at [888, 221] on div "Plush Collections" at bounding box center [859, 222] width 154 height 28
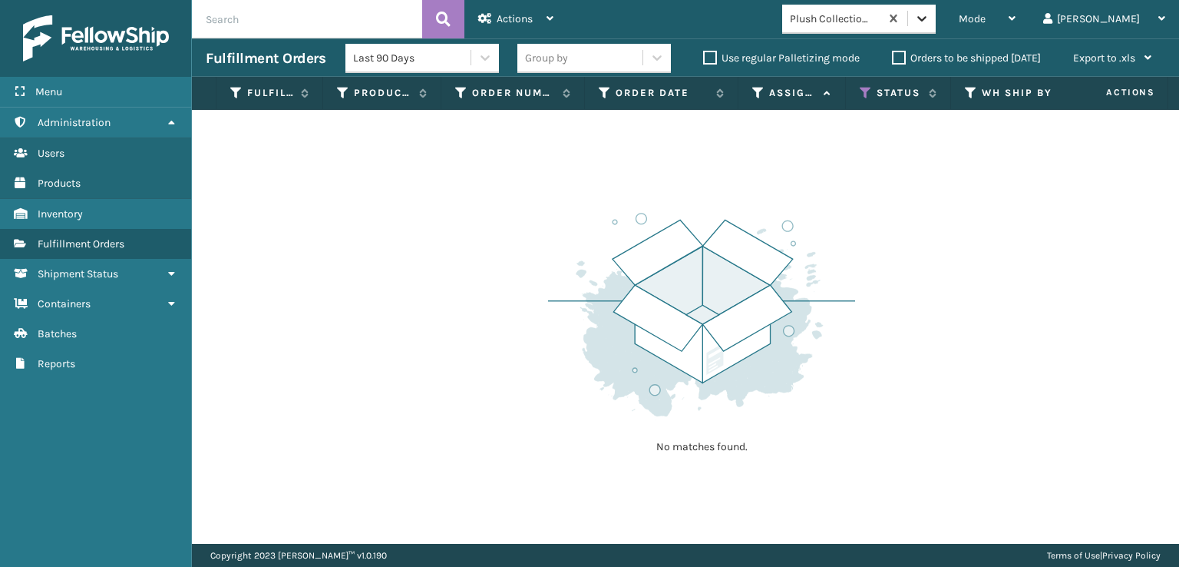
click at [930, 13] on icon at bounding box center [921, 18] width 15 height 15
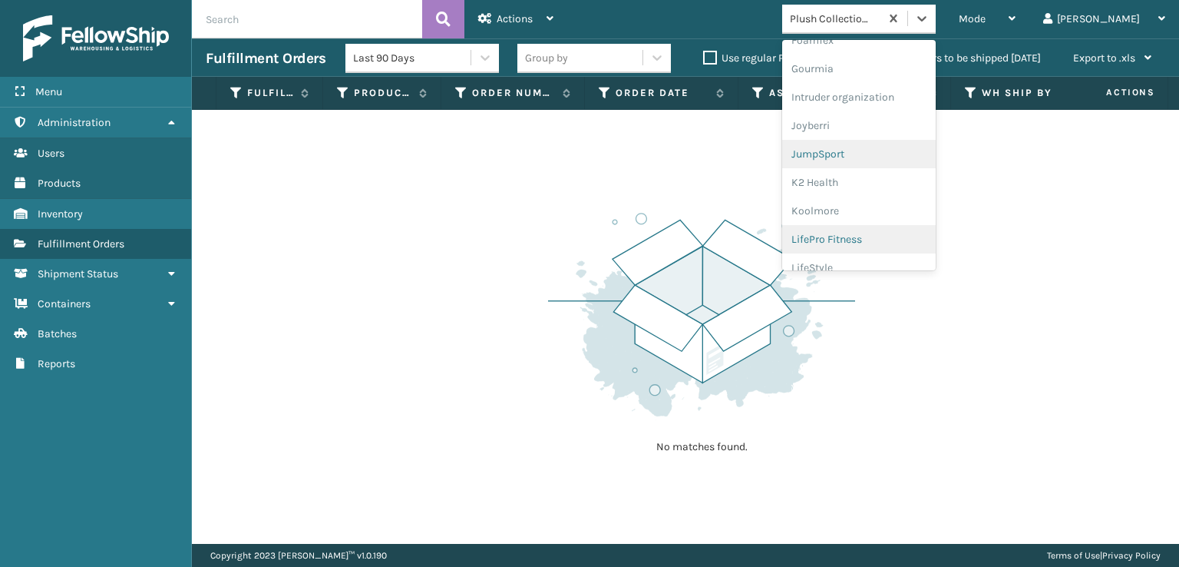
scroll to position [309, 0]
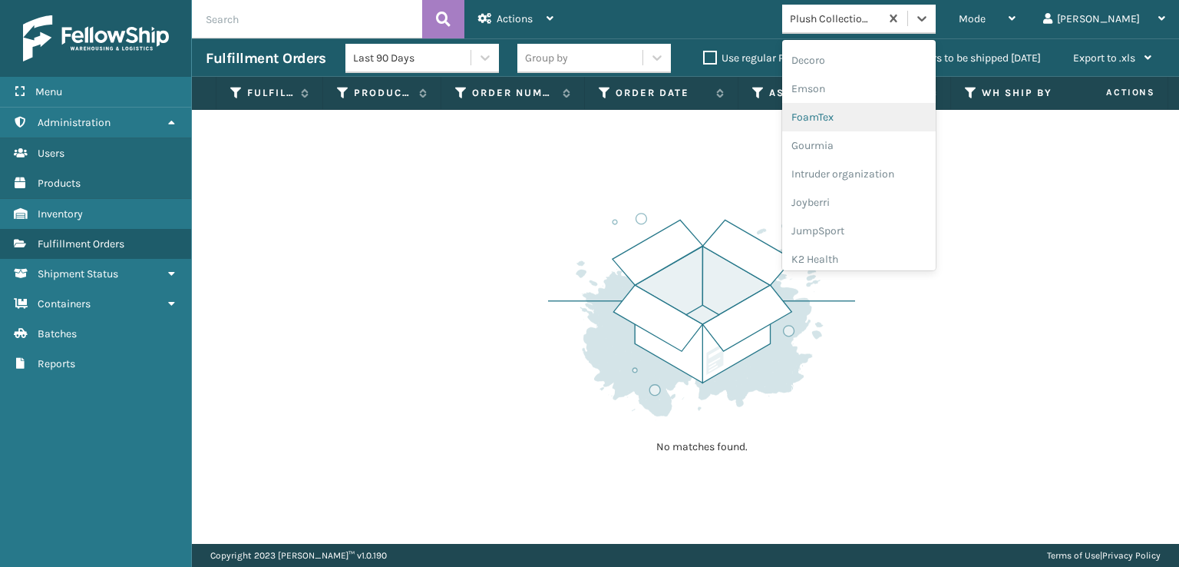
click at [871, 115] on div "FoamTex" at bounding box center [859, 117] width 154 height 28
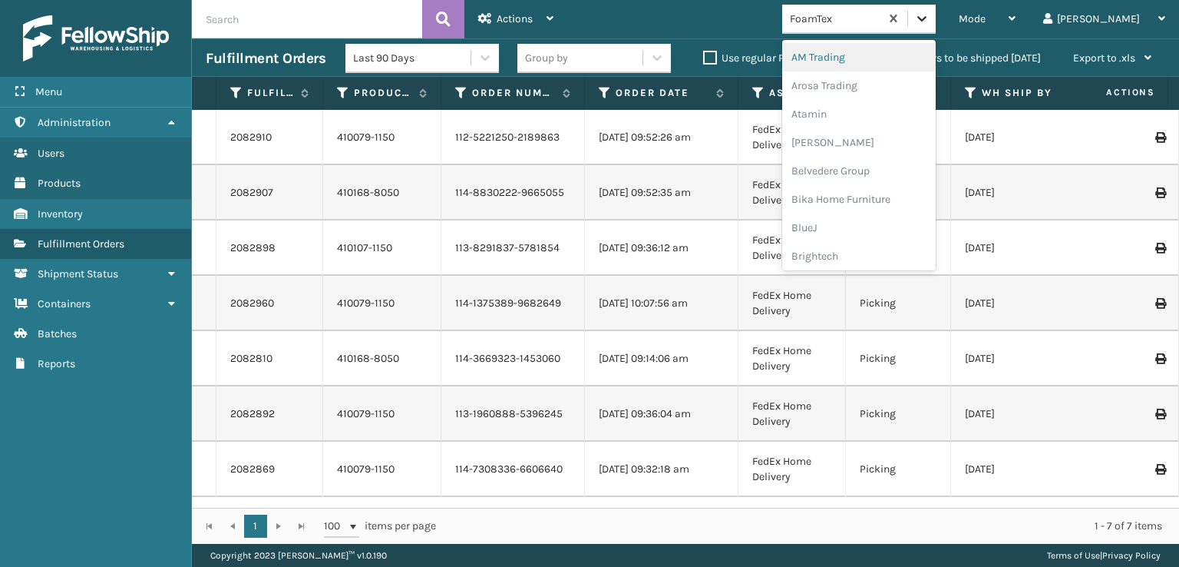
click at [927, 19] on icon at bounding box center [922, 18] width 9 height 5
click at [872, 228] on div "SleepGeekz" at bounding box center [859, 224] width 154 height 28
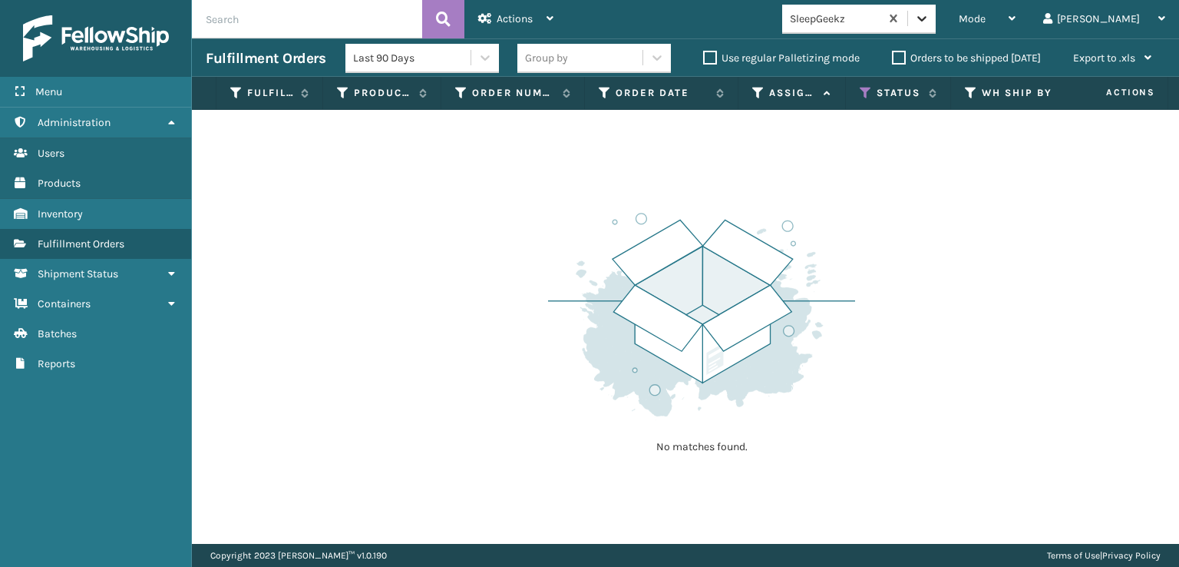
click at [930, 24] on icon at bounding box center [921, 18] width 15 height 15
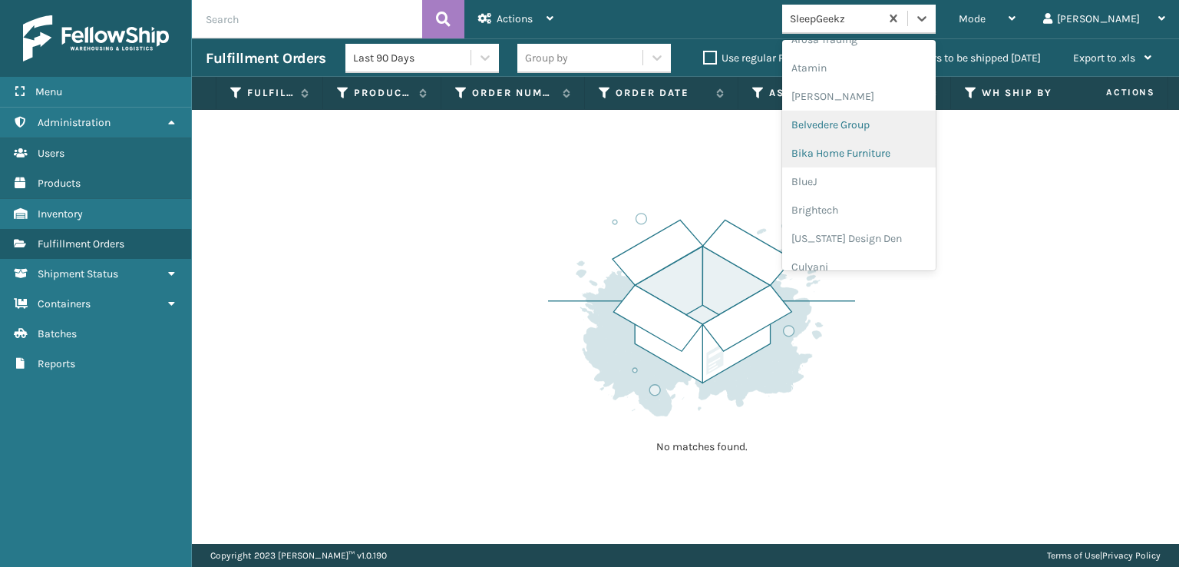
scroll to position [276, 0]
click at [883, 149] on div "FoamTex" at bounding box center [859, 150] width 154 height 28
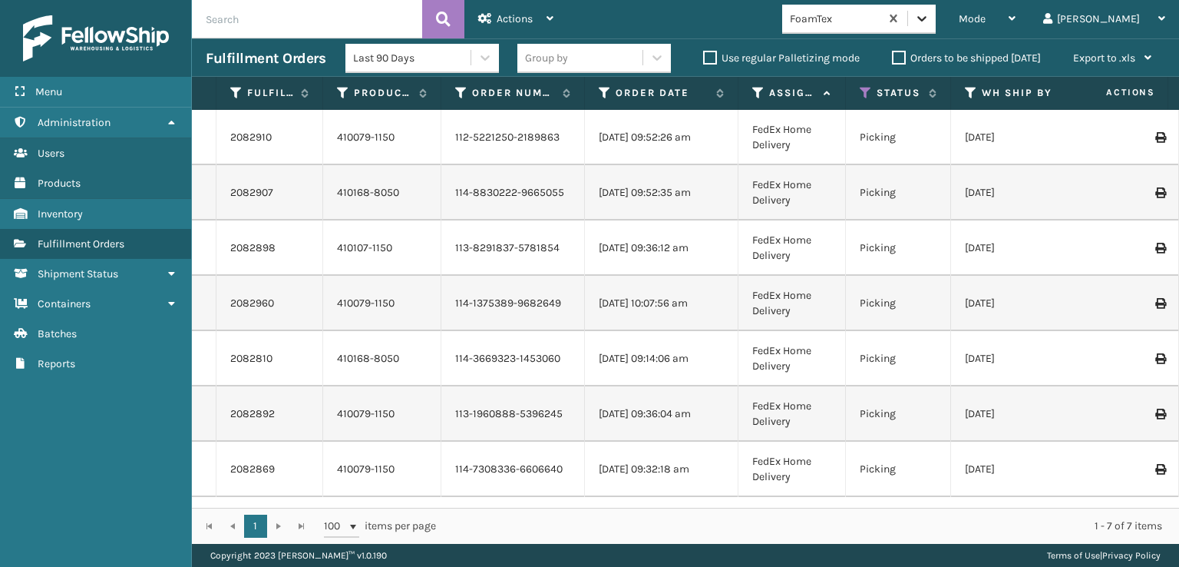
click at [936, 21] on div at bounding box center [922, 19] width 28 height 28
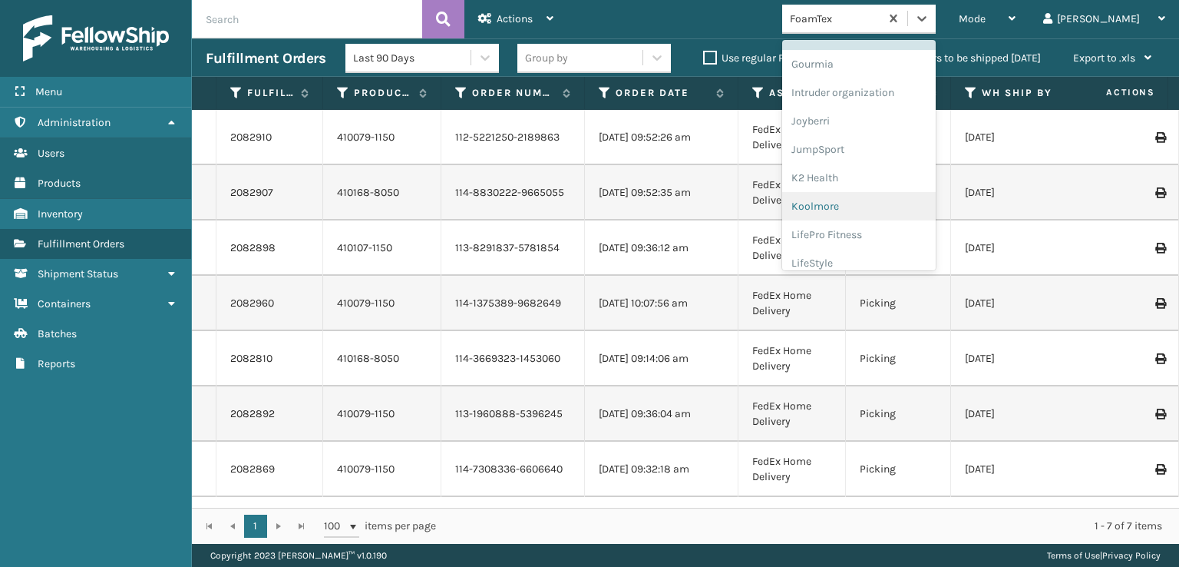
scroll to position [307, 0]
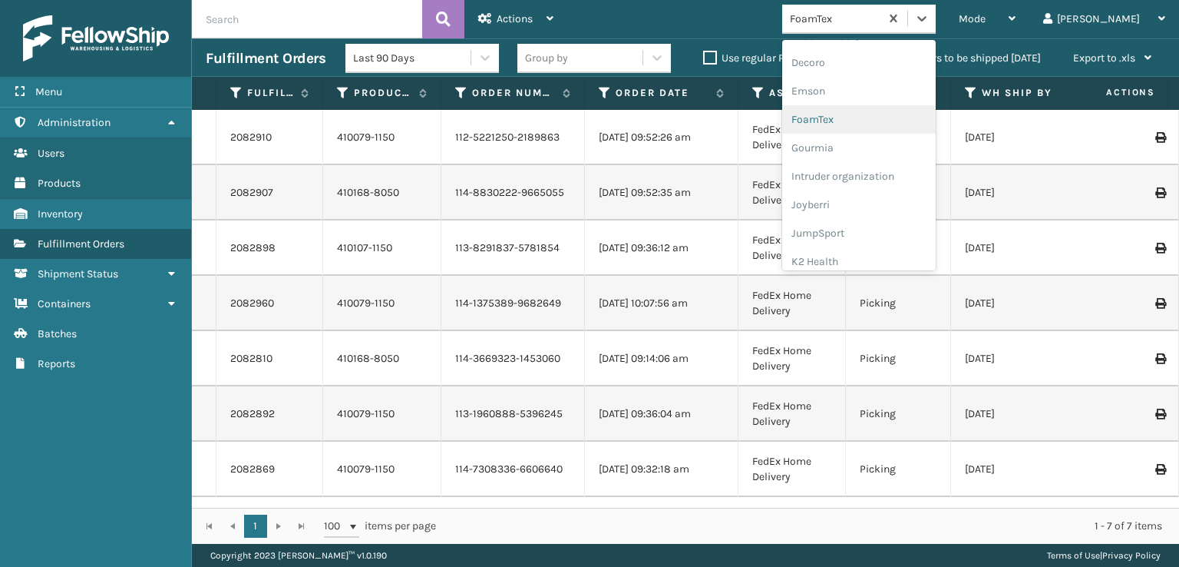
click at [881, 119] on div "FoamTex" at bounding box center [859, 119] width 154 height 28
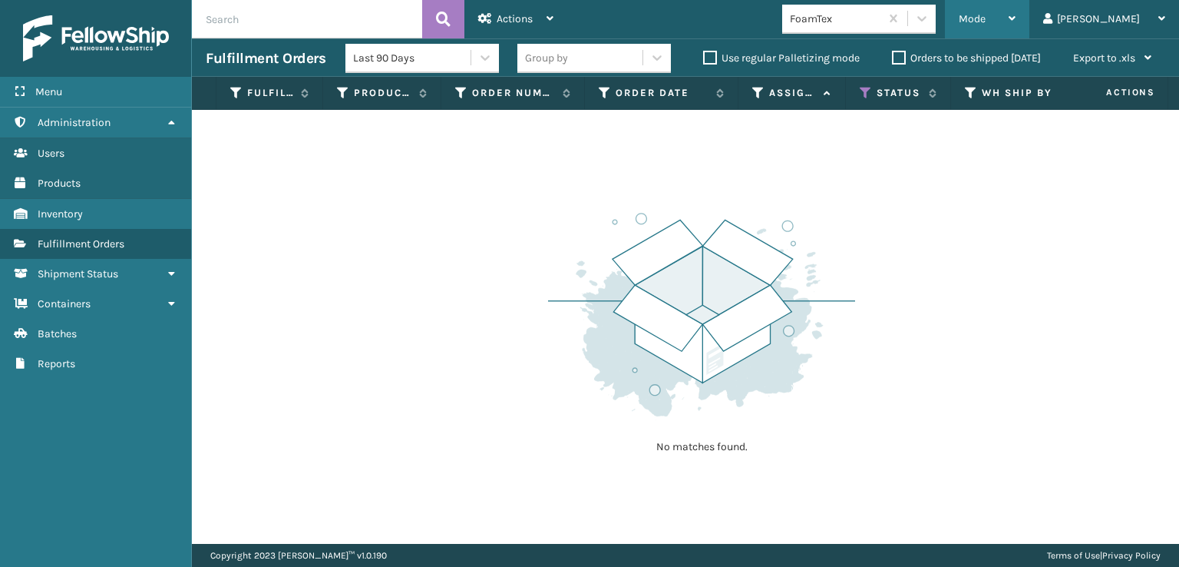
click at [1016, 10] on div "Mode" at bounding box center [987, 19] width 57 height 38
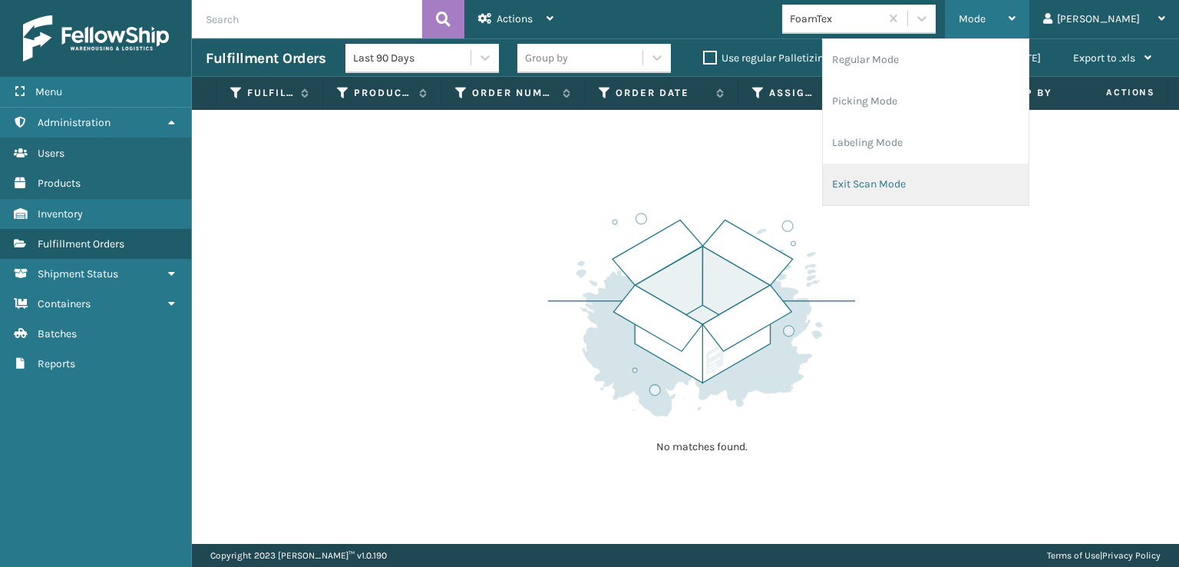
click at [943, 179] on li "Exit Scan Mode" at bounding box center [926, 184] width 206 height 41
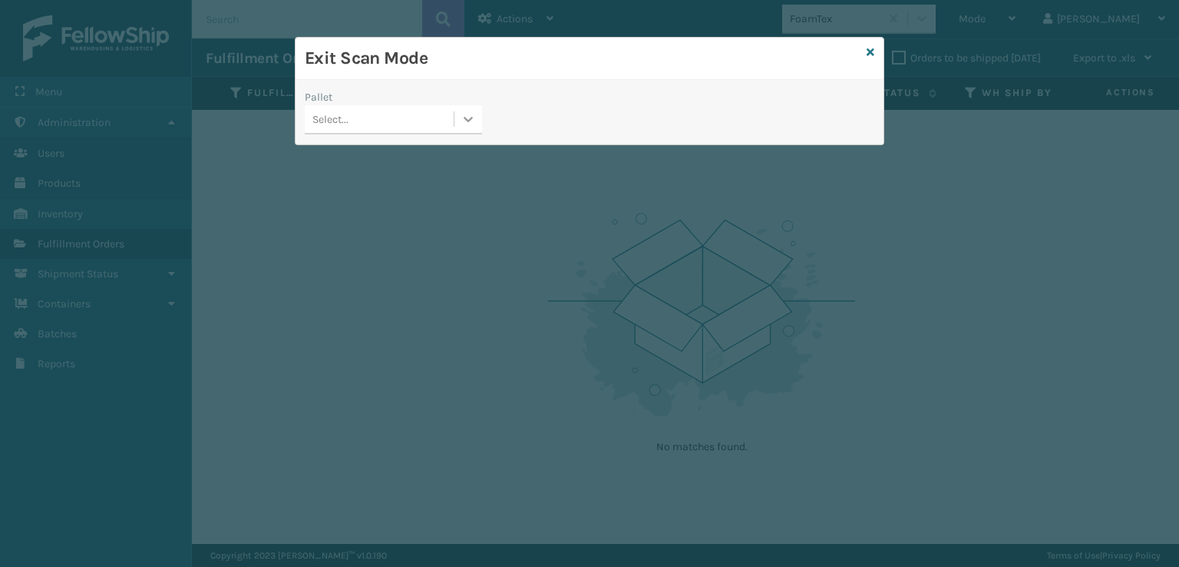
click at [461, 125] on icon at bounding box center [468, 118] width 15 height 15
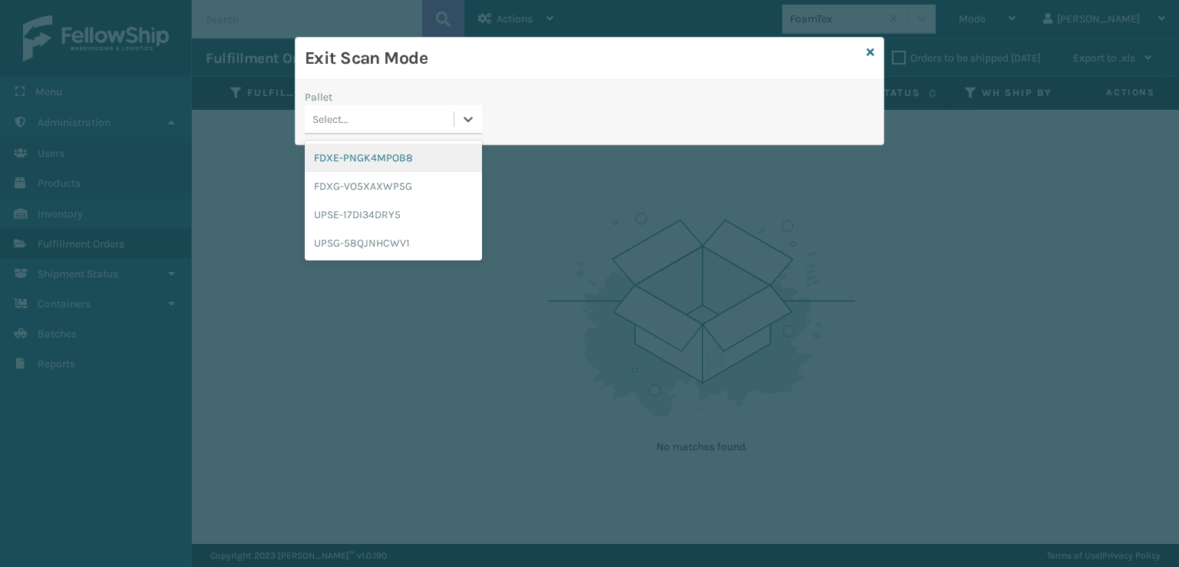
click at [383, 158] on div "FDXE-PNGK4MPOB8" at bounding box center [393, 158] width 177 height 28
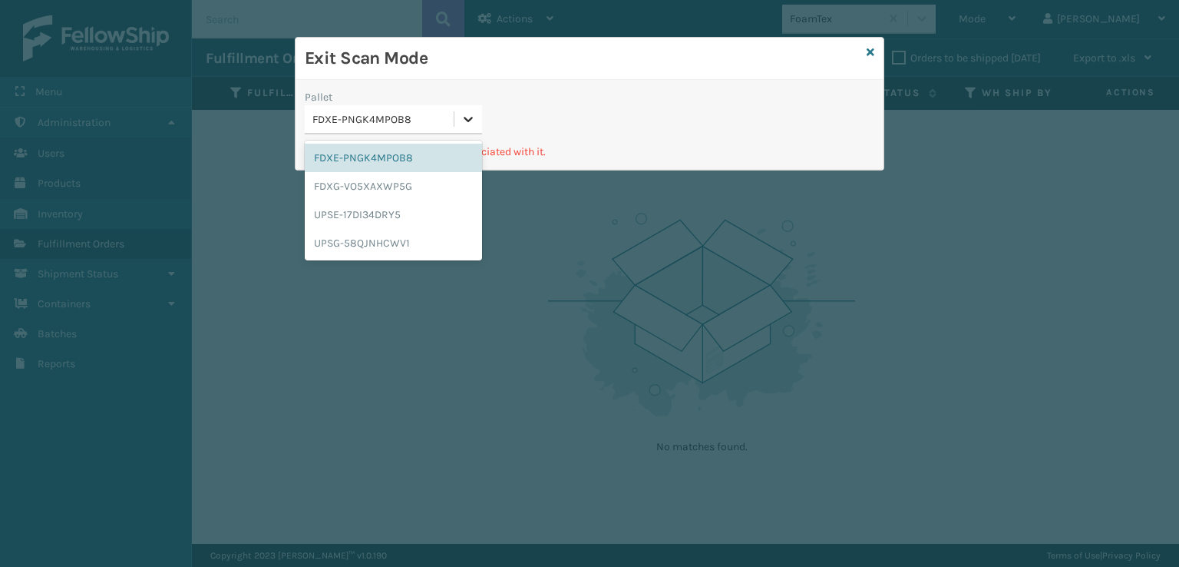
click at [468, 122] on icon at bounding box center [468, 118] width 15 height 15
click at [408, 190] on div "FDXG-VO5XAXWP5G" at bounding box center [393, 186] width 177 height 28
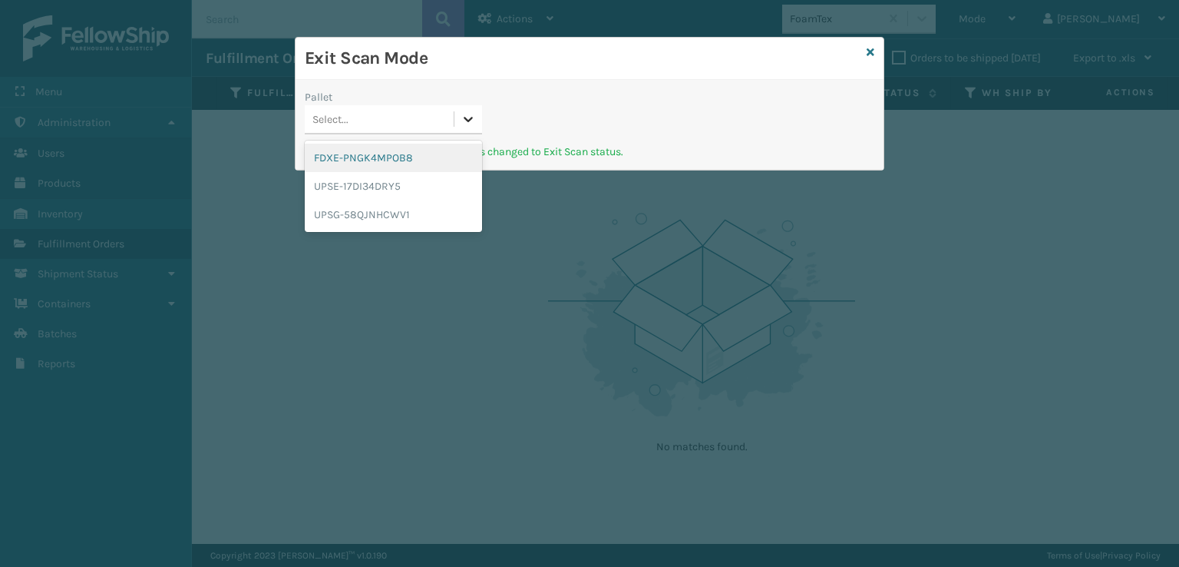
click at [469, 111] on icon at bounding box center [468, 118] width 15 height 15
click at [362, 180] on div "UPSE-17DI34DRY5" at bounding box center [393, 186] width 177 height 28
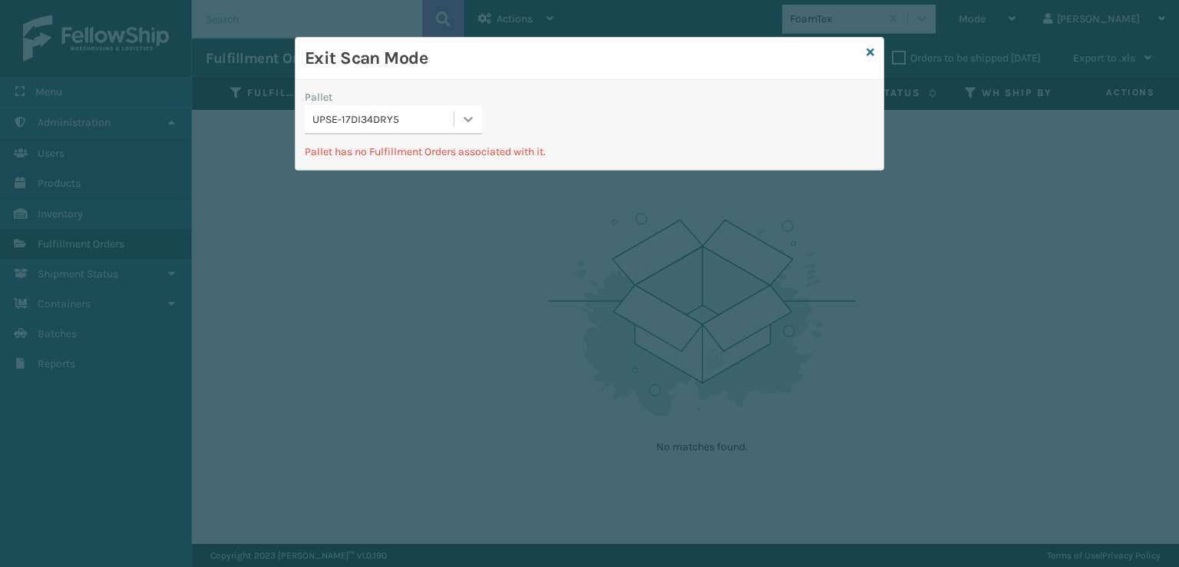
click at [464, 114] on icon at bounding box center [468, 118] width 15 height 15
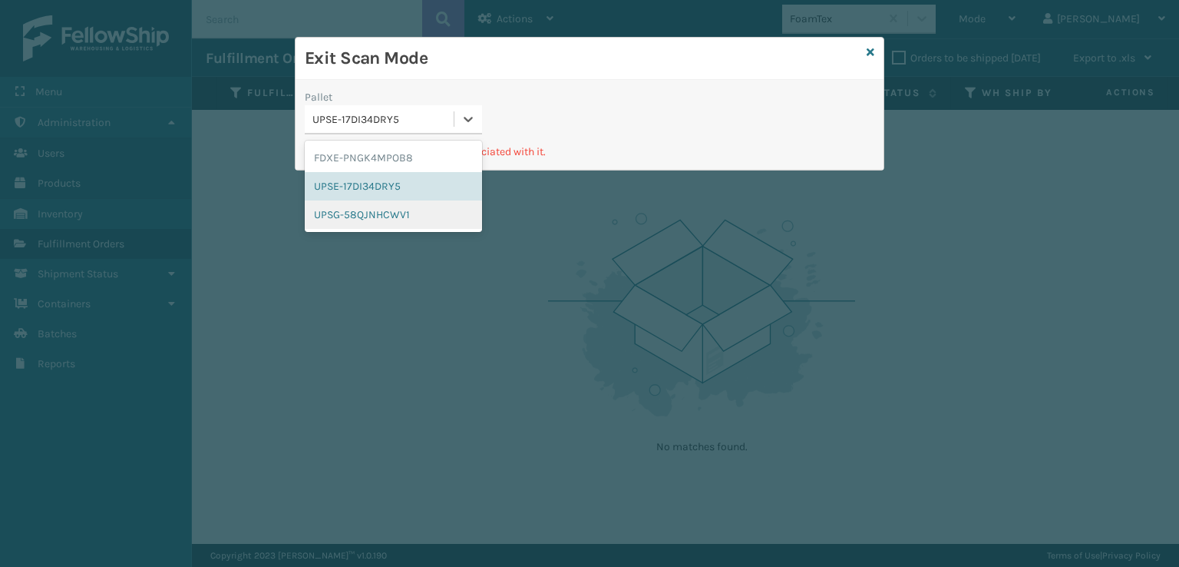
click at [369, 219] on div "UPSG-58QJNHCWV1" at bounding box center [393, 214] width 177 height 28
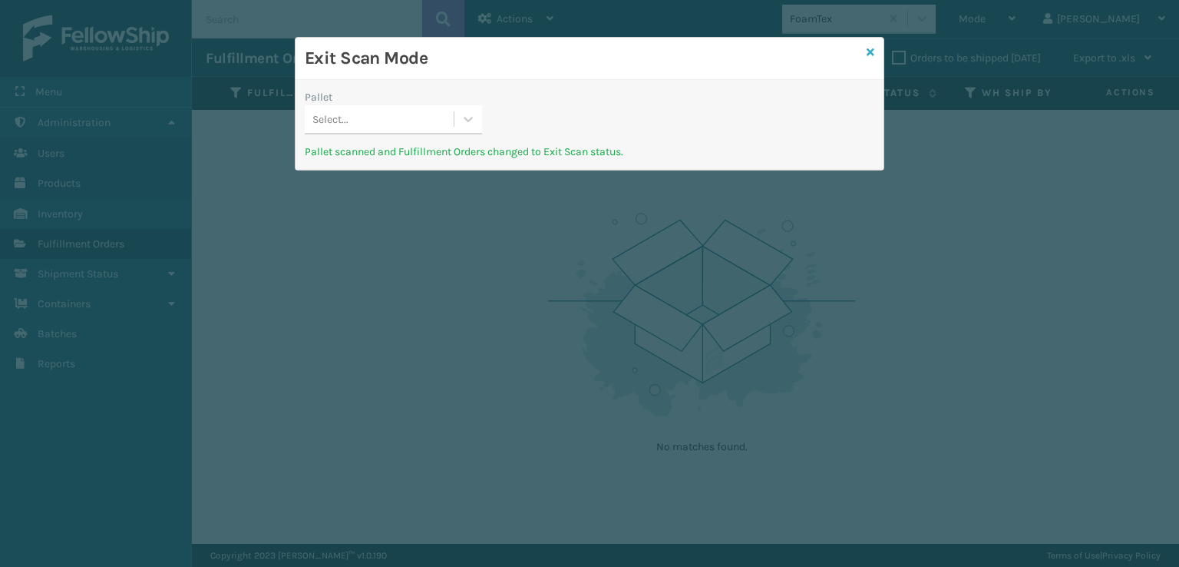
click at [871, 51] on icon at bounding box center [871, 52] width 8 height 11
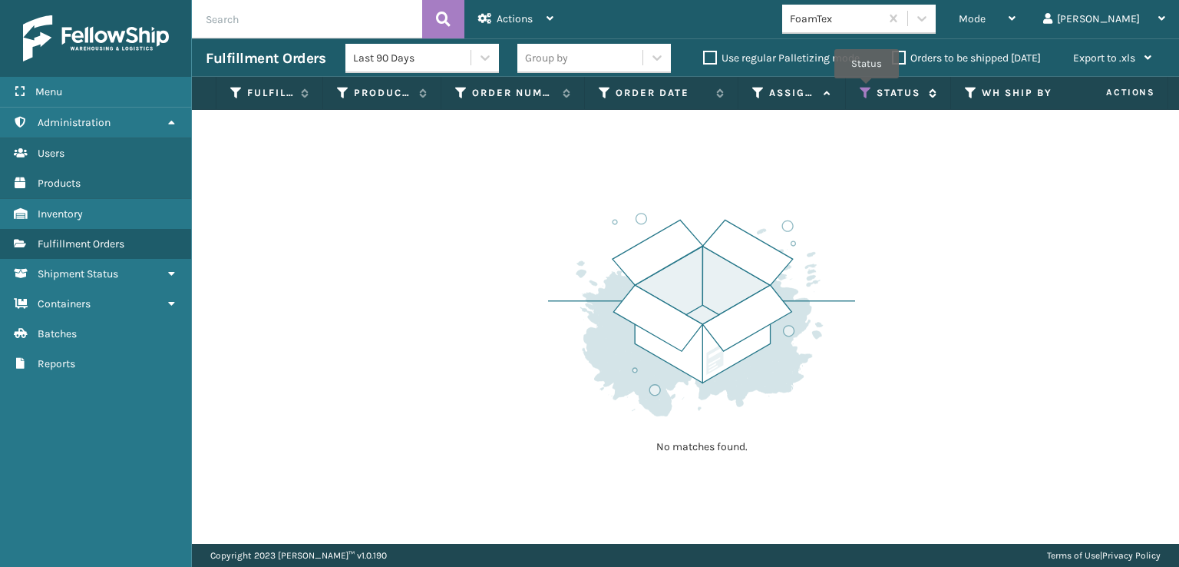
click at [867, 89] on icon at bounding box center [866, 93] width 12 height 14
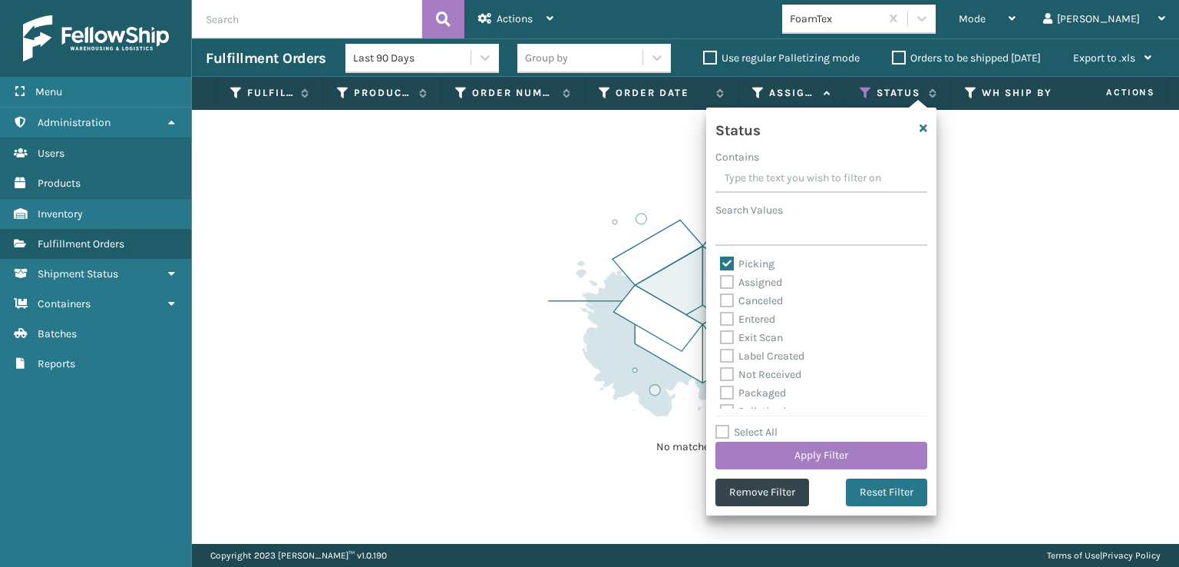
click at [729, 351] on label "Label Created" at bounding box center [762, 355] width 84 height 13
click at [721, 351] on input "Label Created" at bounding box center [720, 352] width 1 height 10
checkbox input "true"
click at [729, 331] on label "Palletized" at bounding box center [753, 334] width 66 height 13
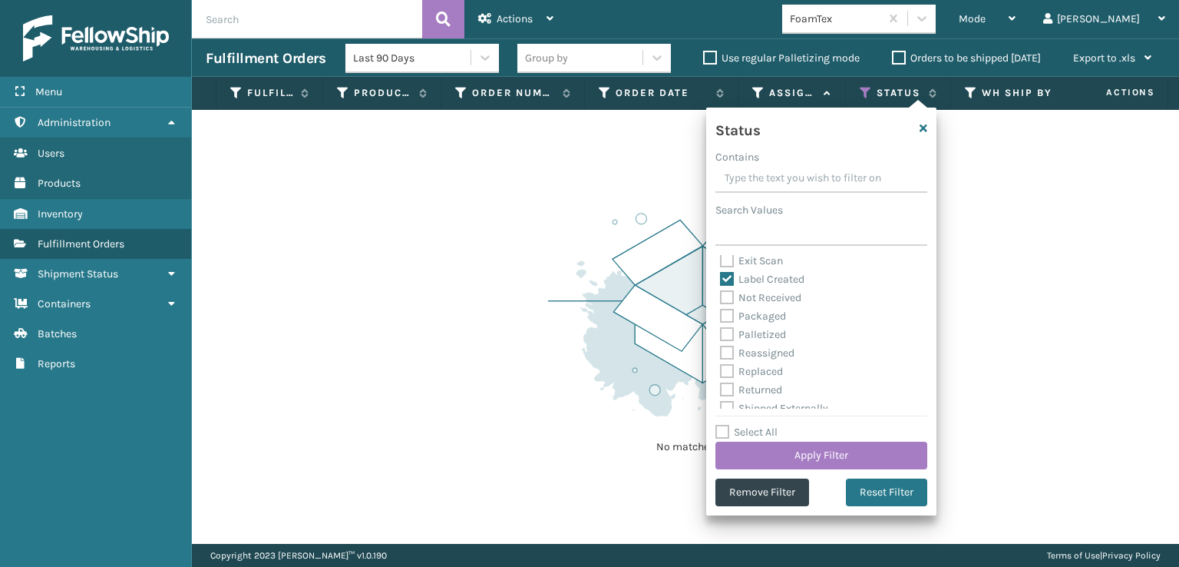
click at [721, 331] on input "Palletized" at bounding box center [720, 331] width 1 height 10
checkbox input "true"
click at [789, 451] on button "Apply Filter" at bounding box center [822, 456] width 212 height 28
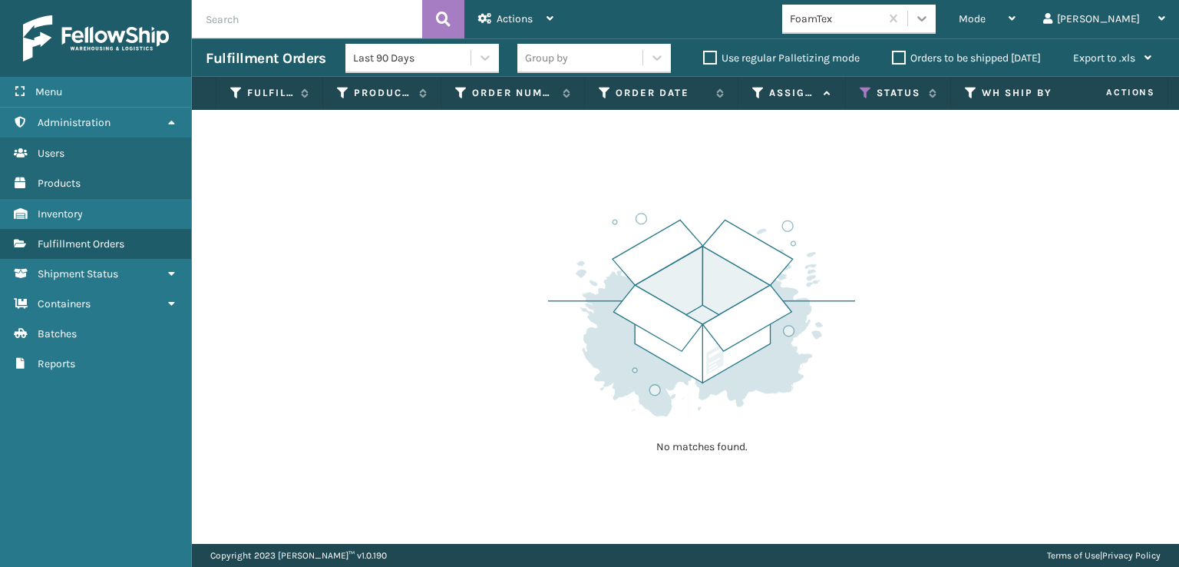
click at [930, 22] on icon at bounding box center [921, 18] width 15 height 15
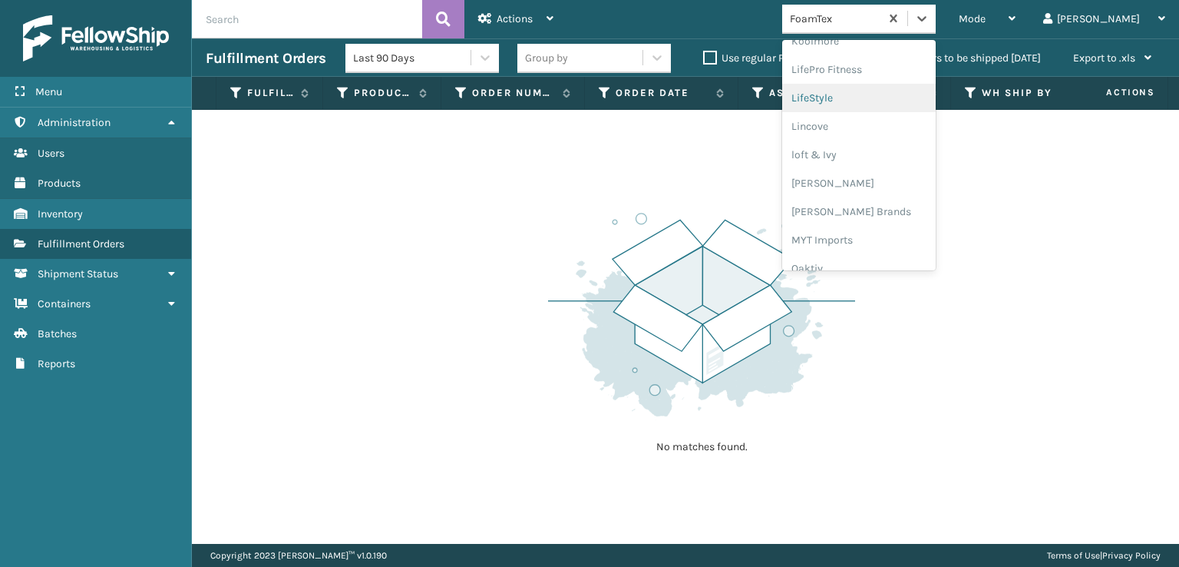
scroll to position [639, 0]
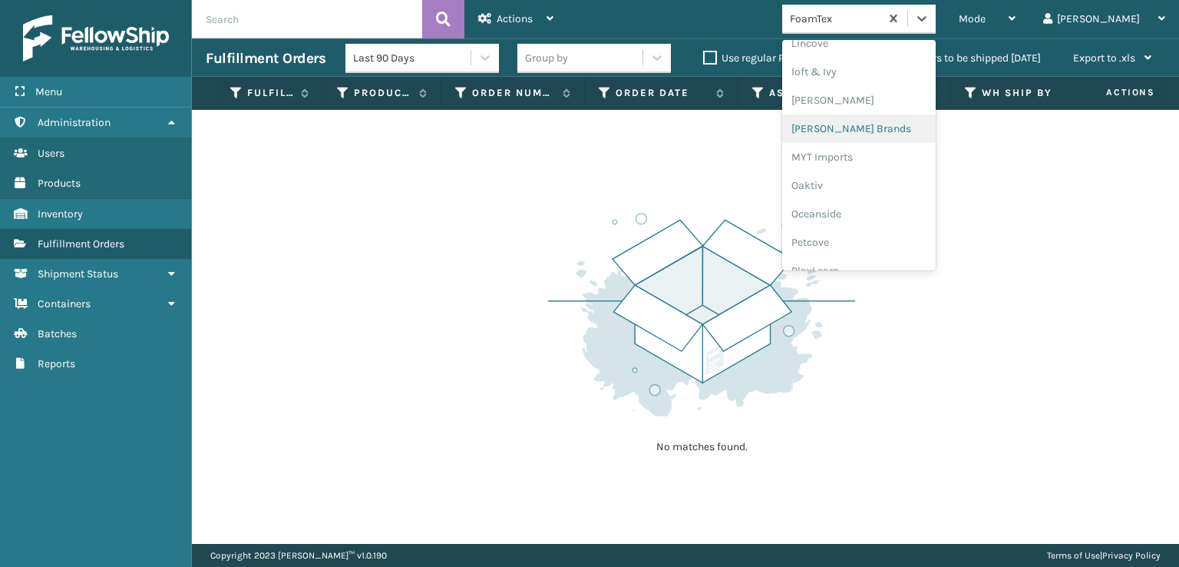
click at [906, 130] on div "[PERSON_NAME] Brands" at bounding box center [859, 128] width 154 height 28
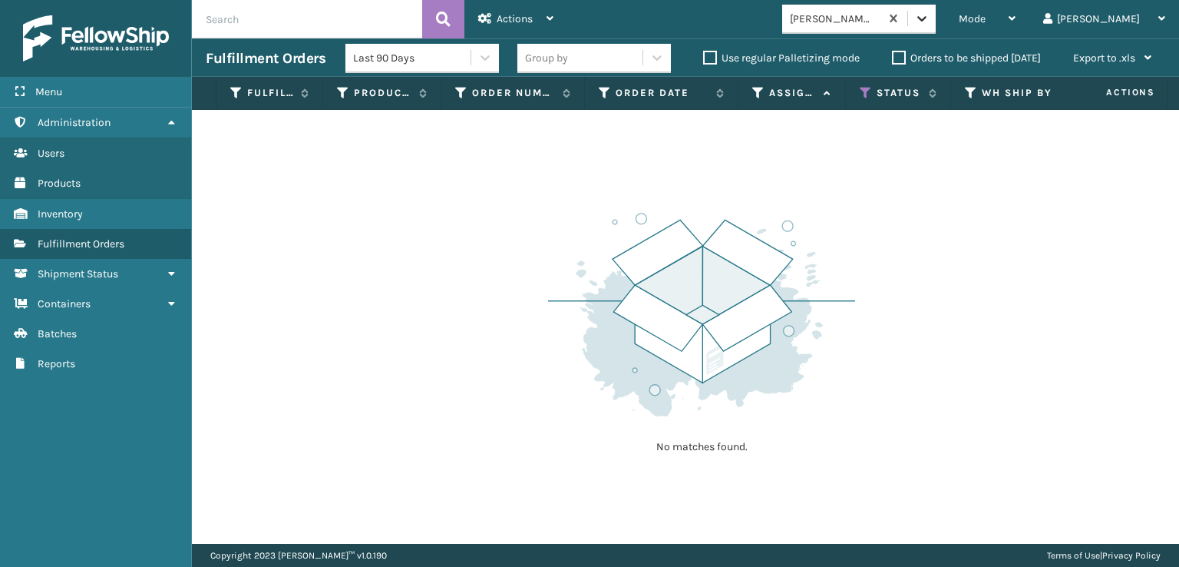
click at [930, 24] on icon at bounding box center [921, 18] width 15 height 15
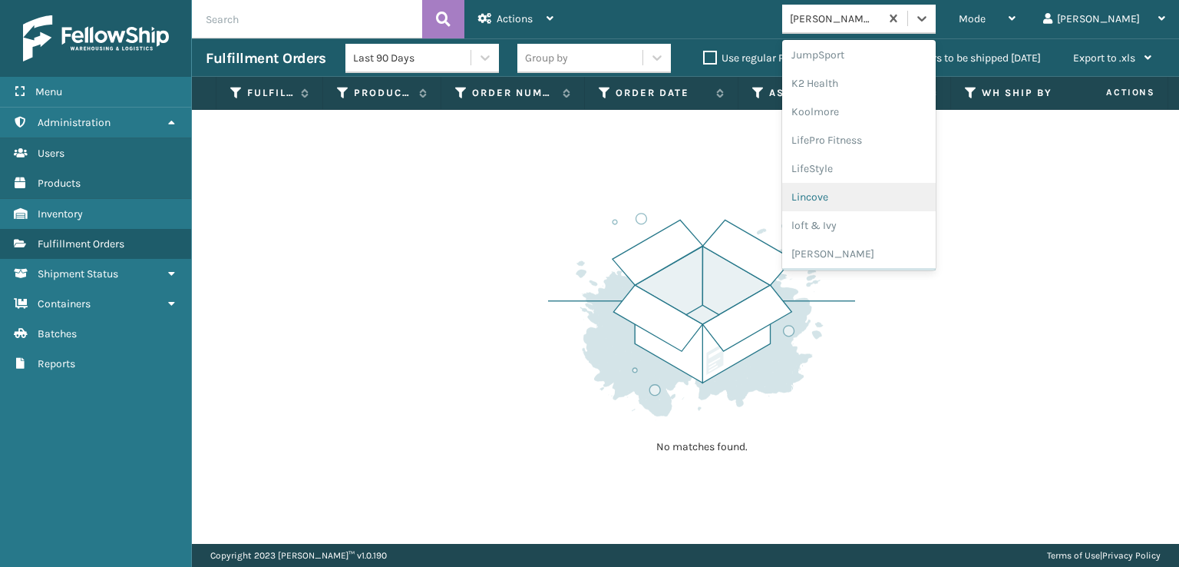
scroll to position [770, 0]
click at [881, 220] on div "SleepGeekz" at bounding box center [859, 224] width 154 height 28
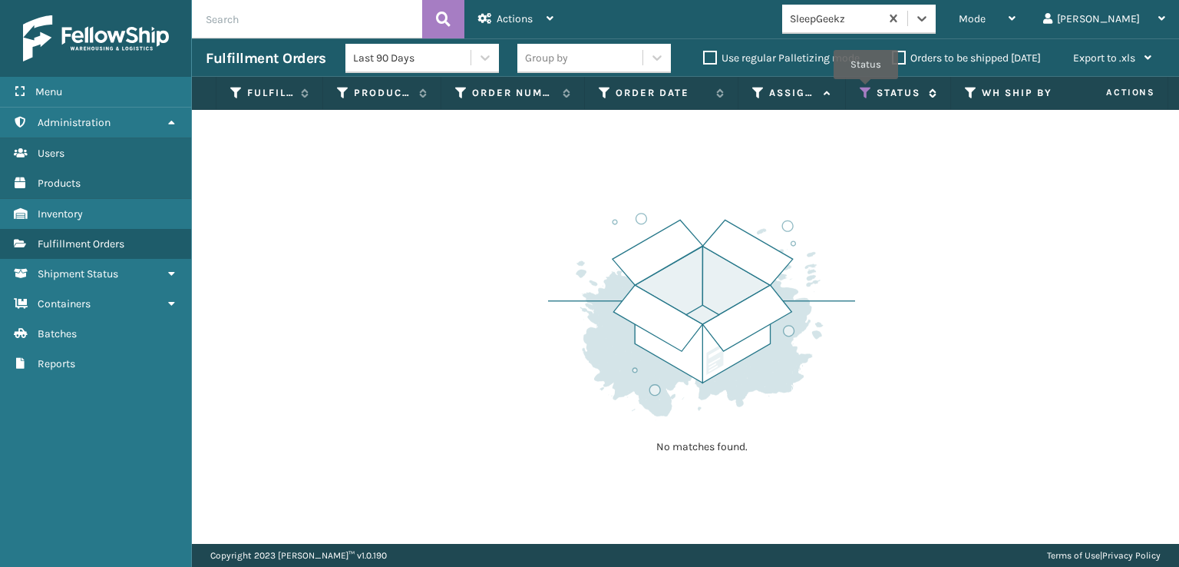
click at [866, 90] on icon at bounding box center [866, 93] width 12 height 14
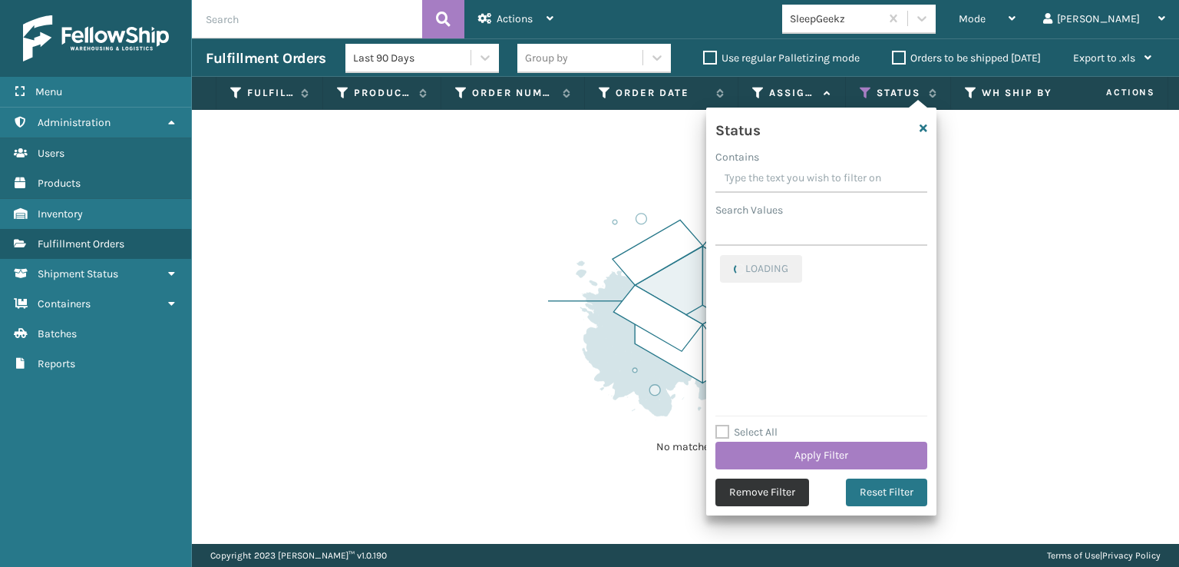
click at [743, 489] on button "Remove Filter" at bounding box center [763, 492] width 94 height 28
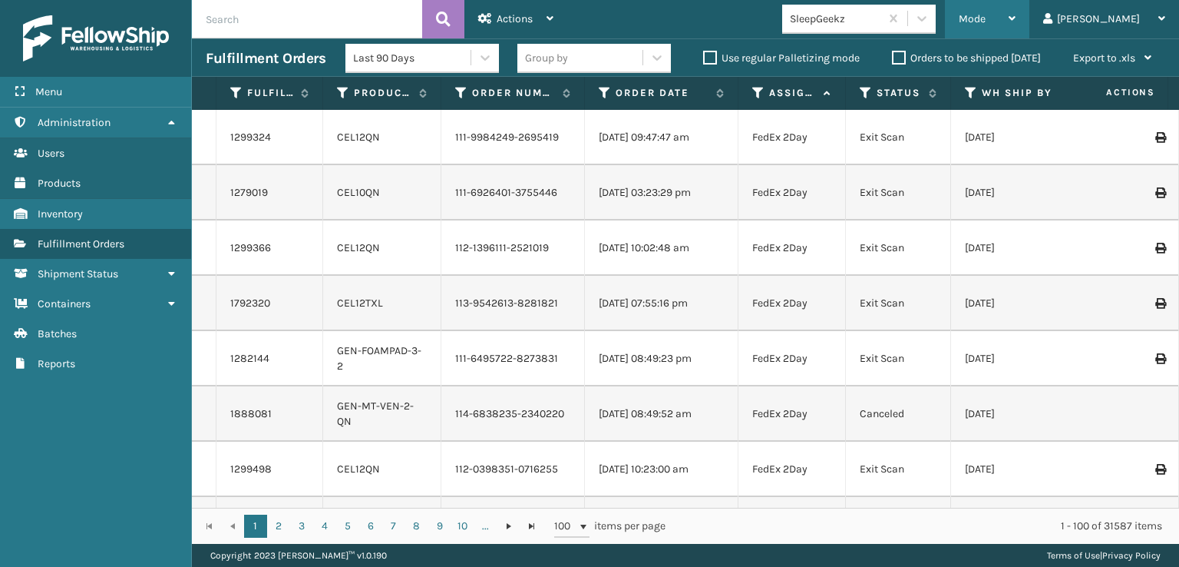
click at [986, 15] on span "Mode" at bounding box center [972, 18] width 27 height 13
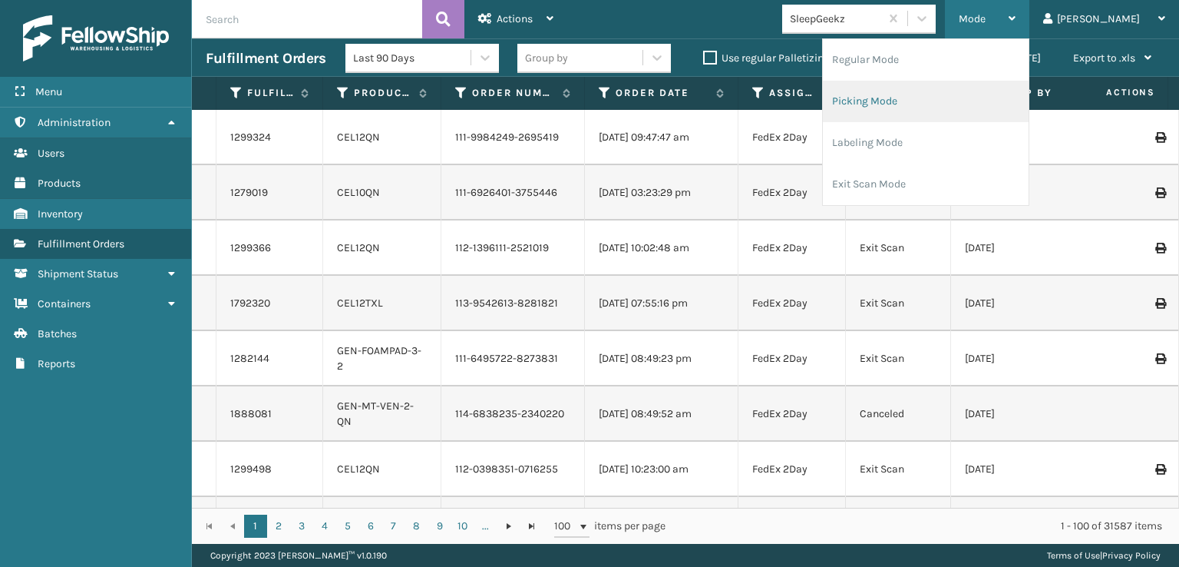
click at [905, 99] on li "Picking Mode" at bounding box center [926, 101] width 206 height 41
